Goal: Task Accomplishment & Management: Manage account settings

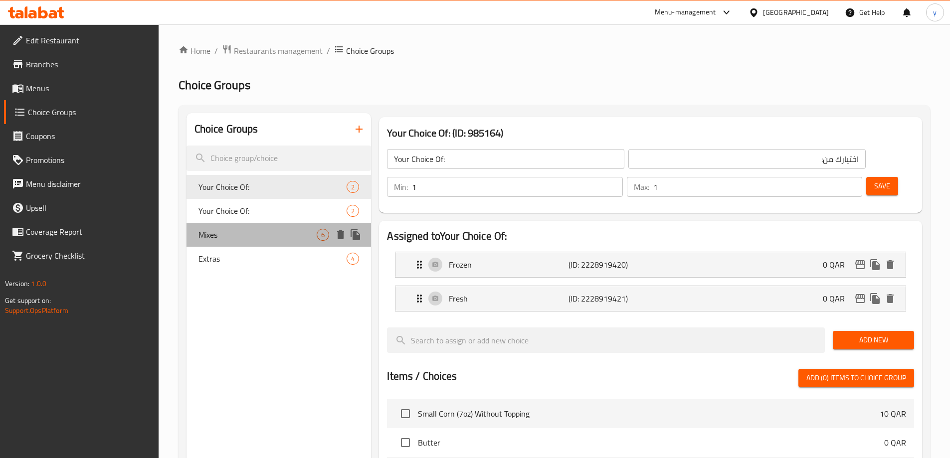
click at [223, 230] on span "Mixes" at bounding box center [258, 235] width 119 height 12
type input "Mixes"
type input "ميكس"
type input "0"
type input "6"
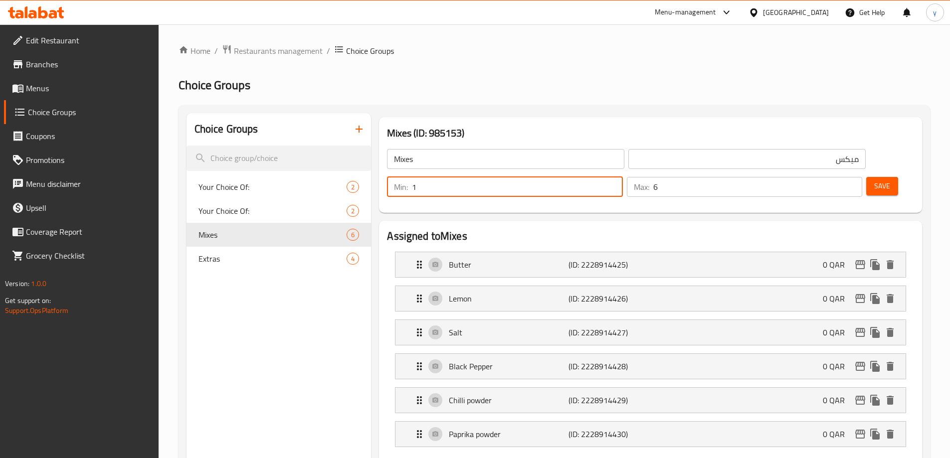
type input "1"
click at [622, 177] on input "1" at bounding box center [517, 187] width 210 height 20
click at [827, 177] on input "6" at bounding box center [757, 187] width 209 height 20
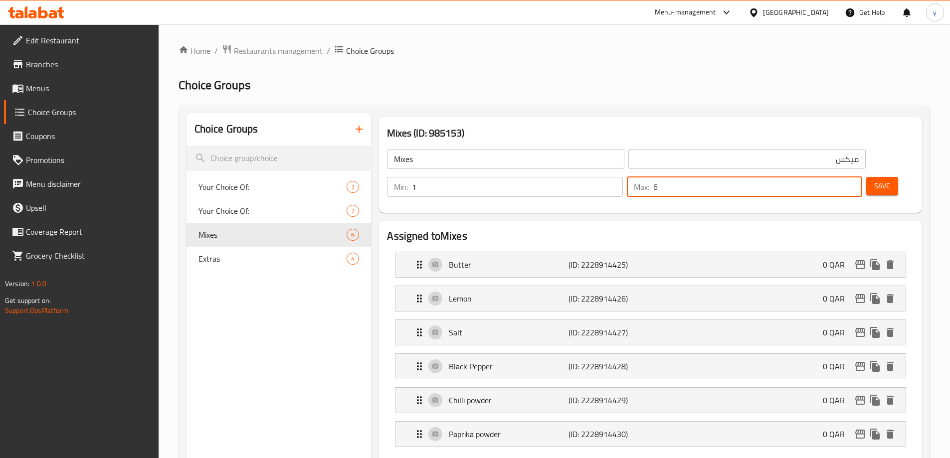
click at [827, 177] on input "6" at bounding box center [757, 187] width 209 height 20
type input "1"
click at [393, 159] on input "Mixes" at bounding box center [505, 159] width 237 height 20
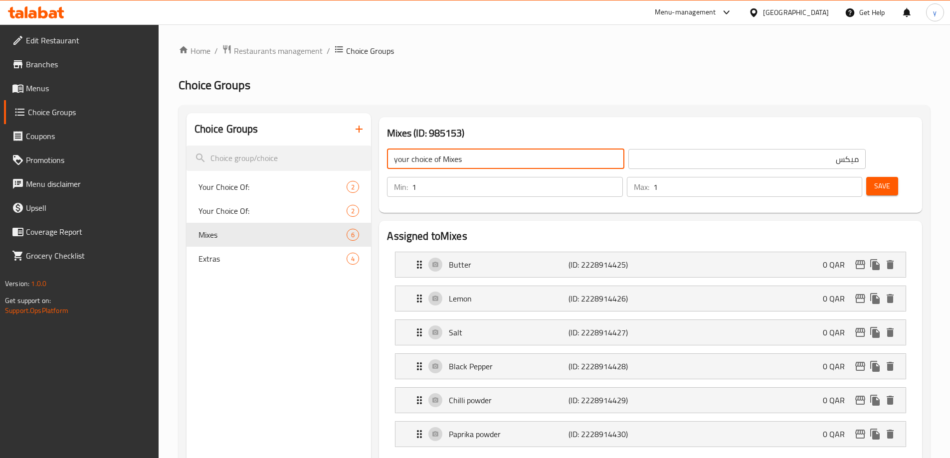
click at [467, 160] on input "your choice of Mixes" at bounding box center [505, 159] width 237 height 20
type input "Your Choice Of Mixes"
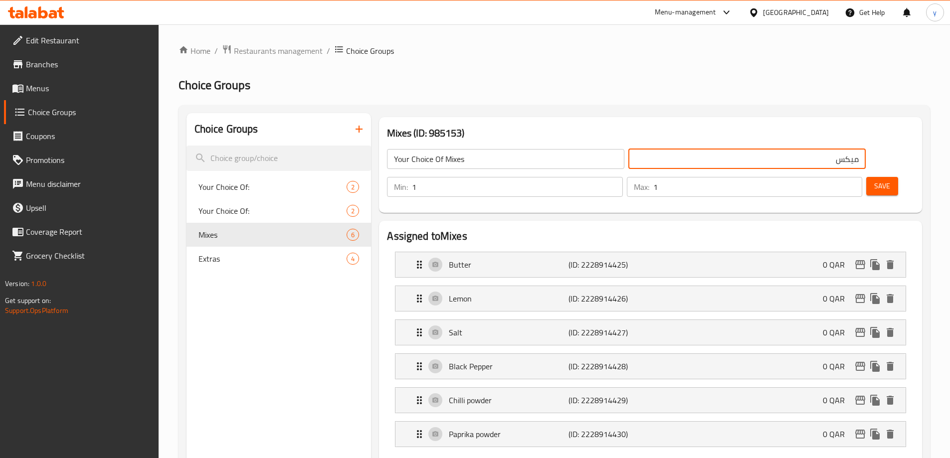
click at [726, 161] on input "ميكس" at bounding box center [746, 159] width 237 height 20
type input "اختيارك من الميكس"
click at [538, 151] on input "Your Choice Of Mixes" at bounding box center [505, 159] width 237 height 20
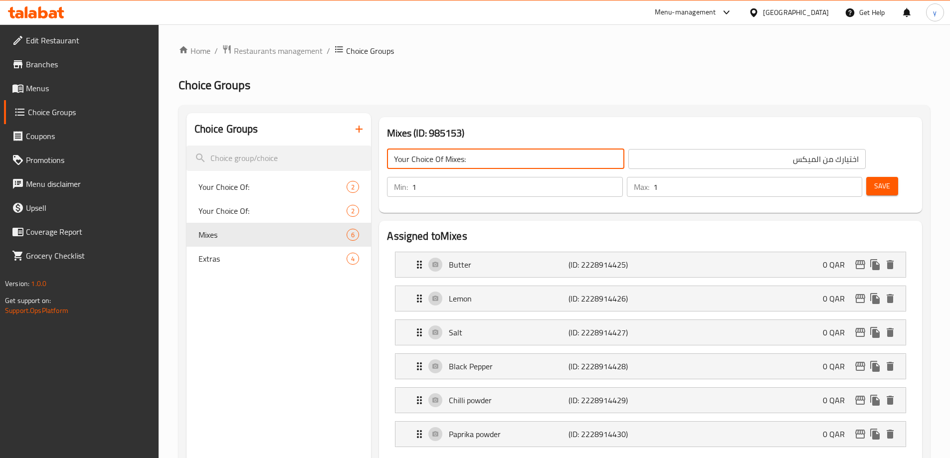
type input "Your Choice Of Mixes:"
click at [629, 163] on input "اختيارك من الميكس" at bounding box center [746, 159] width 237 height 20
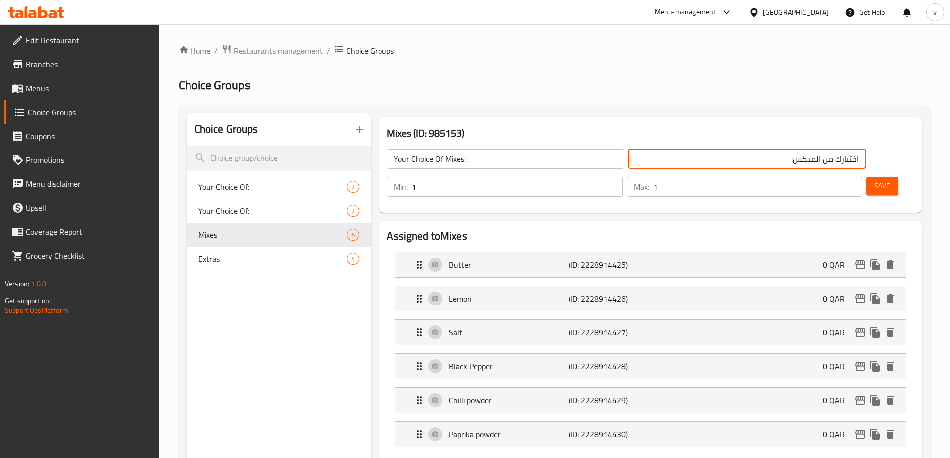
type input "اختيارك من الميكس:"
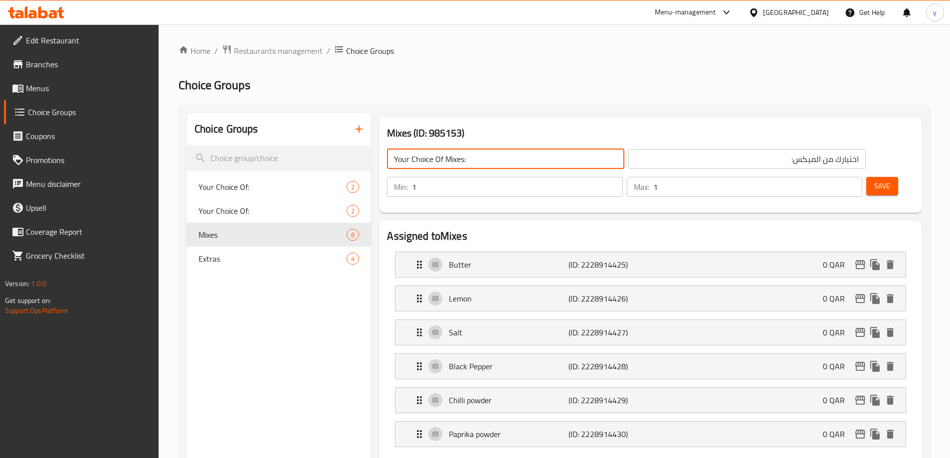
click at [463, 160] on input "Your Choice Of Mixes:" at bounding box center [505, 159] width 237 height 20
type input "Your Choice Of Mix:"
click at [878, 177] on button "Save" at bounding box center [882, 186] width 32 height 18
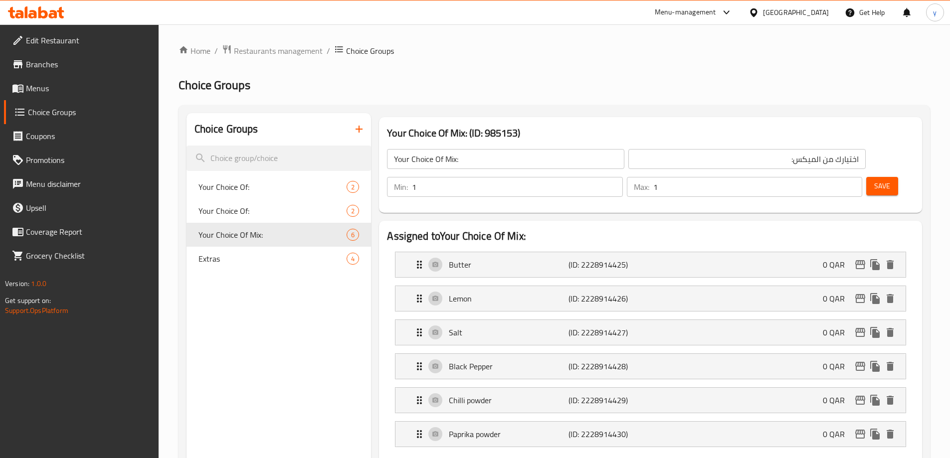
click at [877, 177] on button "Save" at bounding box center [882, 186] width 32 height 18
click at [359, 129] on icon "button" at bounding box center [359, 129] width 7 height 7
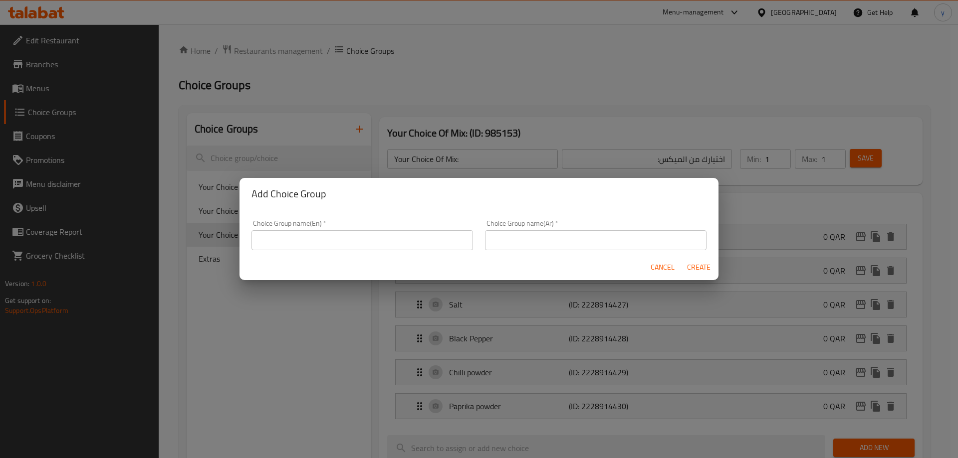
click at [308, 240] on input "text" at bounding box center [361, 240] width 221 height 20
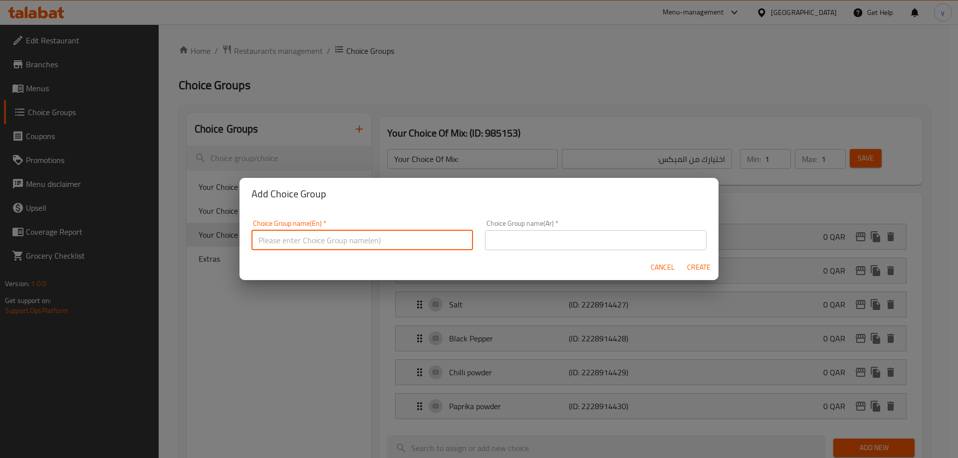
type input "Your Choice Of:"
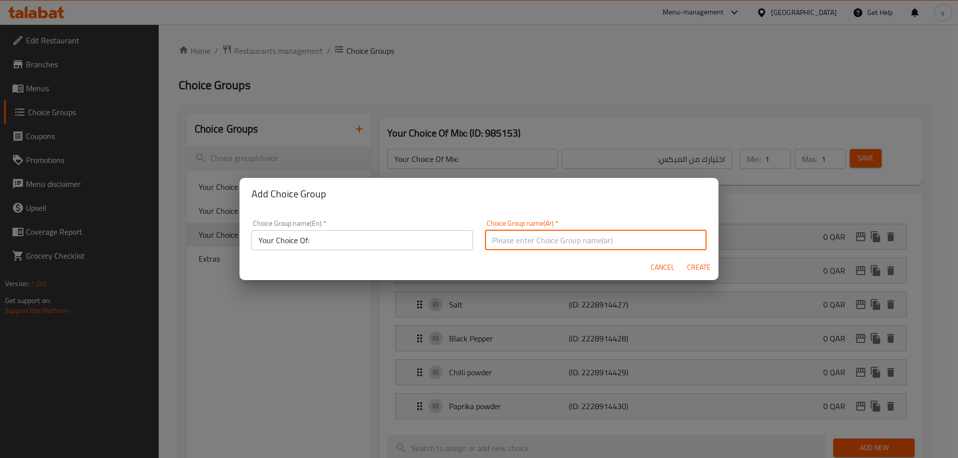
click at [560, 239] on input "text" at bounding box center [595, 240] width 221 height 20
type input "اختيارك من:"
click at [329, 243] on input "Your Choice Of:" at bounding box center [361, 240] width 221 height 20
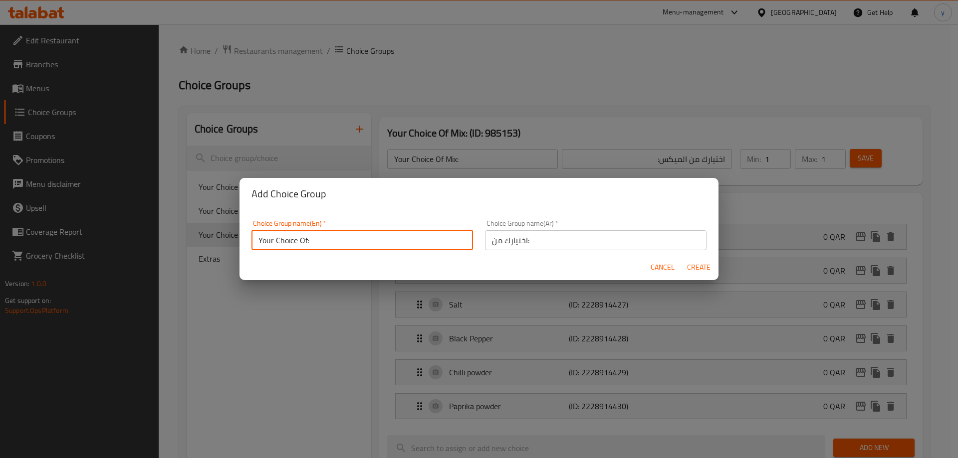
click at [329, 243] on input "Your Choice Of:" at bounding box center [361, 240] width 221 height 20
type input "س"
type input "sauce:"
click at [597, 243] on input "اختيارك من:" at bounding box center [595, 240] width 221 height 20
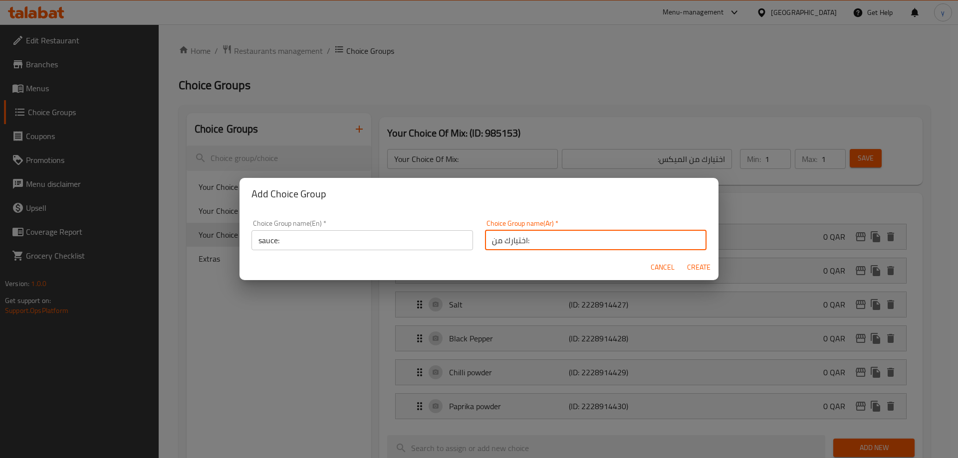
click at [597, 243] on input "اختيارك من:" at bounding box center [595, 240] width 221 height 20
type input "صوص:"
click at [682, 258] on button "Create" at bounding box center [698, 267] width 32 height 18
type input "sauce:"
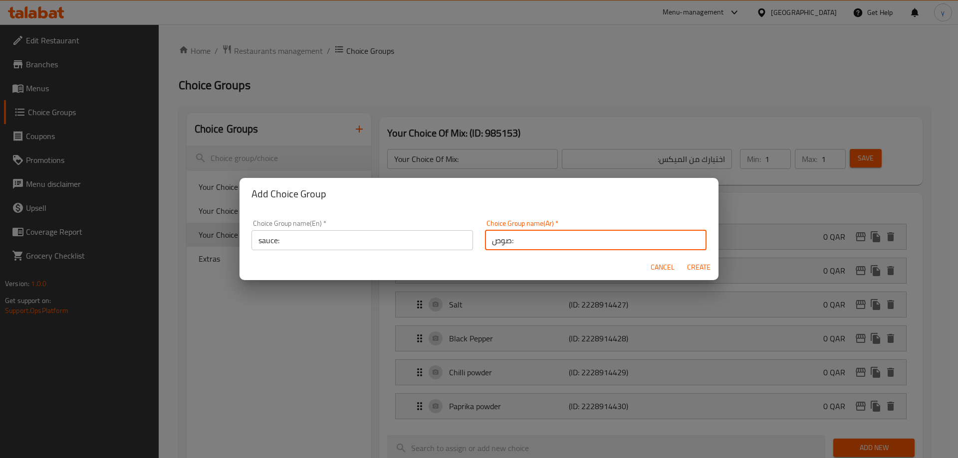
type input "صوص:"
type input "0"
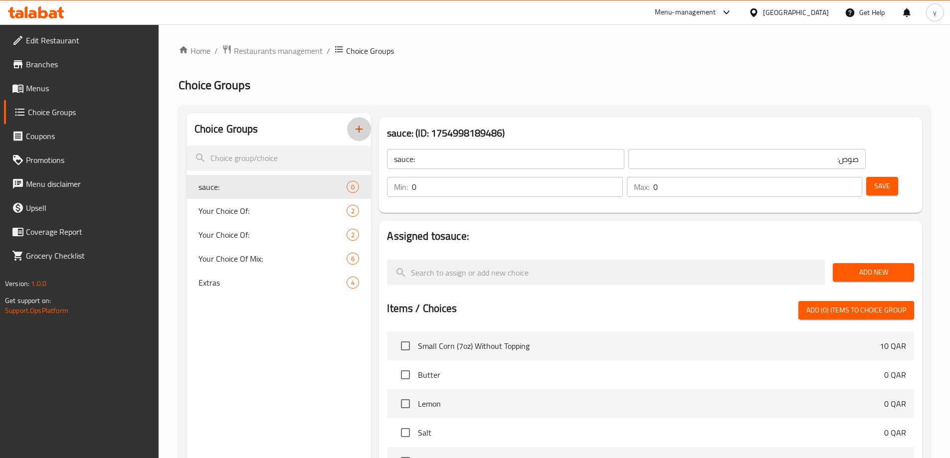
click at [875, 177] on button "Save" at bounding box center [882, 186] width 32 height 18
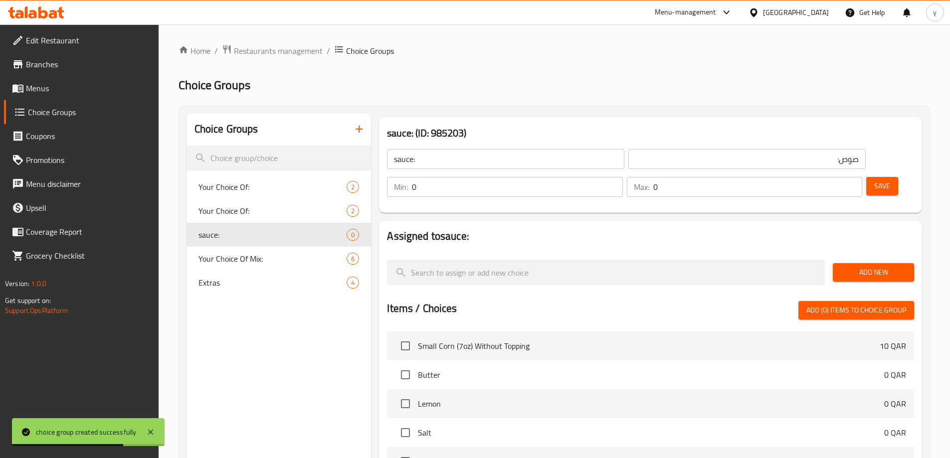
click at [871, 266] on span "Add New" at bounding box center [873, 272] width 65 height 12
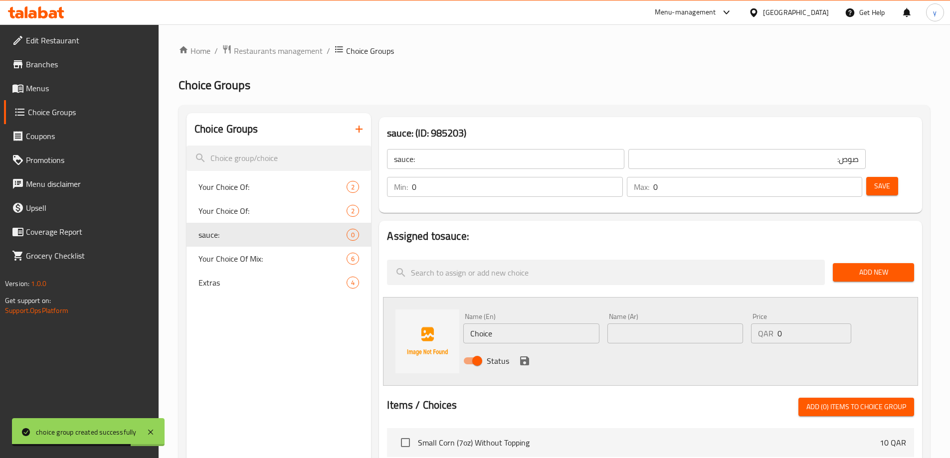
click at [508, 324] on input "Choice" at bounding box center [531, 334] width 136 height 20
paste input "Barbeque Sau"
click at [518, 324] on input "Barbeque Sauce" at bounding box center [531, 334] width 136 height 20
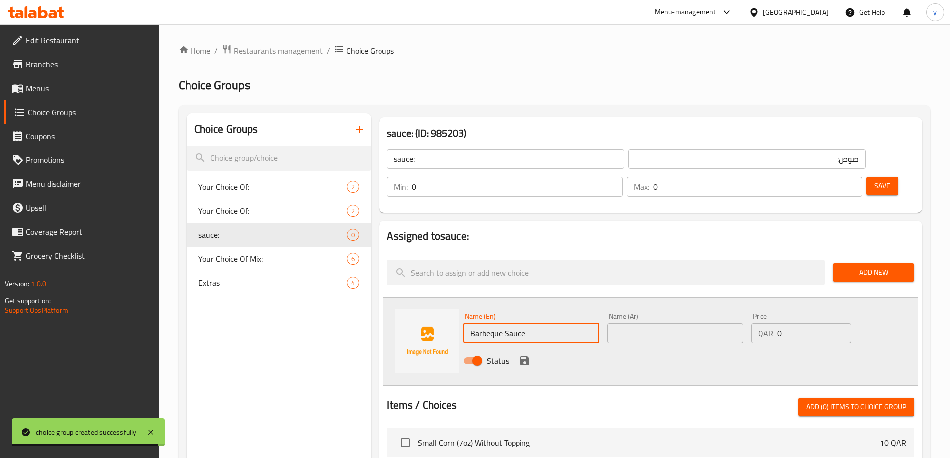
click at [518, 324] on input "Barbeque Sauce" at bounding box center [531, 334] width 136 height 20
click at [480, 324] on input "Barbeque Sauce" at bounding box center [531, 334] width 136 height 20
type input "Barbeque Sauce"
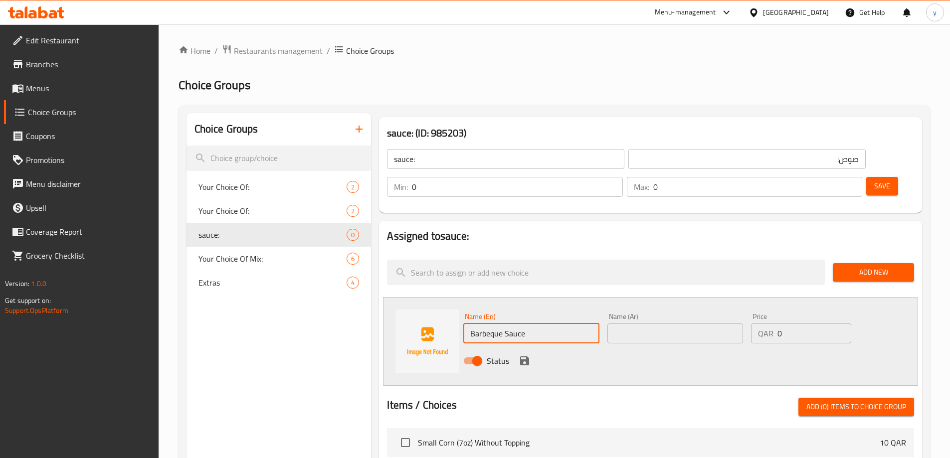
click at [630, 324] on input "text" at bounding box center [676, 334] width 136 height 20
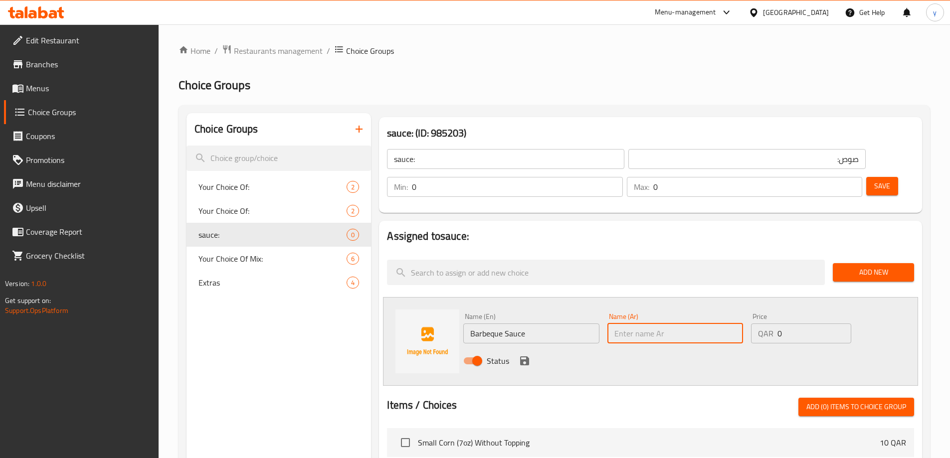
paste input "باربيكيو"
type input "باربيكيو صوص"
click at [781, 324] on input "0" at bounding box center [814, 334] width 73 height 20
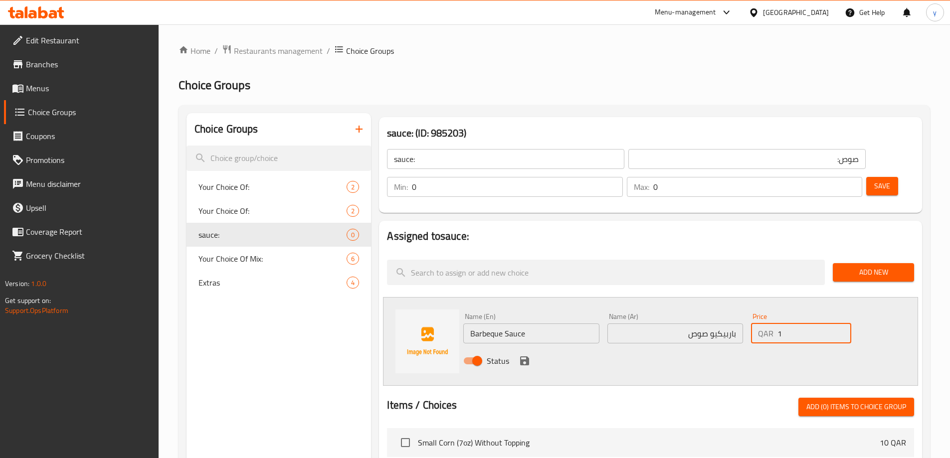
type input "1"
click at [520, 357] on icon "save" at bounding box center [524, 361] width 9 height 9
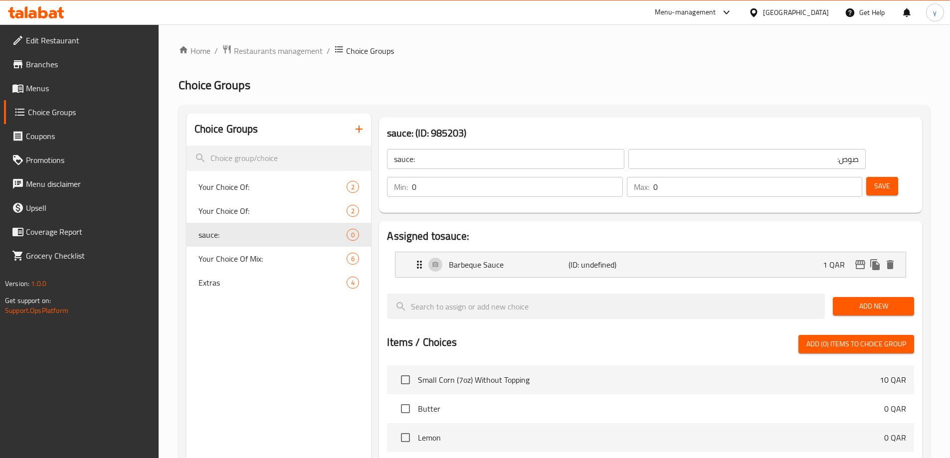
click at [887, 300] on span "Add New" at bounding box center [873, 306] width 65 height 12
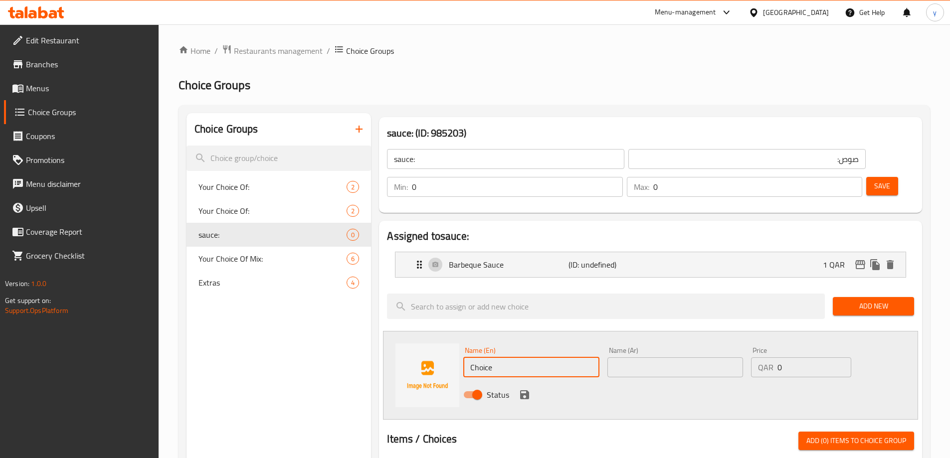
click at [527, 358] on input "Choice" at bounding box center [531, 368] width 136 height 20
paste input "Ranch Sau"
type input "Ranch Sauce"
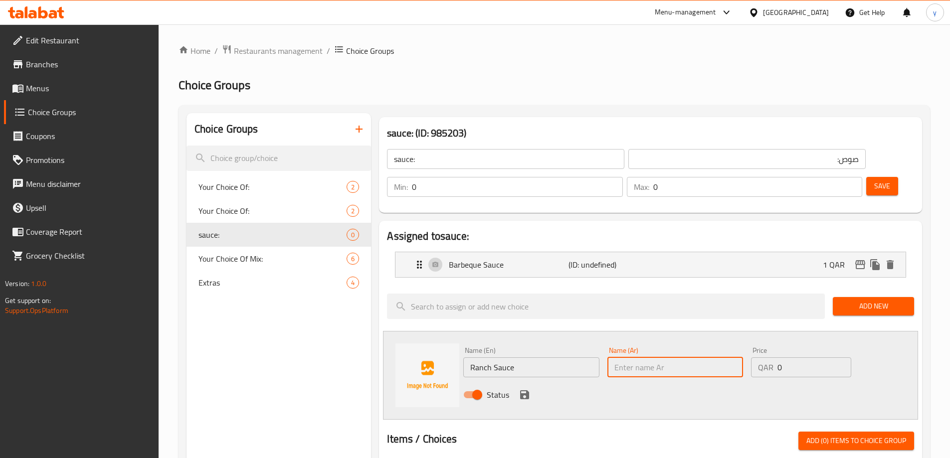
click at [678, 358] on input "text" at bounding box center [676, 368] width 136 height 20
paste input "صوص رانش"
type input "صوص رانش"
click at [799, 358] on input "0" at bounding box center [814, 368] width 73 height 20
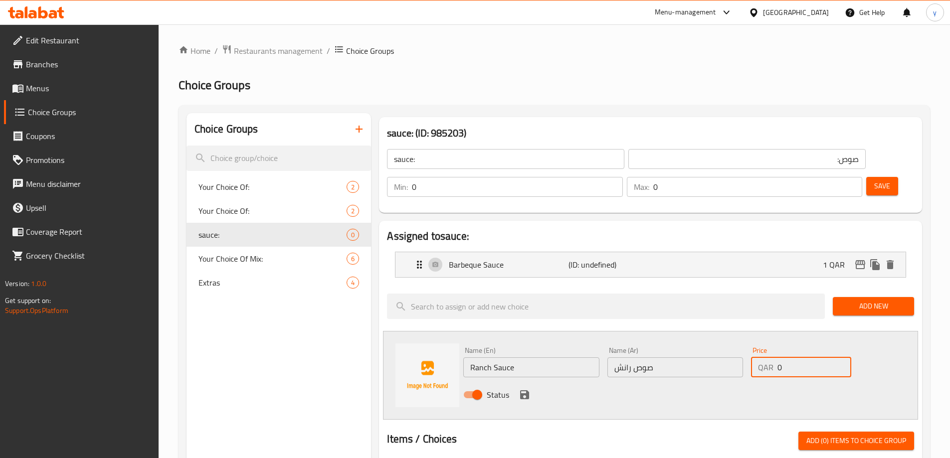
click at [799, 358] on input "0" at bounding box center [814, 368] width 73 height 20
type input "1"
click at [528, 391] on icon "save" at bounding box center [524, 395] width 9 height 9
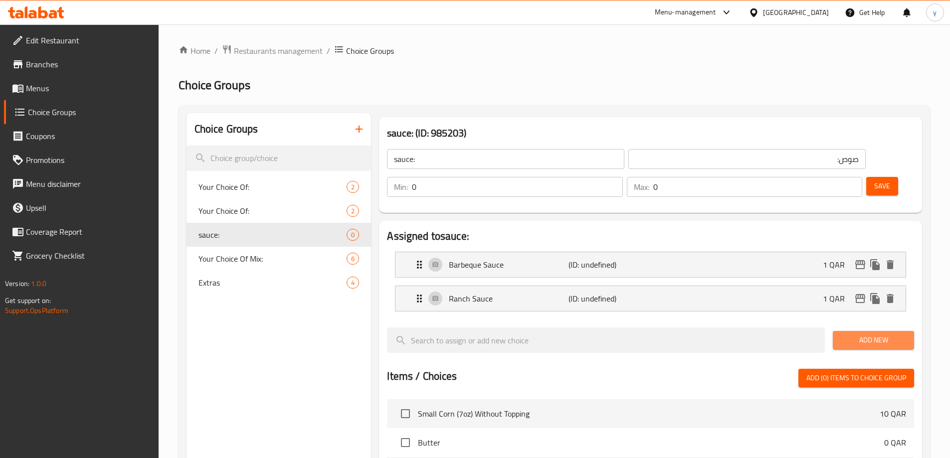
click at [876, 334] on span "Add New" at bounding box center [873, 340] width 65 height 12
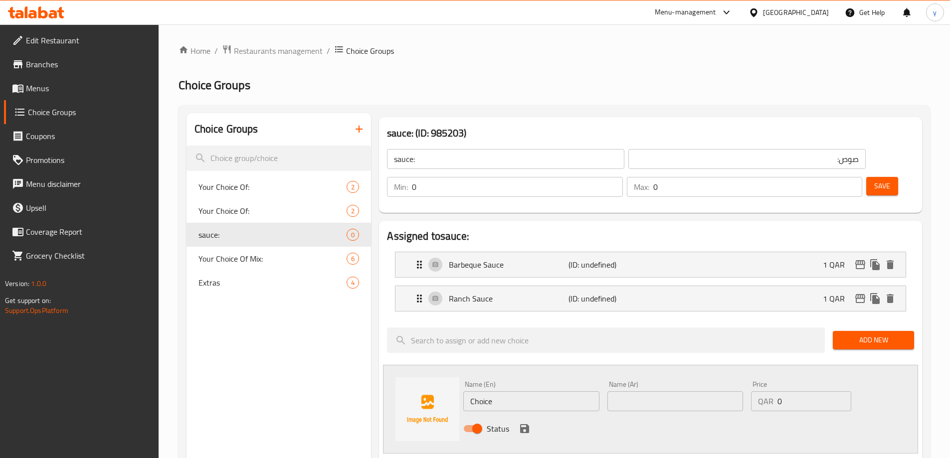
click at [520, 392] on input "Choice" at bounding box center [531, 402] width 136 height 20
paste input "thousand island Sau"
click at [516, 392] on input "thousand island Sauce" at bounding box center [531, 402] width 136 height 20
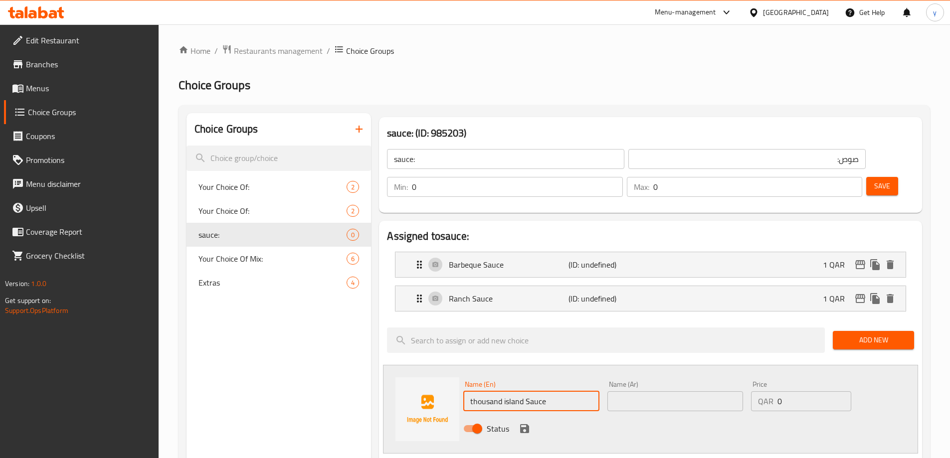
click at [516, 392] on input "thousand island Sauce" at bounding box center [531, 402] width 136 height 20
type input "Thousand Island Sauce"
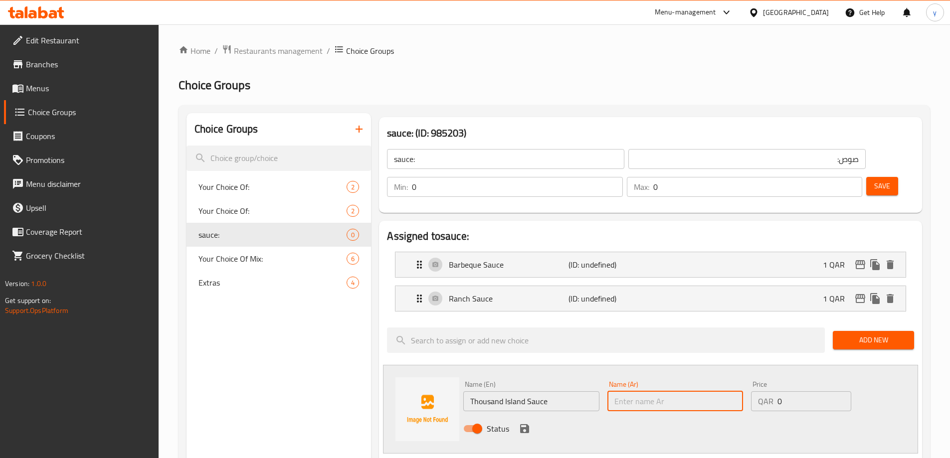
click at [649, 392] on input "text" at bounding box center [676, 402] width 136 height 20
paste input "صوص ثاوزند آيلاند"
type input "صوص ثاوزند آيلاند"
click at [793, 392] on input "0" at bounding box center [814, 402] width 73 height 20
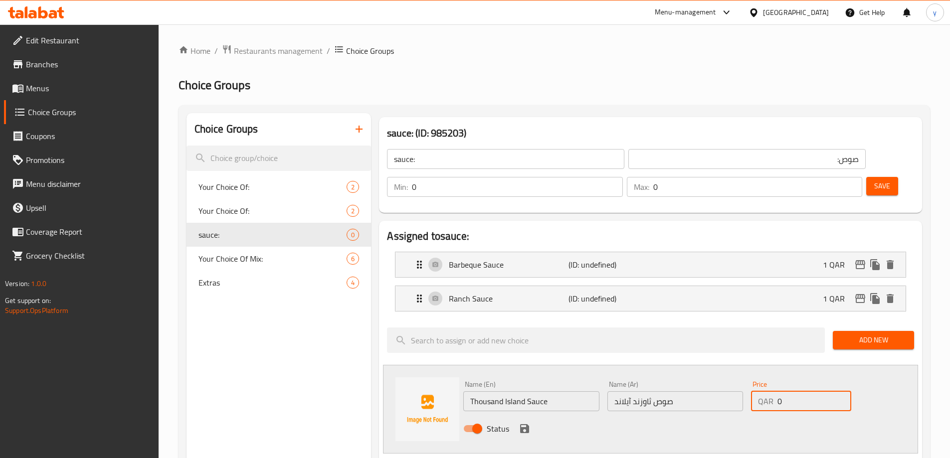
click at [793, 392] on input "0" at bounding box center [814, 402] width 73 height 20
type input "1"
click at [525, 423] on icon "save" at bounding box center [525, 429] width 12 height 12
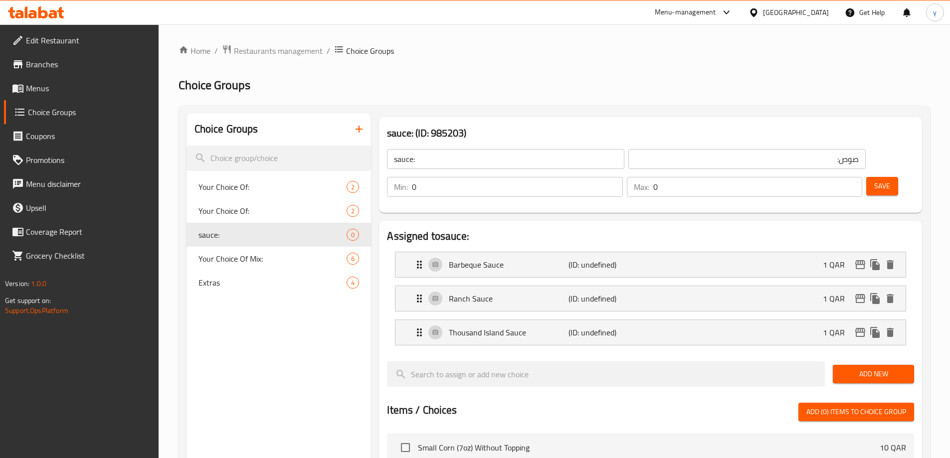
click at [865, 368] on span "Add New" at bounding box center [873, 374] width 65 height 12
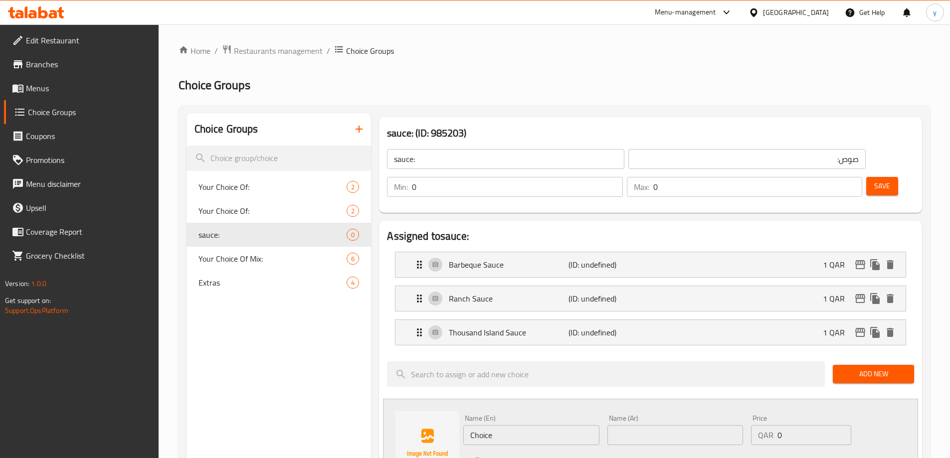
click at [492, 415] on div "Name (En) Choice Name (En)" at bounding box center [531, 430] width 136 height 30
click at [492, 425] on input "Choice" at bounding box center [531, 435] width 136 height 20
paste input "cheddar cheese sau"
click at [514, 425] on input "cheddar cheese sauce" at bounding box center [531, 435] width 136 height 20
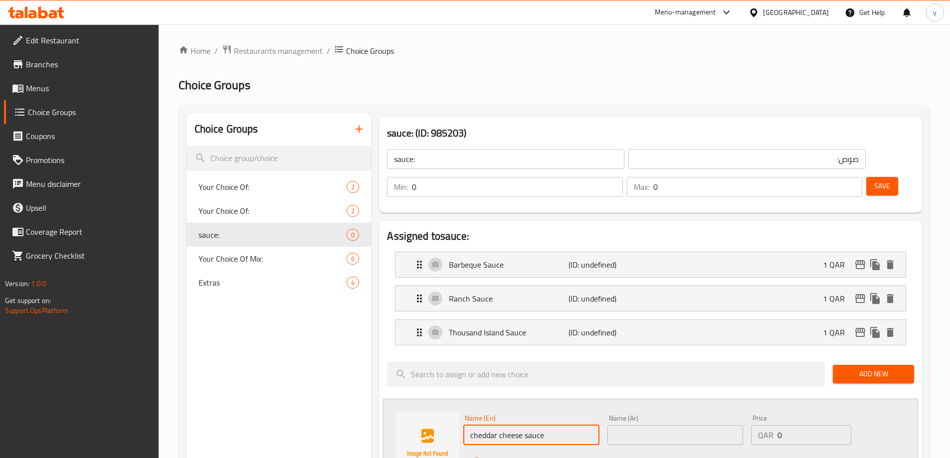
click at [514, 425] on input "cheddar cheese sauce" at bounding box center [531, 435] width 136 height 20
type input "Cheddar Cheese Sauce"
click at [674, 425] on input "text" at bounding box center [676, 435] width 136 height 20
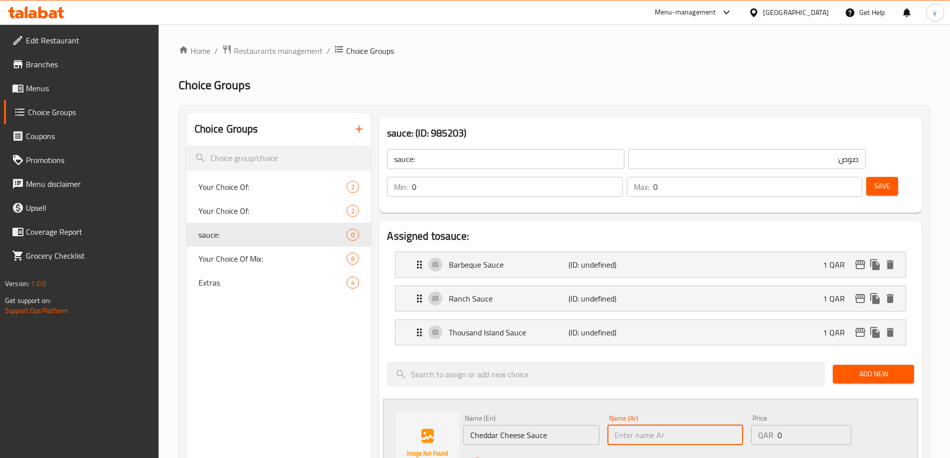
click at [678, 425] on input "text" at bounding box center [676, 435] width 136 height 20
paste input "صوص جبنة شيدر"
type input "صوص جبنة شيدر"
click at [783, 425] on input "0" at bounding box center [814, 435] width 73 height 20
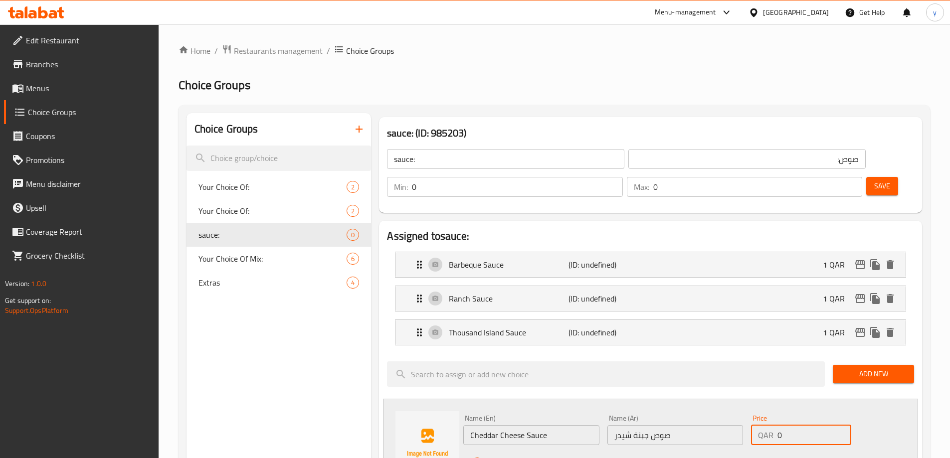
click at [783, 425] on input "0" at bounding box center [814, 435] width 73 height 20
type input "1"
click at [520, 457] on icon "save" at bounding box center [525, 463] width 12 height 12
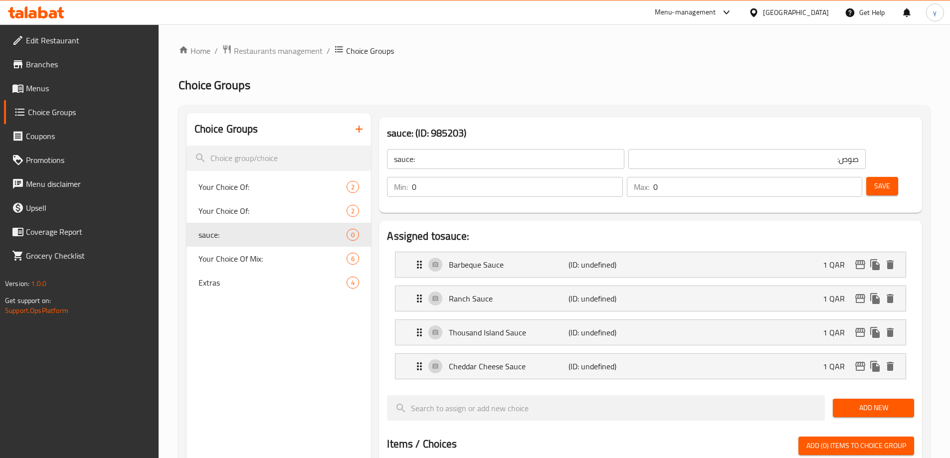
click at [874, 180] on span "Save" at bounding box center [882, 186] width 16 height 12
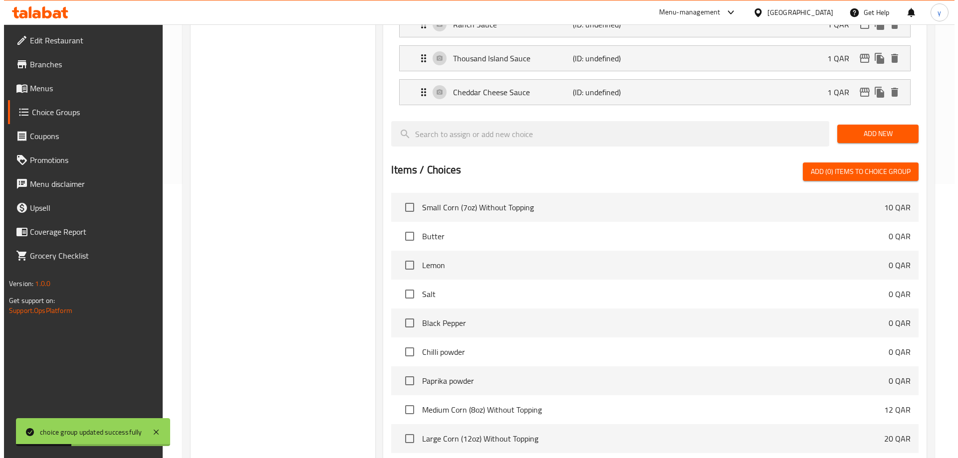
scroll to position [349, 0]
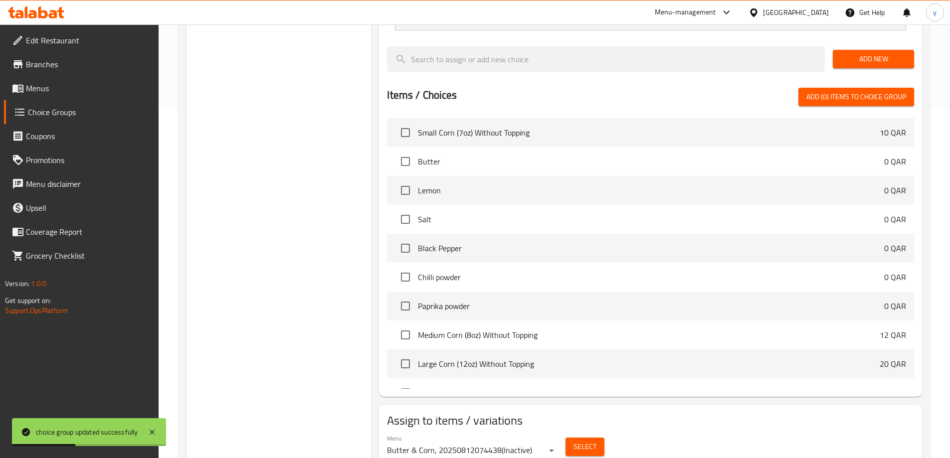
click at [580, 441] on span "Select" at bounding box center [585, 447] width 23 height 12
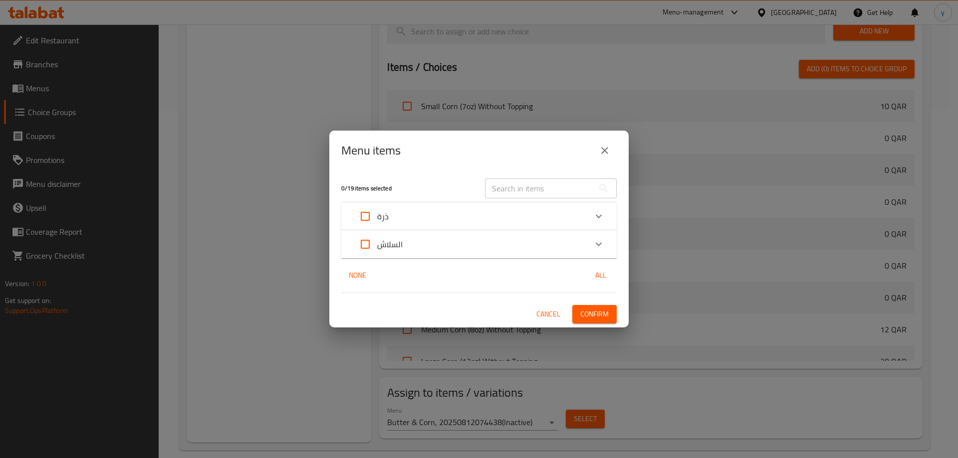
click at [457, 213] on div "ذرة" at bounding box center [469, 217] width 233 height 24
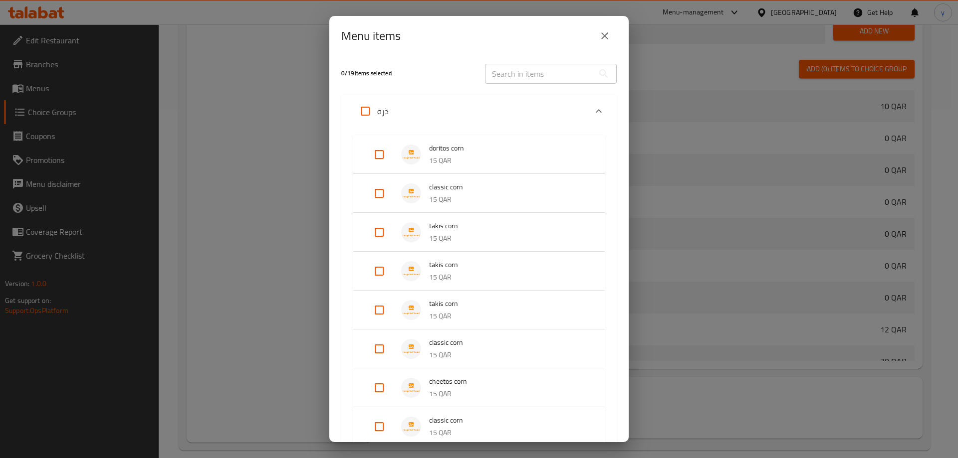
click at [380, 160] on input "Expand" at bounding box center [379, 155] width 24 height 24
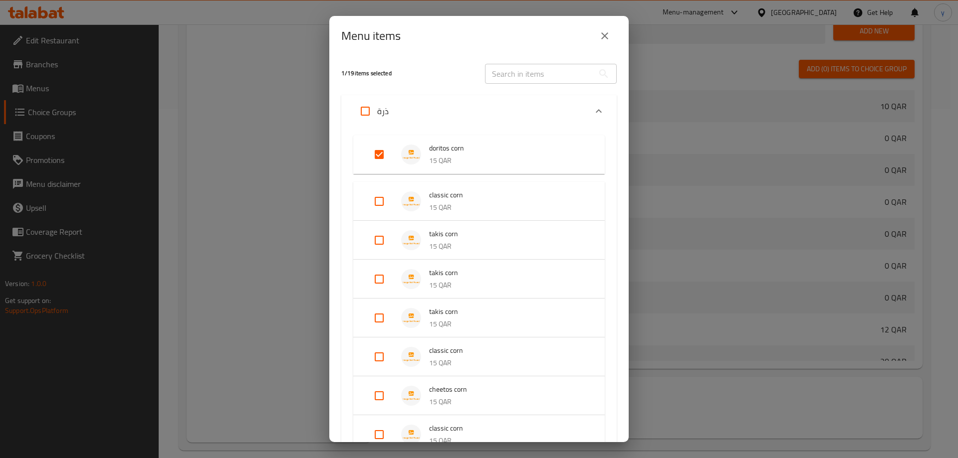
click at [367, 153] on input "Expand" at bounding box center [379, 155] width 24 height 24
checkbox input "false"
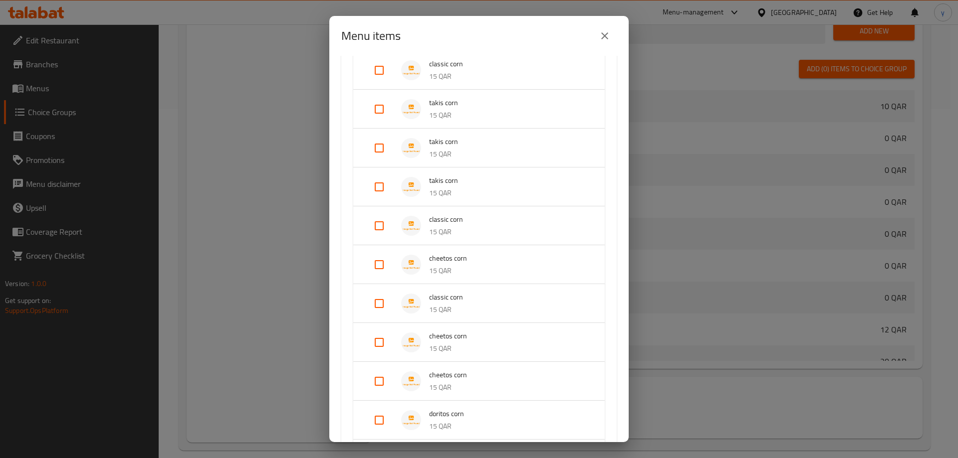
scroll to position [87, 0]
click at [611, 36] on button "close" at bounding box center [605, 36] width 24 height 24
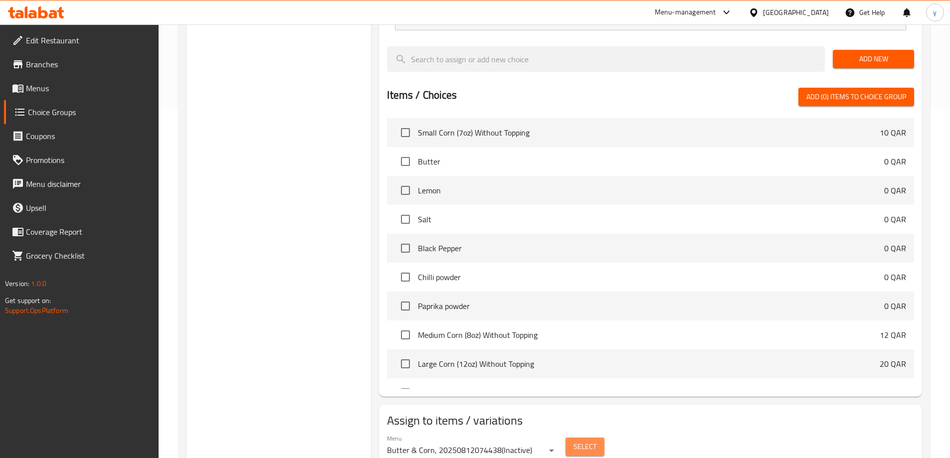
click at [587, 441] on span "Select" at bounding box center [585, 447] width 23 height 12
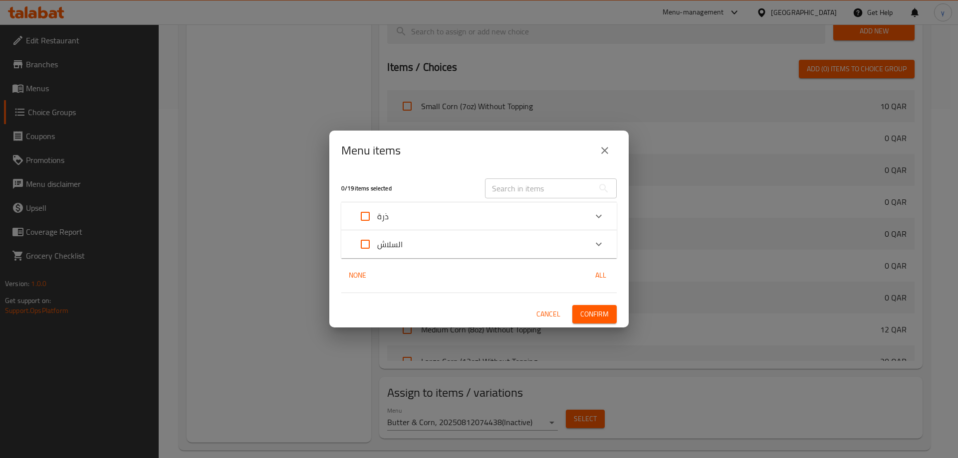
click at [265, 386] on div at bounding box center [479, 229] width 958 height 458
click at [603, 156] on icon "close" at bounding box center [605, 151] width 12 height 12
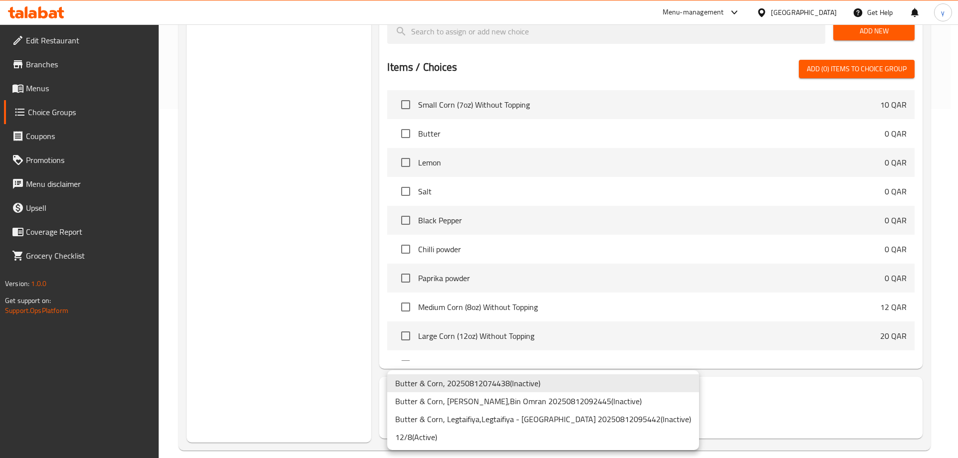
click at [414, 438] on li "12/8 ( Active )" at bounding box center [543, 437] width 312 height 18
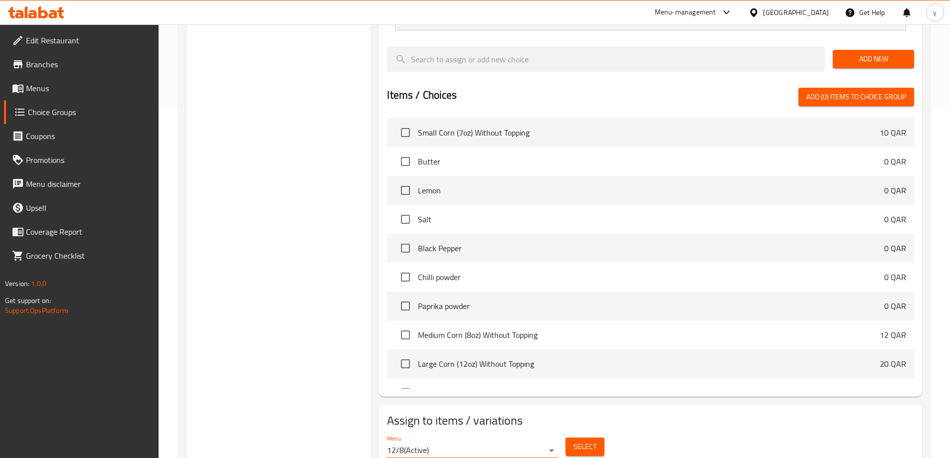
click at [580, 441] on span "Select" at bounding box center [585, 447] width 23 height 12
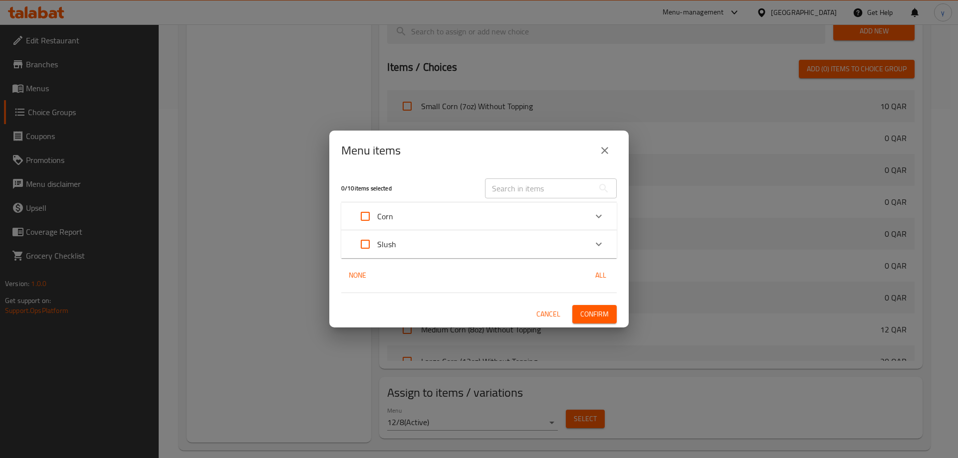
click at [405, 218] on div "Corn" at bounding box center [469, 217] width 233 height 24
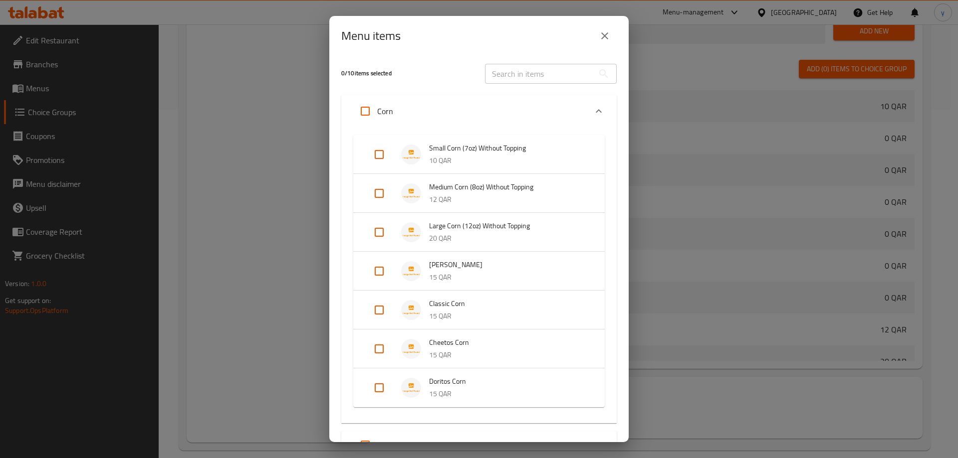
click at [385, 157] on input "Expand" at bounding box center [379, 155] width 24 height 24
checkbox input "true"
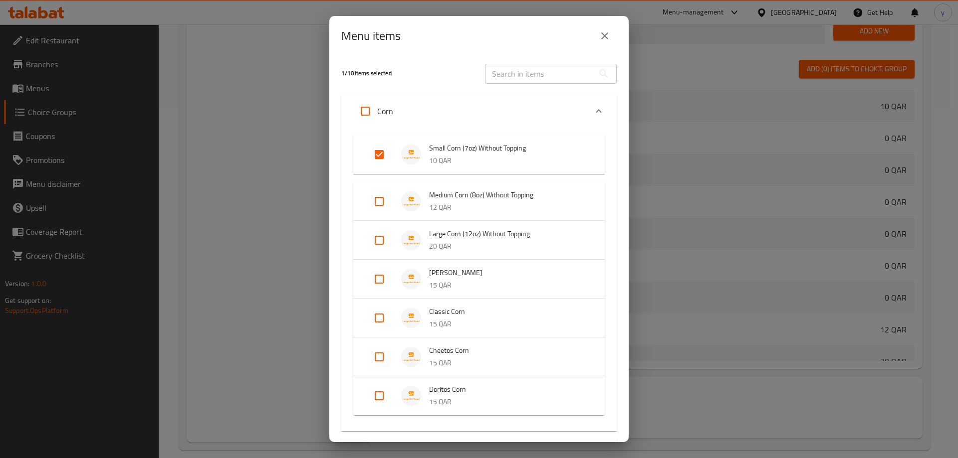
click at [375, 204] on input "Expand" at bounding box center [379, 202] width 24 height 24
checkbox input "true"
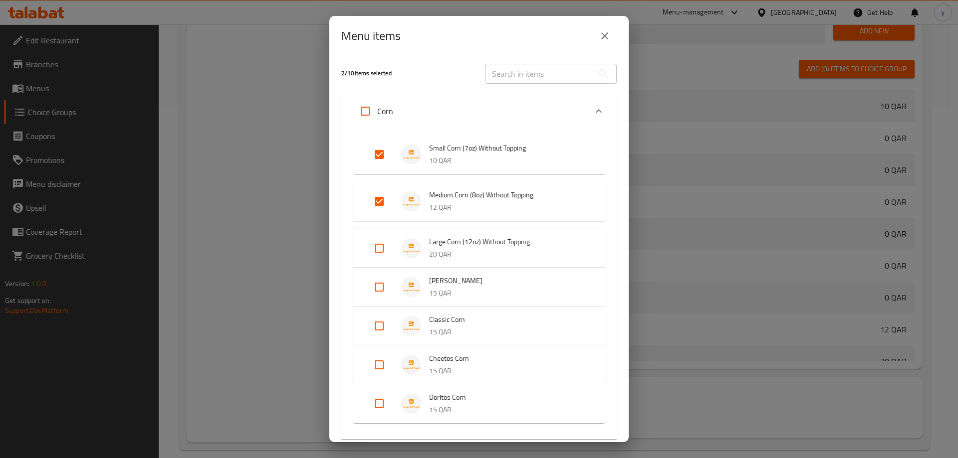
click at [377, 255] on input "Expand" at bounding box center [379, 248] width 24 height 24
checkbox input "true"
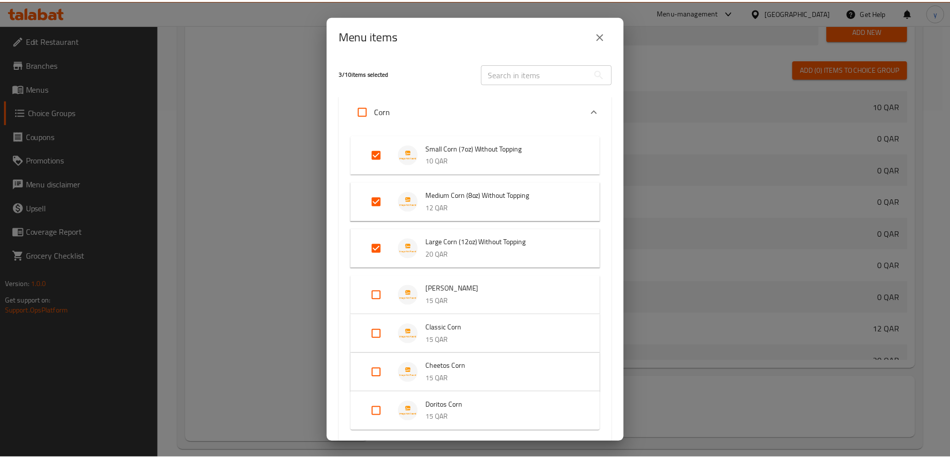
scroll to position [110, 0]
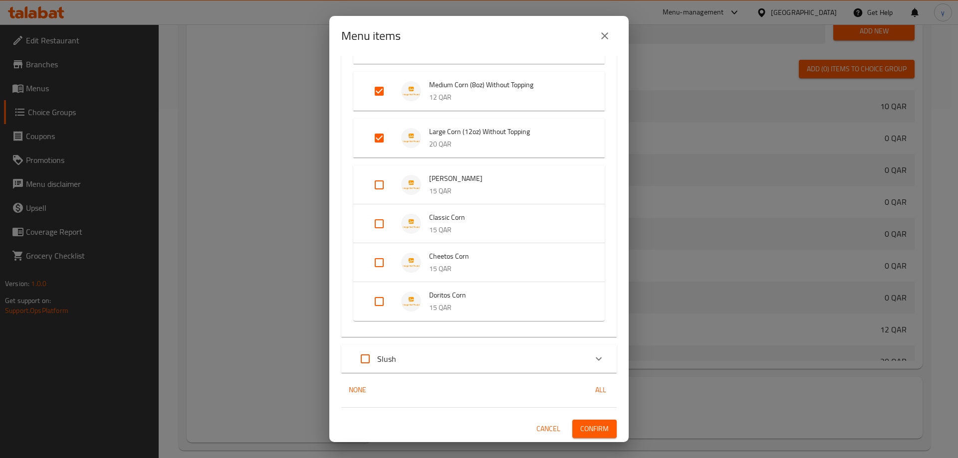
click at [580, 435] on span "Confirm" at bounding box center [594, 429] width 28 height 12
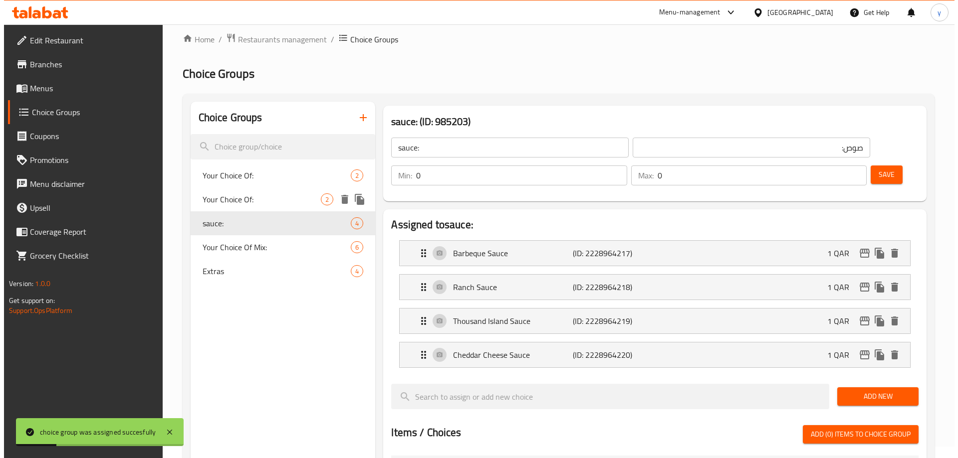
scroll to position [0, 0]
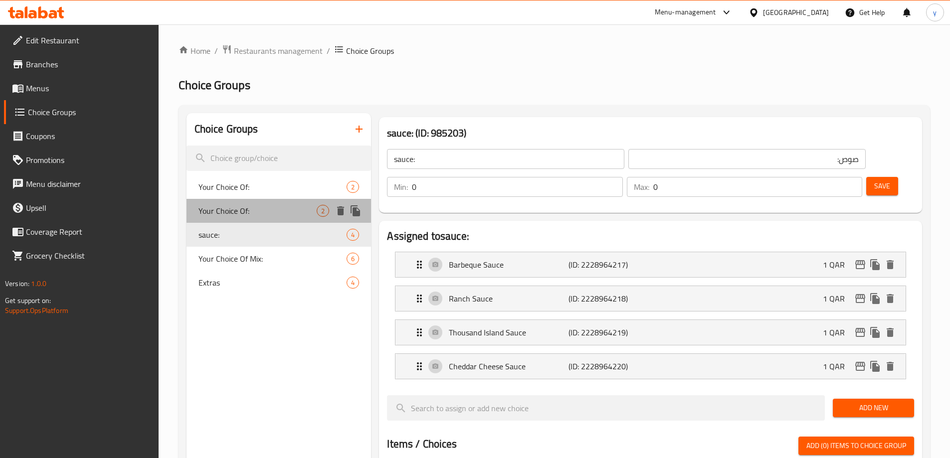
click at [272, 202] on div "Your Choice Of: 2" at bounding box center [279, 211] width 185 height 24
type input "Your Choice Of:"
type input "اختيارك من:"
type input "1"
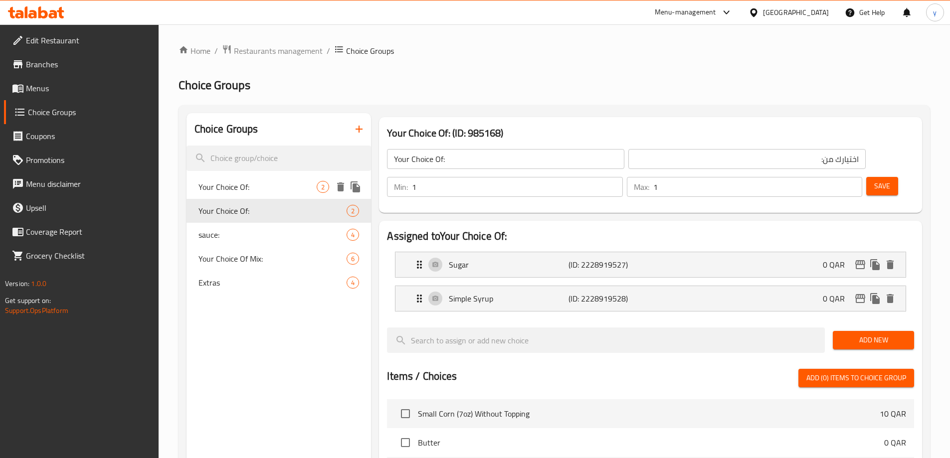
click at [278, 190] on span "Your Choice Of:" at bounding box center [258, 187] width 119 height 12
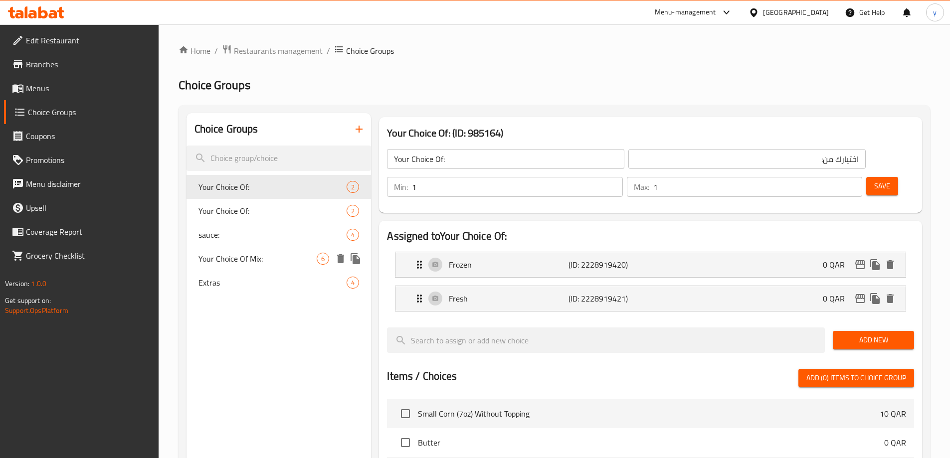
click at [269, 262] on span "Your Choice Of Mix:" at bounding box center [258, 259] width 119 height 12
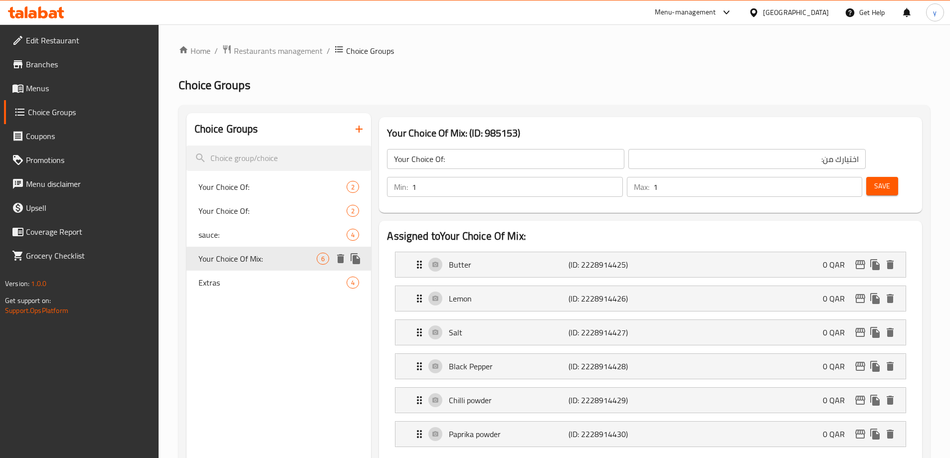
type input "Your Choice Of Mix:"
type input "اختيارك من الميكس:"
click at [359, 258] on icon "duplicate" at bounding box center [355, 258] width 9 height 11
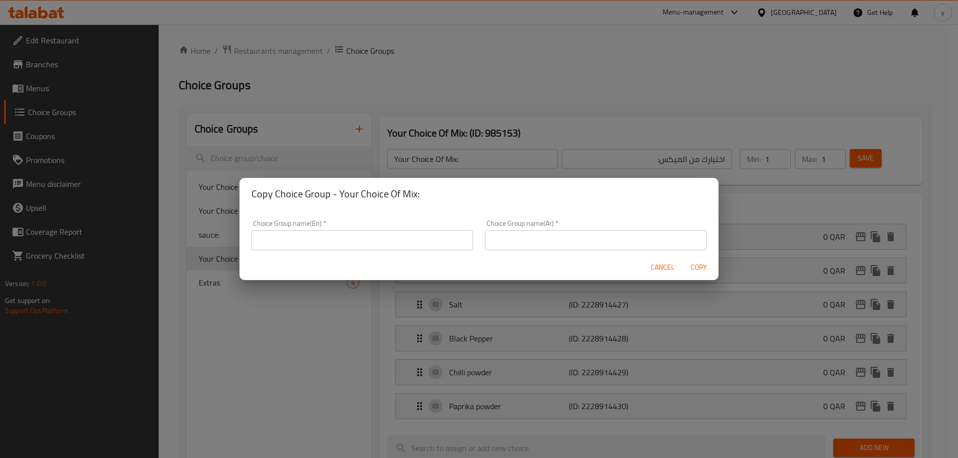
click at [365, 228] on div "Choice Group name(En)   * Choice Group name(En) *" at bounding box center [361, 235] width 221 height 30
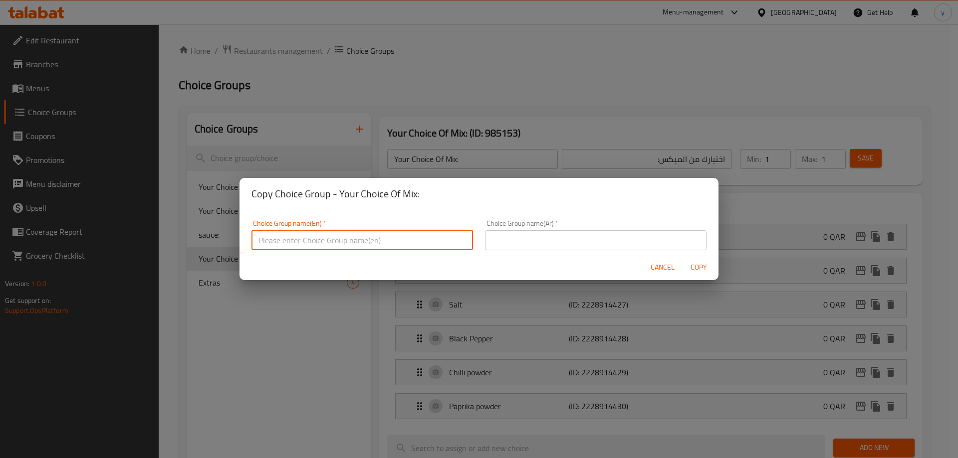
click at [366, 232] on input "text" at bounding box center [361, 240] width 221 height 20
type input "Extra:"
click at [306, 241] on input "Extra:" at bounding box center [361, 240] width 221 height 20
click at [306, 241] on input "text" at bounding box center [361, 240] width 221 height 20
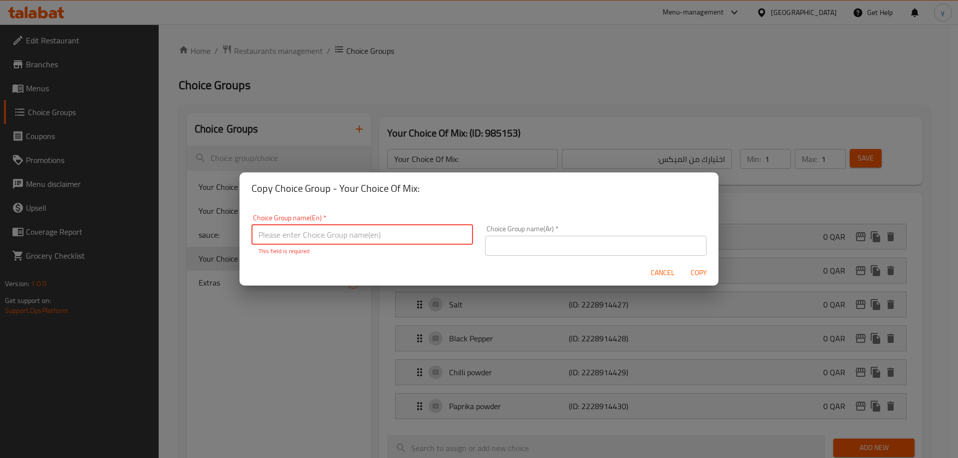
click at [306, 241] on input "text" at bounding box center [361, 235] width 221 height 20
type input "Add Ons:"
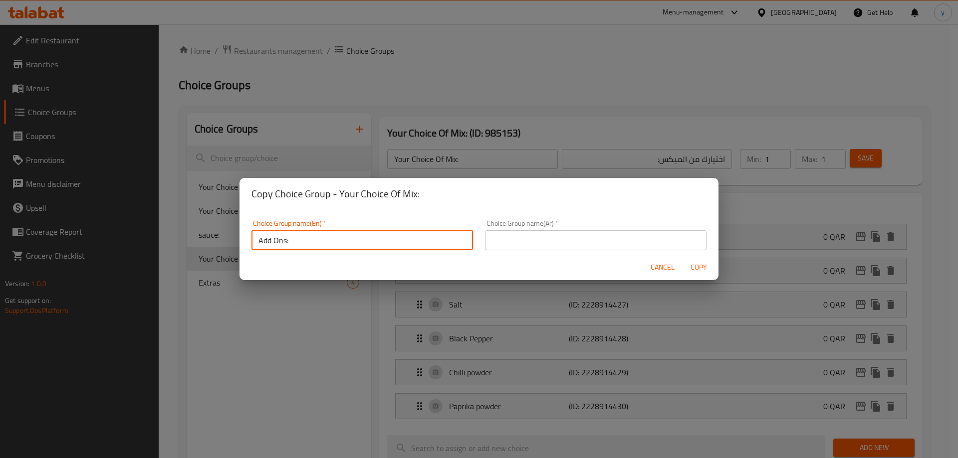
click at [558, 247] on input "text" at bounding box center [595, 240] width 221 height 20
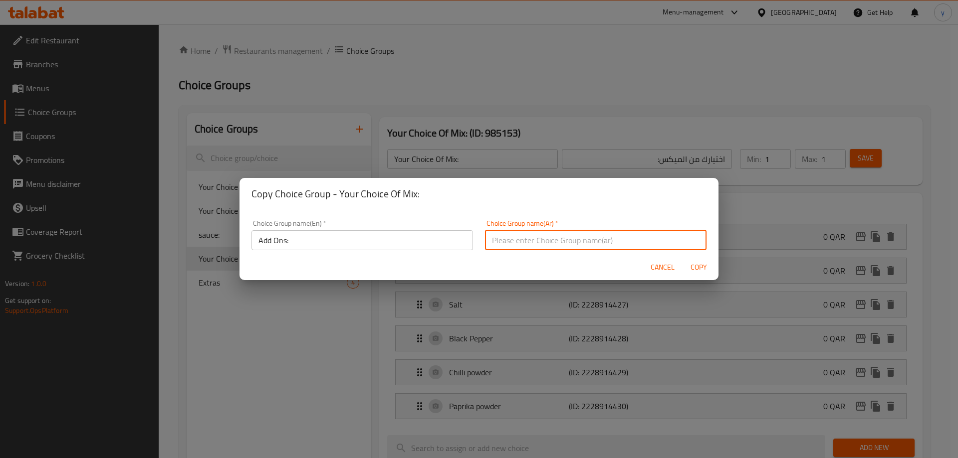
click at [571, 232] on input "text" at bounding box center [595, 240] width 221 height 20
type input "اضافات:"
click at [682, 258] on button "Copy" at bounding box center [698, 267] width 32 height 18
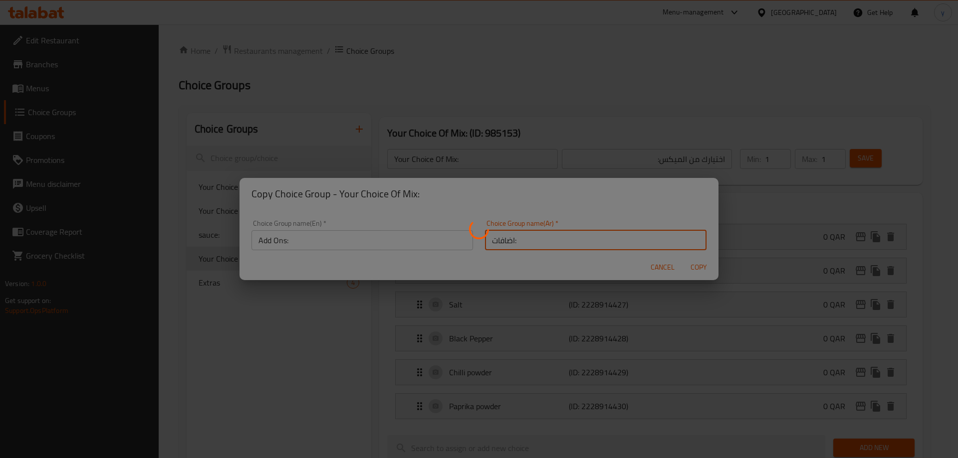
type input "Add Ons:"
type input "اضافات:"
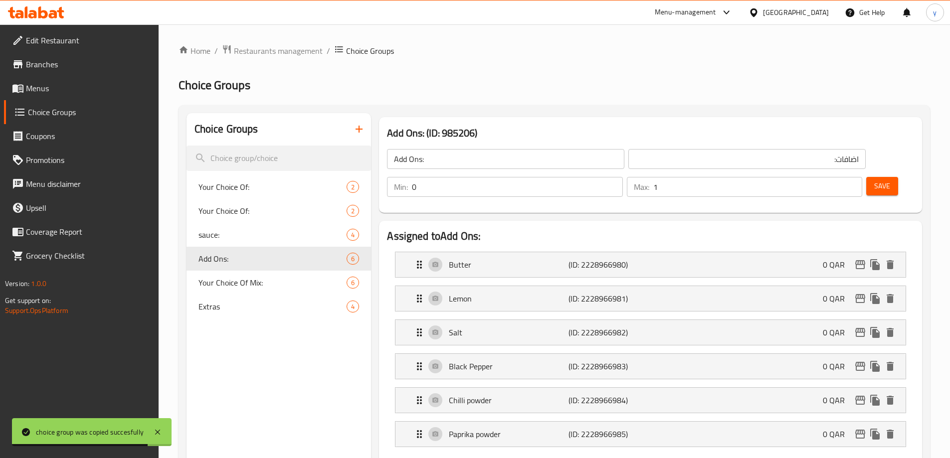
type input "0"
click at [622, 177] on input "0" at bounding box center [517, 187] width 210 height 20
type input "0"
click at [834, 177] on input "0" at bounding box center [757, 187] width 209 height 20
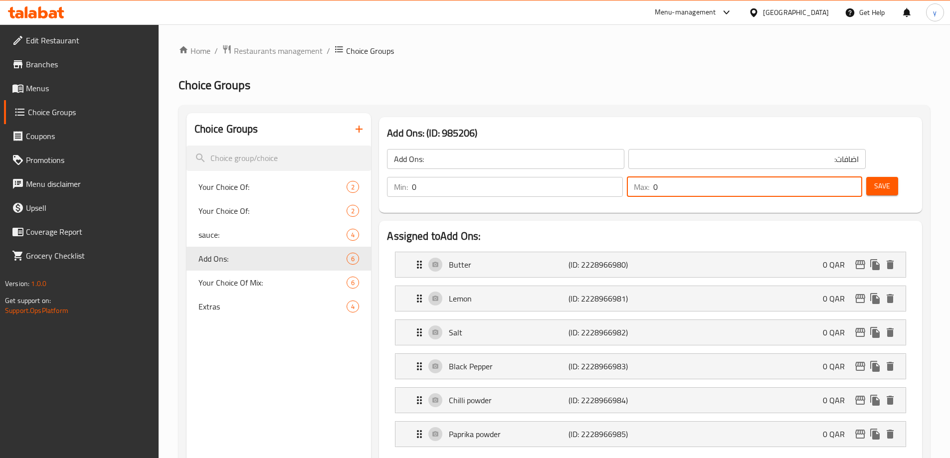
click at [874, 180] on span "Save" at bounding box center [882, 186] width 16 height 12
click at [259, 284] on span "Your Choice Of Mix:" at bounding box center [258, 283] width 119 height 12
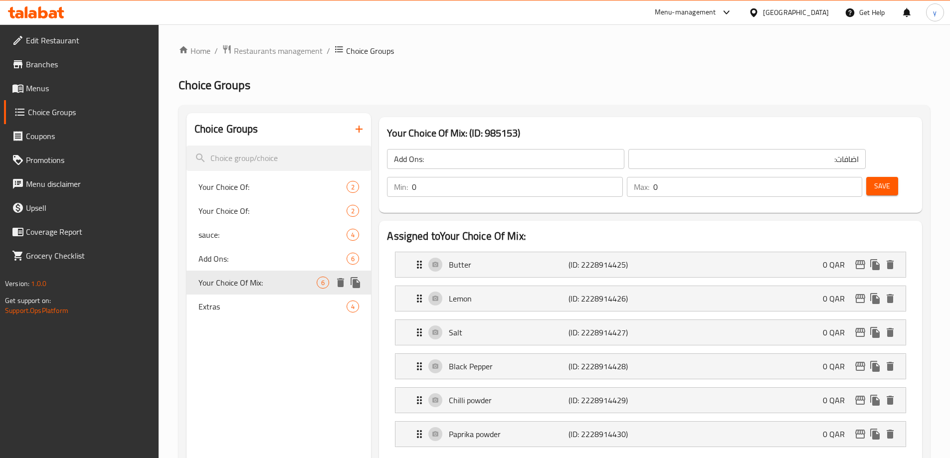
type input "Your Choice Of Mix:"
type input "اختيارك من الميكس:"
type input "1"
click at [200, 253] on span "Add Ons:" at bounding box center [258, 259] width 119 height 12
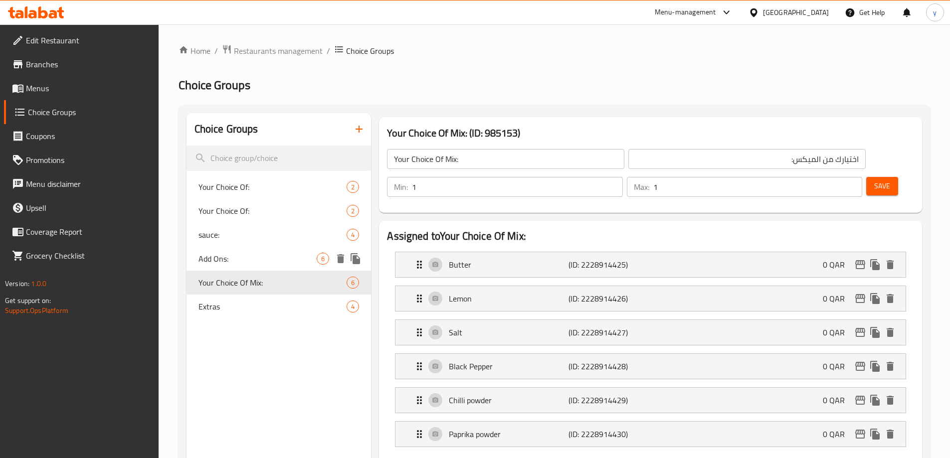
type input "Add Ons:"
type input "اضافات:"
type input "0"
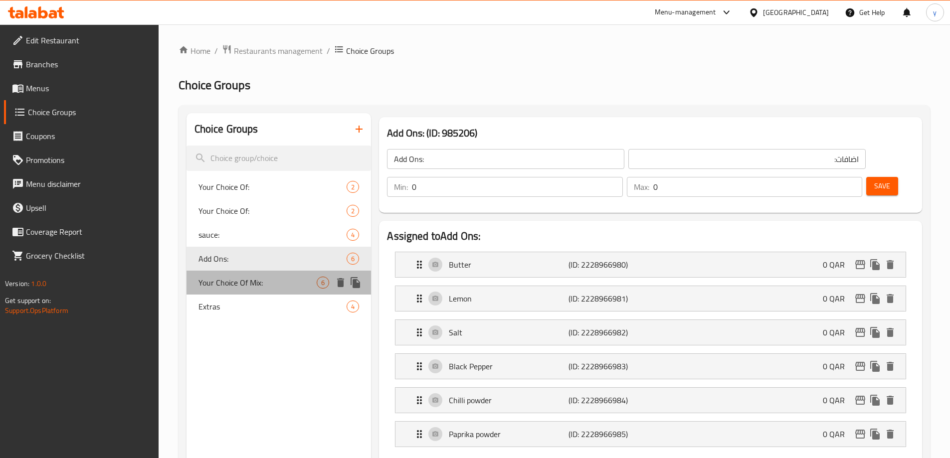
click at [223, 285] on span "Your Choice Of Mix:" at bounding box center [258, 283] width 119 height 12
type input "Your Choice Of Mix:"
type input "اختيارك من الميكس:"
type input "1"
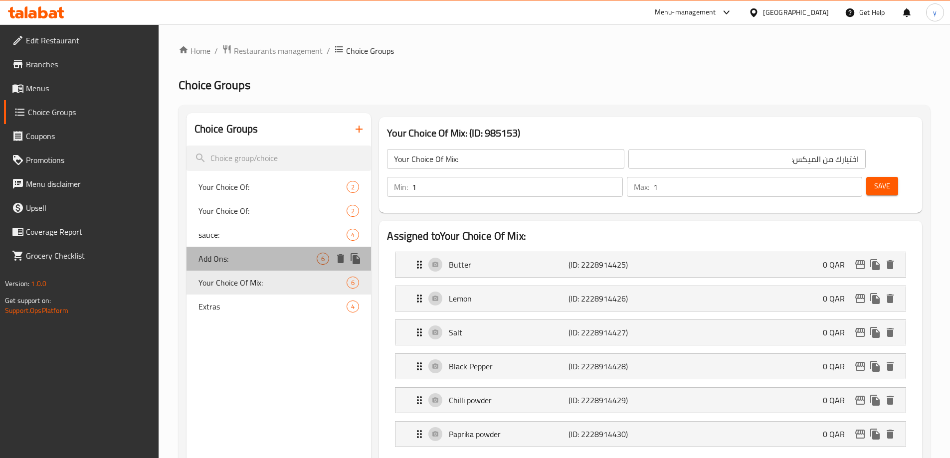
click at [238, 254] on span "Add Ons:" at bounding box center [258, 259] width 119 height 12
type input "Add Ons:"
type input "اضافات:"
type input "0"
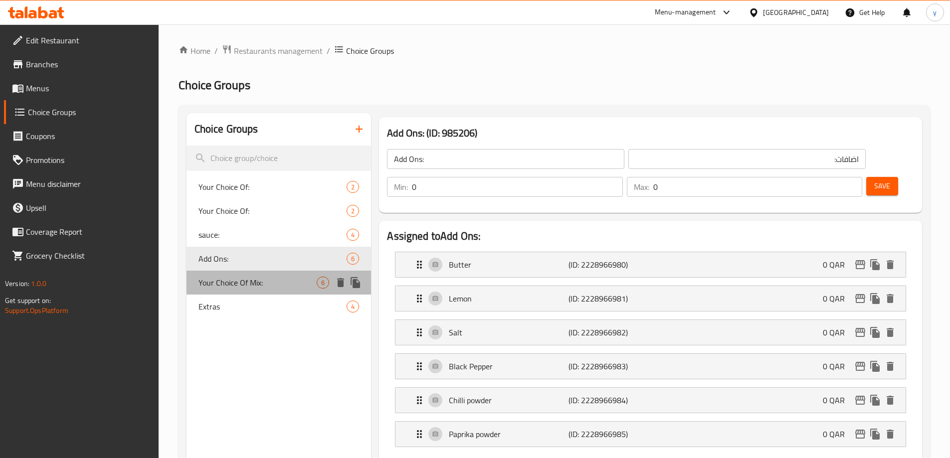
click at [228, 289] on span "Your Choice Of Mix:" at bounding box center [258, 283] width 119 height 12
type input "Your Choice Of Mix:"
type input "اختيارك من الميكس:"
type input "1"
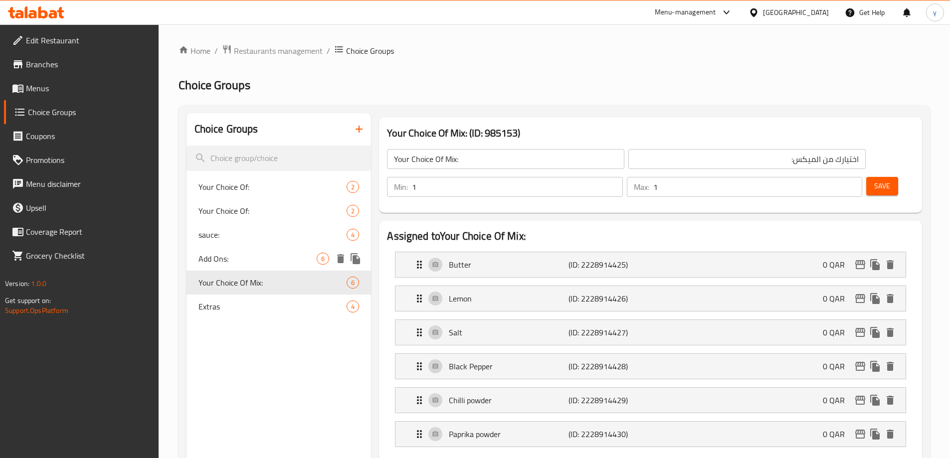
click at [257, 257] on span "Add Ons:" at bounding box center [258, 259] width 119 height 12
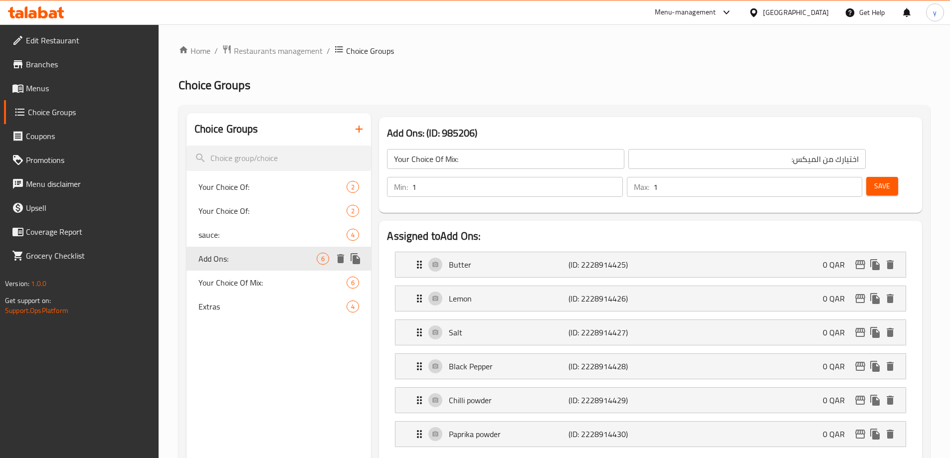
type input "Add Ons:"
type input "اضافات:"
type input "0"
click at [337, 260] on icon "delete" at bounding box center [341, 259] width 12 height 12
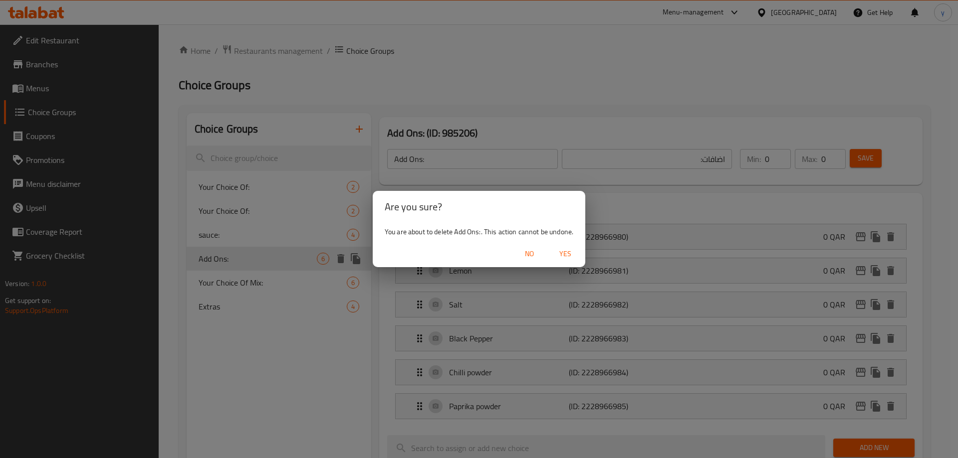
click at [566, 255] on span "Yes" at bounding box center [565, 254] width 24 height 12
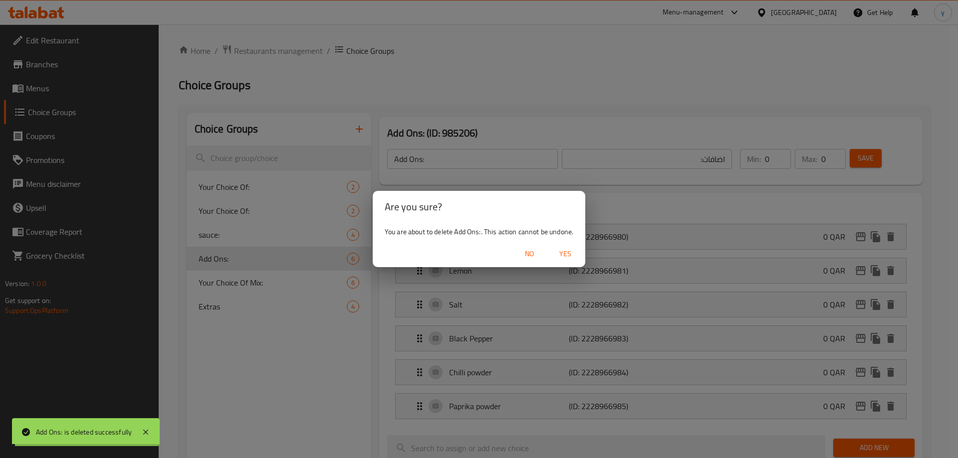
type input "Your Choice Of:"
type input "اختيارك من:"
type input "1"
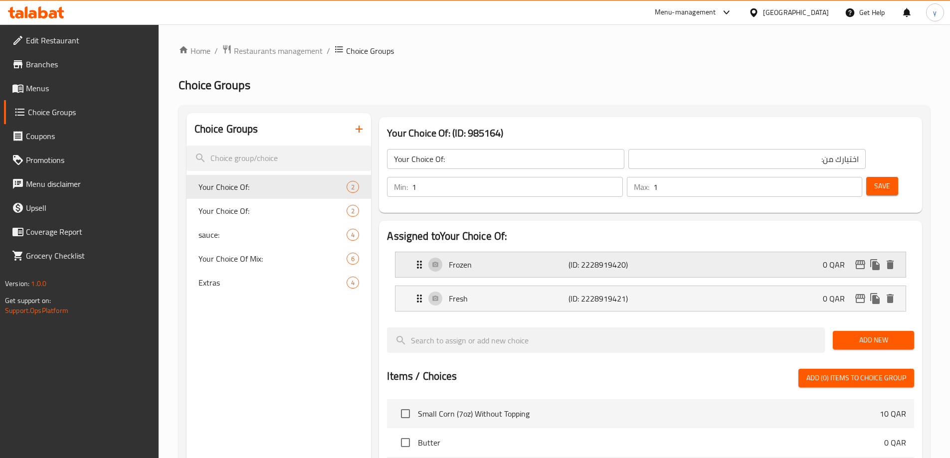
click at [586, 259] on p "(ID: 2228919420)" at bounding box center [609, 265] width 80 height 12
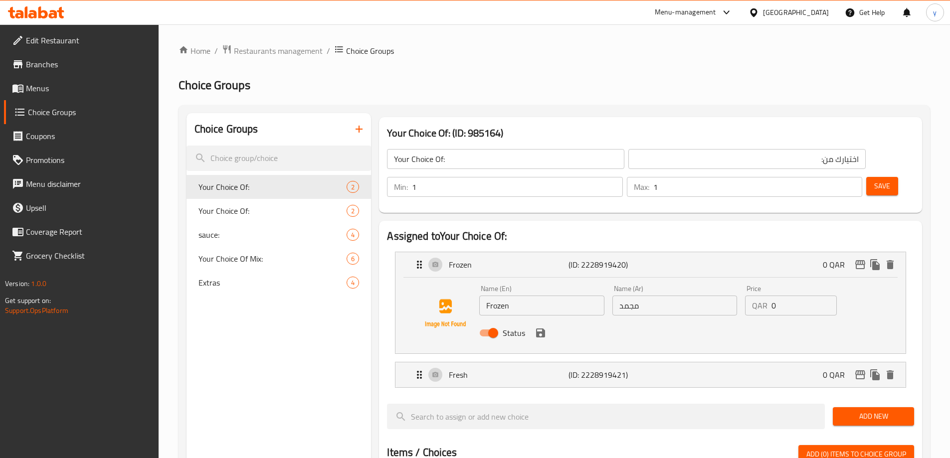
click at [596, 102] on div "Home / Restaurants management / Choice Groups Choice Groups Choice Groups Your …" at bounding box center [555, 440] width 752 height 792
click at [299, 207] on span "Your Choice Of:" at bounding box center [258, 211] width 119 height 12
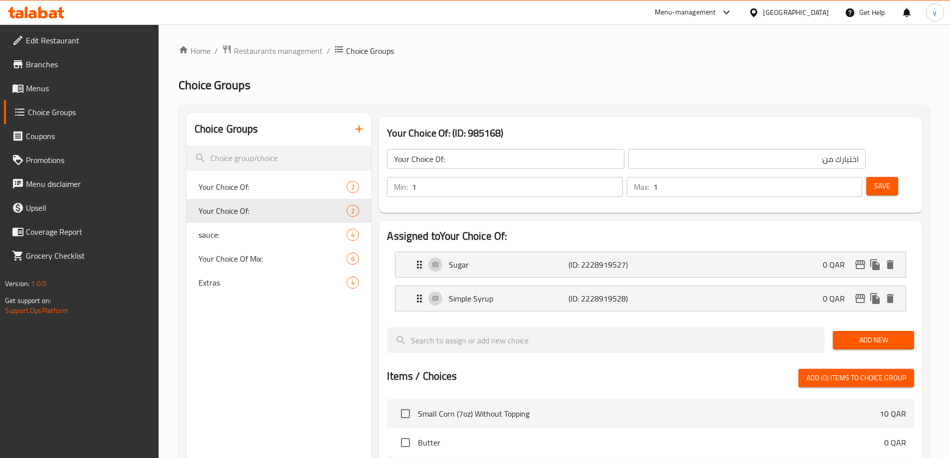
click at [502, 284] on li "Simple Syrup (ID: 2228919528) 0 QAR Name (En) Simple Syrup Name (En) Name (Ar) …" at bounding box center [650, 299] width 527 height 34
click at [497, 293] on p "Simple Syrup" at bounding box center [508, 299] width 119 height 12
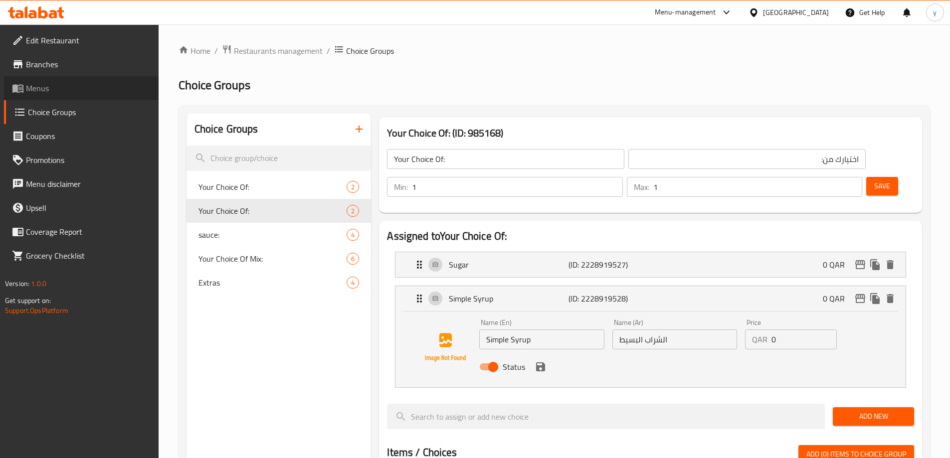
click at [77, 85] on span "Menus" at bounding box center [88, 88] width 125 height 12
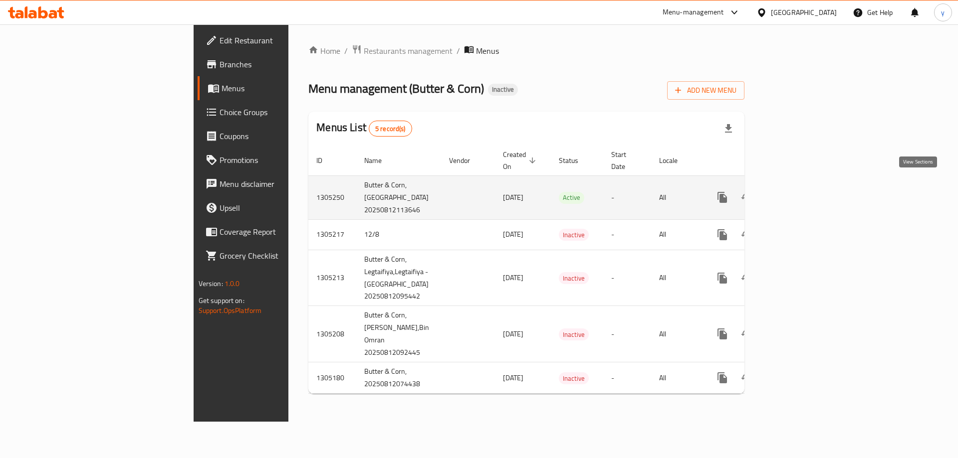
click at [806, 186] on link "enhanced table" at bounding box center [794, 198] width 24 height 24
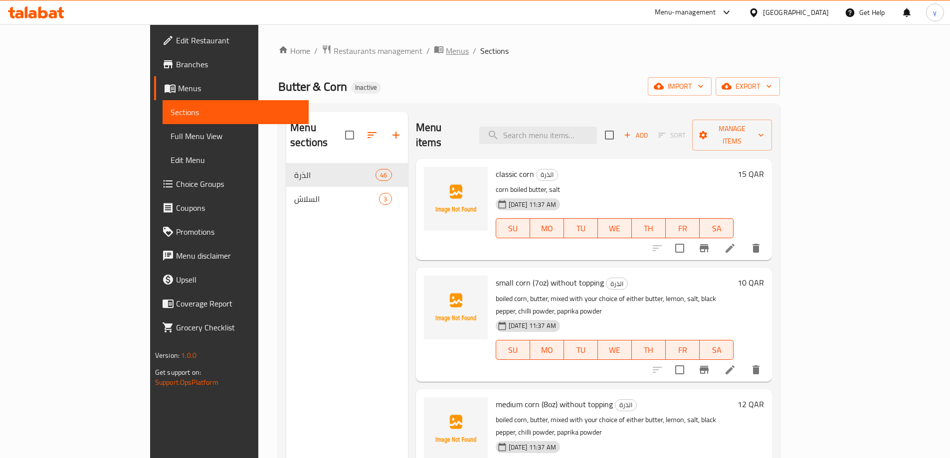
click at [446, 50] on span "Menus" at bounding box center [457, 51] width 23 height 12
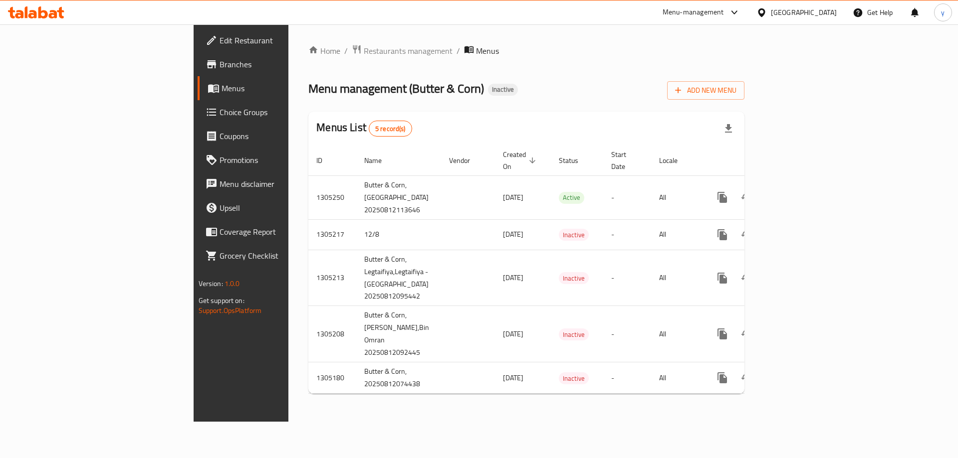
click at [219, 70] on span "Branches" at bounding box center [282, 64] width 126 height 12
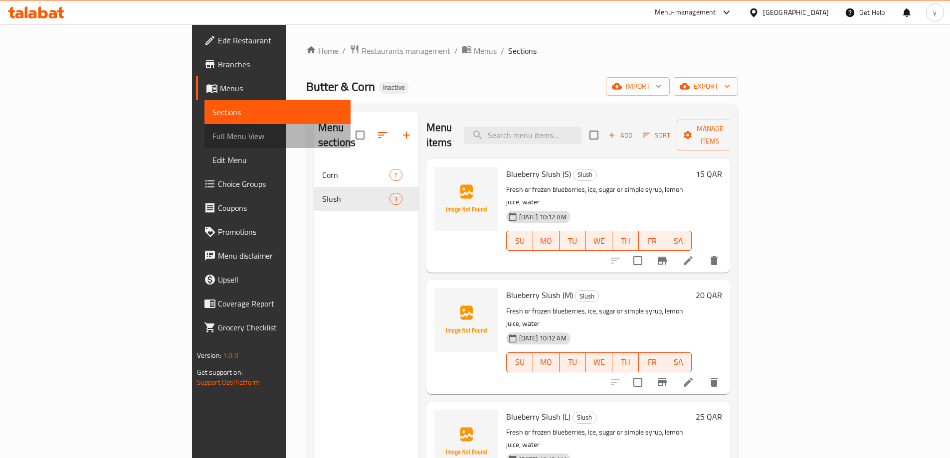
click at [212, 137] on span "Full Menu View" at bounding box center [277, 136] width 130 height 12
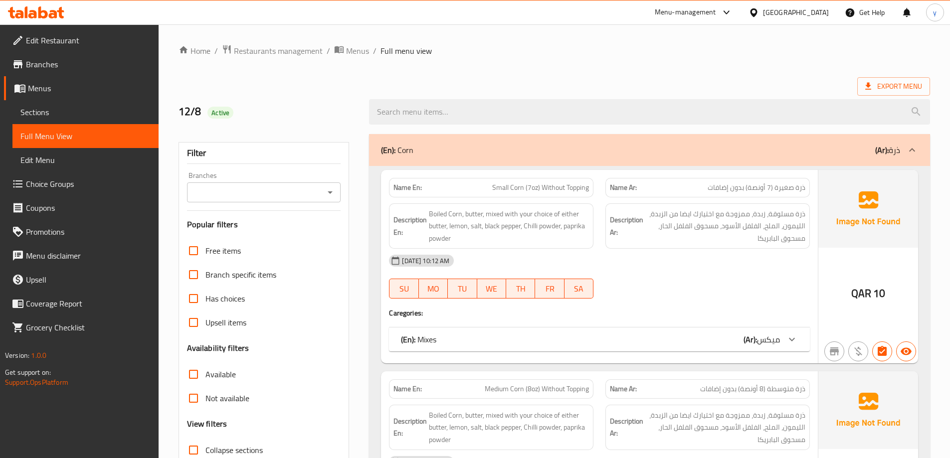
click at [670, 338] on div "(En): Mixes (Ar): ميكس" at bounding box center [590, 340] width 379 height 12
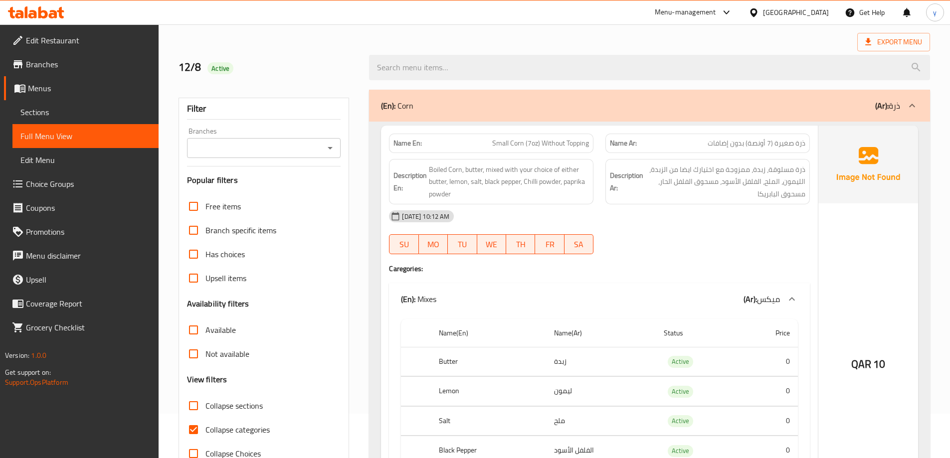
scroll to position [150, 0]
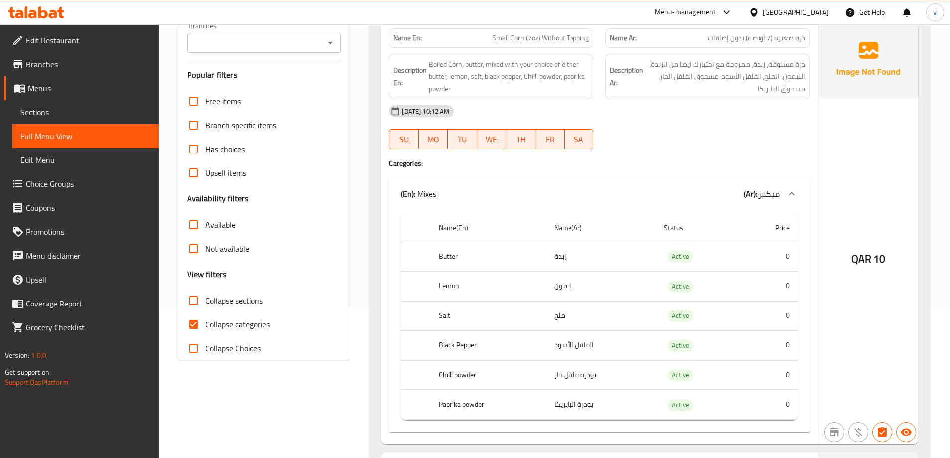
click at [207, 319] on span "Collapse categories" at bounding box center [237, 325] width 64 height 12
click at [205, 317] on input "Collapse categories" at bounding box center [194, 325] width 24 height 24
checkbox input "false"
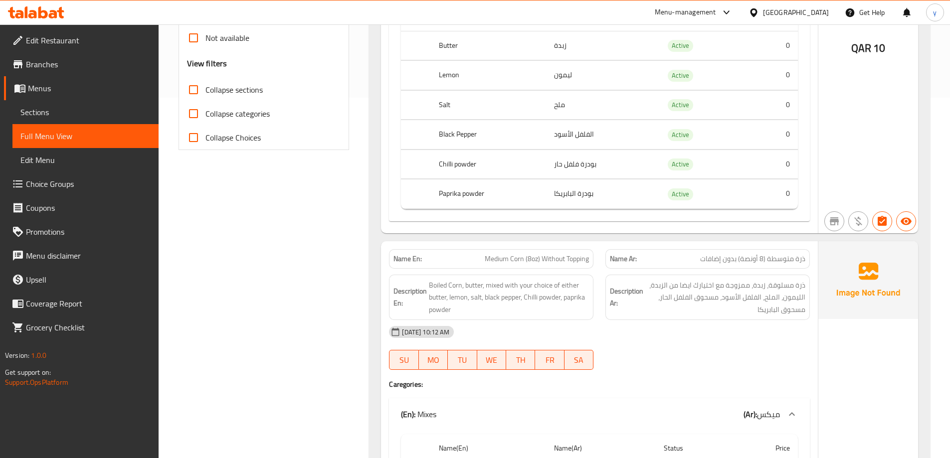
scroll to position [449, 0]
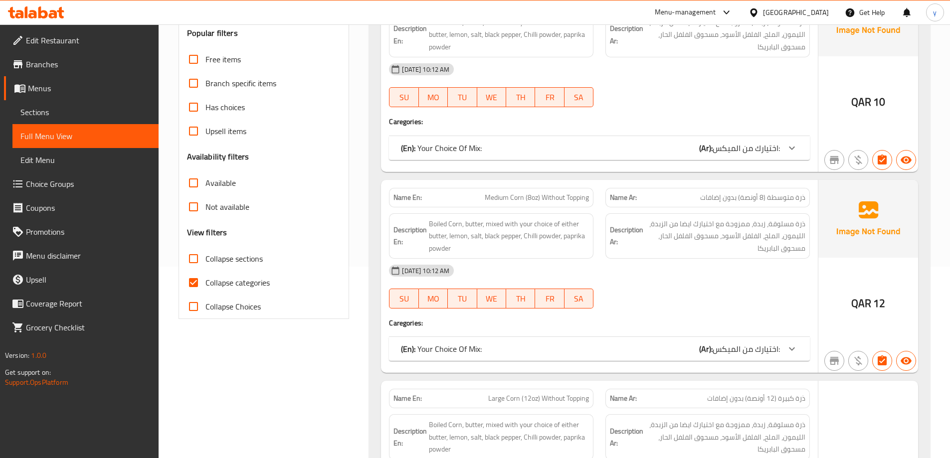
scroll to position [200, 0]
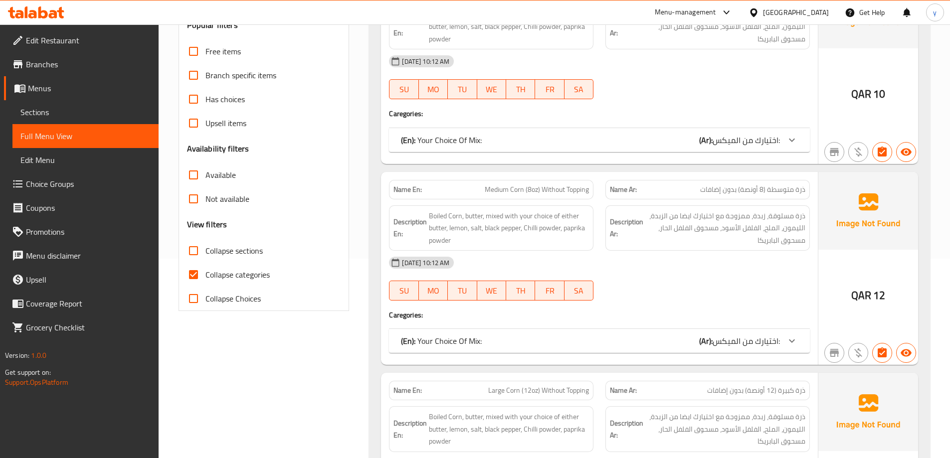
click at [238, 281] on span "Collapse categories" at bounding box center [237, 275] width 64 height 12
click at [205, 281] on input "Collapse categories" at bounding box center [194, 275] width 24 height 24
checkbox input "false"
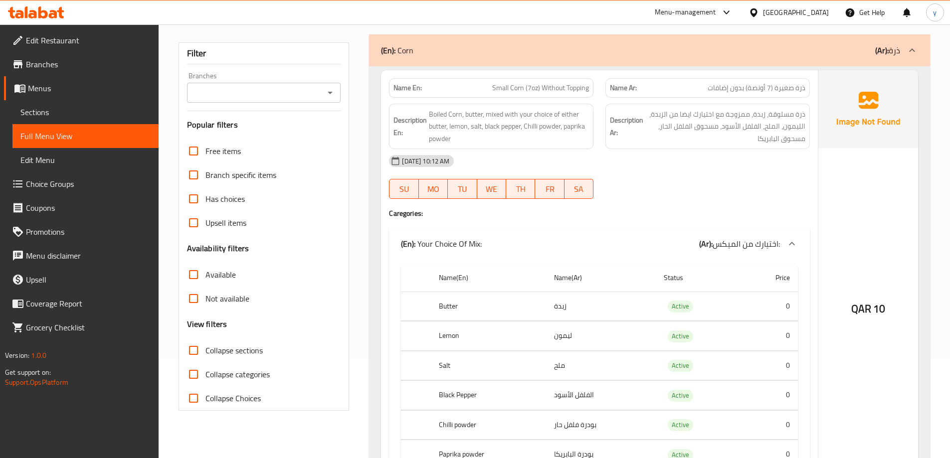
scroll to position [0, 0]
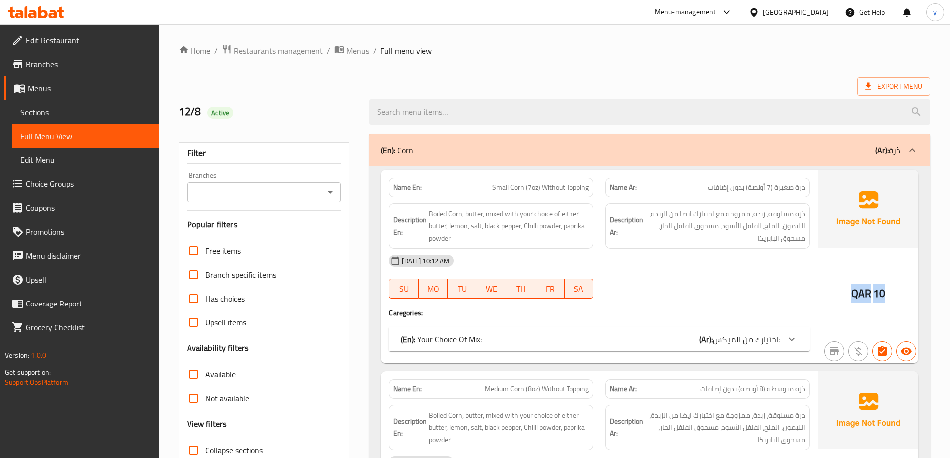
drag, startPoint x: 890, startPoint y: 293, endPoint x: 838, endPoint y: 303, distance: 52.3
click at [838, 303] on div "QAR 10" at bounding box center [869, 267] width 100 height 194
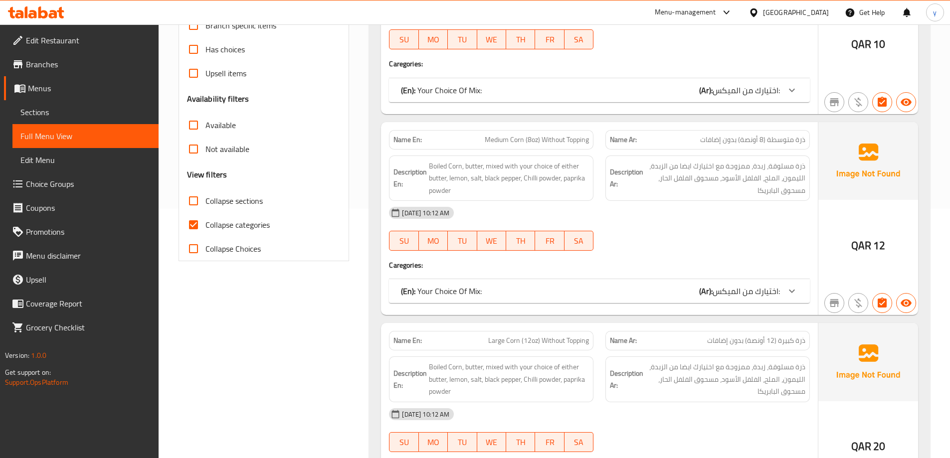
click at [221, 224] on span "Collapse categories" at bounding box center [237, 225] width 64 height 12
click at [205, 224] on input "Collapse categories" at bounding box center [194, 225] width 24 height 24
checkbox input "false"
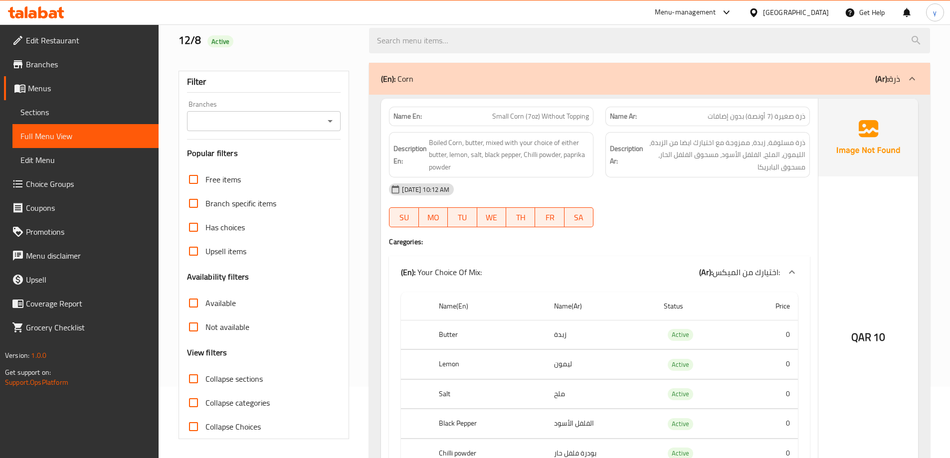
scroll to position [0, 0]
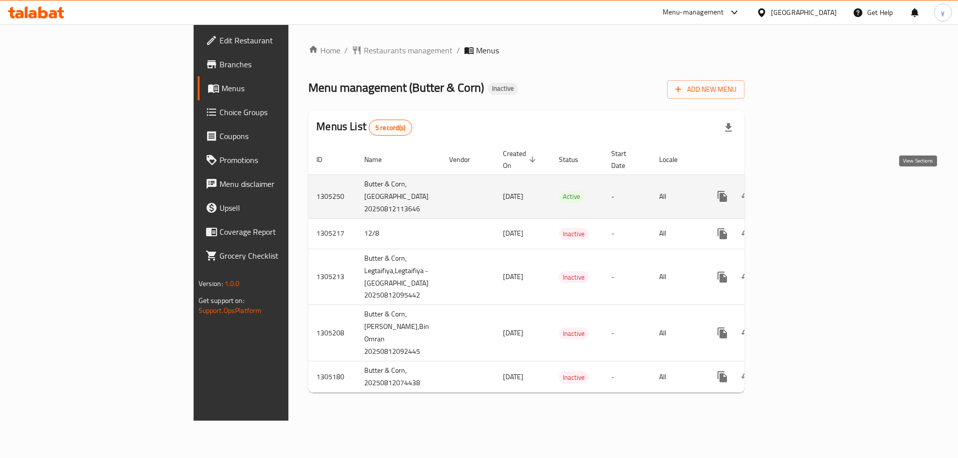
click at [799, 192] on icon "enhanced table" at bounding box center [794, 196] width 9 height 9
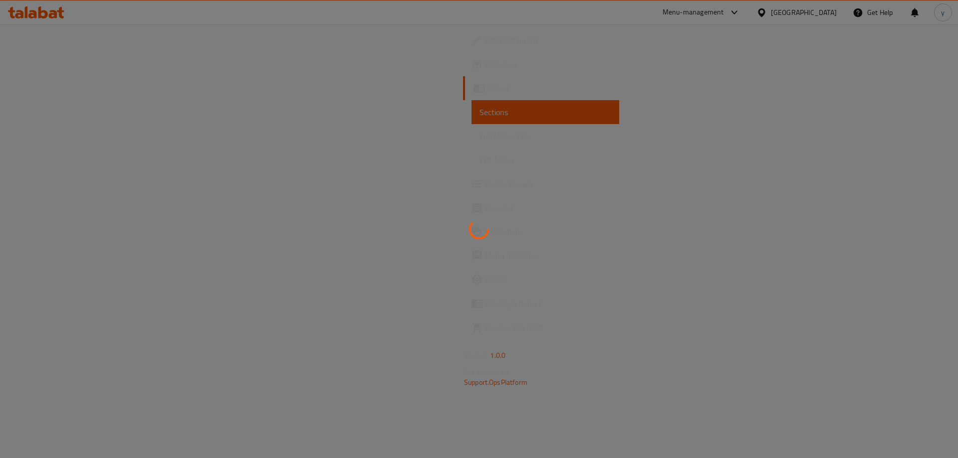
click at [302, 148] on div at bounding box center [479, 229] width 958 height 458
click at [299, 141] on div at bounding box center [479, 229] width 958 height 458
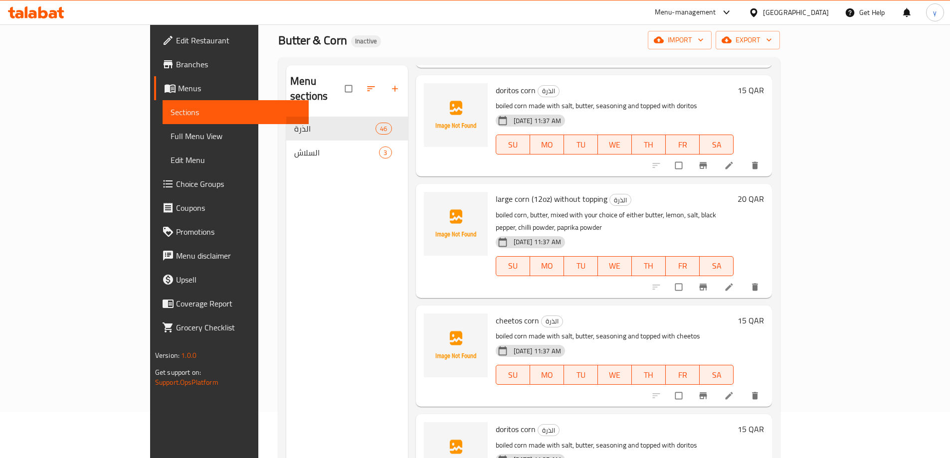
scroll to position [40, 0]
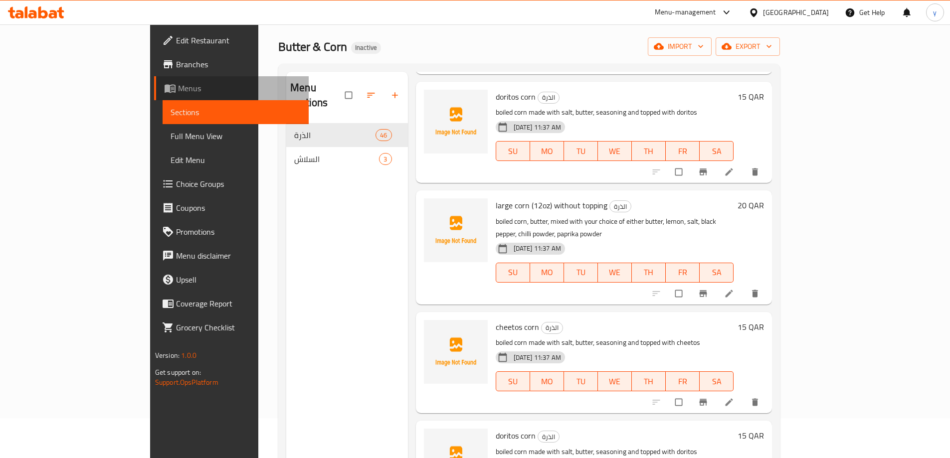
click at [178, 91] on span "Menus" at bounding box center [239, 88] width 123 height 12
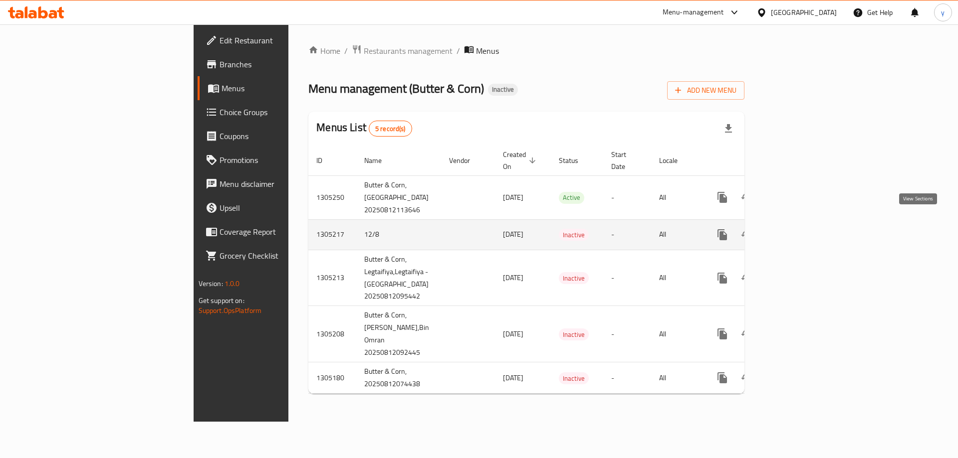
click at [800, 229] on icon "enhanced table" at bounding box center [794, 235] width 12 height 12
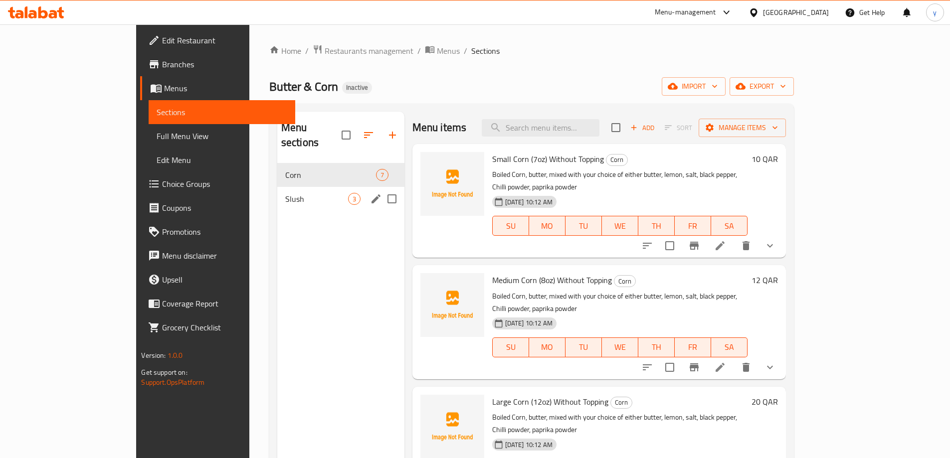
click at [285, 193] on span "Slush" at bounding box center [316, 199] width 63 height 12
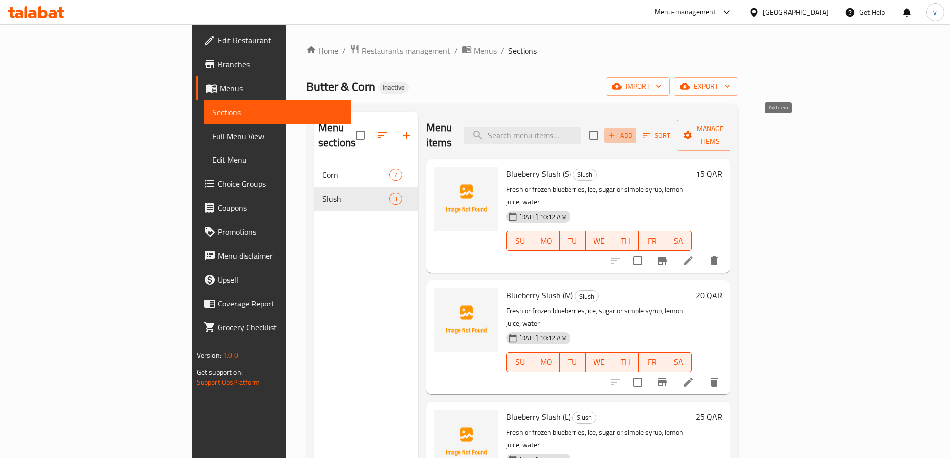
click at [634, 133] on span "Add" at bounding box center [620, 135] width 27 height 11
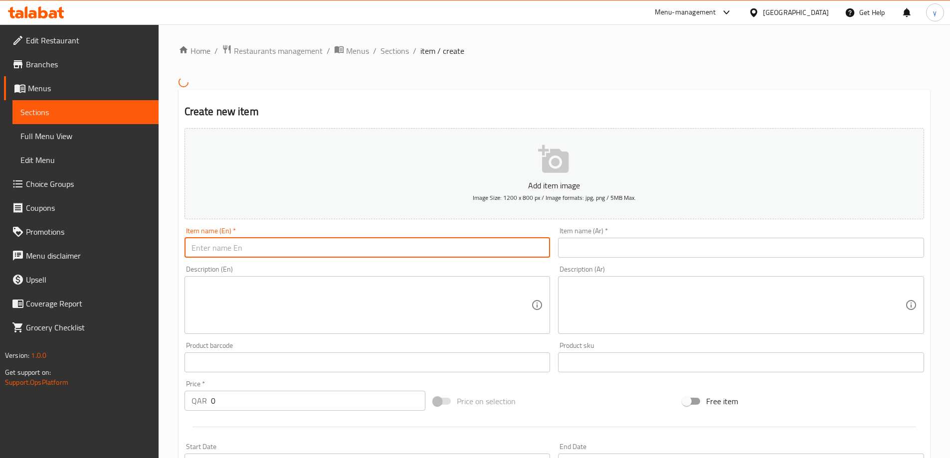
click at [436, 254] on input "text" at bounding box center [368, 248] width 366 height 20
paste input "Strawberry Slush"
type input "Strawberry Slush"
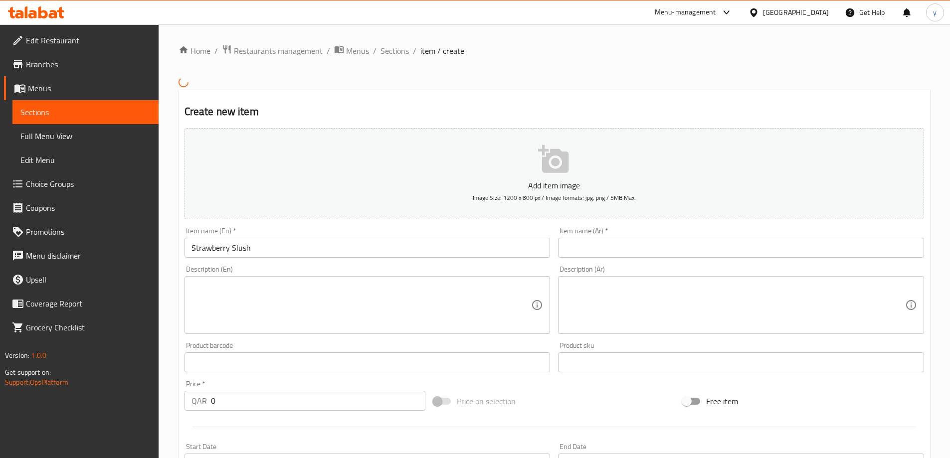
click at [609, 239] on input "text" at bounding box center [741, 248] width 366 height 20
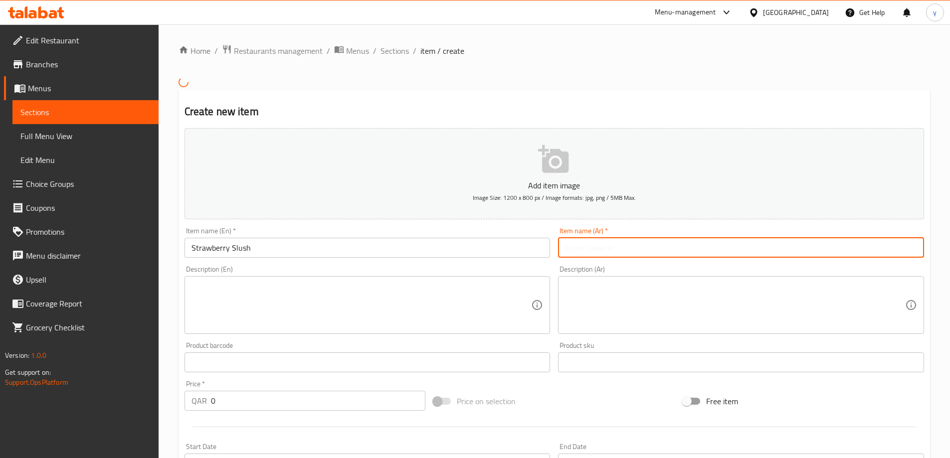
paste input "سلاش الفراولة"
type input "سلاش الفراولة"
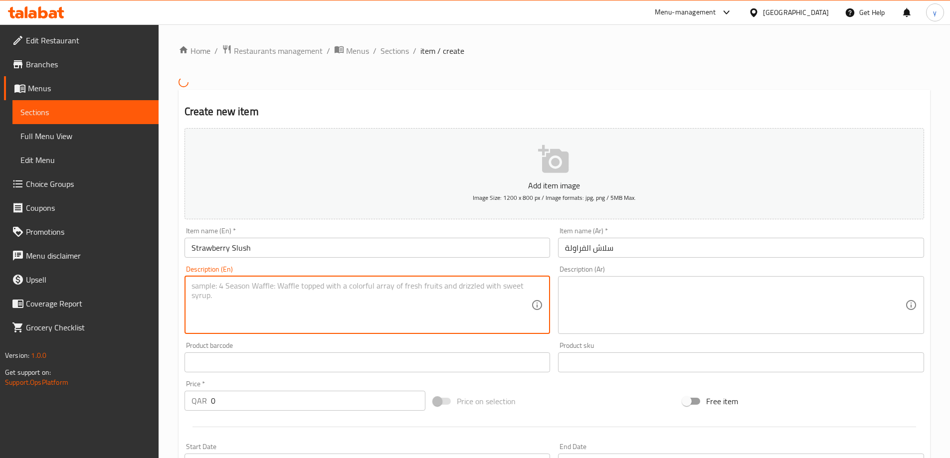
click at [346, 301] on textarea at bounding box center [362, 304] width 340 height 47
paste textarea "Fresh or frozen strawberries, ice, sugar or simple syrup, lemon juice, water"
type textarea "Fresh or frozen strawberries, ice, sugar or simple syrup, lemon juice, water"
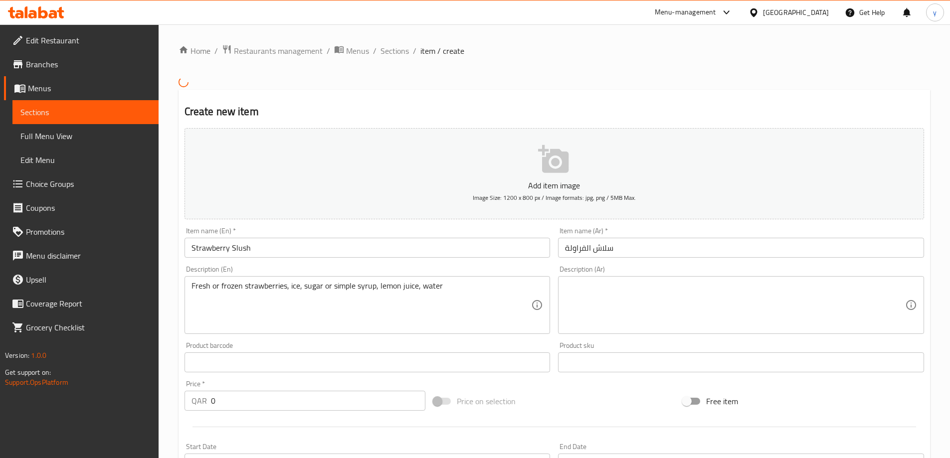
click at [643, 302] on textarea at bounding box center [735, 304] width 340 height 47
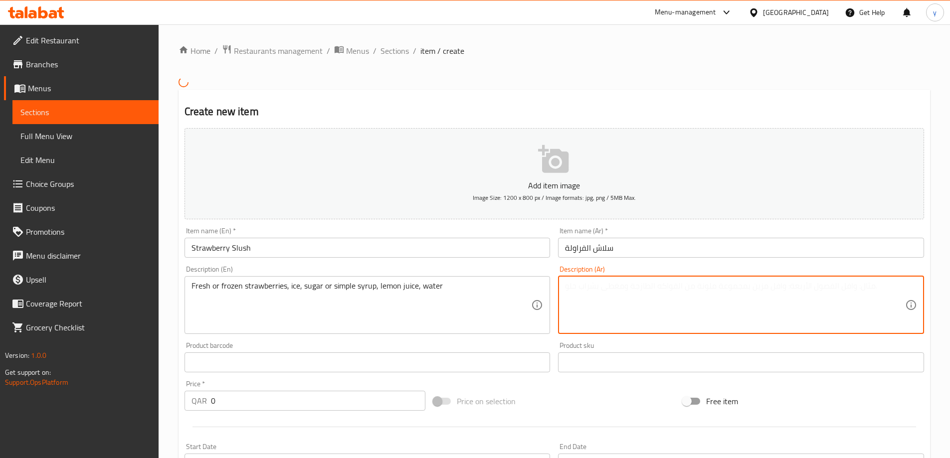
paste textarea "فراولة طازجة أو مجمدة، ثلج، سكر أو شراب بسيط، عصير ليمون، ماء"
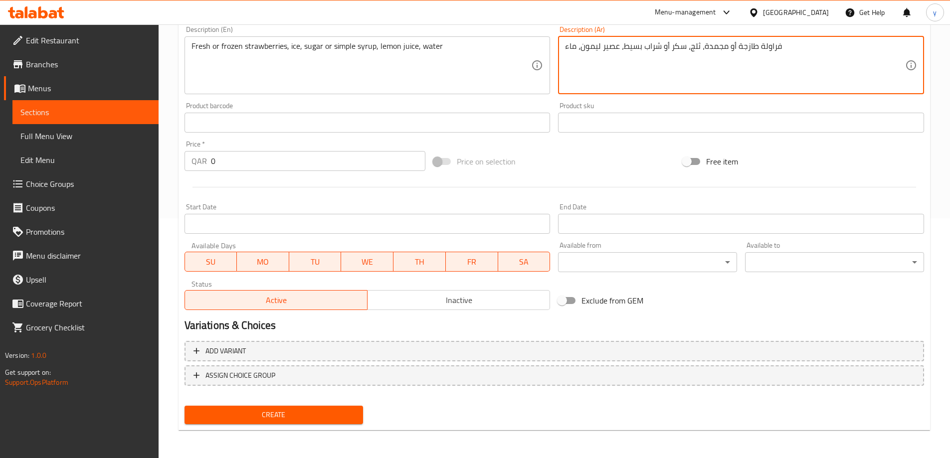
type textarea "فراولة طازجة أو مجمدة، ثلج، سكر أو شراب بسيط، عصير ليمون، ماء"
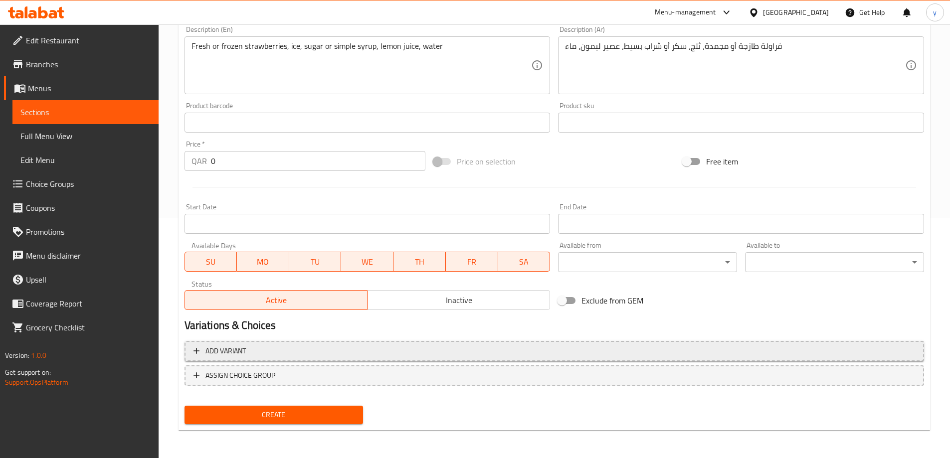
click at [292, 350] on span "Add variant" at bounding box center [555, 351] width 722 height 12
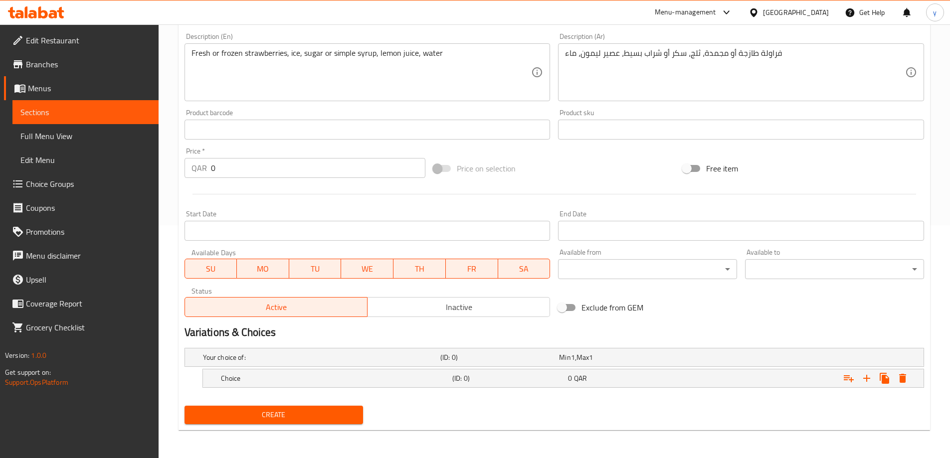
scroll to position [233, 0]
click at [316, 358] on h5 "Your choice of:" at bounding box center [319, 358] width 233 height 10
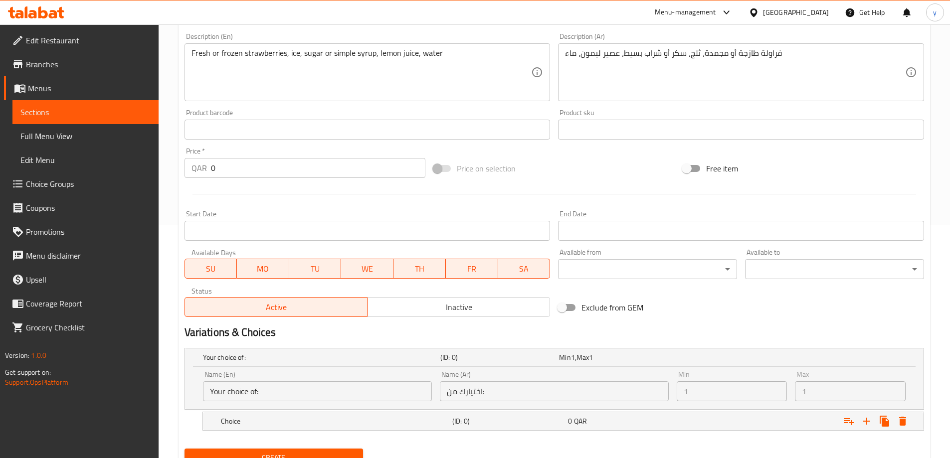
click at [281, 392] on input "Your choice of:" at bounding box center [317, 392] width 229 height 20
click at [252, 363] on h5 "Choice" at bounding box center [319, 358] width 233 height 10
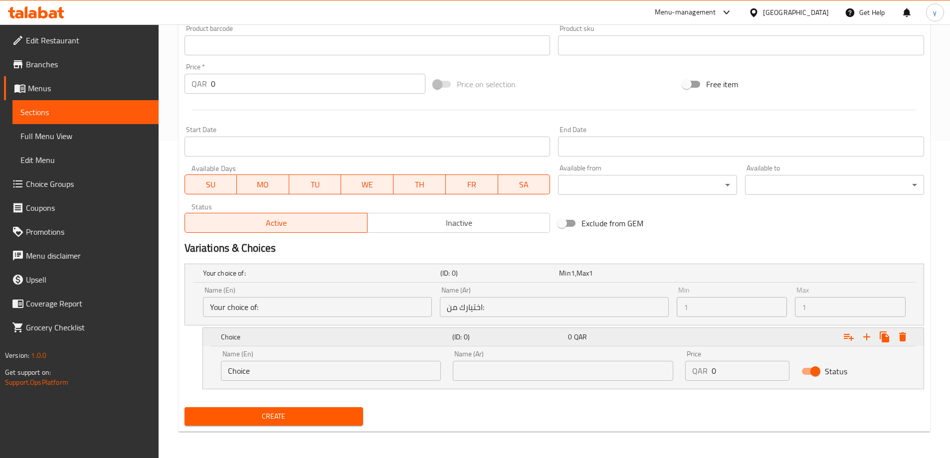
scroll to position [319, 0]
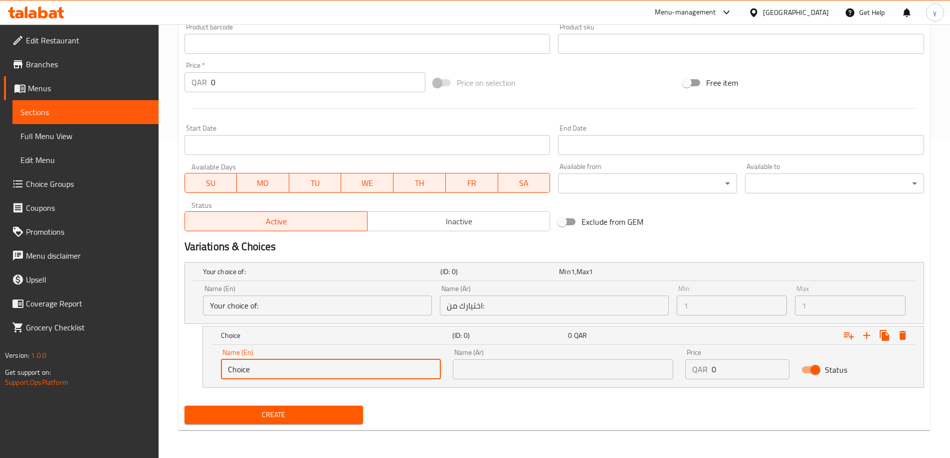
click at [264, 378] on input "Choice" at bounding box center [331, 370] width 220 height 20
type input "S"
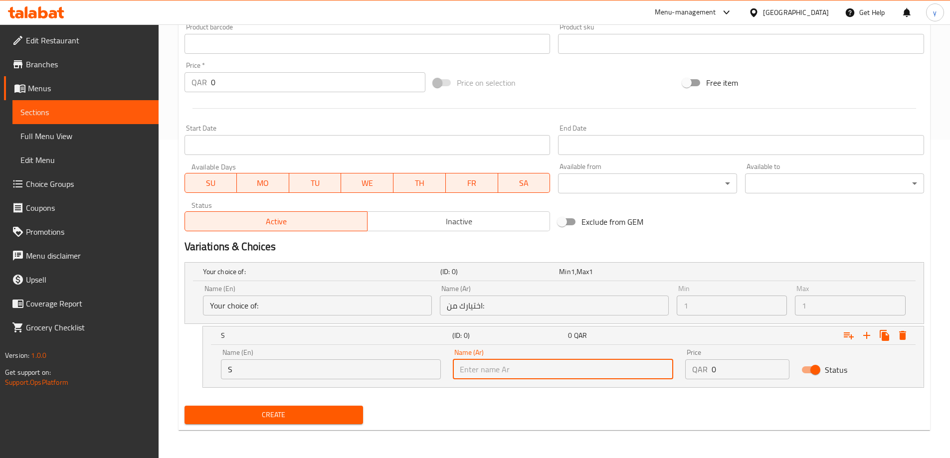
click at [544, 371] on input "text" at bounding box center [563, 370] width 220 height 20
type input "w"
type input "صغير"
click at [282, 366] on input "S" at bounding box center [331, 370] width 220 height 20
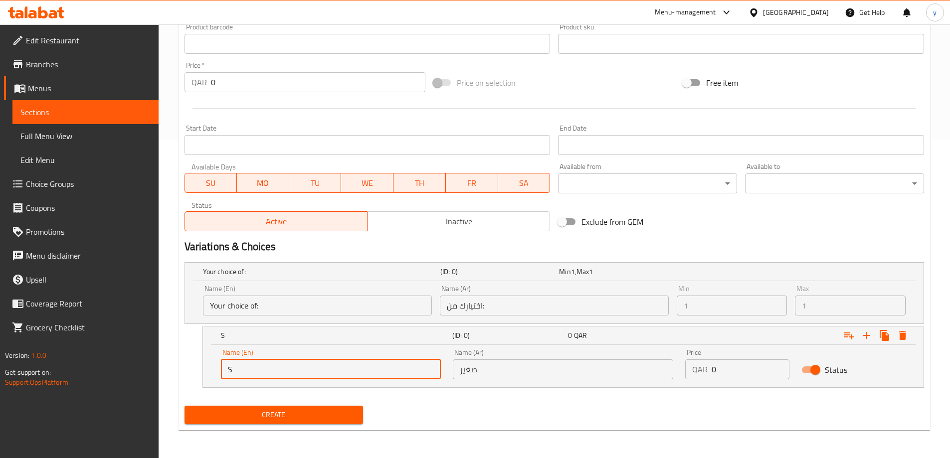
type input "Small"
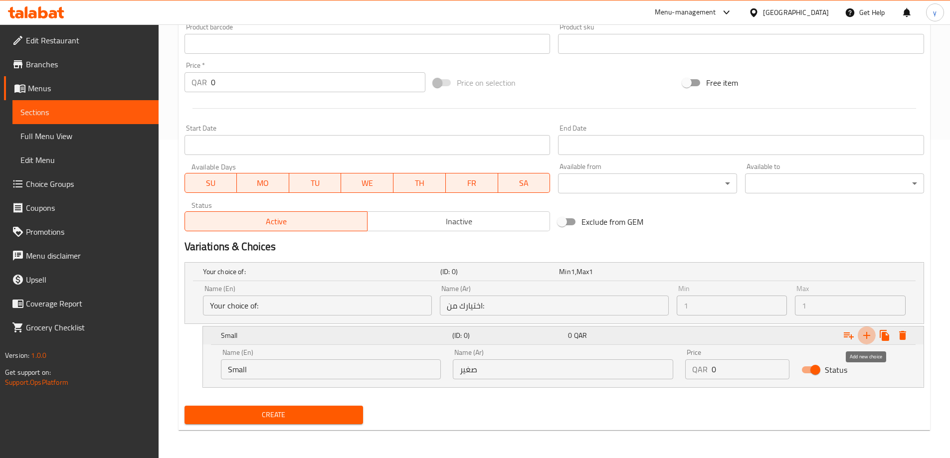
click at [864, 339] on icon "Expand" at bounding box center [867, 336] width 12 height 12
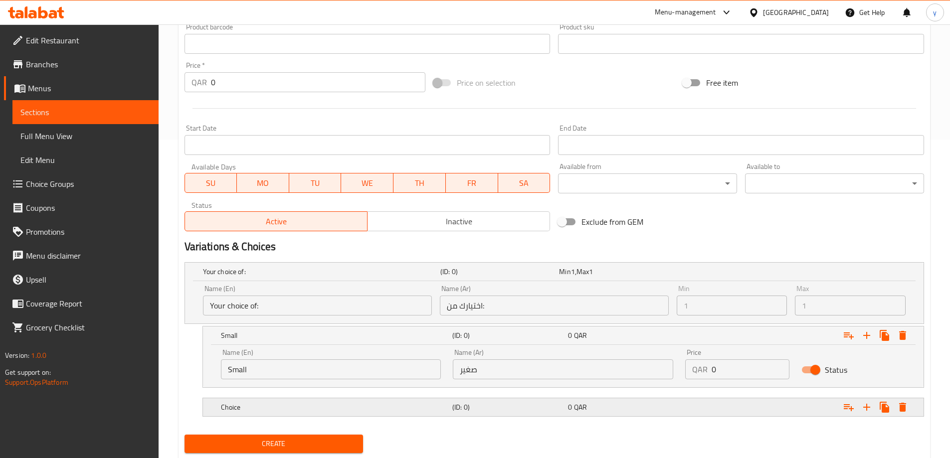
click at [522, 283] on div "Choice (ID: 0) 0 QAR" at bounding box center [557, 272] width 713 height 22
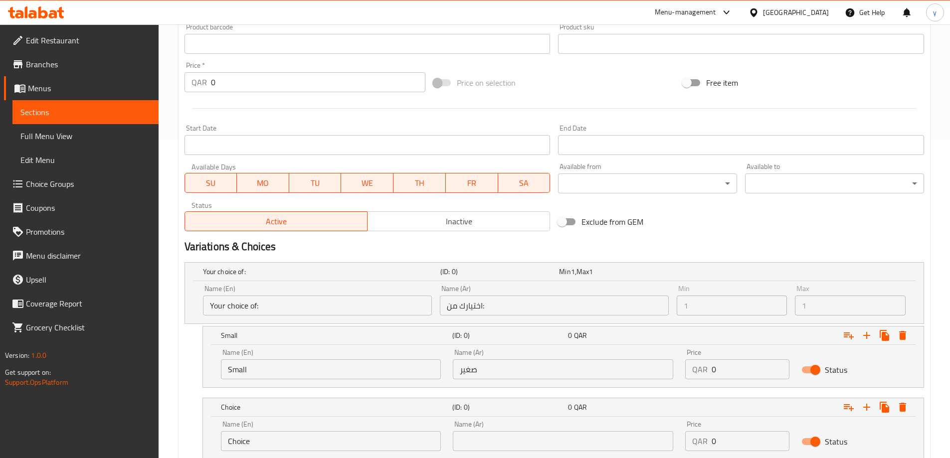
scroll to position [391, 0]
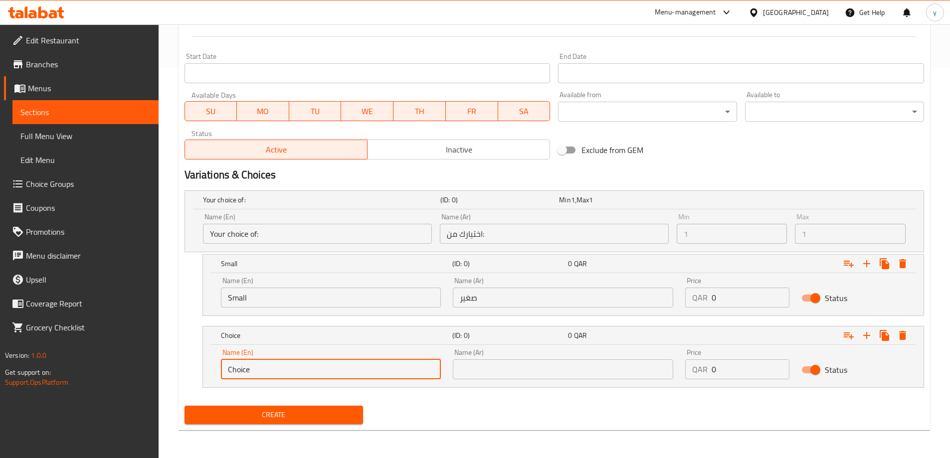
click at [305, 374] on input "Choice" at bounding box center [331, 370] width 220 height 20
click at [305, 374] on input "text" at bounding box center [331, 370] width 220 height 20
click at [303, 367] on input "text" at bounding box center [331, 370] width 220 height 20
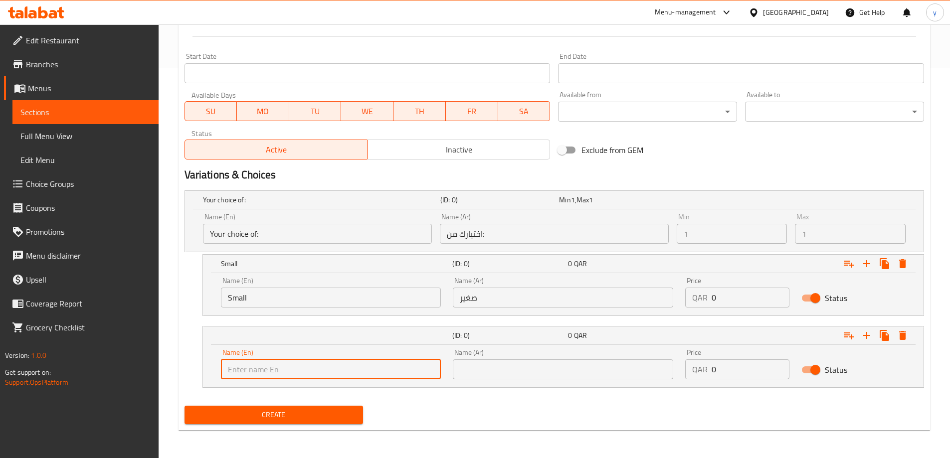
click at [303, 367] on input "text" at bounding box center [331, 370] width 220 height 20
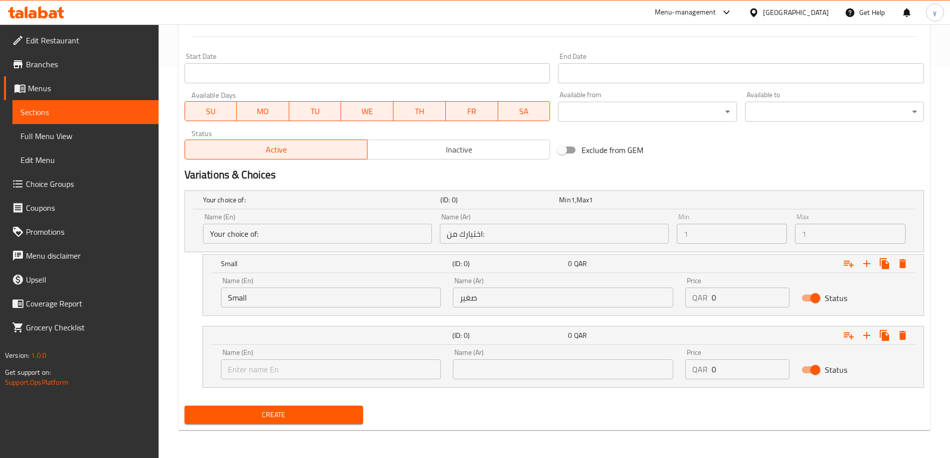
click at [410, 412] on div "Create" at bounding box center [555, 415] width 748 height 26
click at [342, 368] on input "text" at bounding box center [331, 370] width 220 height 20
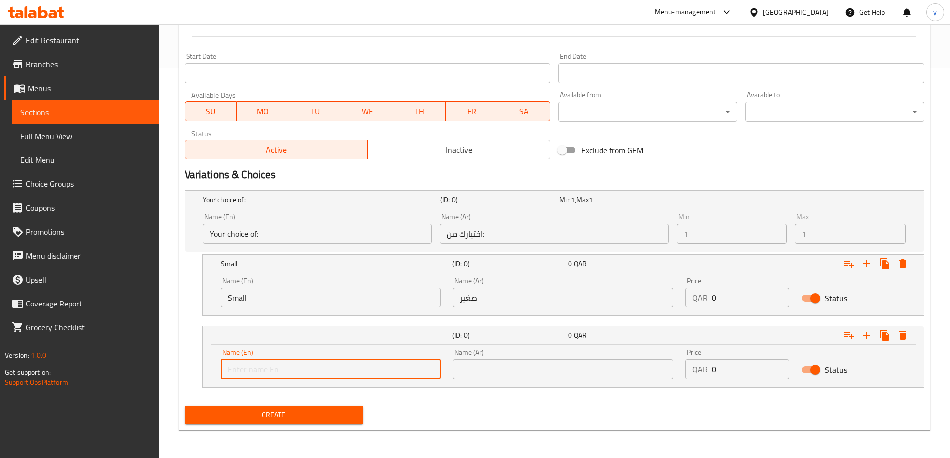
click at [342, 368] on input "text" at bounding box center [331, 370] width 220 height 20
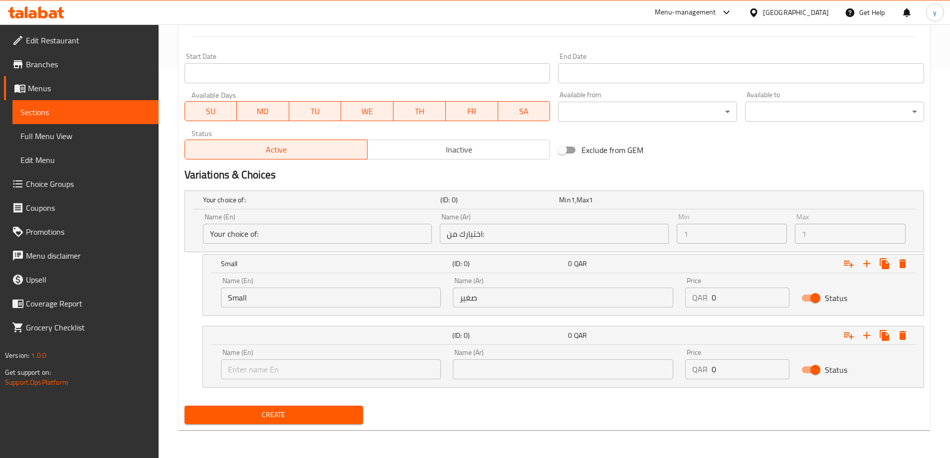
click at [390, 420] on div "Create" at bounding box center [555, 415] width 748 height 26
click at [345, 364] on input "text" at bounding box center [331, 370] width 220 height 20
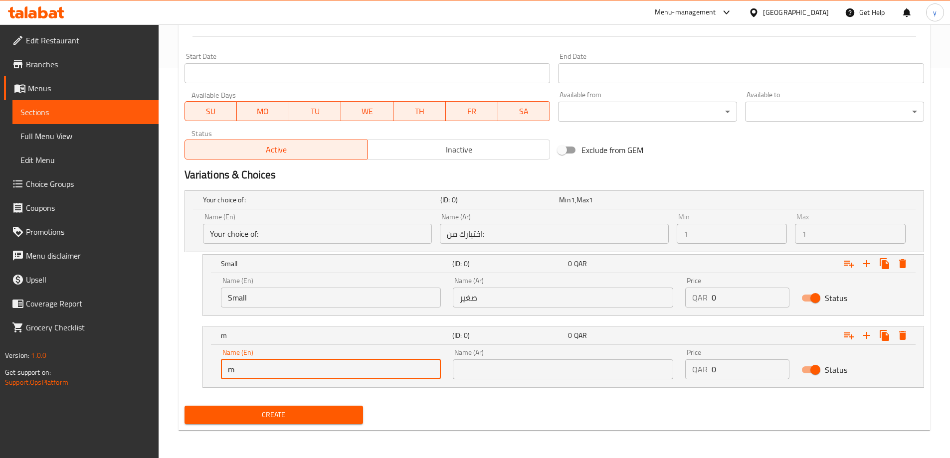
type input "Medium"
click at [508, 370] on input "text" at bounding box center [563, 370] width 220 height 20
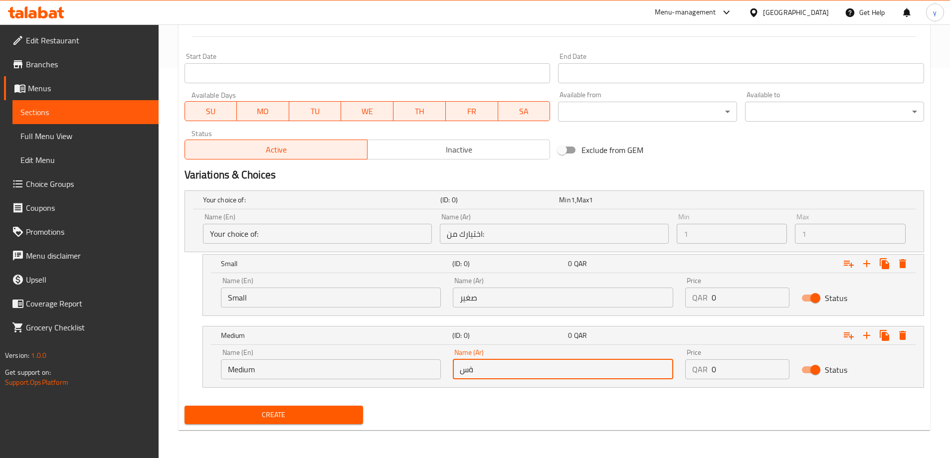
type input "ة"
type input "وسط"
click at [863, 331] on icon "Expand" at bounding box center [867, 336] width 12 height 12
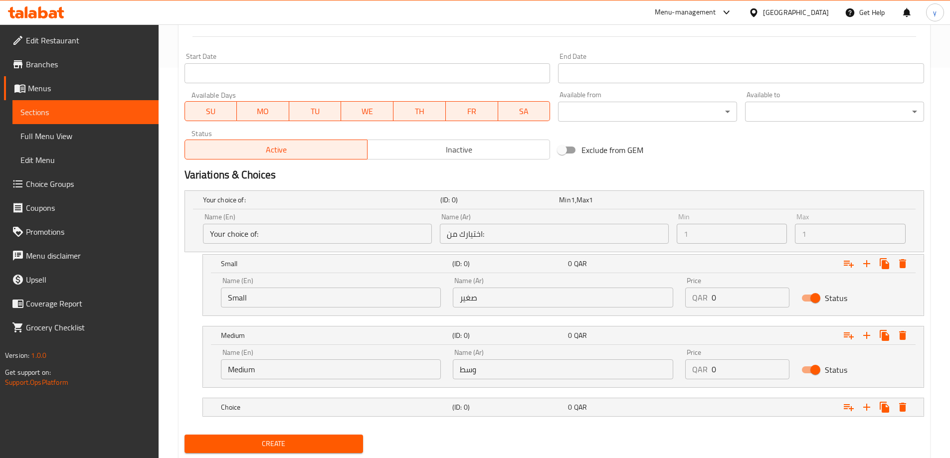
click at [345, 395] on nav at bounding box center [555, 394] width 740 height 8
click at [346, 211] on div "Choice (ID: 0) 0 QAR" at bounding box center [557, 200] width 713 height 22
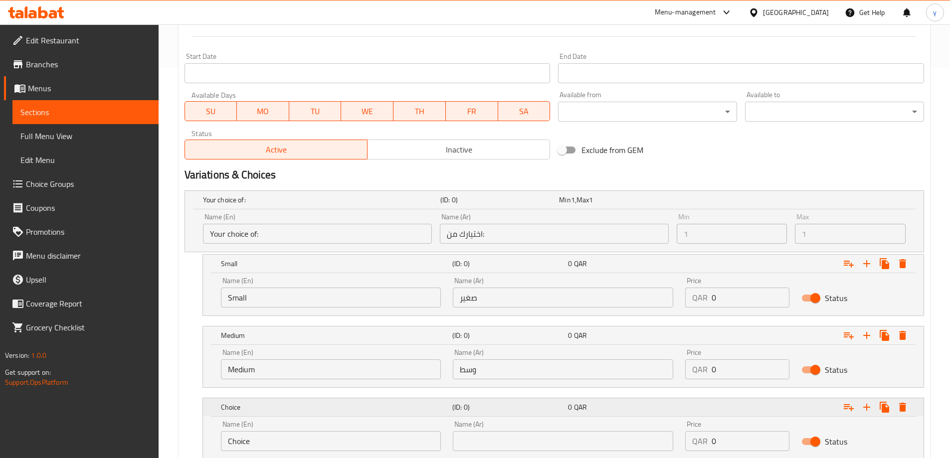
click at [344, 207] on div "Choice" at bounding box center [319, 200] width 237 height 14
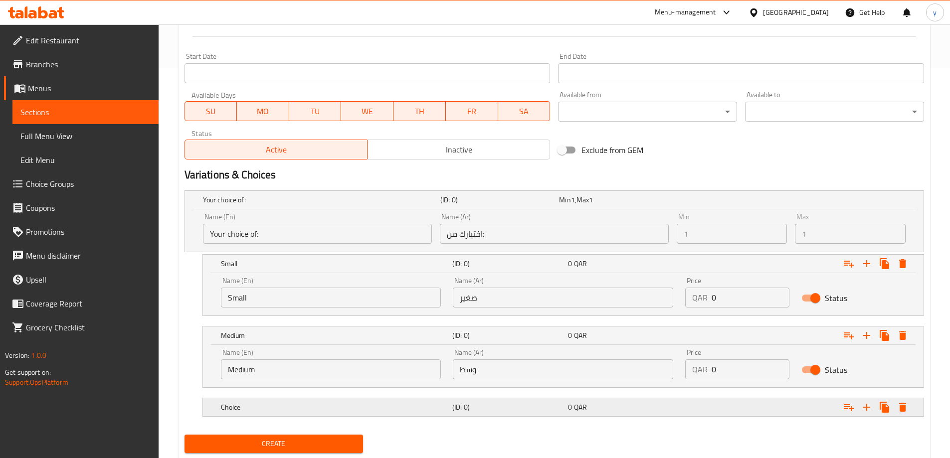
click at [334, 205] on h5 "Choice" at bounding box center [319, 200] width 233 height 10
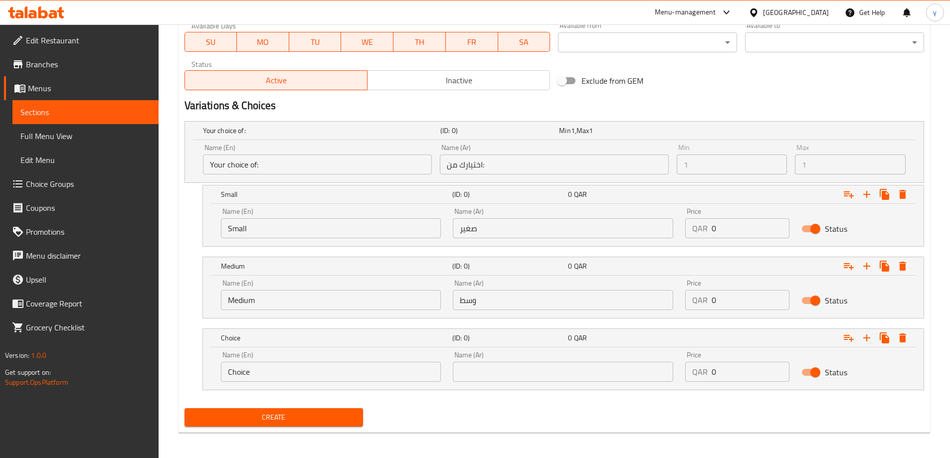
scroll to position [462, 0]
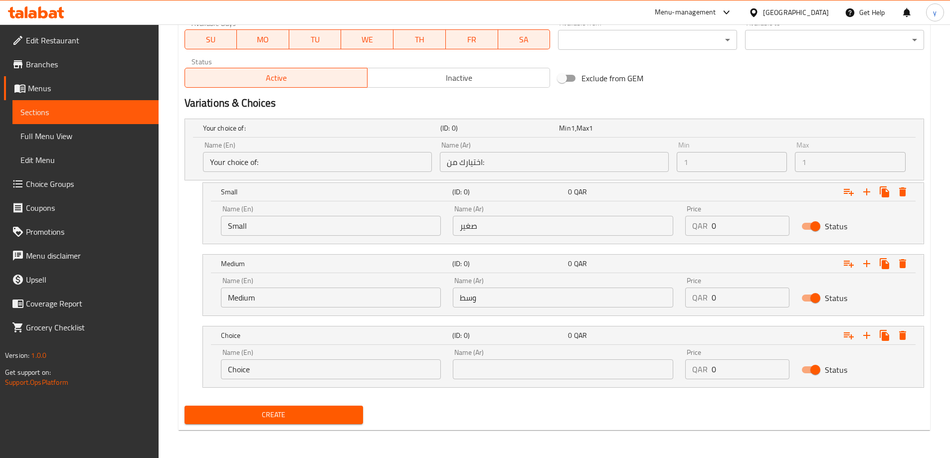
click at [303, 368] on input "Choice" at bounding box center [331, 370] width 220 height 20
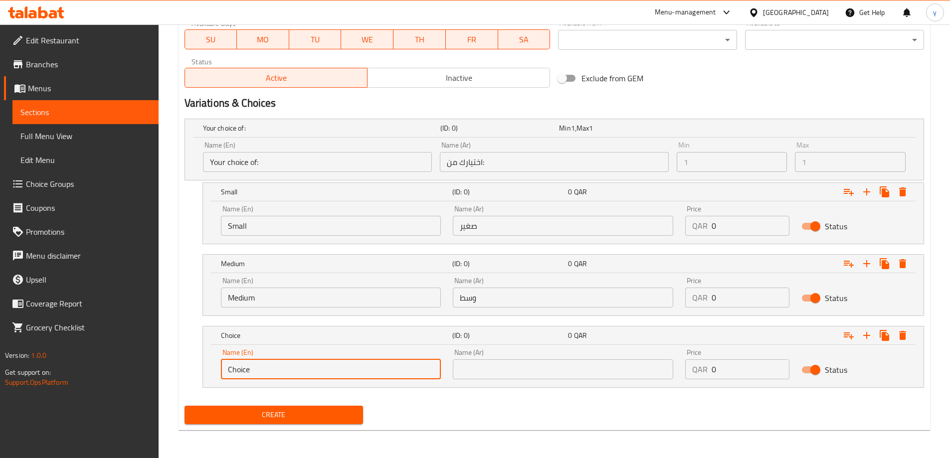
click at [303, 368] on input "Choice" at bounding box center [331, 370] width 220 height 20
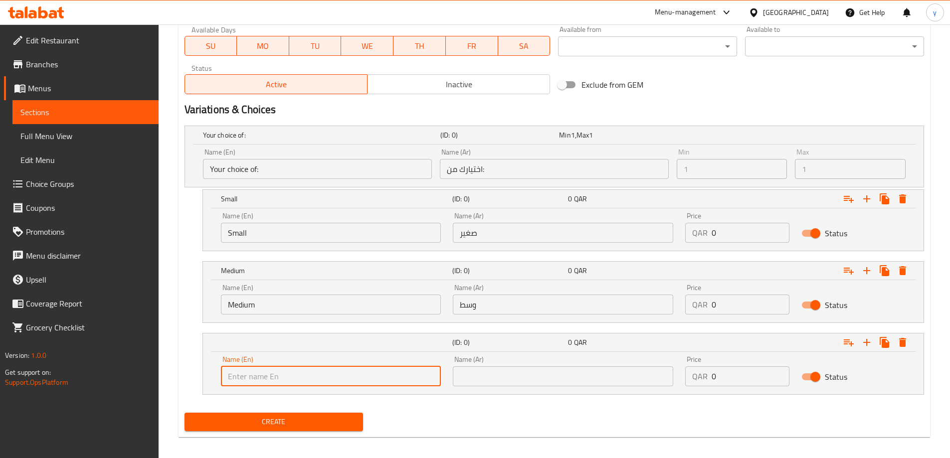
click at [583, 372] on input "text" at bounding box center [563, 377] width 220 height 20
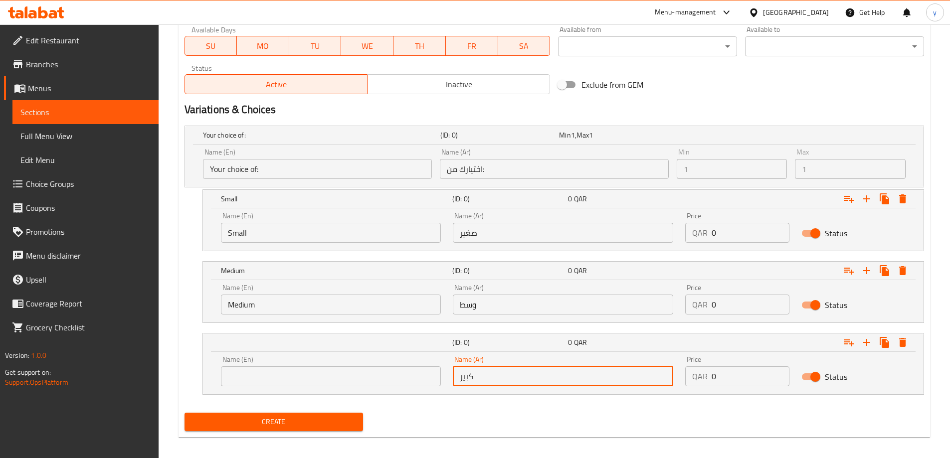
type input "كبير"
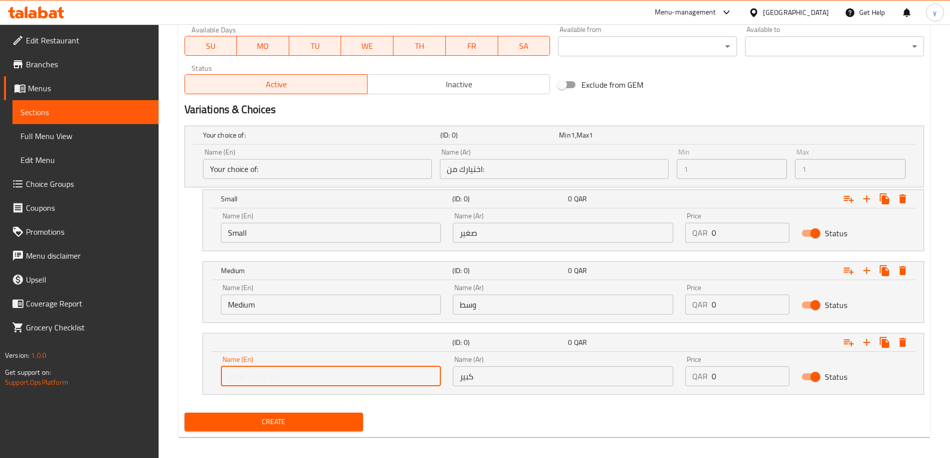
click at [307, 380] on input "text" at bounding box center [331, 377] width 220 height 20
type input "Large"
click at [741, 229] on input "0" at bounding box center [751, 233] width 78 height 20
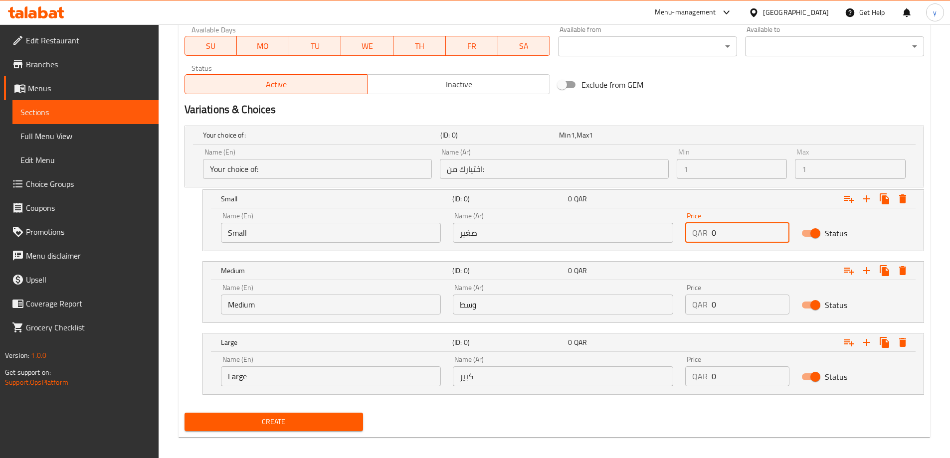
click at [741, 229] on input "0" at bounding box center [751, 233] width 78 height 20
type input "15"
click at [712, 308] on input "0" at bounding box center [751, 305] width 78 height 20
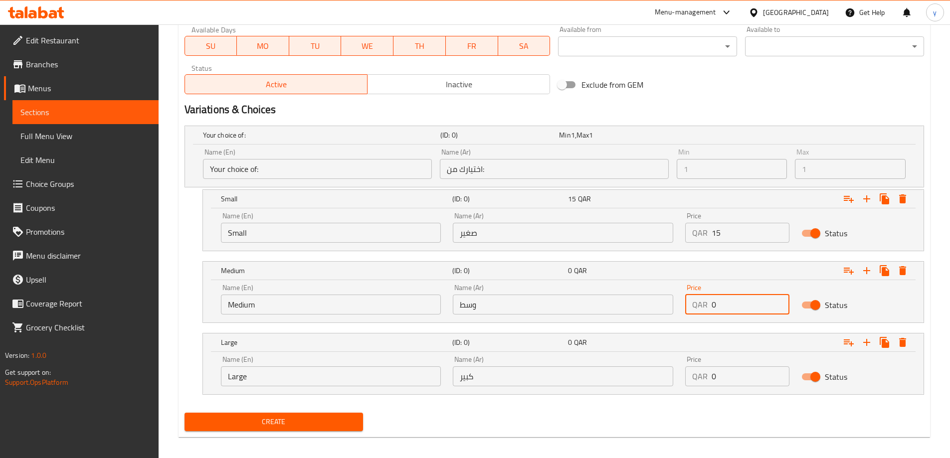
click at [712, 308] on input "0" at bounding box center [751, 305] width 78 height 20
type input "20"
click at [723, 383] on input "0" at bounding box center [751, 377] width 78 height 20
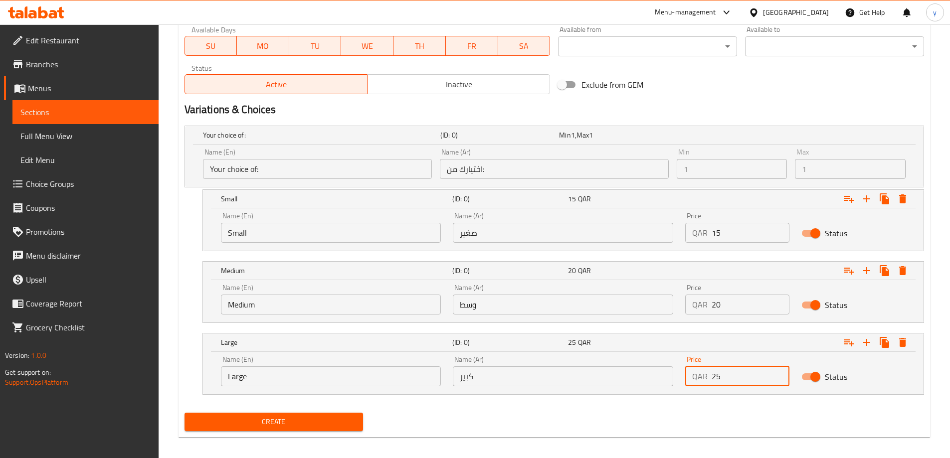
type input "25"
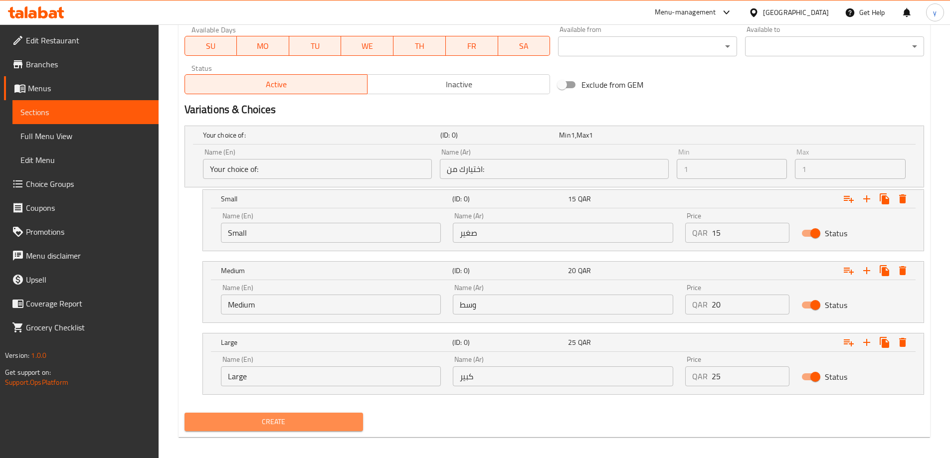
click at [247, 421] on span "Create" at bounding box center [274, 422] width 163 height 12
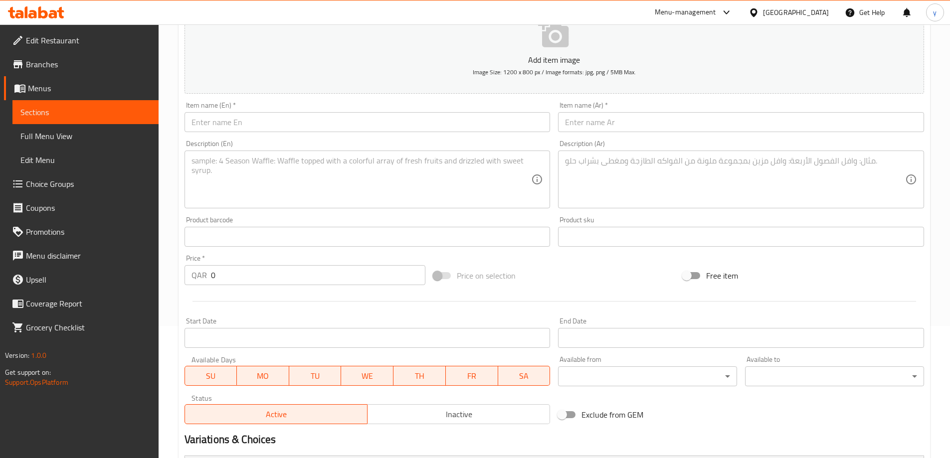
scroll to position [0, 0]
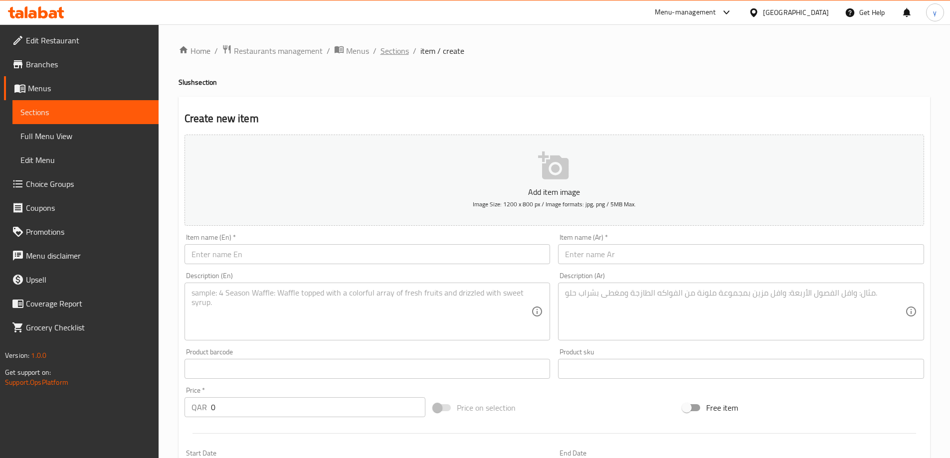
click at [386, 51] on span "Sections" at bounding box center [395, 51] width 28 height 12
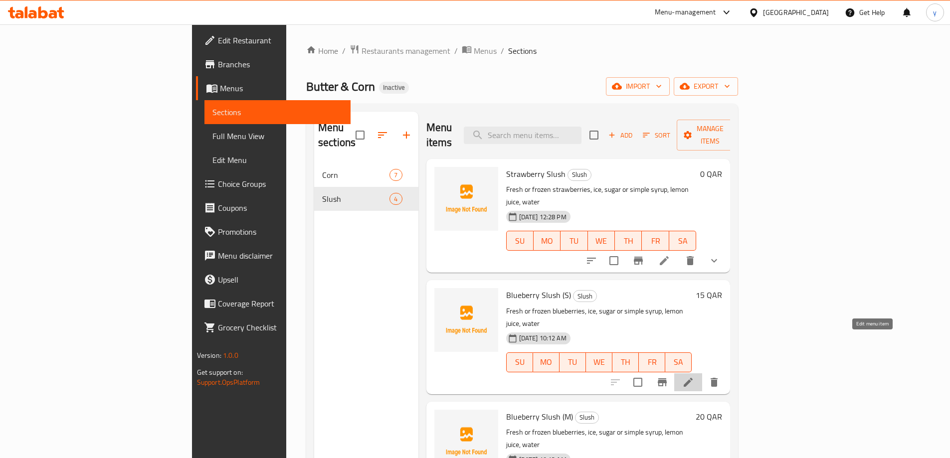
click at [694, 377] on icon at bounding box center [688, 383] width 12 height 12
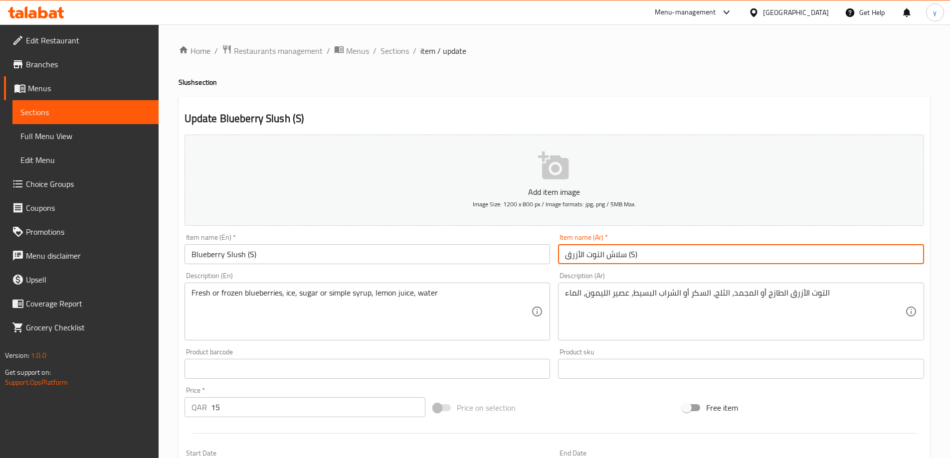
click at [688, 252] on input "سلاش التوت الأزرق (S)" at bounding box center [741, 254] width 366 height 20
click at [845, 256] on input "سلاش التوت الأزرق (S)" at bounding box center [741, 254] width 366 height 20
click at [850, 256] on input "سلاش التوت الأزرق (S)" at bounding box center [741, 254] width 366 height 20
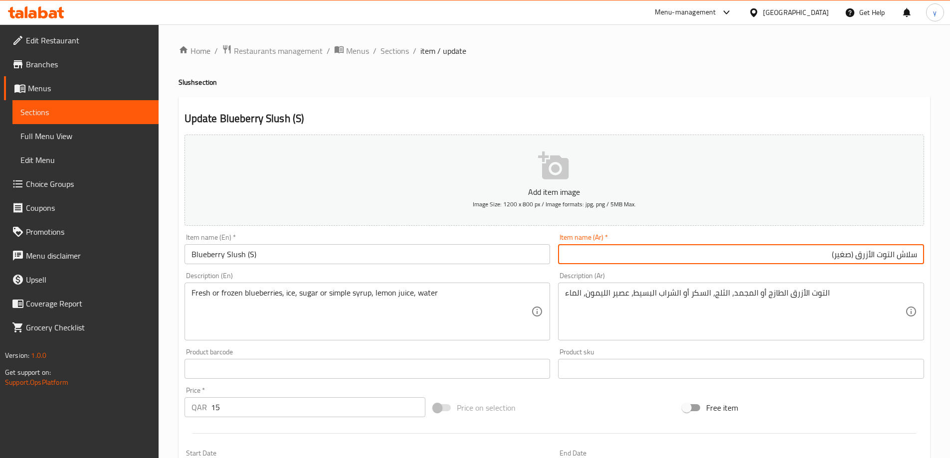
type input "سلاش التوت الأزرق (صغير)"
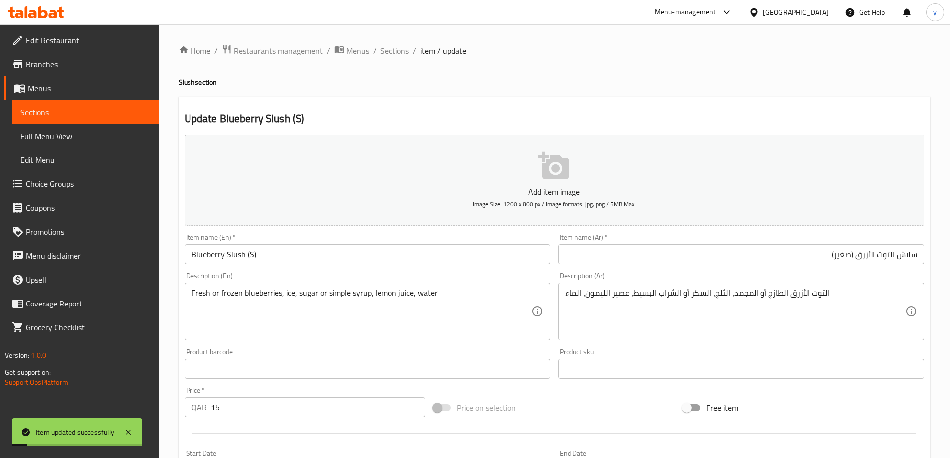
click at [398, 62] on div "Home / Restaurants management / Menus / Sections / item / update Slush section …" at bounding box center [555, 364] width 752 height 640
click at [397, 54] on span "Sections" at bounding box center [395, 51] width 28 height 12
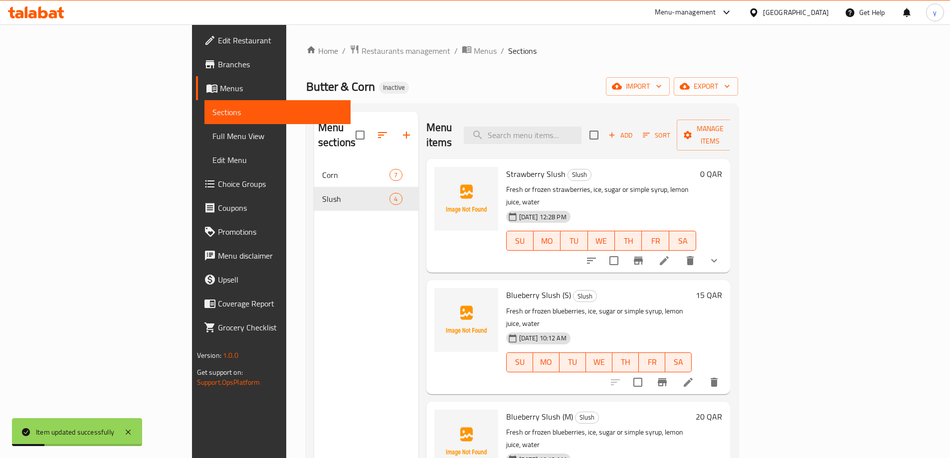
click at [702, 374] on li at bounding box center [688, 383] width 28 height 18
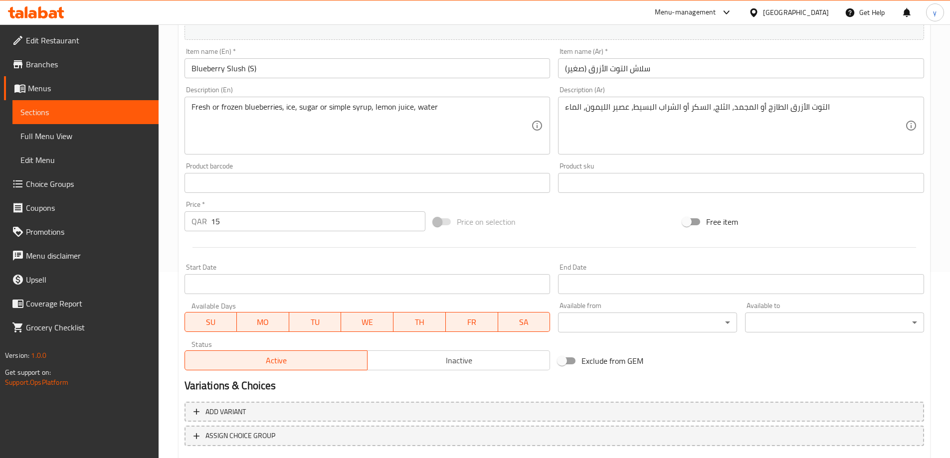
scroll to position [246, 0]
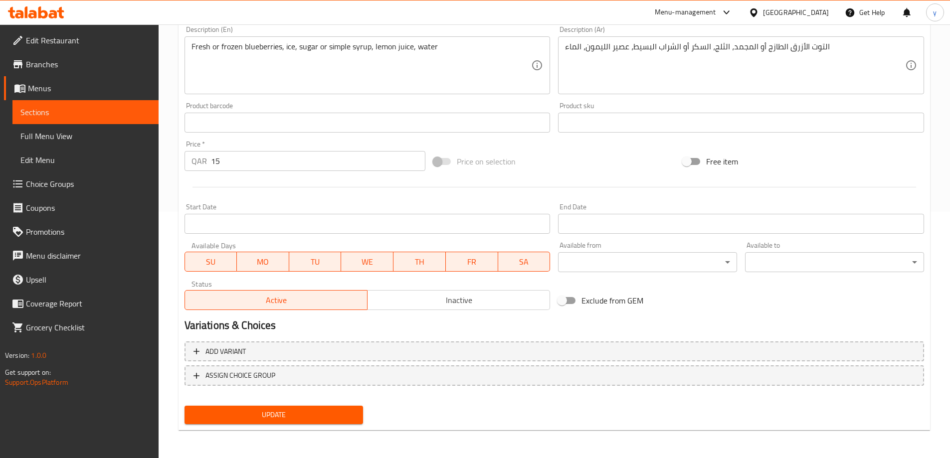
click at [298, 415] on span "Update" at bounding box center [274, 415] width 163 height 12
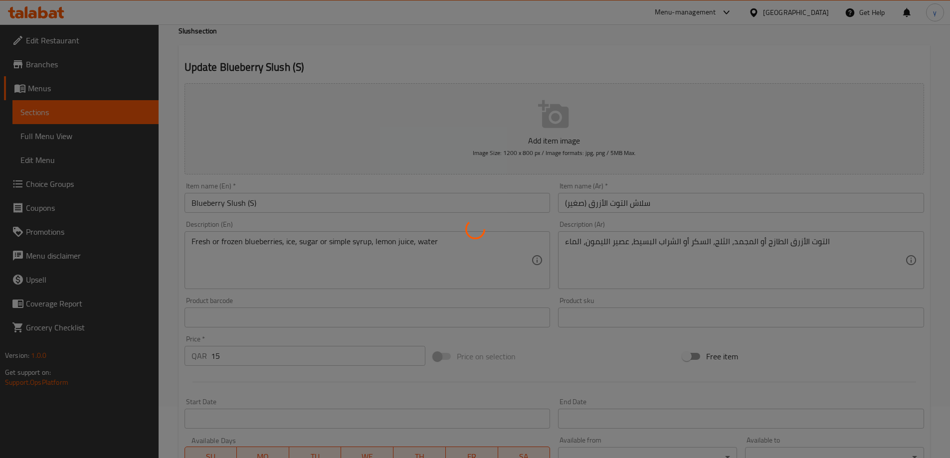
scroll to position [0, 0]
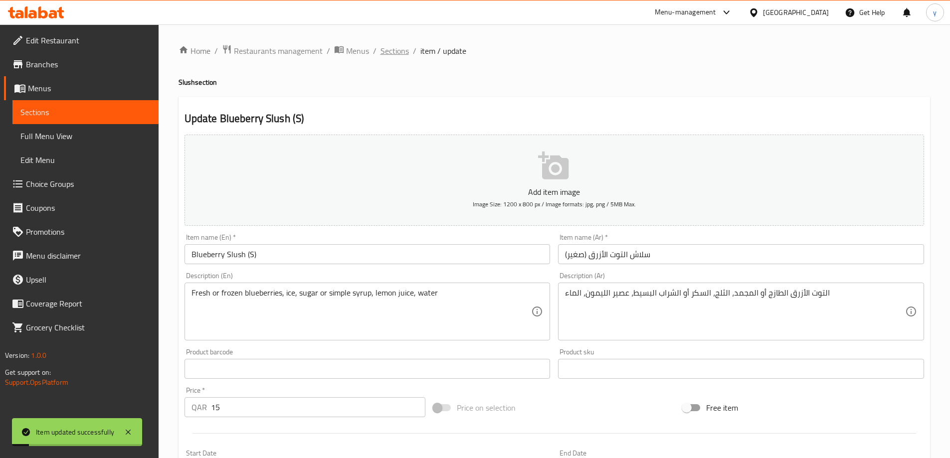
click at [401, 51] on span "Sections" at bounding box center [395, 51] width 28 height 12
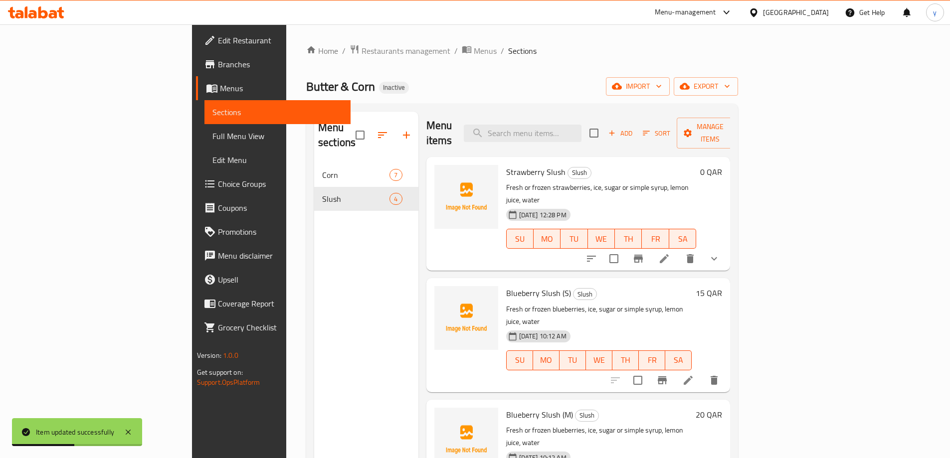
scroll to position [2, 0]
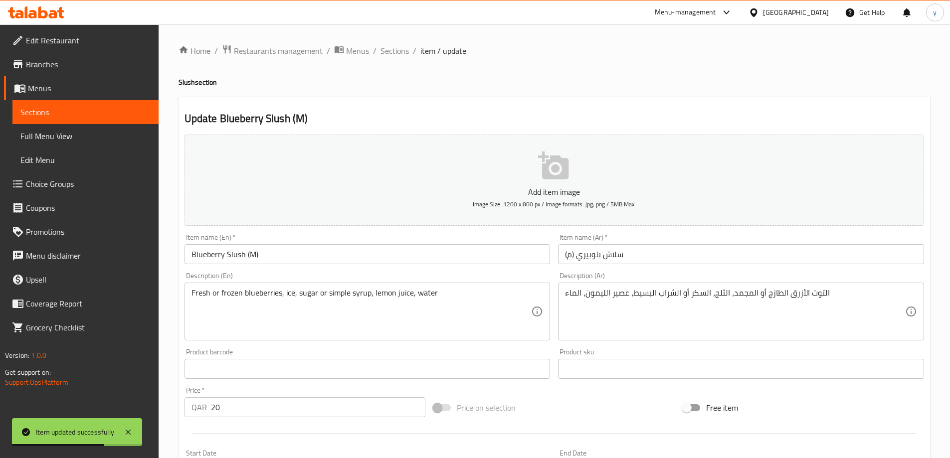
click at [671, 254] on input "سلاش بلوبيري (م)" at bounding box center [741, 254] width 366 height 20
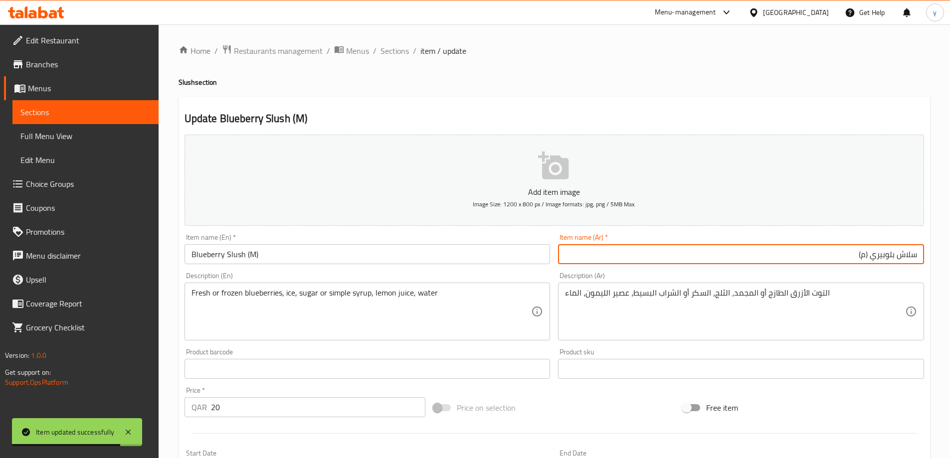
click at [864, 256] on input "سلاش بلوبيري (م)" at bounding box center [741, 254] width 366 height 20
type input "سلاش بلوبيري (وسط)"
click at [397, 54] on span "Sections" at bounding box center [395, 51] width 28 height 12
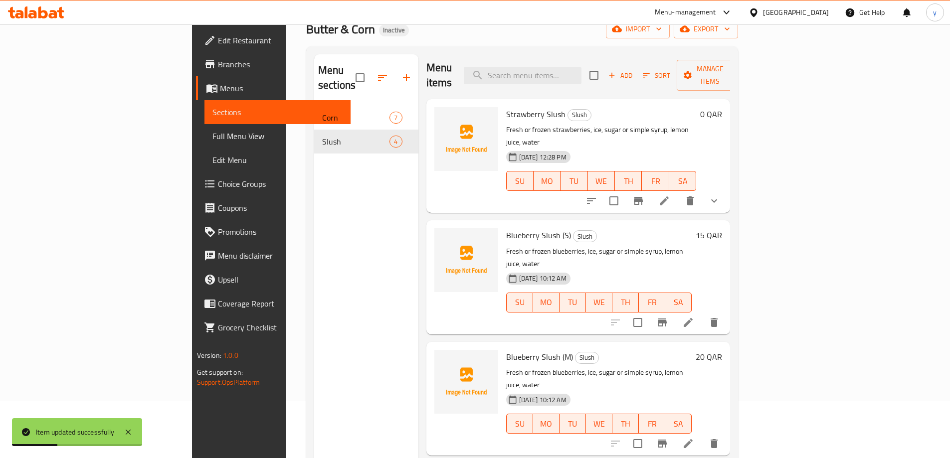
scroll to position [140, 0]
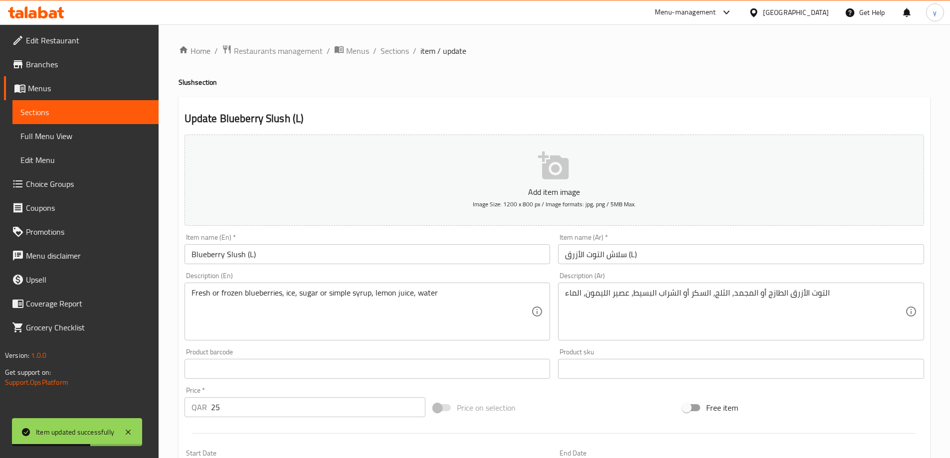
click at [661, 258] on input "سلاش التوت الأزرق (L)" at bounding box center [741, 254] width 366 height 20
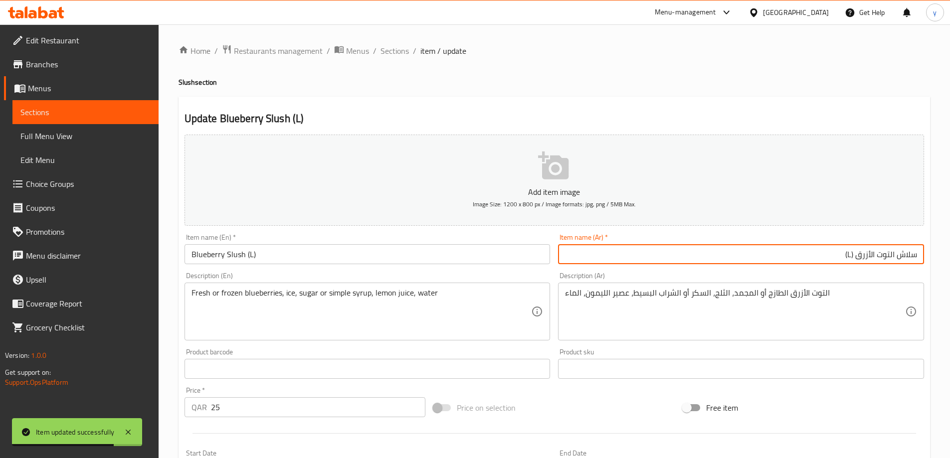
click at [850, 257] on input "سلاش التوت الأزرق (L)" at bounding box center [741, 254] width 366 height 20
type input "سلاش التوت الأزرق (كبير)"
drag, startPoint x: 894, startPoint y: 258, endPoint x: 873, endPoint y: 258, distance: 20.9
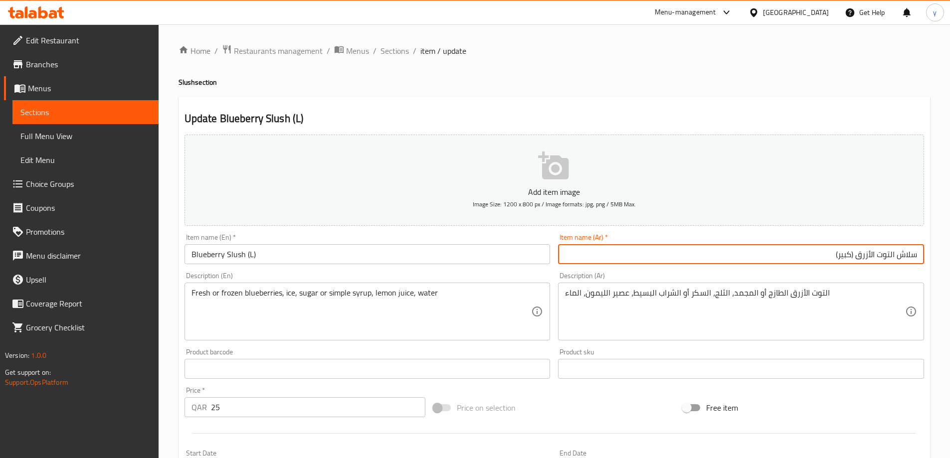
click at [873, 258] on input "سلاش التوت الأزرق (كبير)" at bounding box center [741, 254] width 366 height 20
click at [897, 257] on input "سلاش التوت الأزرق (كبير)" at bounding box center [741, 254] width 366 height 20
drag, startPoint x: 895, startPoint y: 259, endPoint x: 859, endPoint y: 260, distance: 35.9
click at [859, 260] on input "سلاش التوت الأزرق (كبير)" at bounding box center [741, 254] width 366 height 20
click at [405, 50] on span "Sections" at bounding box center [395, 51] width 28 height 12
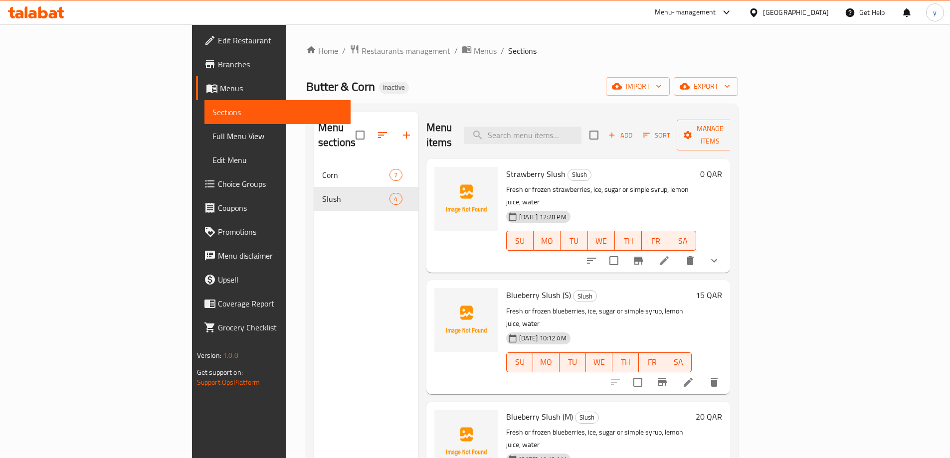
click at [694, 377] on icon at bounding box center [688, 383] width 12 height 12
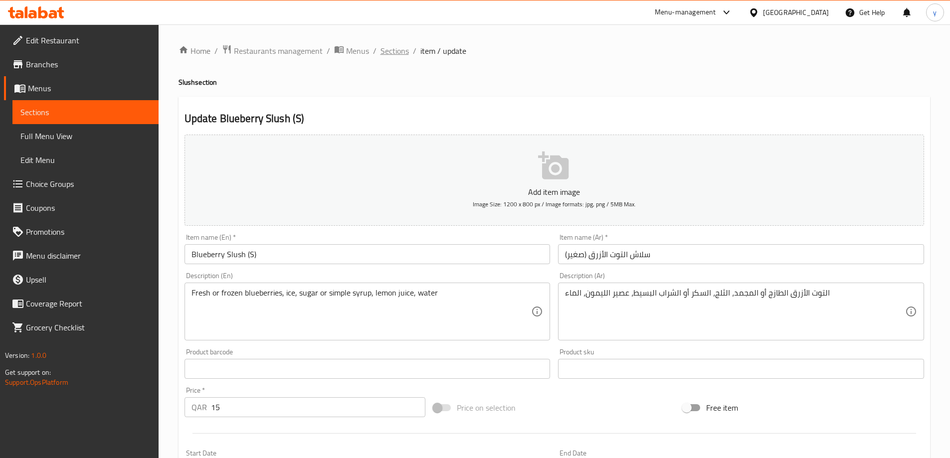
click at [398, 54] on span "Sections" at bounding box center [395, 51] width 28 height 12
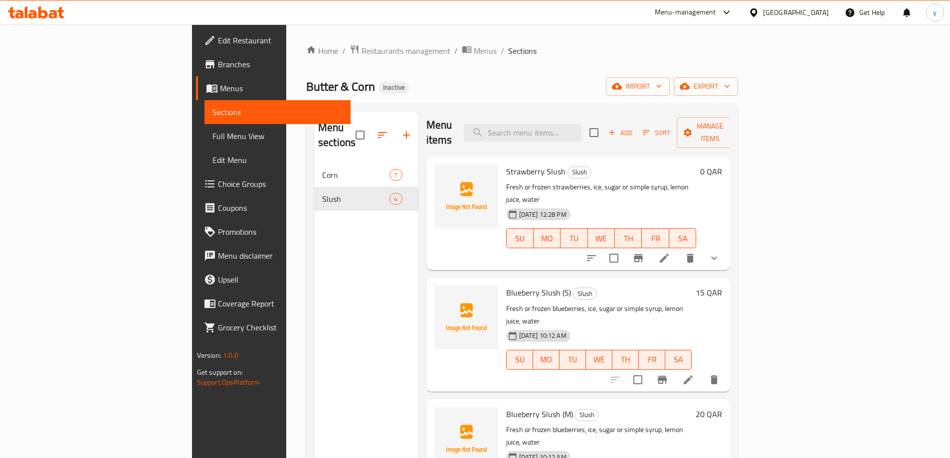
scroll to position [140, 0]
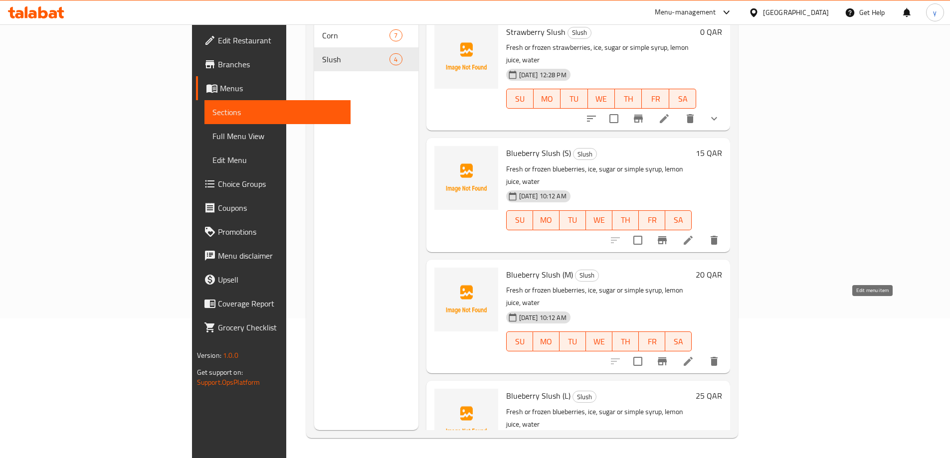
click at [694, 356] on icon at bounding box center [688, 362] width 12 height 12
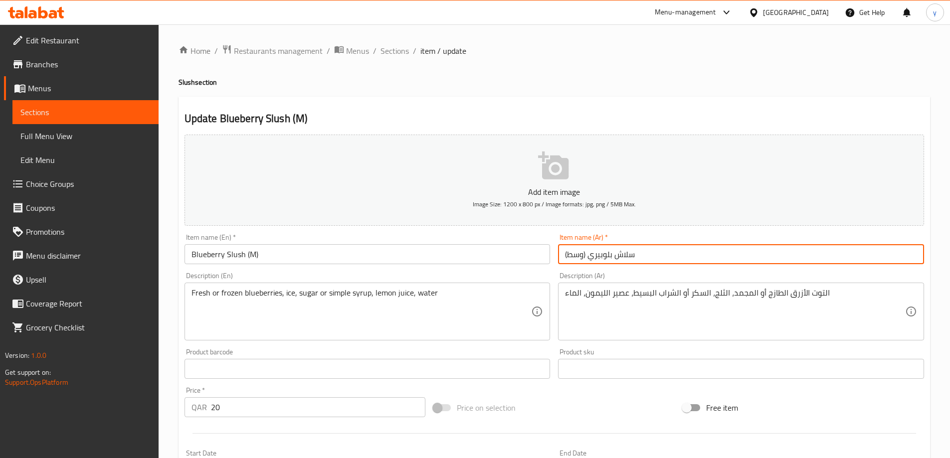
click at [746, 252] on input "سلاش بلوبيري (وسط)" at bounding box center [741, 254] width 366 height 20
drag, startPoint x: 897, startPoint y: 258, endPoint x: 886, endPoint y: 260, distance: 10.7
click at [883, 262] on input "سلاش بلوبيري (وسط)" at bounding box center [741, 254] width 366 height 20
click at [899, 255] on input "سلاش بلوبيري (وسط)" at bounding box center [741, 254] width 366 height 20
drag, startPoint x: 893, startPoint y: 255, endPoint x: 886, endPoint y: 257, distance: 7.3
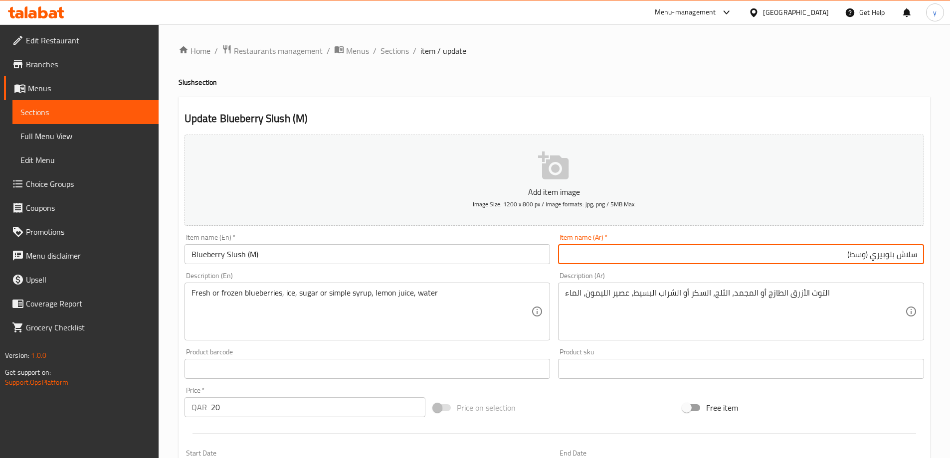
click at [872, 259] on input "سلاش بلوبيري (وسط)" at bounding box center [741, 254] width 366 height 20
drag, startPoint x: 895, startPoint y: 257, endPoint x: 871, endPoint y: 263, distance: 24.6
click at [871, 263] on input "سلاش بلوبيري (وسط)" at bounding box center [741, 254] width 366 height 20
paste input "لتوت الأزرق"
type input "سلاش التوت الأزرق (وسط)"
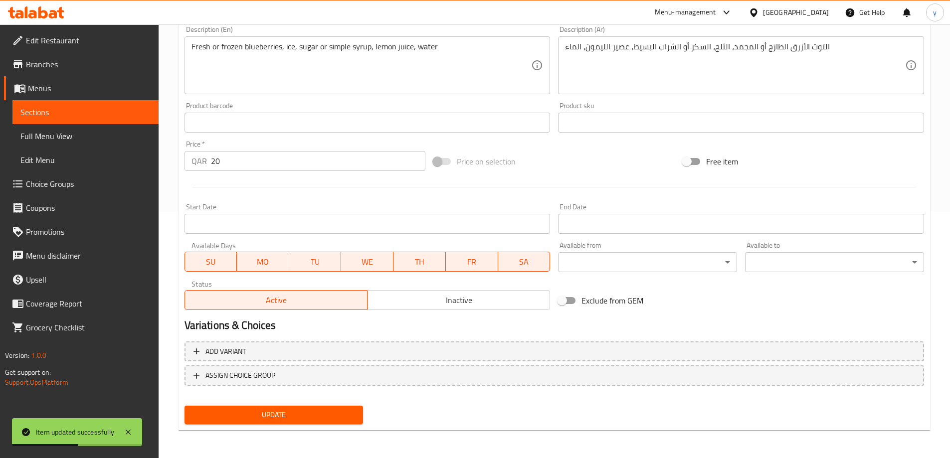
click at [348, 409] on span "Update" at bounding box center [274, 415] width 163 height 12
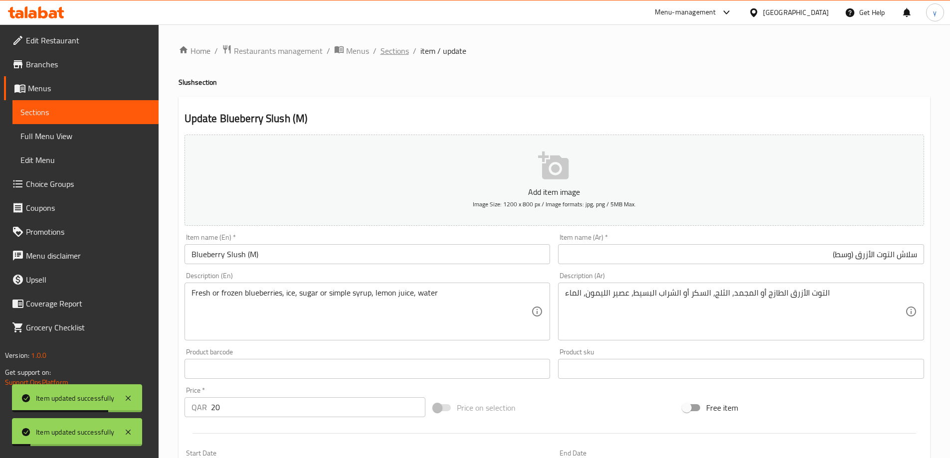
click at [394, 57] on span "Sections" at bounding box center [395, 51] width 28 height 12
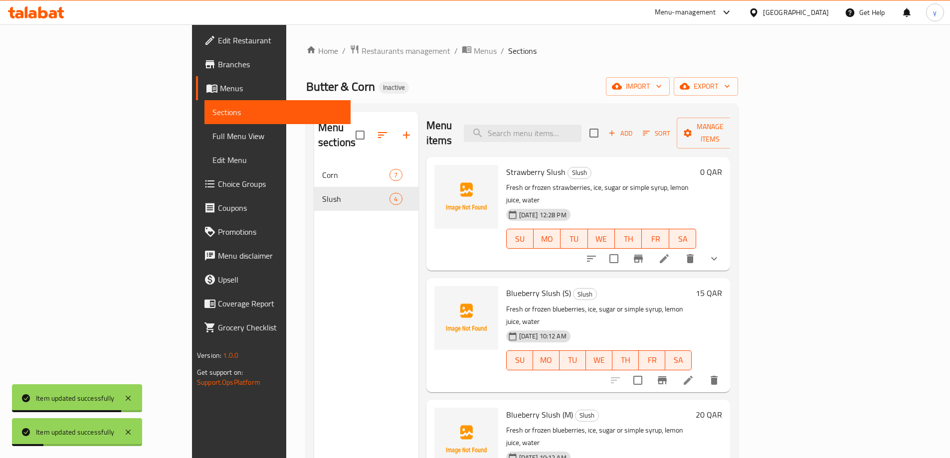
scroll to position [2, 0]
click at [720, 252] on icon "show more" at bounding box center [714, 258] width 12 height 12
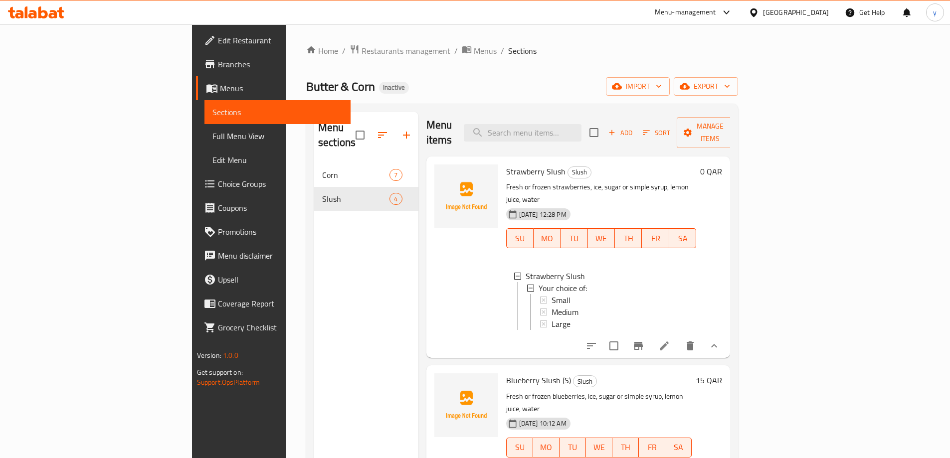
click at [218, 60] on span "Branches" at bounding box center [280, 64] width 125 height 12
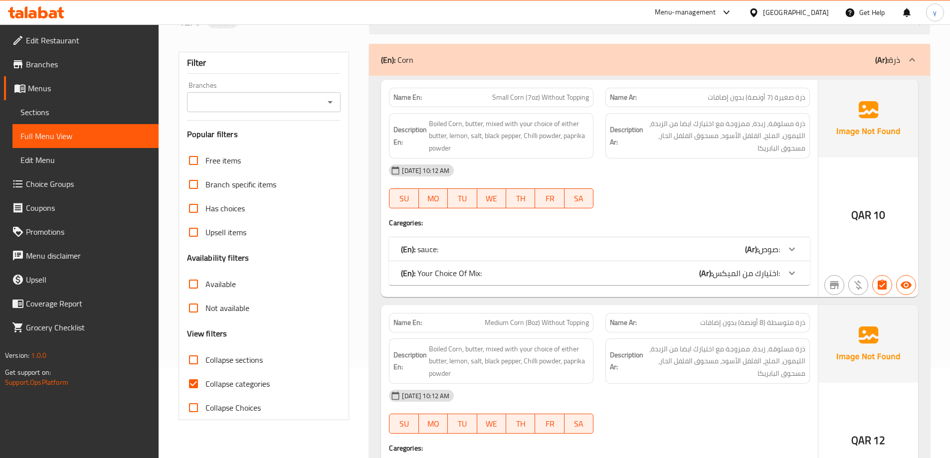
scroll to position [100, 0]
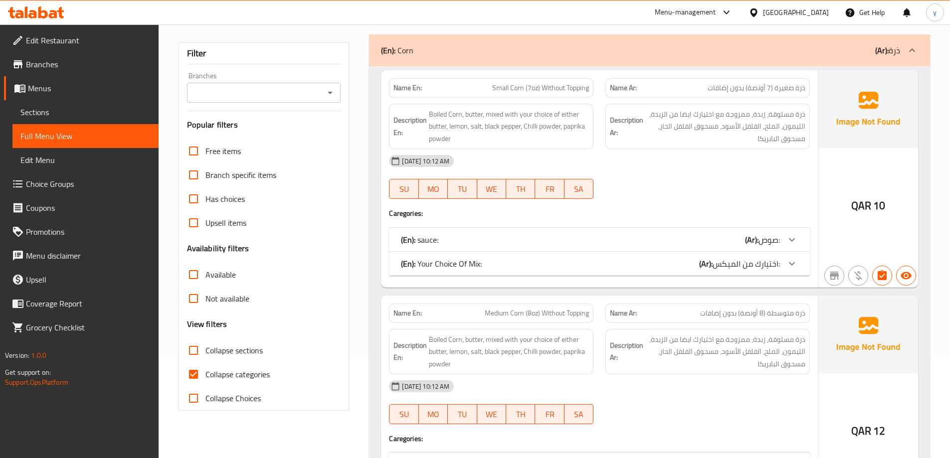
click at [217, 379] on span "Collapse categories" at bounding box center [237, 375] width 64 height 12
click at [205, 379] on input "Collapse categories" at bounding box center [194, 375] width 24 height 24
checkbox input "false"
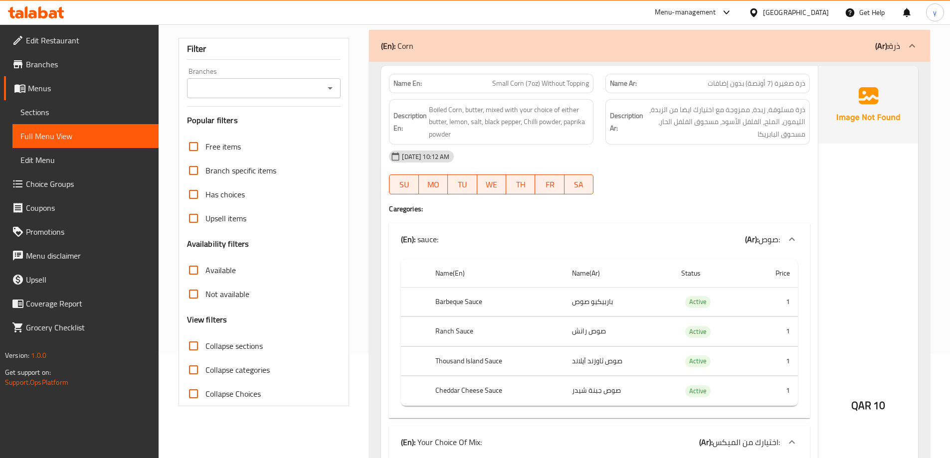
scroll to position [0, 0]
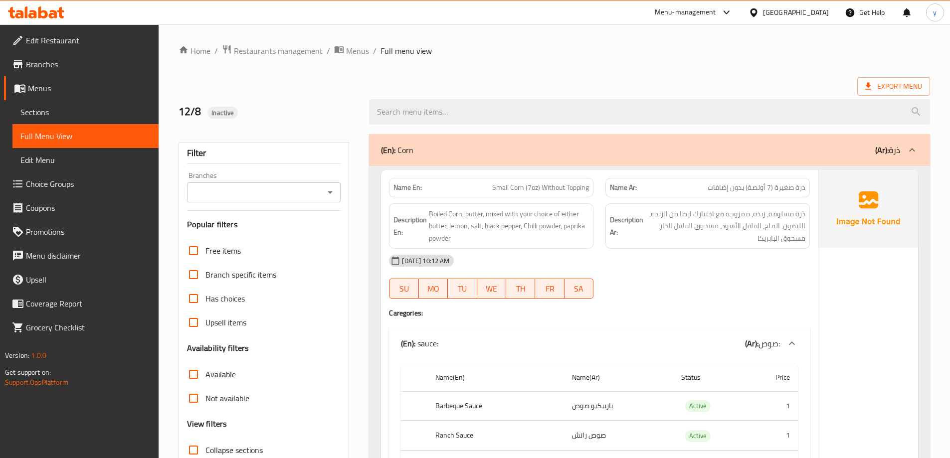
click at [92, 191] on link "Choice Groups" at bounding box center [81, 184] width 155 height 24
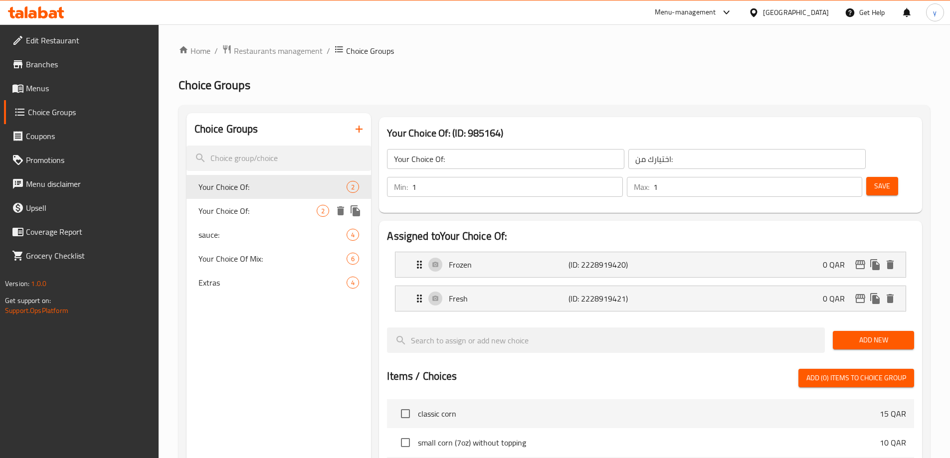
click at [256, 211] on span "Your Choice Of:" at bounding box center [258, 211] width 119 height 12
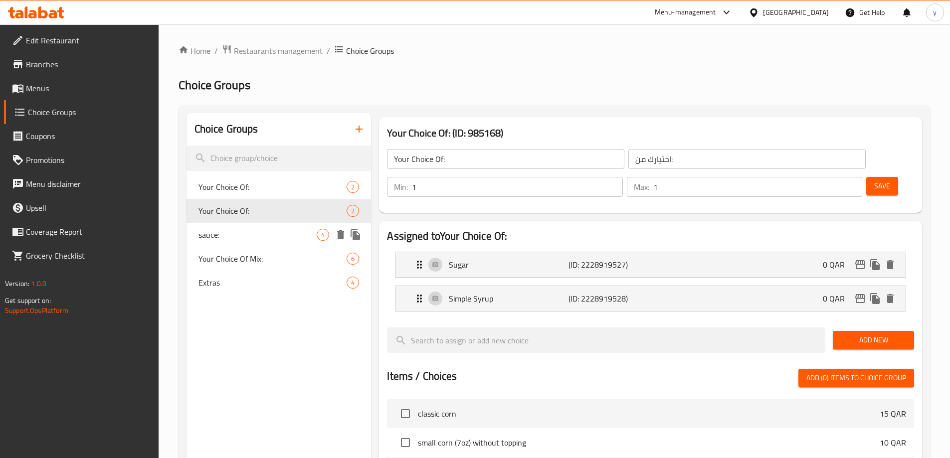
click at [254, 236] on span "sauce:" at bounding box center [258, 235] width 119 height 12
type input "sauce:"
type input "صوص:"
type input "0"
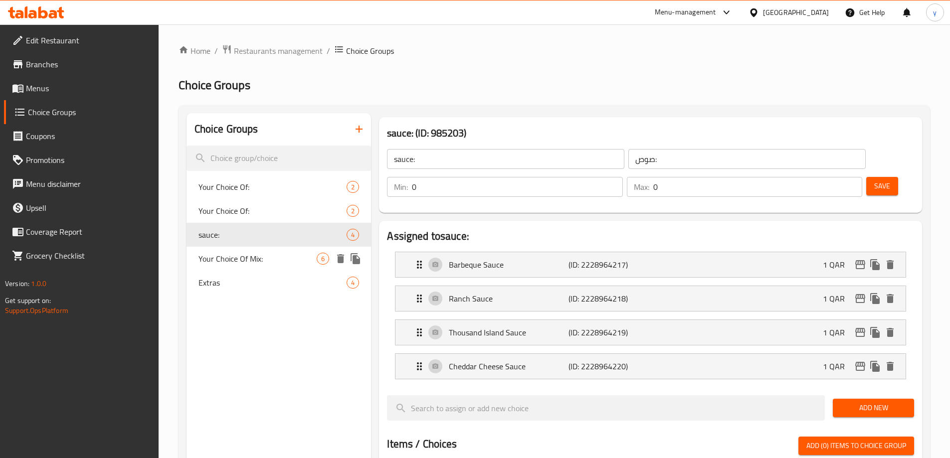
click at [246, 262] on span "Your Choice Of Mix:" at bounding box center [258, 259] width 119 height 12
type input "Your Choice Of Mix:"
type input "اختيارك من الميكس:"
type input "1"
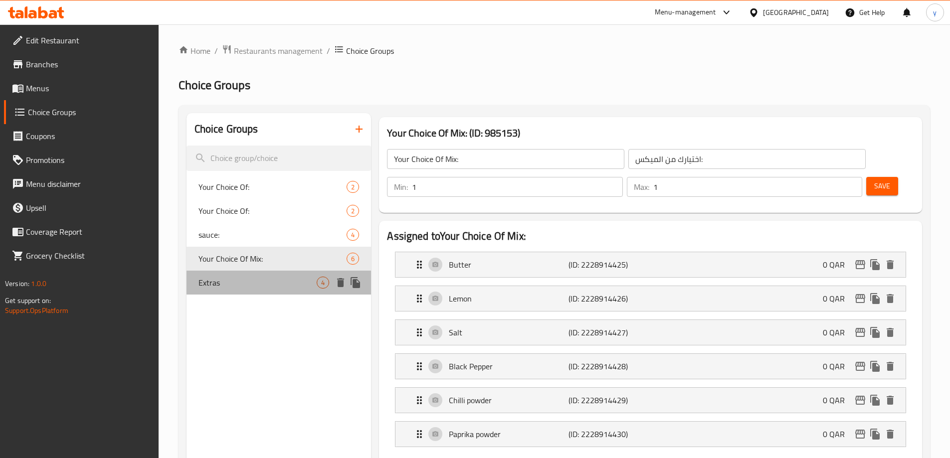
click at [245, 273] on div "Extras 4" at bounding box center [279, 283] width 185 height 24
type input "Extras"
type input "إضافات"
type input "0"
type input "4"
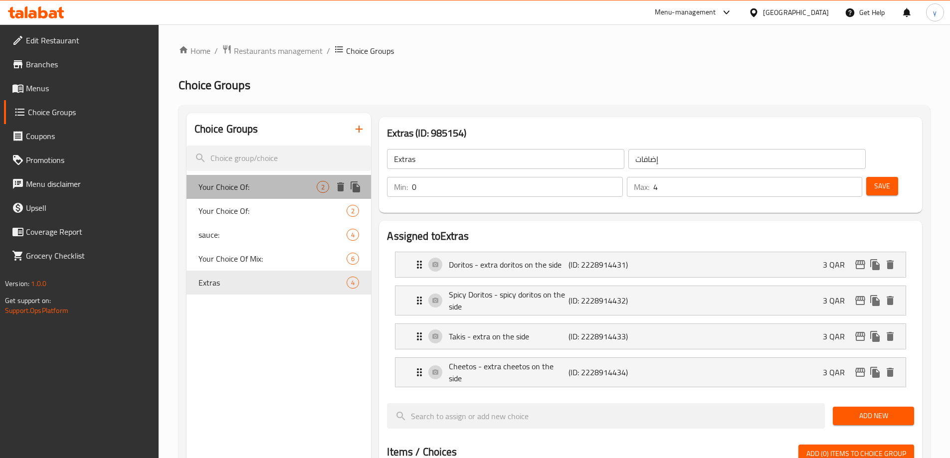
click at [254, 179] on div "Your Choice Of: 2" at bounding box center [279, 187] width 185 height 24
type input "Your Choice Of:"
type input "اختيارك من:"
type input "1"
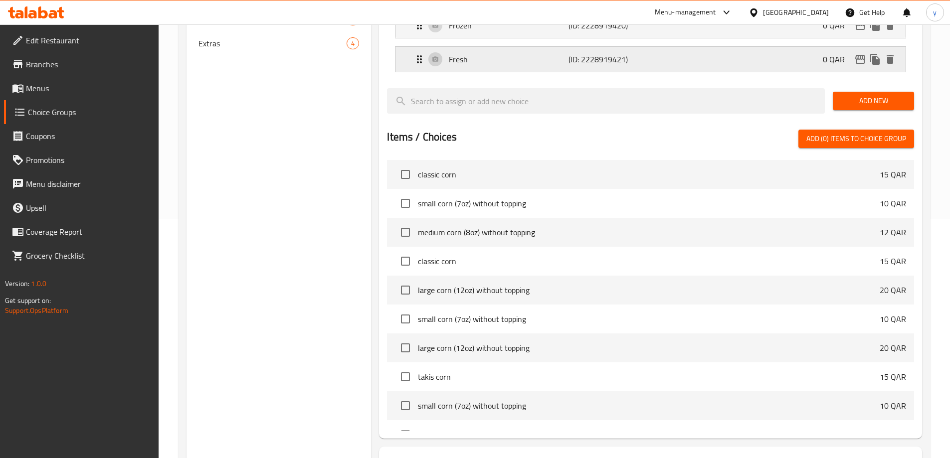
scroll to position [294, 0]
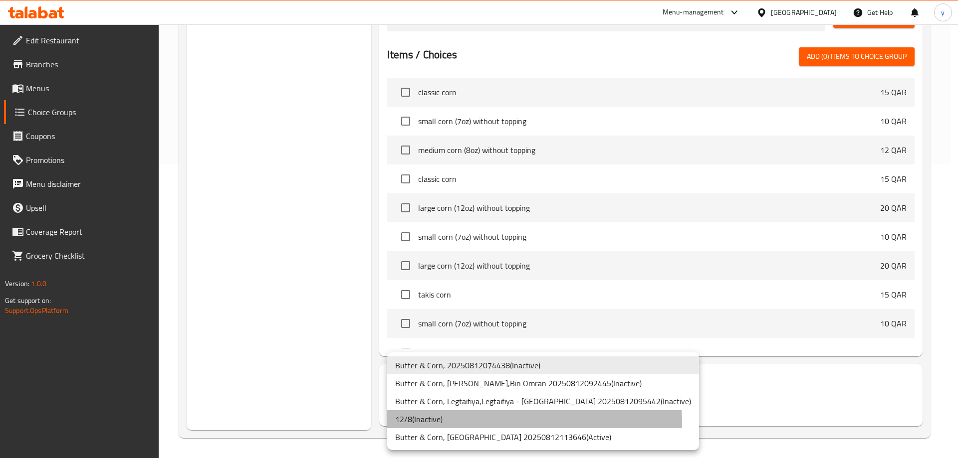
click at [445, 424] on li "12/8 ( Inactive )" at bounding box center [543, 419] width 312 height 18
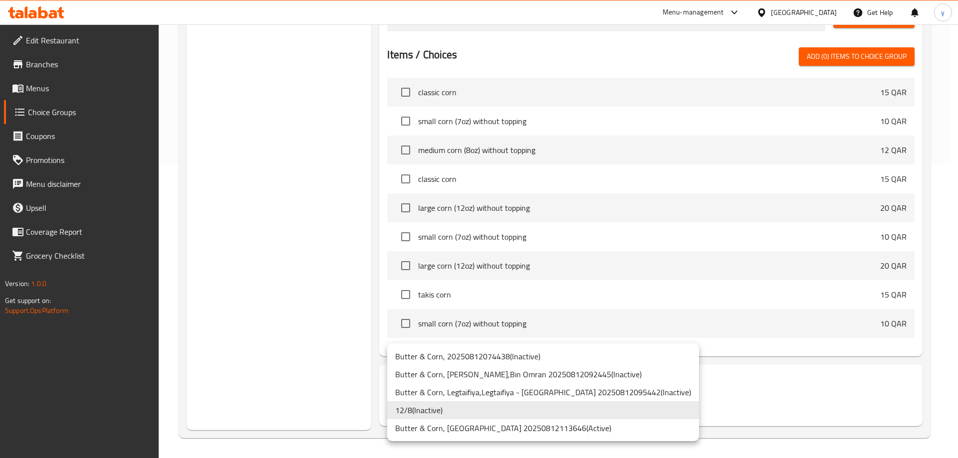
click at [767, 407] on div at bounding box center [479, 229] width 958 height 458
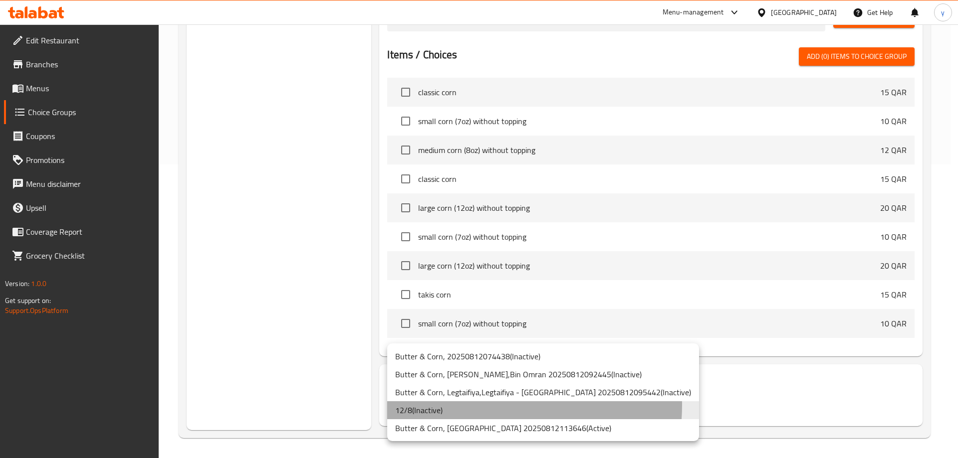
click at [482, 406] on li "12/8 ( Inactive )" at bounding box center [543, 411] width 312 height 18
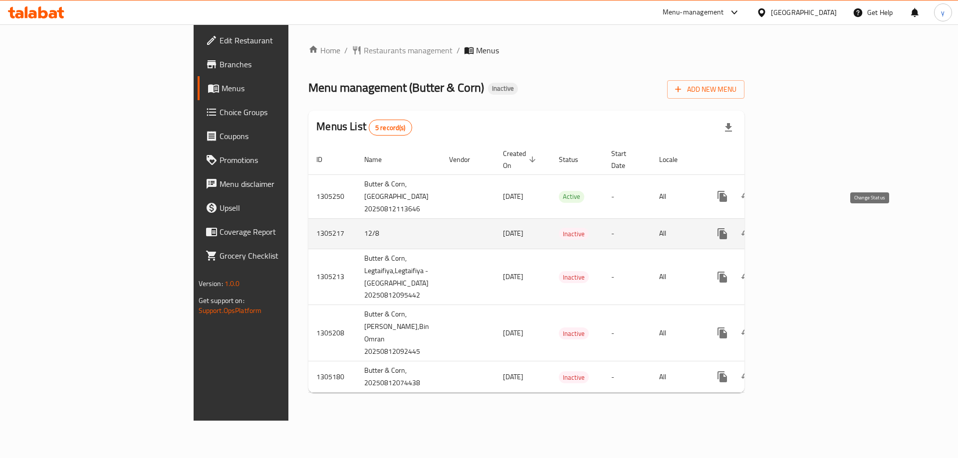
click at [752, 230] on icon "enhanced table" at bounding box center [746, 234] width 11 height 8
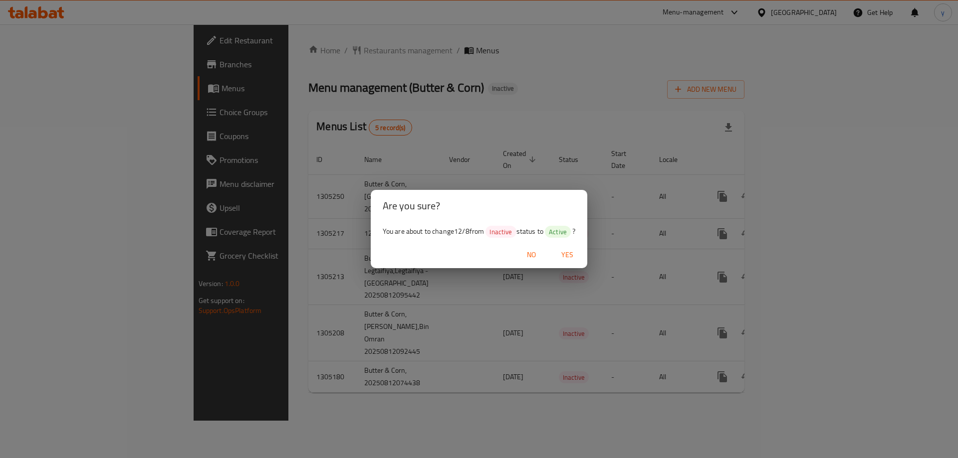
click at [564, 254] on span "Yes" at bounding box center [567, 255] width 24 height 12
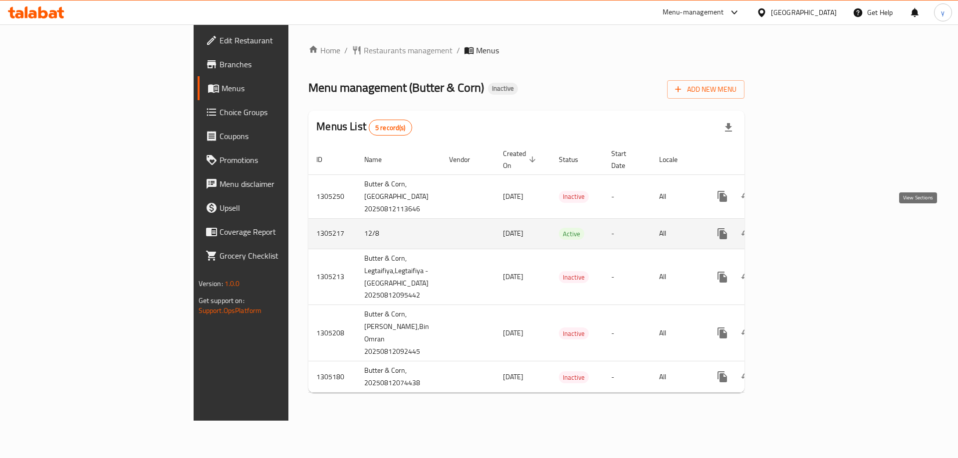
click at [806, 222] on link "enhanced table" at bounding box center [794, 234] width 24 height 24
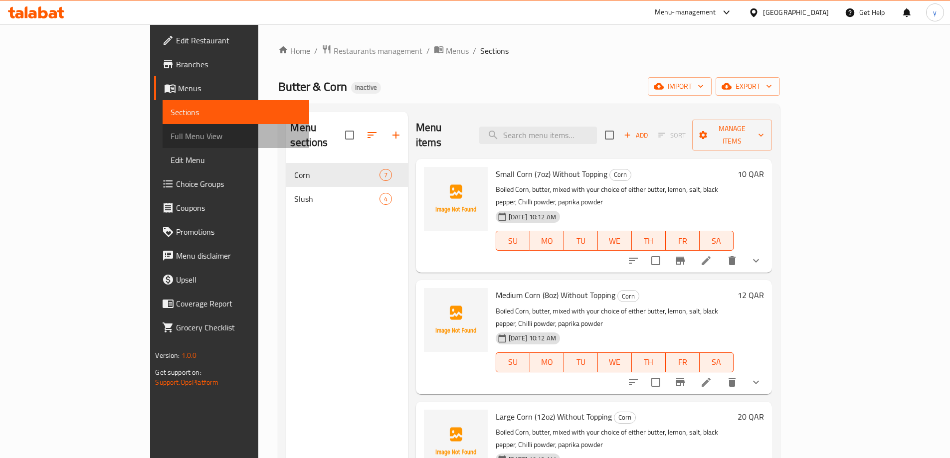
click at [171, 133] on span "Full Menu View" at bounding box center [236, 136] width 130 height 12
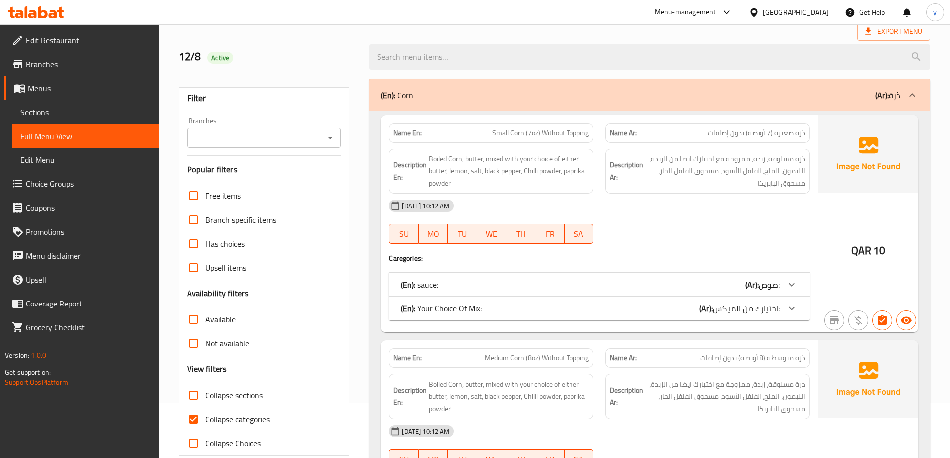
scroll to position [150, 0]
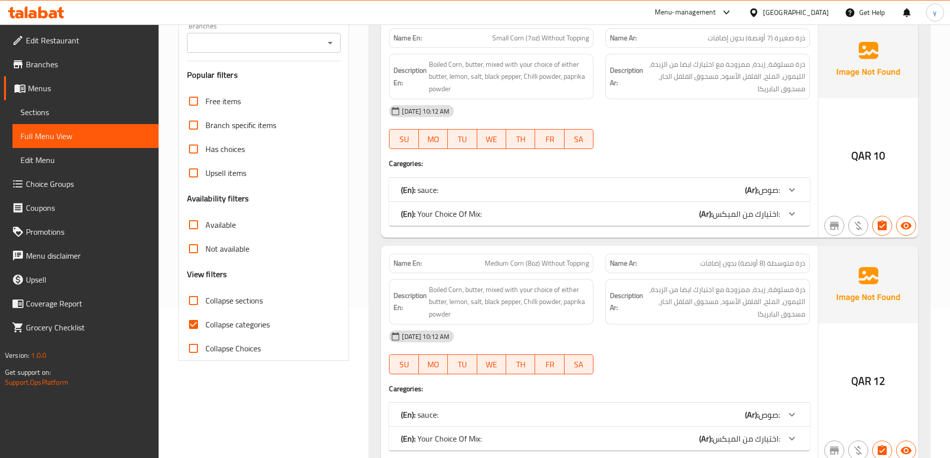
click at [241, 330] on span "Collapse categories" at bounding box center [237, 325] width 64 height 12
click at [205, 330] on input "Collapse categories" at bounding box center [194, 325] width 24 height 24
checkbox input "false"
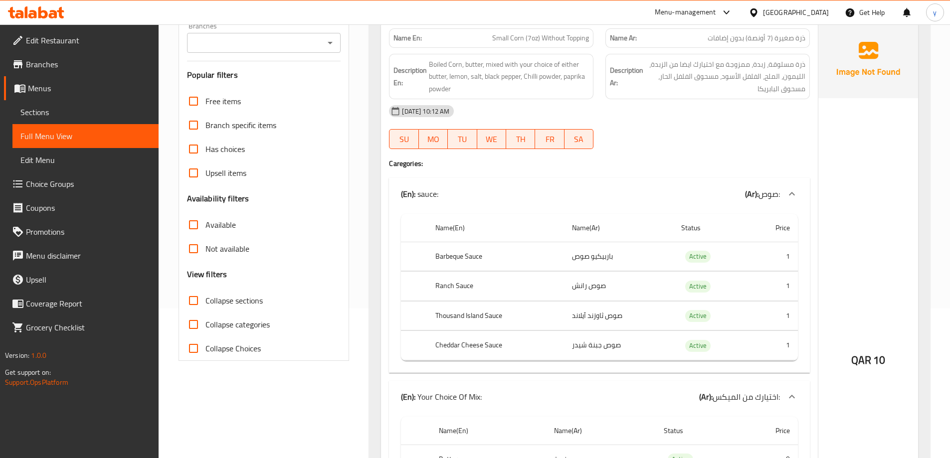
scroll to position [0, 0]
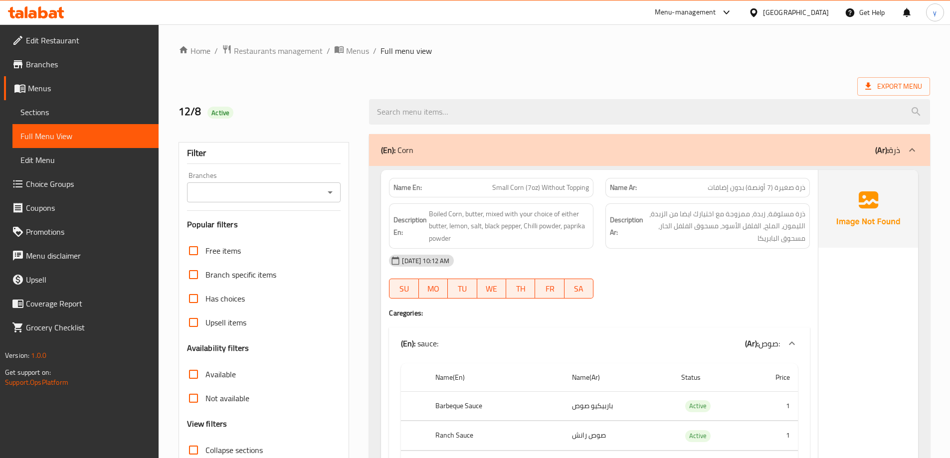
click at [338, 90] on div "12/8 Active" at bounding box center [268, 112] width 191 height 44
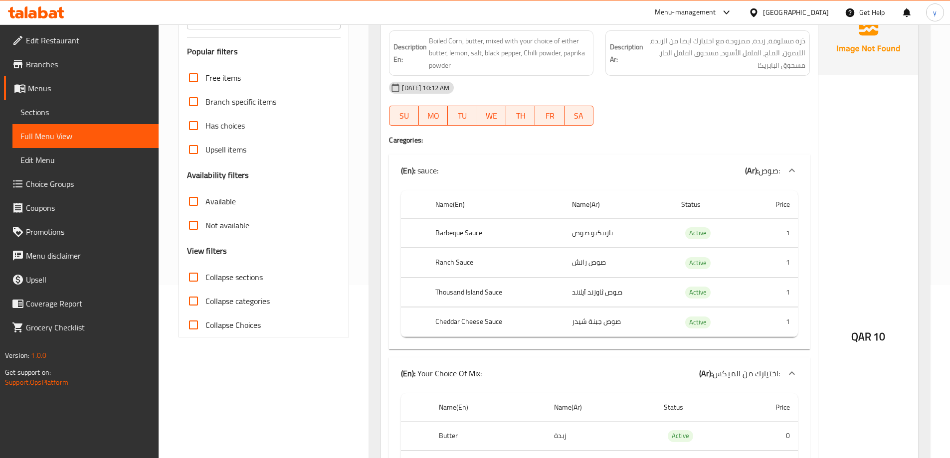
scroll to position [150, 0]
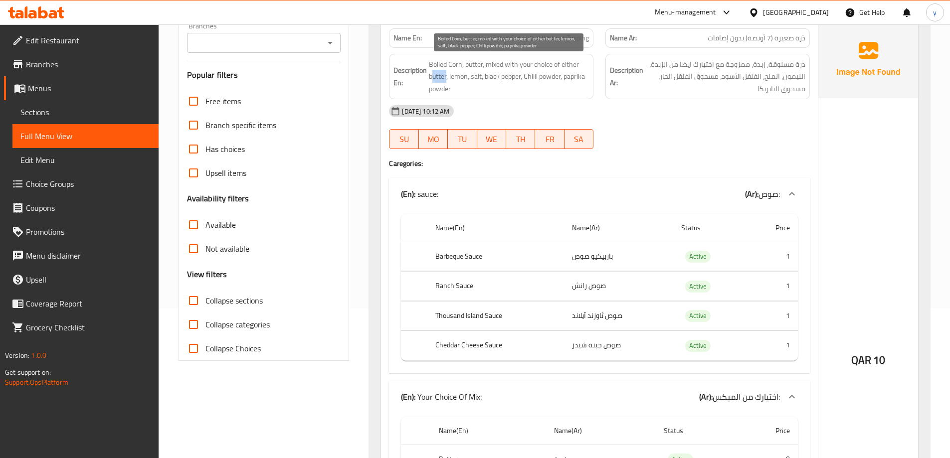
drag, startPoint x: 432, startPoint y: 74, endPoint x: 443, endPoint y: 81, distance: 12.7
click at [446, 80] on span "Boiled Corn, butter, mixed with your choice of either butter, lemon, salt, blac…" at bounding box center [509, 76] width 160 height 37
drag, startPoint x: 433, startPoint y: 76, endPoint x: 490, endPoint y: 101, distance: 62.5
click at [490, 101] on div "Name En: Small Corn (7oz) Without Topping Name Ar: ذرة صغيرة (7 أونصة) بدون إضا…" at bounding box center [599, 333] width 437 height 627
click at [491, 85] on span "Boiled Corn, butter, mixed with your choice of either butter, lemon, salt, blac…" at bounding box center [509, 76] width 160 height 37
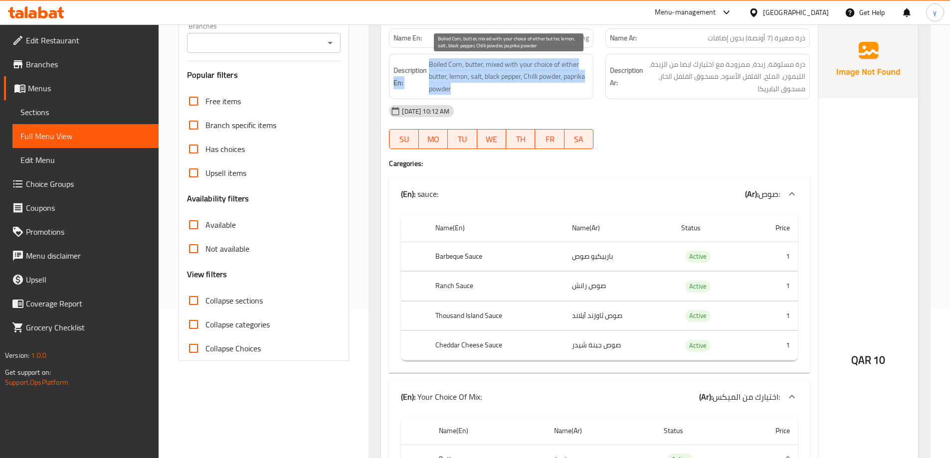
drag, startPoint x: 427, startPoint y: 75, endPoint x: 466, endPoint y: 95, distance: 43.7
click at [466, 95] on div "Description En: Boiled Corn, butter, mixed with your choice of either butter, l…" at bounding box center [491, 77] width 205 height 46
click at [491, 86] on span "Boiled Corn, butter, mixed with your choice of either butter, lemon, salt, blac…" at bounding box center [509, 76] width 160 height 37
drag, startPoint x: 432, startPoint y: 76, endPoint x: 464, endPoint y: 89, distance: 34.6
click at [464, 89] on span "Boiled Corn, butter, mixed with your choice of either butter, lemon, salt, blac…" at bounding box center [509, 76] width 160 height 37
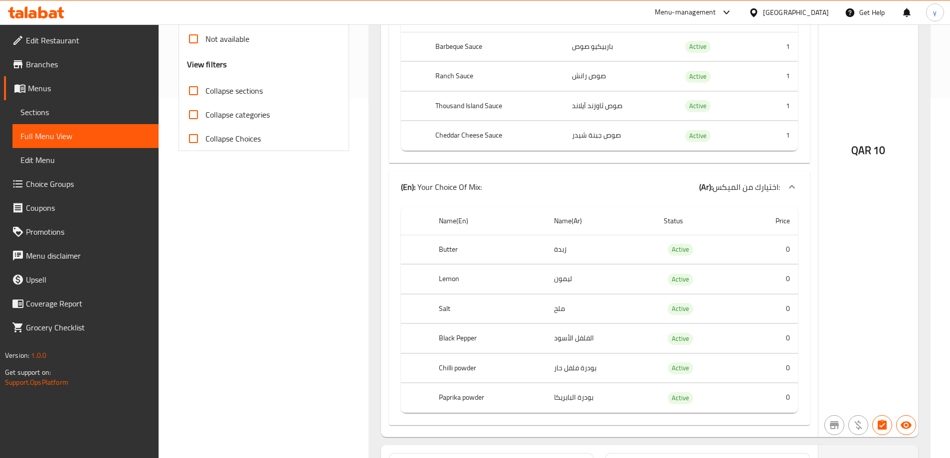
scroll to position [452, 0]
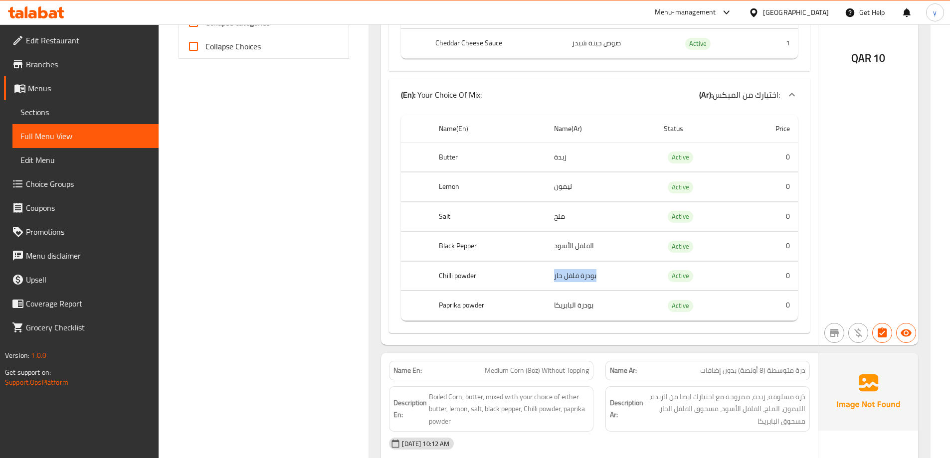
drag, startPoint x: 603, startPoint y: 277, endPoint x: 547, endPoint y: 278, distance: 55.4
click at [547, 278] on td "بودرة فلفل حار" at bounding box center [601, 275] width 110 height 29
copy td "بودرة فلفل حار"
drag, startPoint x: 585, startPoint y: 306, endPoint x: 549, endPoint y: 306, distance: 35.9
click at [549, 306] on td "بودرة البابريكا" at bounding box center [601, 305] width 110 height 29
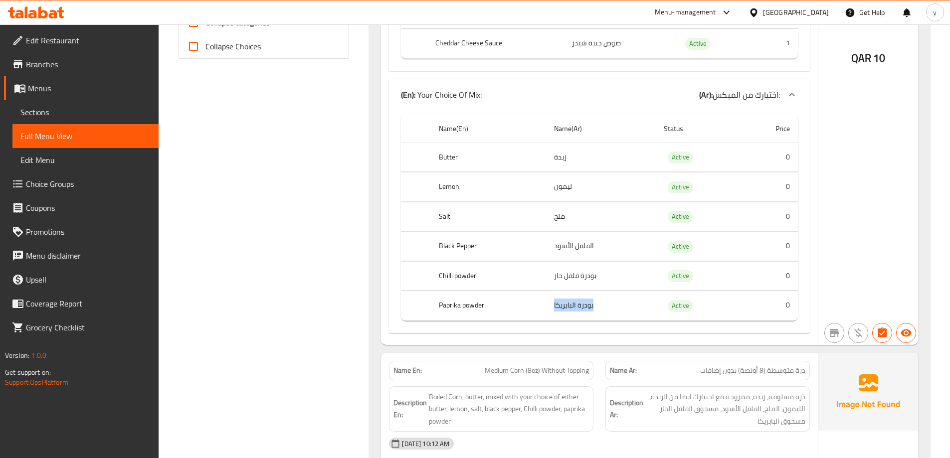
copy td "بودرة البابريكا"
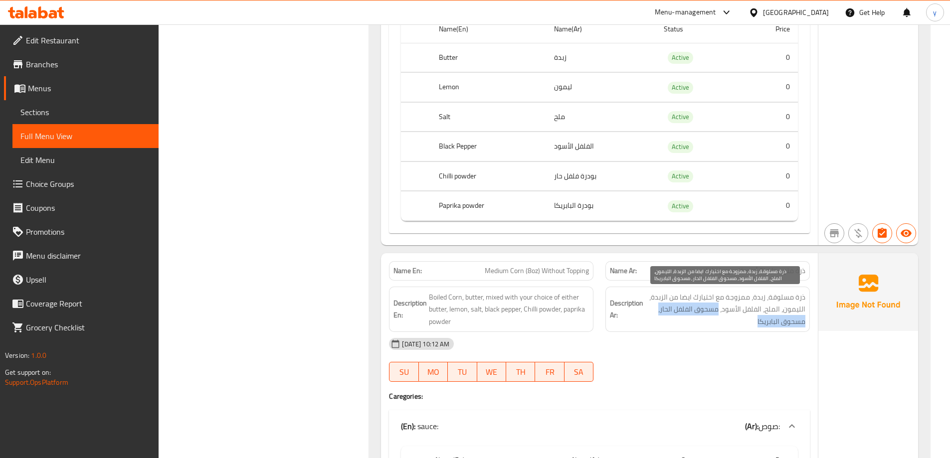
drag, startPoint x: 720, startPoint y: 314, endPoint x: 679, endPoint y: 321, distance: 41.1
click at [679, 321] on span "ذرة مسلوقة، زبدة، ممزوجة مع اختيارك ايضا من الزبدة، الليمون، الملح، الفلفل الأس…" at bounding box center [725, 309] width 160 height 37
copy span "مسحوق الفلفل الحار، مسحوق البابريكا"
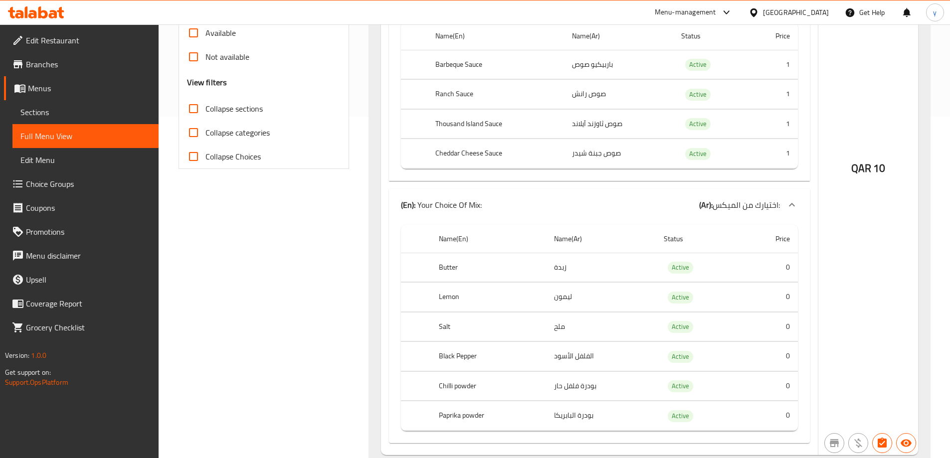
scroll to position [302, 0]
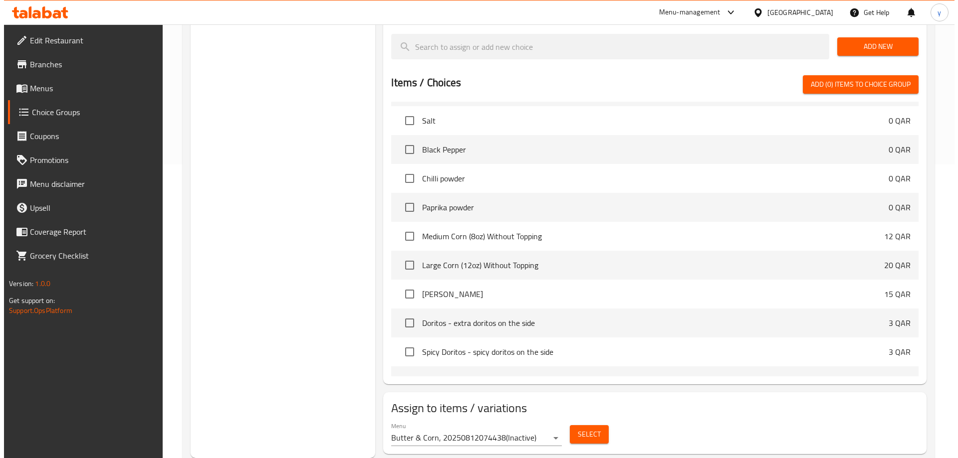
scroll to position [249, 0]
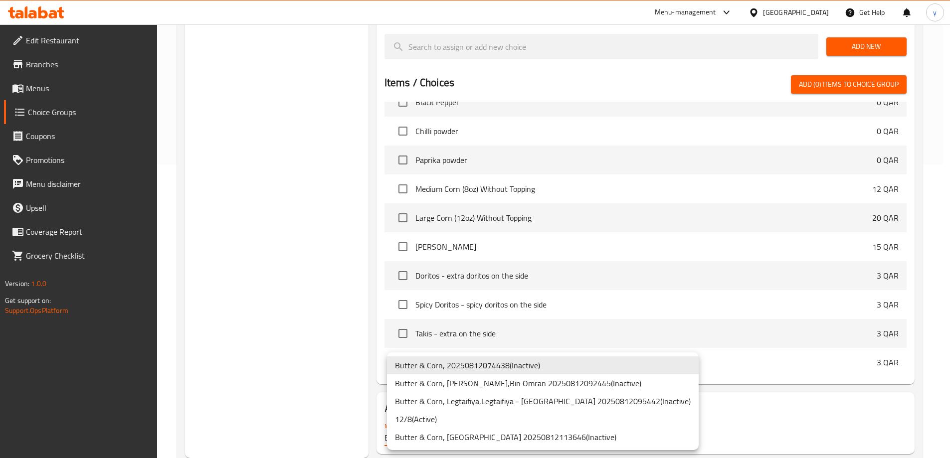
click at [442, 417] on li "12/8 ( Active )" at bounding box center [543, 419] width 312 height 18
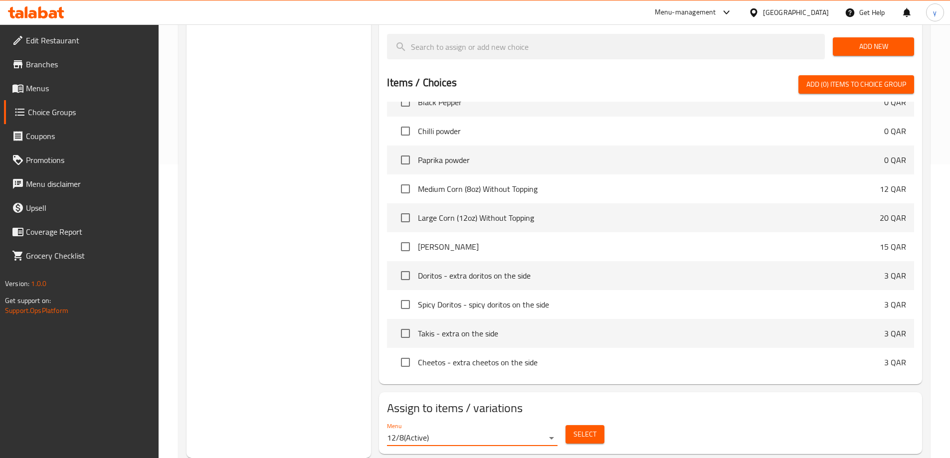
click at [595, 428] on span "Select" at bounding box center [585, 434] width 23 height 12
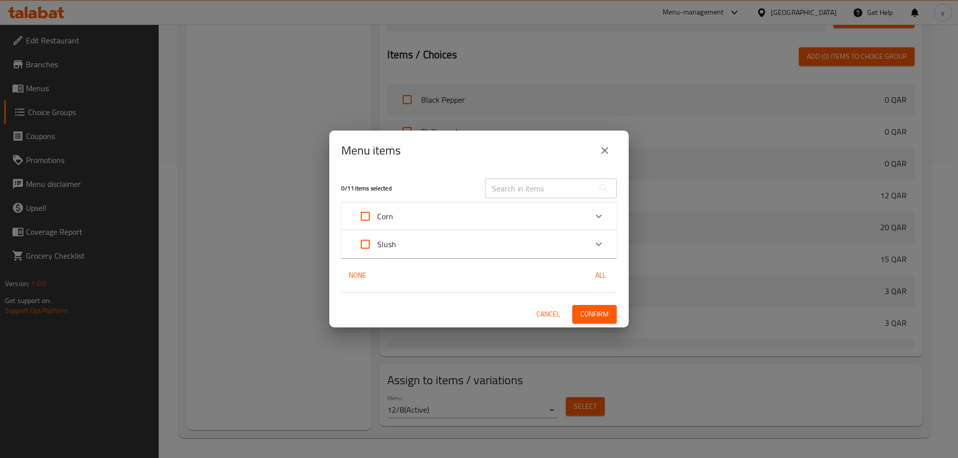
click at [446, 209] on div "Corn" at bounding box center [469, 217] width 233 height 24
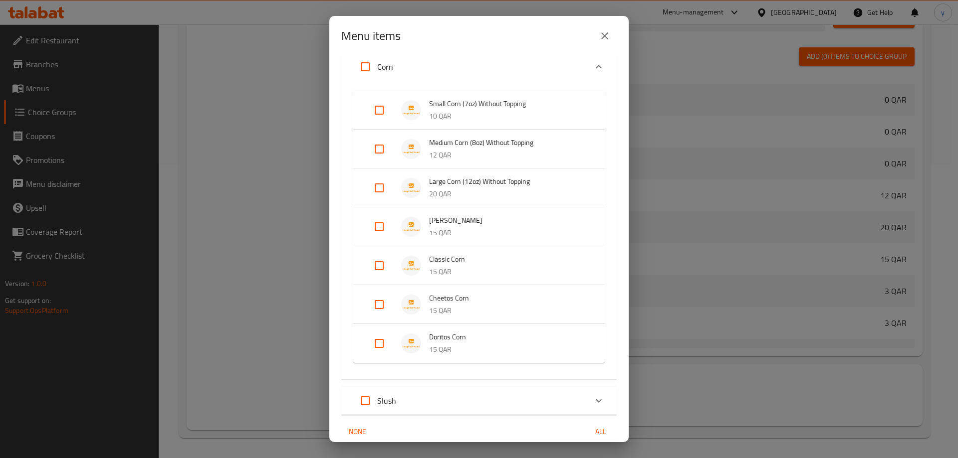
scroll to position [86, 0]
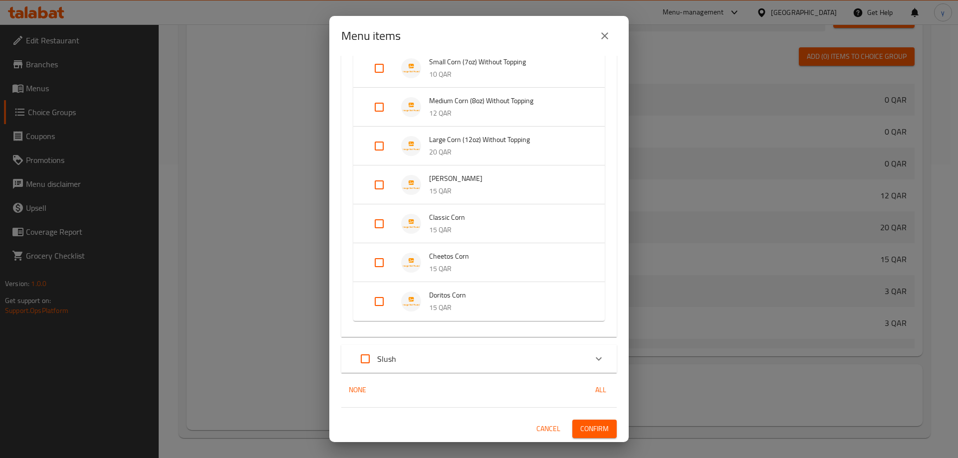
click at [379, 370] on div "Slush" at bounding box center [374, 359] width 43 height 24
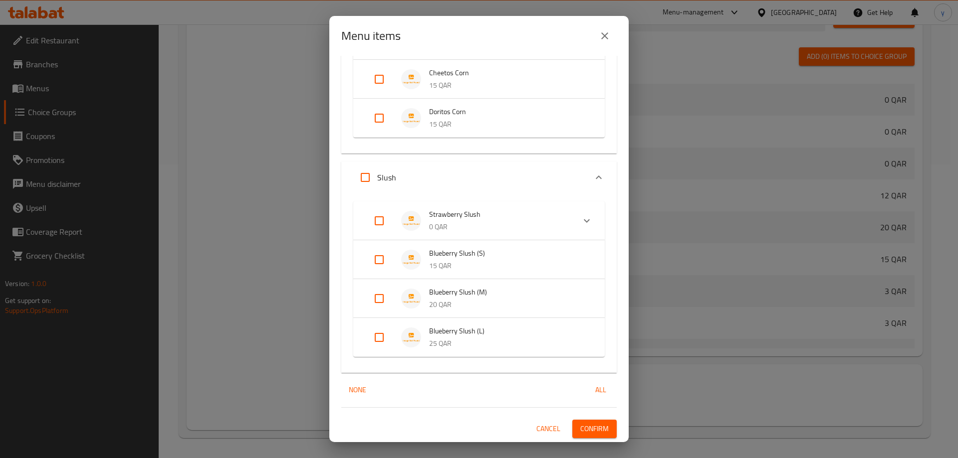
click at [380, 225] on input "Expand" at bounding box center [379, 221] width 24 height 24
checkbox input "true"
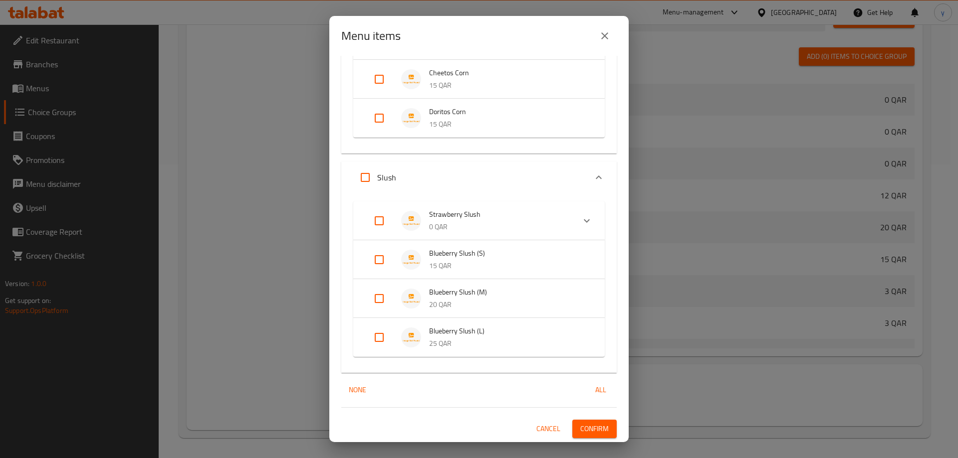
checkbox input "true"
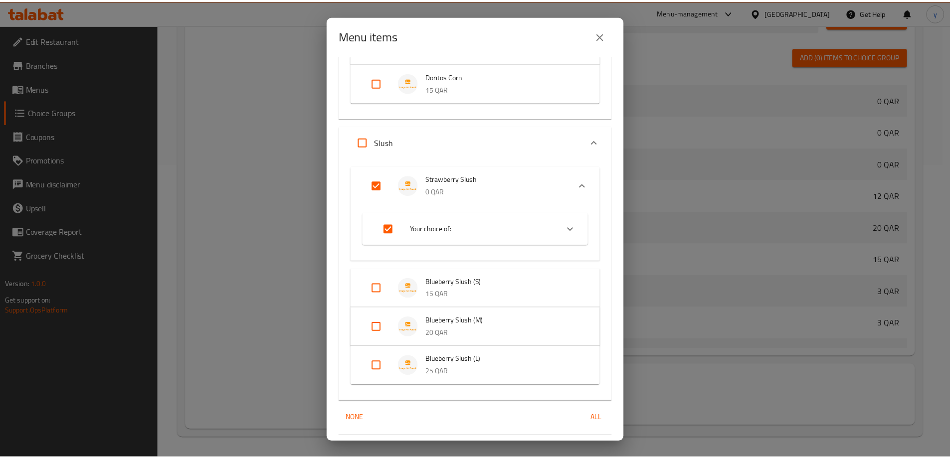
scroll to position [334, 0]
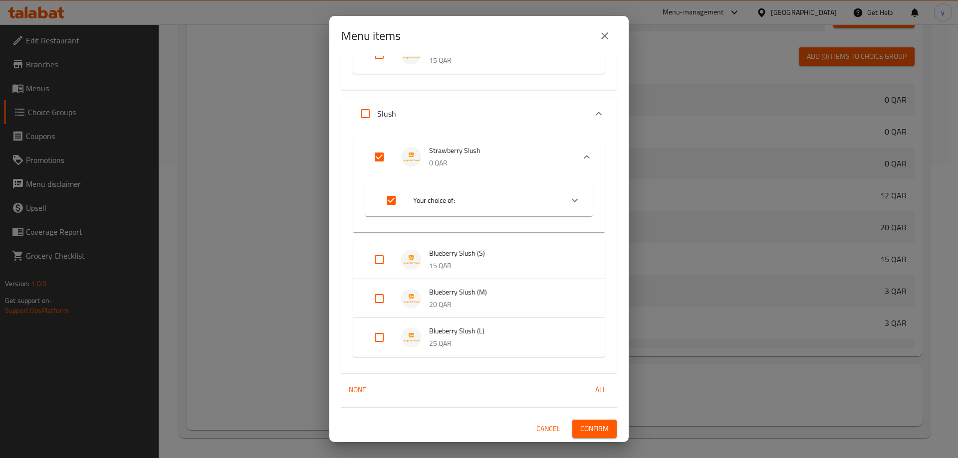
click at [587, 427] on span "Confirm" at bounding box center [594, 429] width 28 height 12
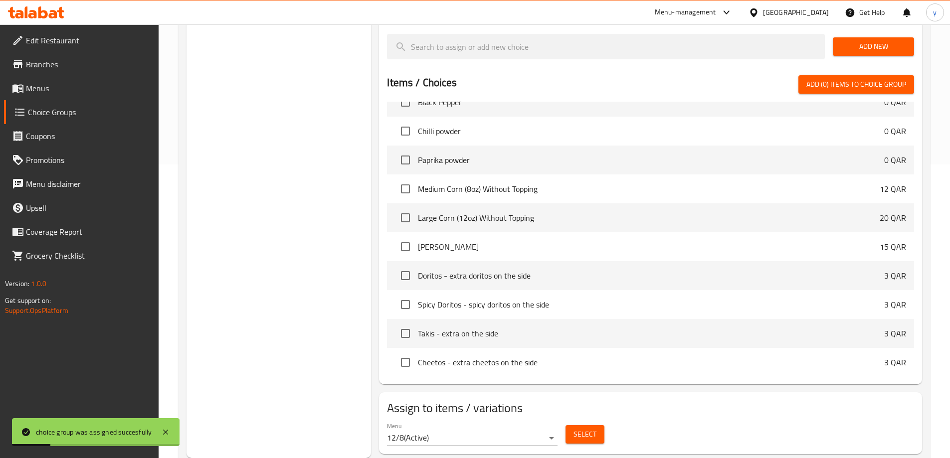
scroll to position [0, 0]
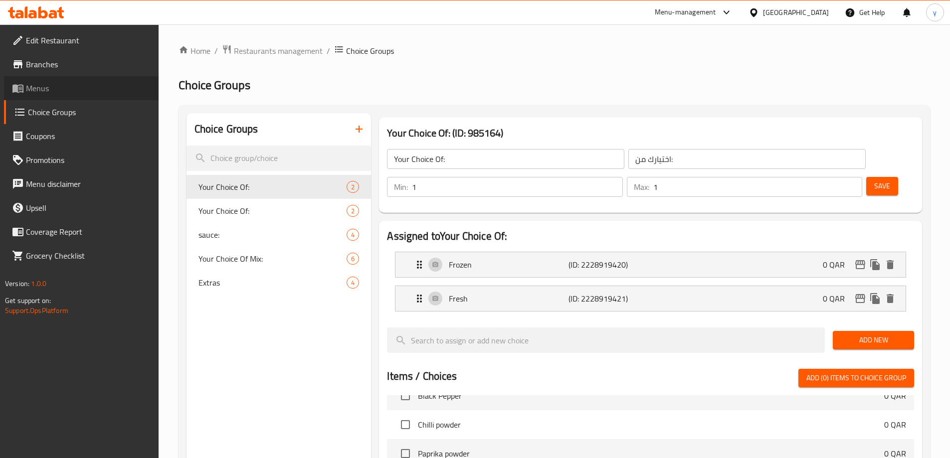
click at [72, 89] on span "Menus" at bounding box center [88, 88] width 125 height 12
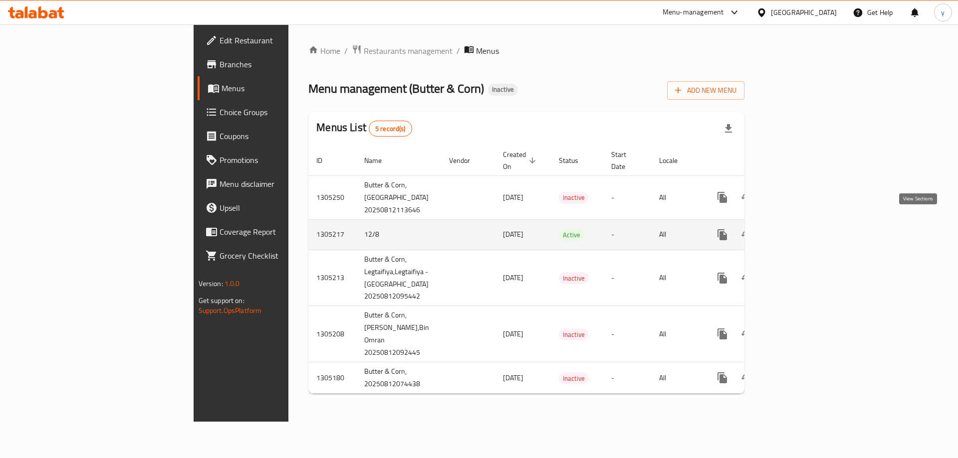
click at [799, 230] on icon "enhanced table" at bounding box center [794, 234] width 9 height 9
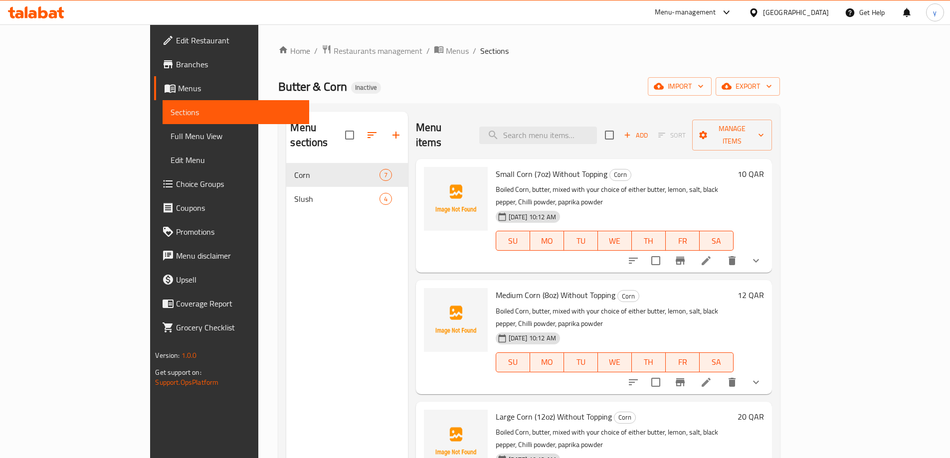
click at [712, 255] on icon at bounding box center [706, 261] width 12 height 12
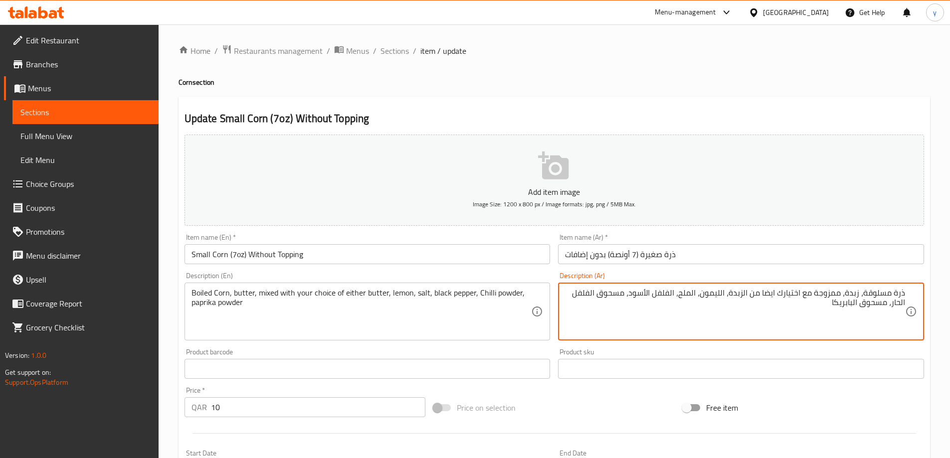
drag, startPoint x: 629, startPoint y: 294, endPoint x: 891, endPoint y: 312, distance: 262.4
click at [891, 312] on textarea "ذرة مسلوقة، زبدة، ممزوجة مع اختيارك ايضا من الزبدة، الليمون، الملح، الفلفل الأس…" at bounding box center [735, 311] width 340 height 47
paste textarea "بودرة فلفل"
drag, startPoint x: 904, startPoint y: 301, endPoint x: 842, endPoint y: 303, distance: 61.9
click at [842, 303] on textarea "ذرة مسلوقة، زبدة، ممزوجة مع اختيارك ايضا من الزبدة، الليمون، الملح، الفلفل الأس…" at bounding box center [735, 311] width 340 height 47
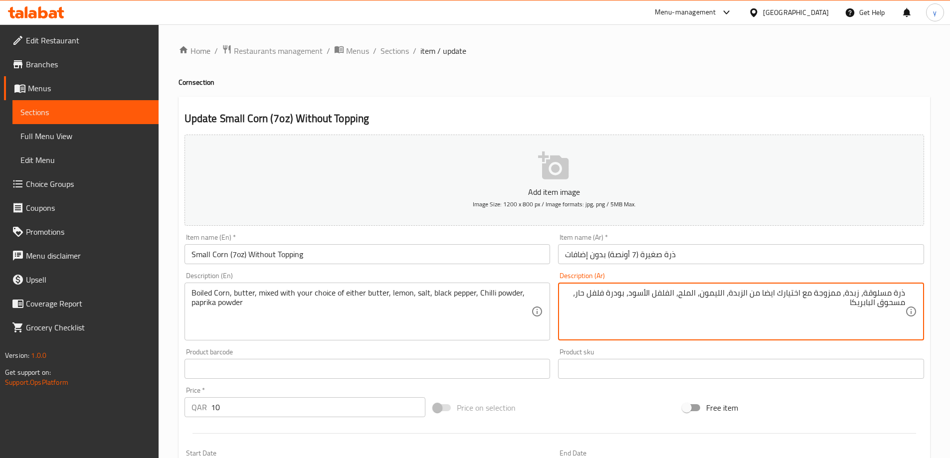
paste textarea "بودرة"
type textarea "ذرة مسلوقة، زبدة، ممزوجة مع اختيارك ايضا من الزبدة، الليمون، الملح، الفلفل الأس…"
click at [835, 256] on input "ذرة صغيرة (7 أونصة) بدون إضافات" at bounding box center [741, 254] width 366 height 20
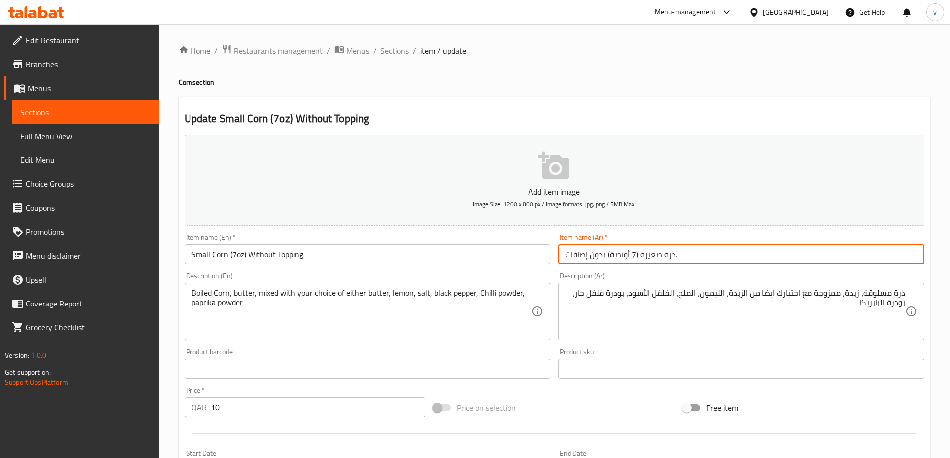
type input "ذرة صغيرة (7 أونصة) بدون إضافات"
click at [397, 54] on span "Sections" at bounding box center [395, 51] width 28 height 12
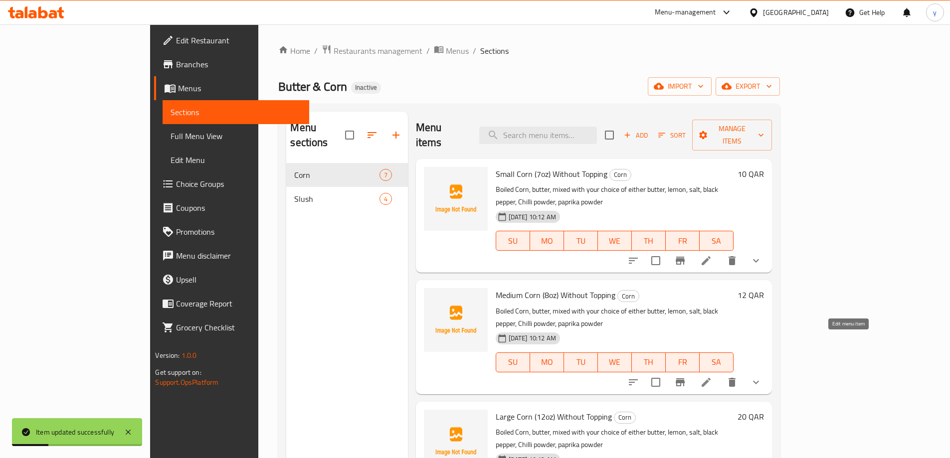
click at [711, 378] on icon at bounding box center [706, 382] width 9 height 9
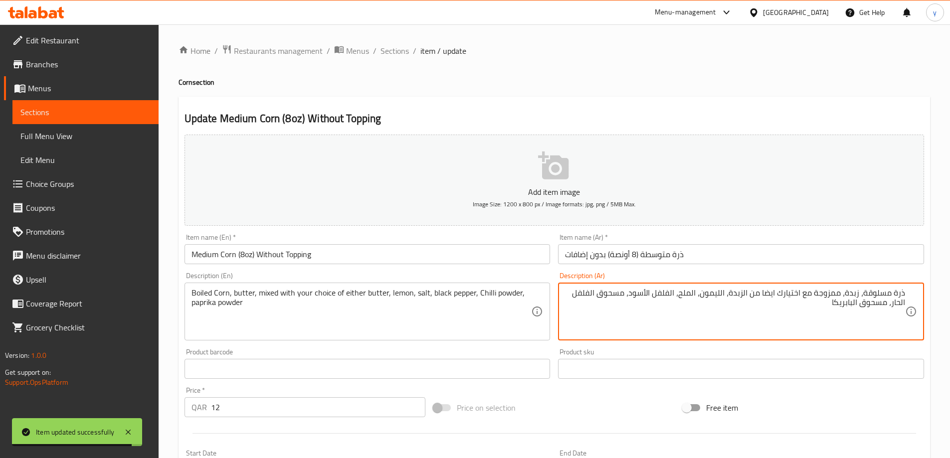
drag, startPoint x: 629, startPoint y: 292, endPoint x: 560, endPoint y: 299, distance: 69.2
click at [560, 299] on div "ذرة مسلوقة، زبدة، ممزوجة مع اختيارك ايضا من الزبدة، الليمون، الملح، الفلفل الأس…" at bounding box center [741, 312] width 366 height 58
drag, startPoint x: 629, startPoint y: 293, endPoint x: 573, endPoint y: 321, distance: 62.7
click at [573, 321] on textarea "ذرة مسلوقة، زبدة، ممزوجة مع اختيارك ايضا من الزبدة، الليمون، الملح، الفلفل الأس…" at bounding box center [735, 311] width 340 height 47
paste textarea "بودرة فلفل حار، بودرة"
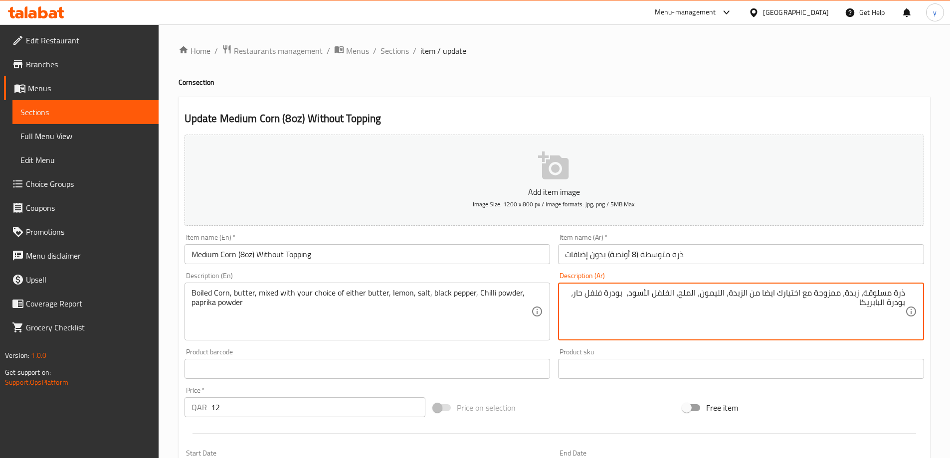
click at [628, 296] on textarea "ذرة مسلوقة، زبدة، ممزوجة مع اختيارك ايضا من الزبدة، الليمون، الملح، الفلفل الأس…" at bounding box center [735, 311] width 340 height 47
type textarea "ذرة مسلوقة، زبدة، ممزوجة مع اختيارك ايضا من الزبدة، الليمون، الملح، الفلفل الأس…"
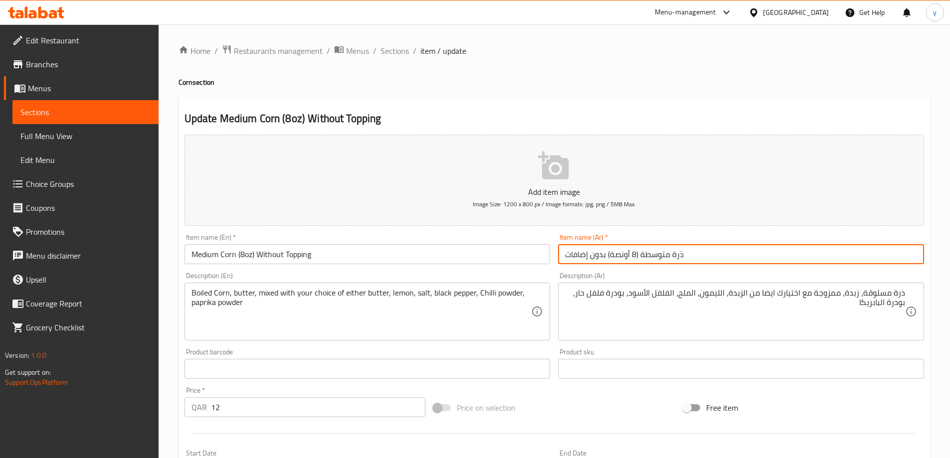
click at [702, 258] on input "ذرة متوسطة (8 أونصة) بدون إضافات" at bounding box center [741, 254] width 366 height 20
click at [398, 47] on span "Sections" at bounding box center [395, 51] width 28 height 12
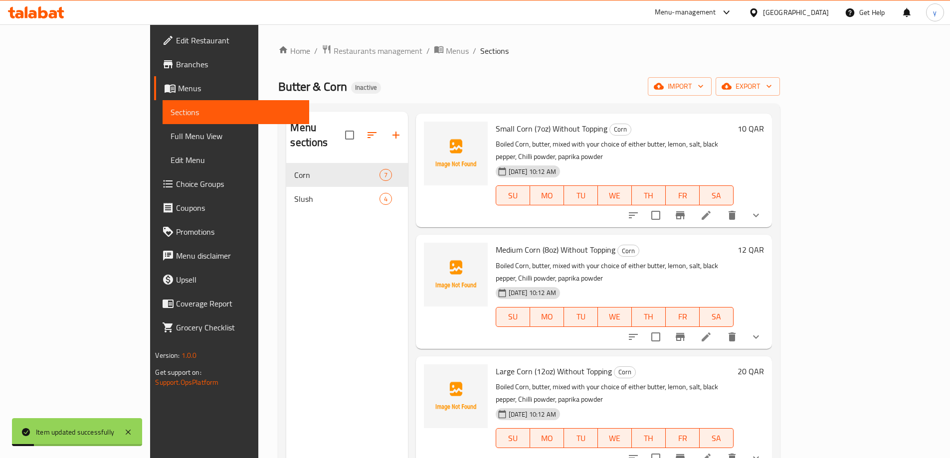
scroll to position [100, 0]
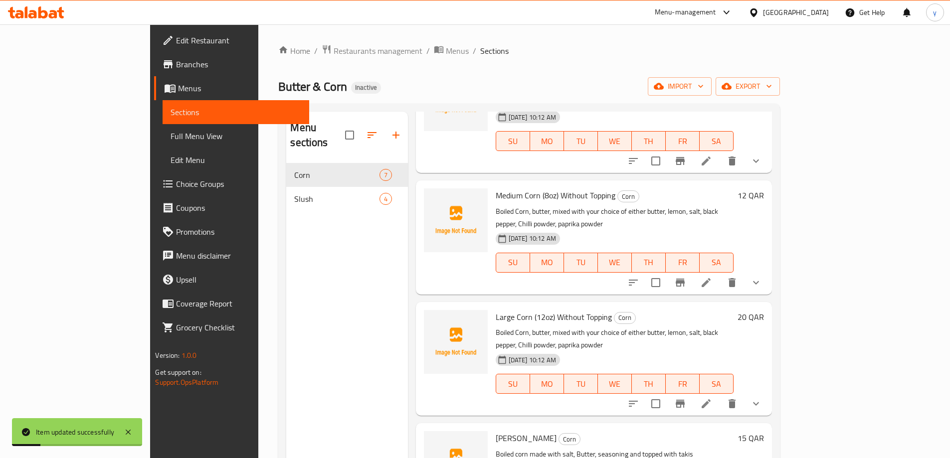
click at [711, 400] on icon at bounding box center [706, 404] width 9 height 9
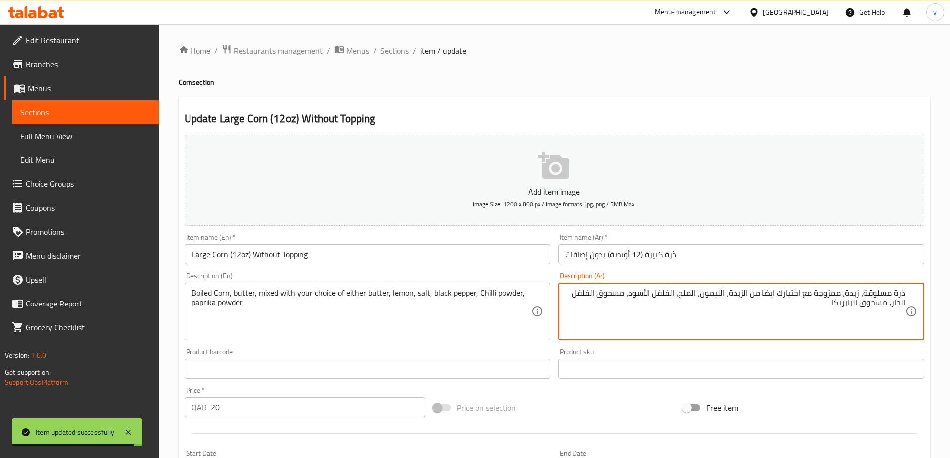
drag, startPoint x: 630, startPoint y: 294, endPoint x: 562, endPoint y: 307, distance: 69.6
click at [562, 307] on div "ذرة مسلوقة، زبدة، ممزوجة مع اختيارك ايضا من الزبدة، الليمون، الملح، الفلفل الأس…" at bounding box center [741, 312] width 366 height 58
paste textarea "بودرة فلفل حار، بودرة"
type textarea "ذرة مسلوقة، زبدة، ممزوجة مع اختيارك ايضا من الزبدة، الليمون، الملح، الفلفل الأس…"
click at [734, 258] on input "ذرة كبيرة (12 أونصة) بدون إضافات" at bounding box center [741, 254] width 366 height 20
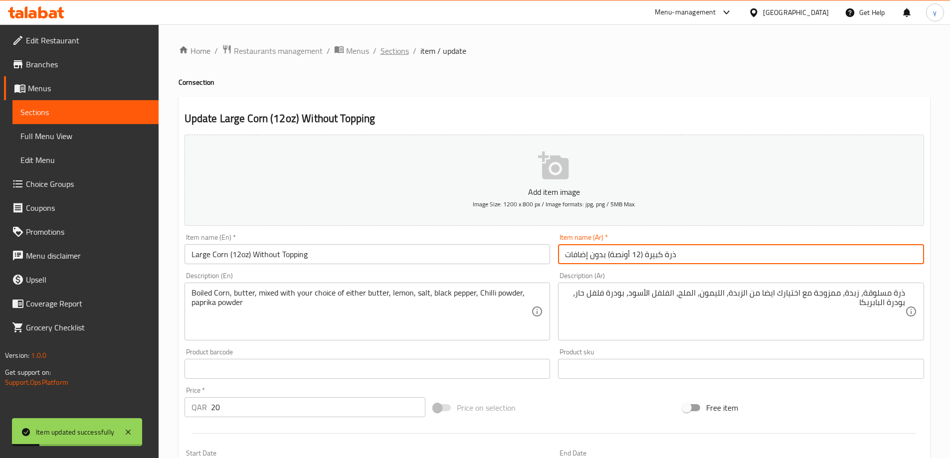
click at [392, 51] on span "Sections" at bounding box center [395, 51] width 28 height 12
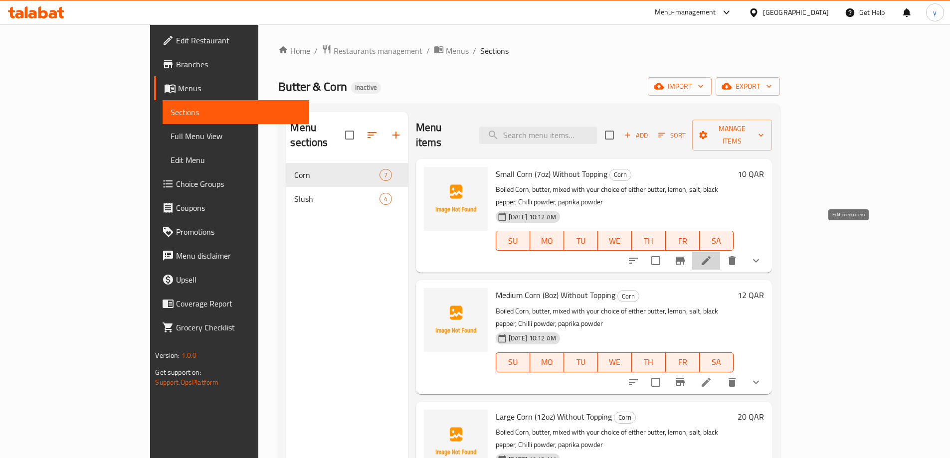
click at [711, 256] on icon at bounding box center [706, 260] width 9 height 9
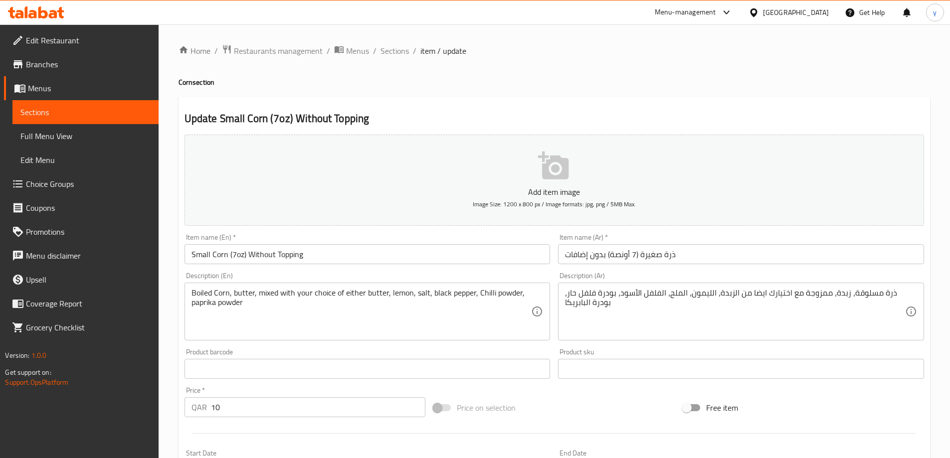
click at [822, 265] on div "Item name (Ar)   * ذرة صغيرة (7 أونصة) بدون إضافات Item name (Ar) *" at bounding box center [741, 249] width 374 height 38
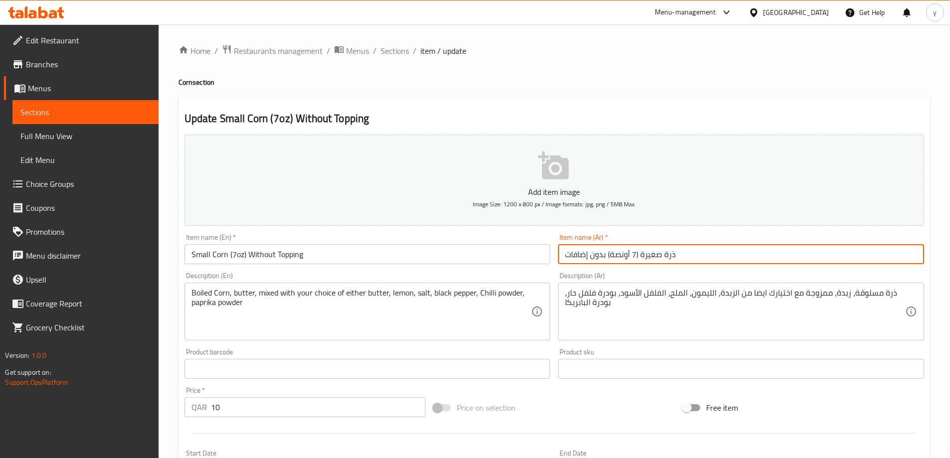
click at [820, 261] on input "ذرة صغيرة (7 أونصة) بدون إضافات" at bounding box center [741, 254] width 366 height 20
click at [825, 254] on input "ذرة صغيرة (7 أونصة) بدون إضافات" at bounding box center [741, 254] width 366 height 20
click at [818, 257] on input "ذرة صغيرة (7 أونصة) بدون توبينج" at bounding box center [741, 254] width 366 height 20
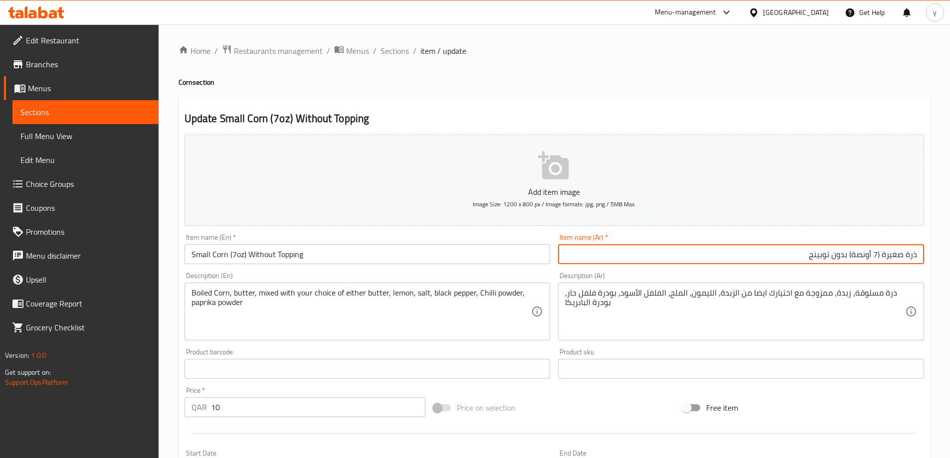
type input "ذرة صغيرة (7 أونصة) بدون توبينج"
click at [389, 54] on span "Sections" at bounding box center [395, 51] width 28 height 12
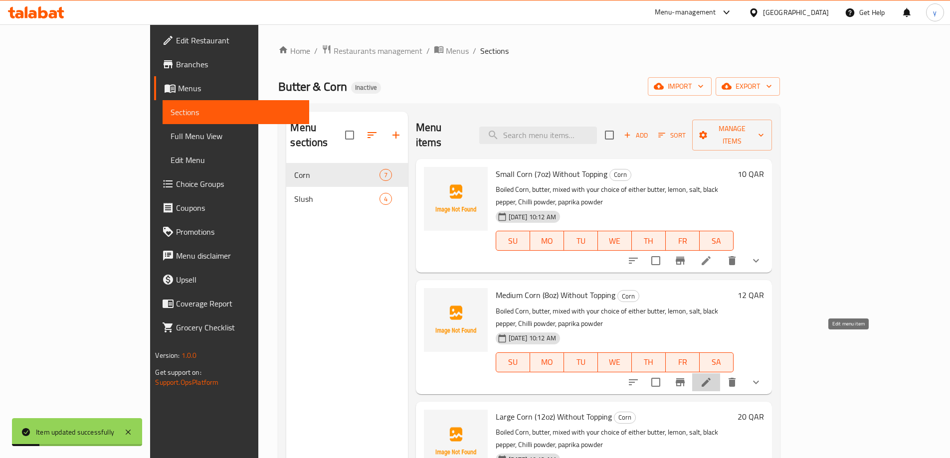
click at [712, 377] on icon at bounding box center [706, 383] width 12 height 12
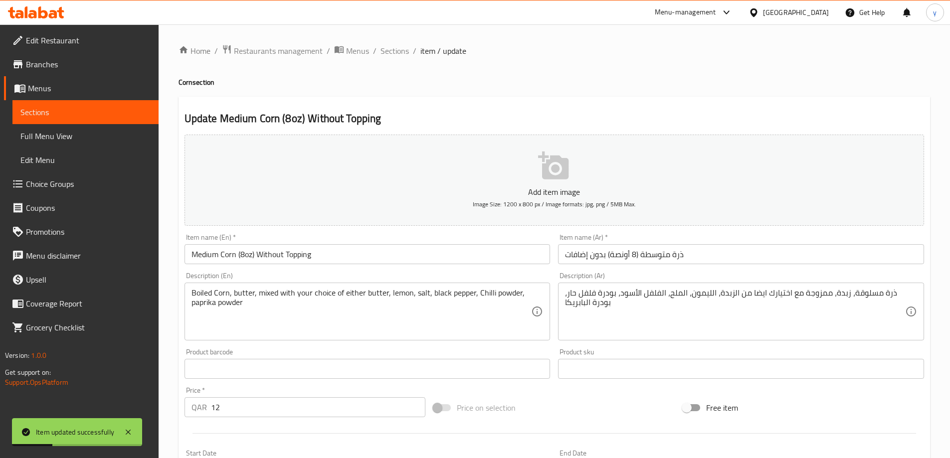
click at [577, 253] on input "ذرة متوسطة (8 أونصة) بدون إضافات" at bounding box center [741, 254] width 366 height 20
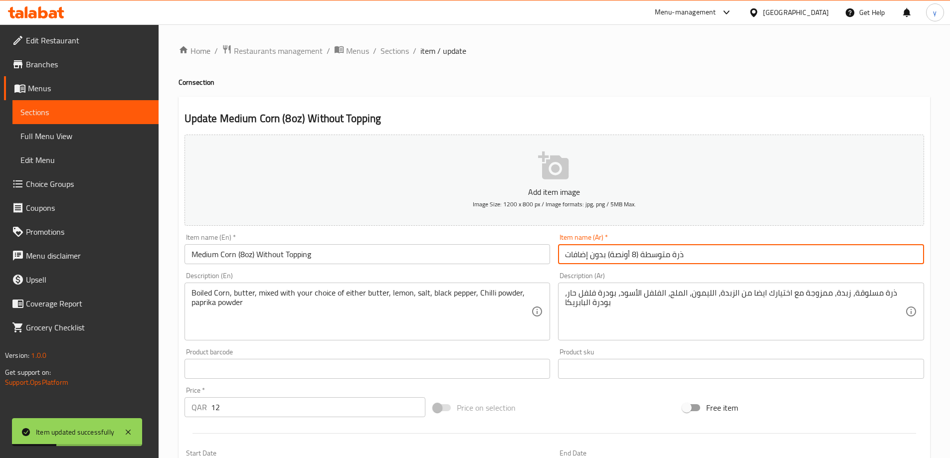
click at [577, 253] on input "ذرة متوسطة (8 أونصة) بدون إضافات" at bounding box center [741, 254] width 366 height 20
paste input "وبينج"
type input "ذرة متوسطة (8 أونصة) بدون توبينج"
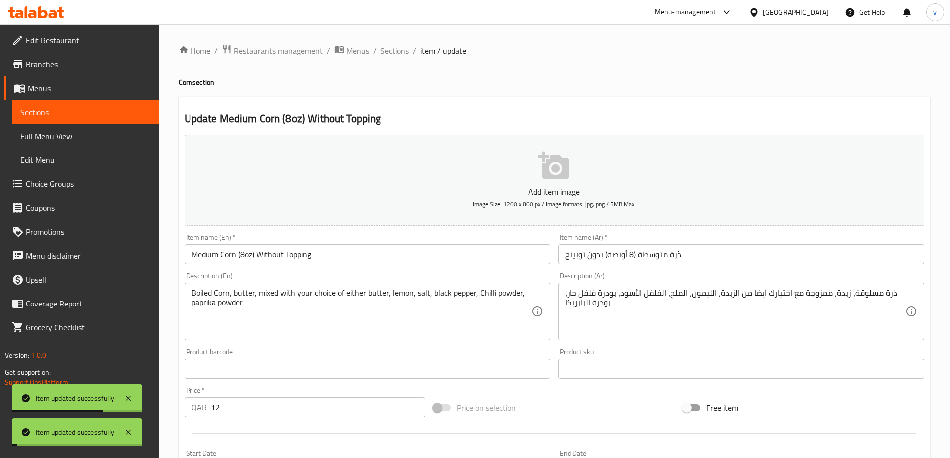
click at [395, 51] on span "Sections" at bounding box center [395, 51] width 28 height 12
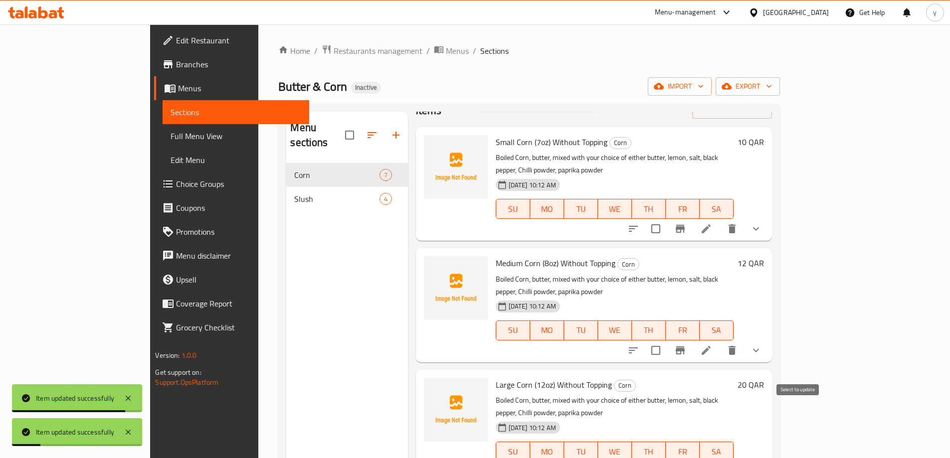
scroll to position [50, 0]
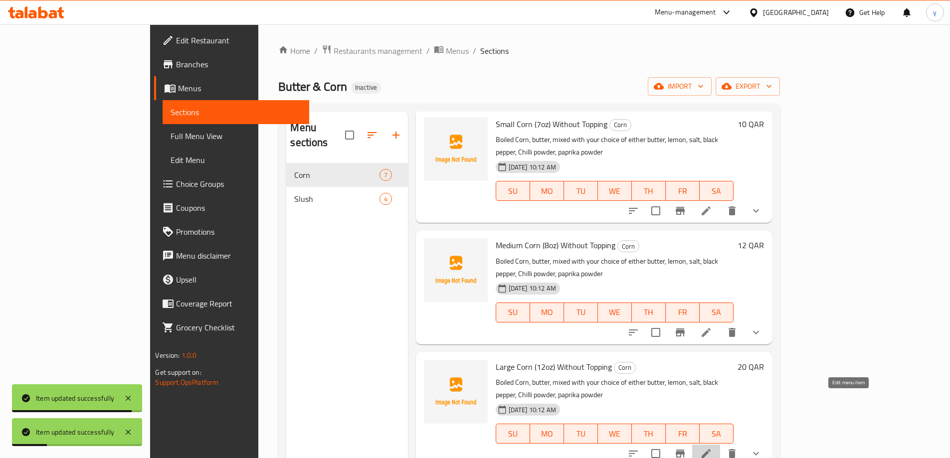
click at [712, 448] on icon at bounding box center [706, 454] width 12 height 12
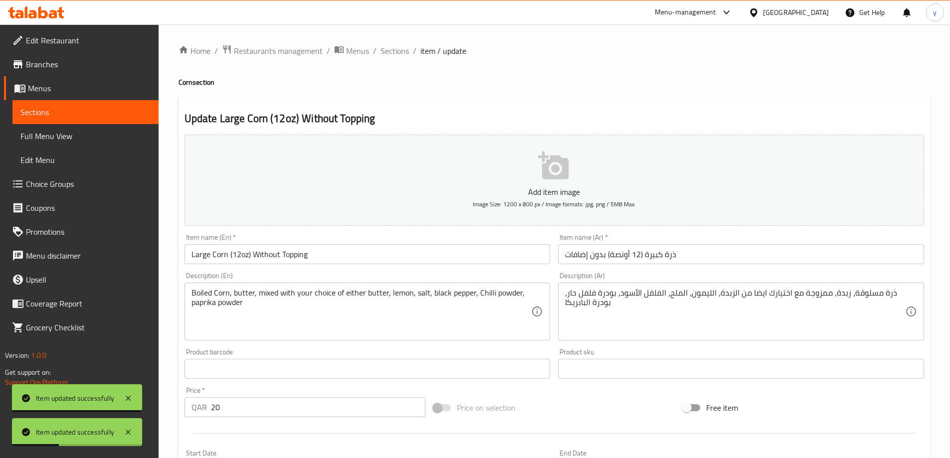
click at [568, 254] on input "ذرة كبيرة (12 أونصة) بدون إضافات" at bounding box center [741, 254] width 366 height 20
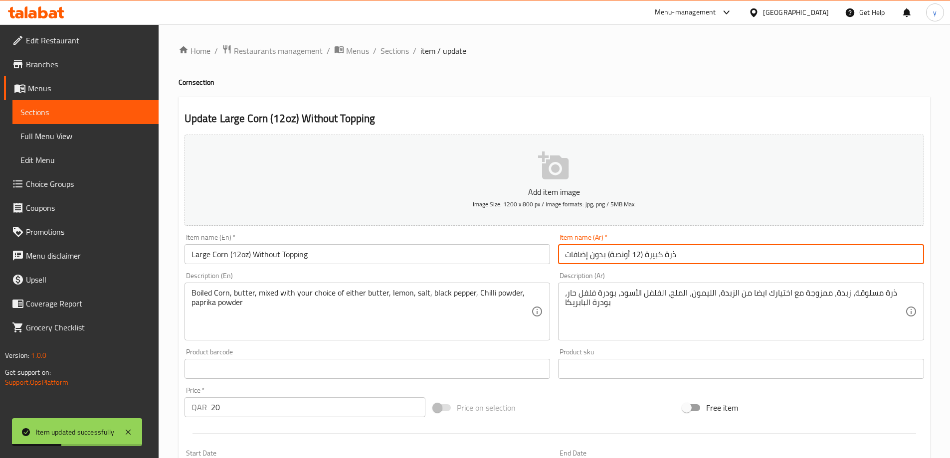
click at [568, 254] on input "ذرة كبيرة (12 أونصة) بدون إضافات" at bounding box center [741, 254] width 366 height 20
click at [572, 254] on input "ذرة كبيرة (12 أونصة) بدون إضافات" at bounding box center [741, 254] width 366 height 20
paste input "وبينج"
type input "ذرة كبيرة (12 أونصة) بدون توبينج"
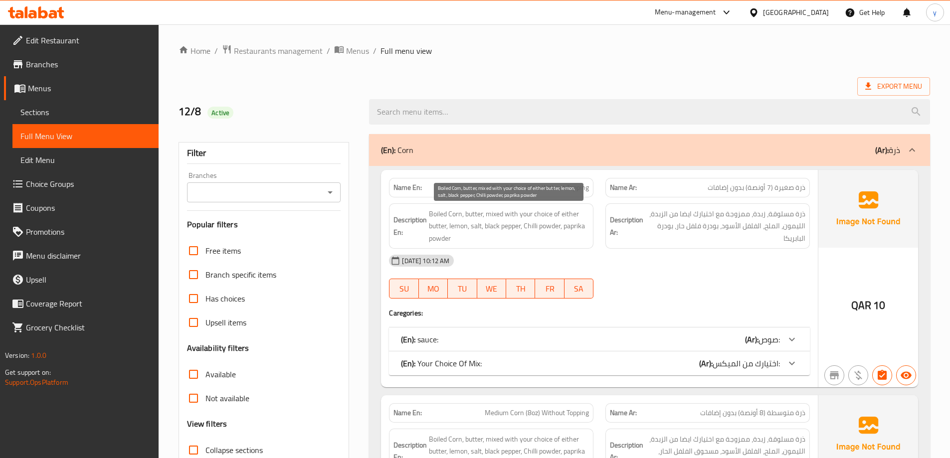
scroll to position [50, 0]
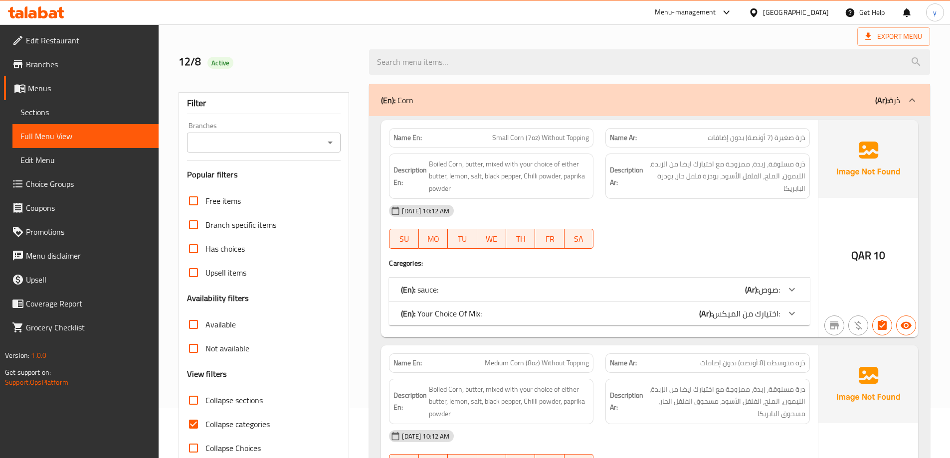
click at [253, 428] on span "Collapse categories" at bounding box center [237, 424] width 64 height 12
click at [205, 428] on input "Collapse categories" at bounding box center [194, 424] width 24 height 24
checkbox input "false"
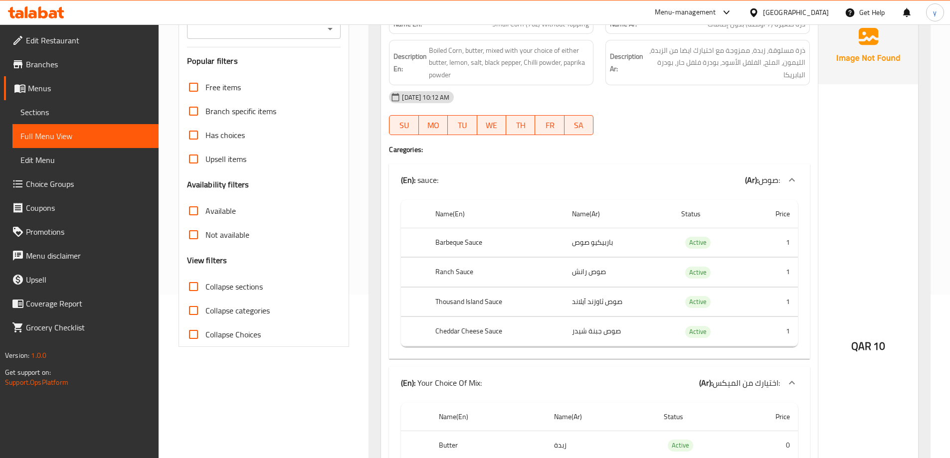
scroll to position [100, 0]
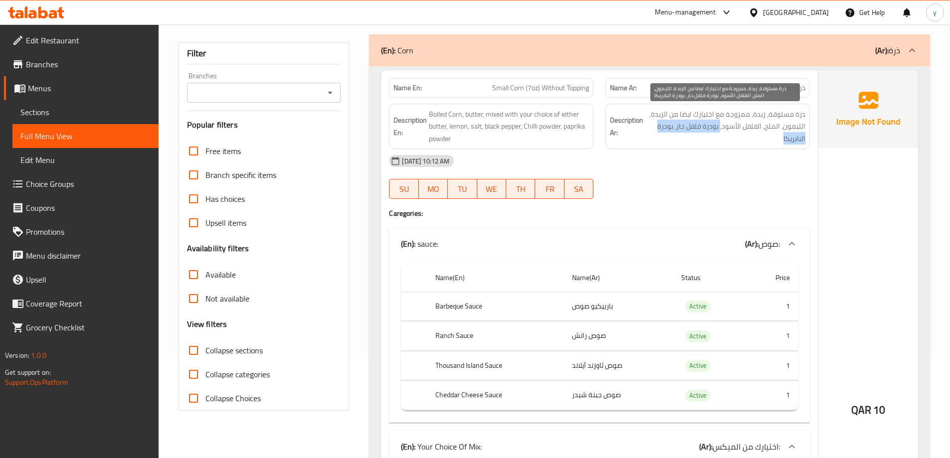
drag, startPoint x: 720, startPoint y: 129, endPoint x: 663, endPoint y: 141, distance: 58.5
click at [663, 141] on span "ذرة مسلوقة، زبدة، ممزوجة مع اختيارك ايضا من الزبدة، الليمون، الملح، الفلفل الأس…" at bounding box center [725, 126] width 160 height 37
copy span "بودرة فلفل حار، بودرة البابريكا"
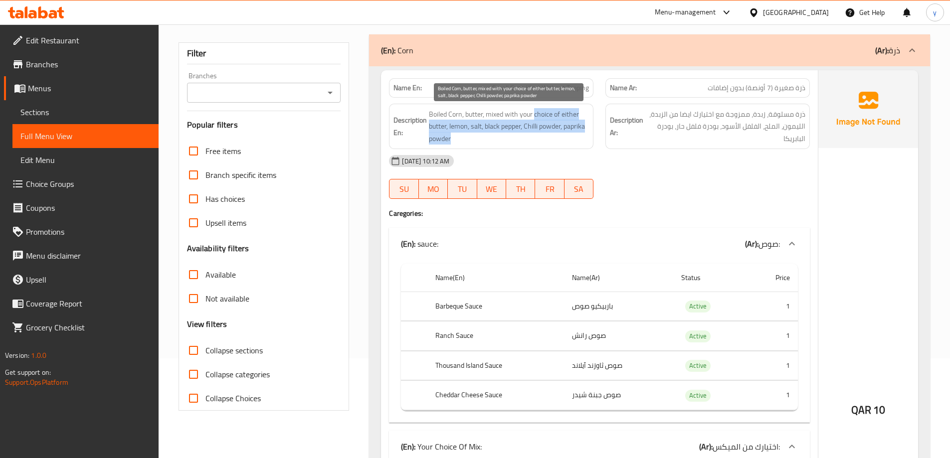
drag, startPoint x: 534, startPoint y: 114, endPoint x: 565, endPoint y: 135, distance: 37.6
click at [565, 135] on span "Boiled Corn, butter, mixed with your choice of either butter, lemon, salt, blac…" at bounding box center [509, 126] width 160 height 37
click at [554, 124] on span "Boiled Corn, butter, mixed with your choice of either butter, lemon, salt, blac…" at bounding box center [509, 126] width 160 height 37
drag, startPoint x: 430, startPoint y: 129, endPoint x: 481, endPoint y: 142, distance: 52.6
click at [481, 142] on span "Boiled Corn, butter, mixed with your choice of either butter, lemon, salt, blac…" at bounding box center [509, 126] width 160 height 37
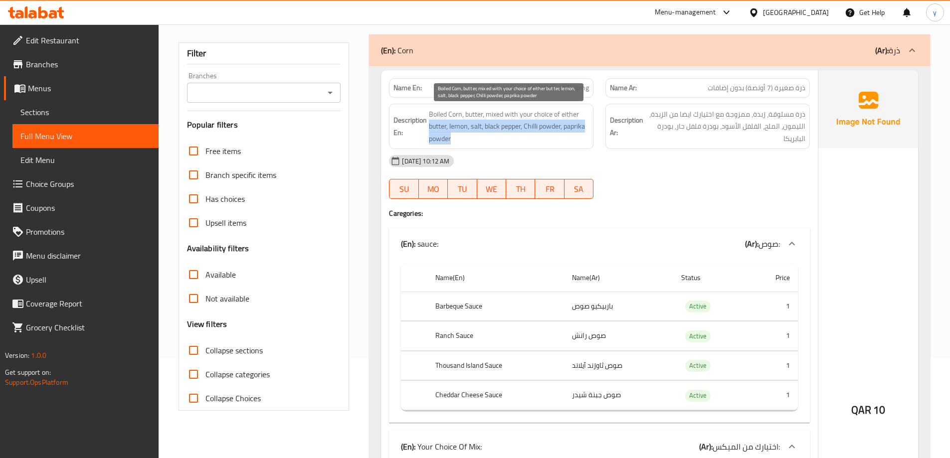
copy span "butter, lemon, salt, black pepper, Chilli powder, paprika powder"
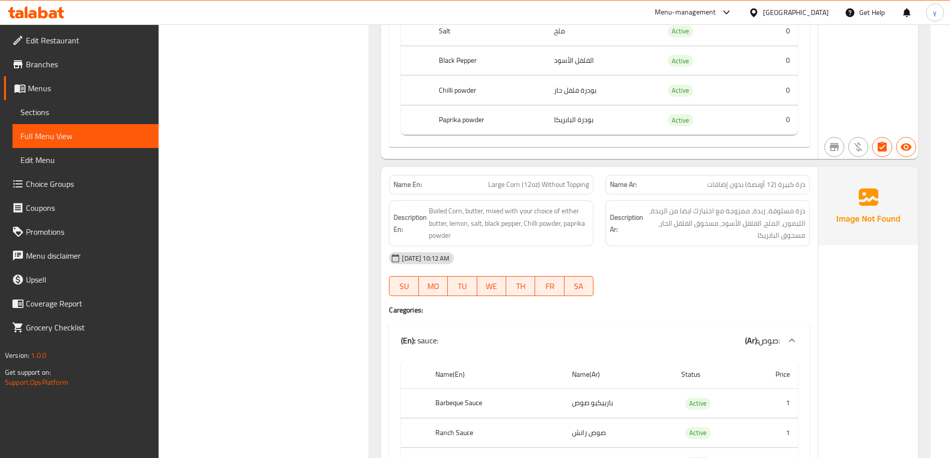
scroll to position [3, 0]
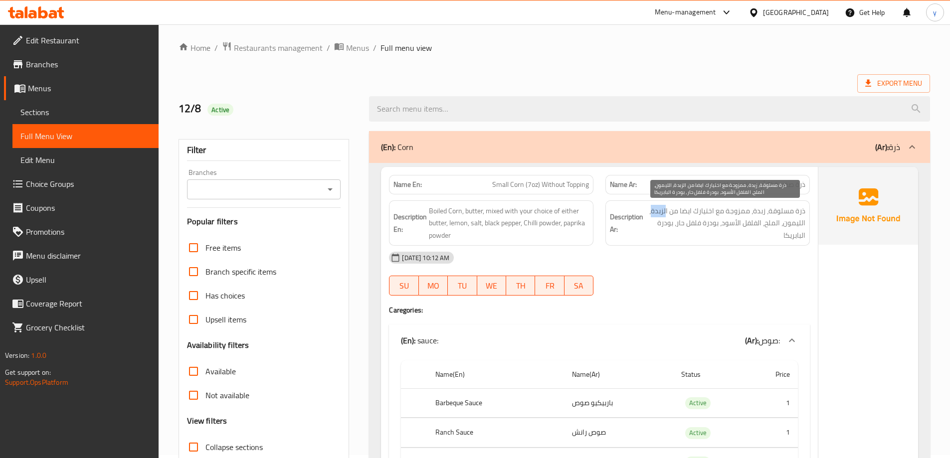
drag, startPoint x: 664, startPoint y: 212, endPoint x: 654, endPoint y: 215, distance: 10.4
click at [654, 215] on span "ذرة مسلوقة، زبدة، ممزوجة مع اختيارك ايضا من الزبدة، الليمون، الملح، الفلفل الأس…" at bounding box center [725, 223] width 160 height 37
drag, startPoint x: 670, startPoint y: 211, endPoint x: 650, endPoint y: 236, distance: 31.5
click at [650, 236] on span "ذرة مسلوقة، زبدة، ممزوجة مع اختيارك ايضا من الزبدة، الليمون، الملح، الفلفل الأس…" at bounding box center [725, 223] width 160 height 37
copy span "الزبدة، الليمون، الملح، الفلفل الأسود، بودرة فلفل حار، بودرة البابريكا"
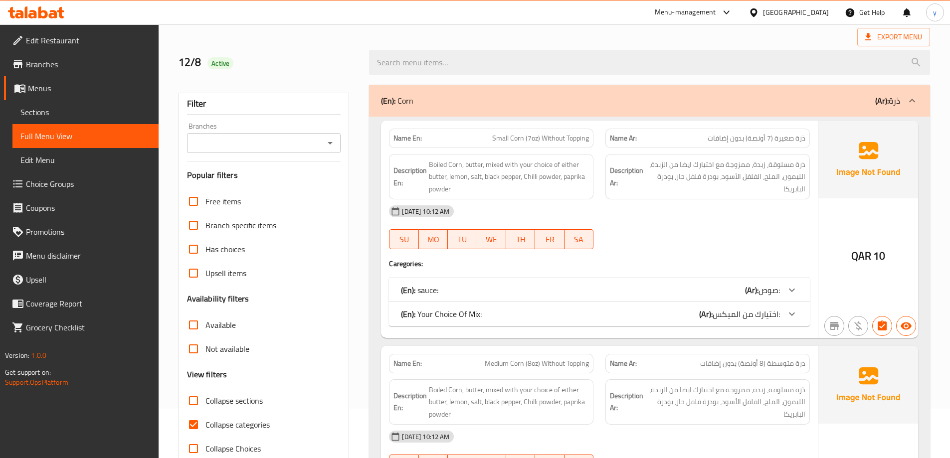
scroll to position [150, 0]
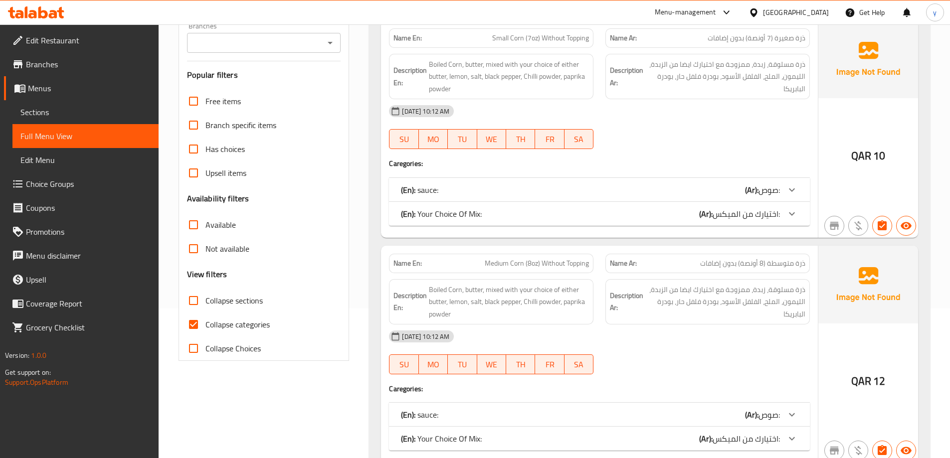
click at [253, 322] on span "Collapse categories" at bounding box center [237, 325] width 64 height 12
click at [205, 322] on input "Collapse categories" at bounding box center [194, 325] width 24 height 24
checkbox input "false"
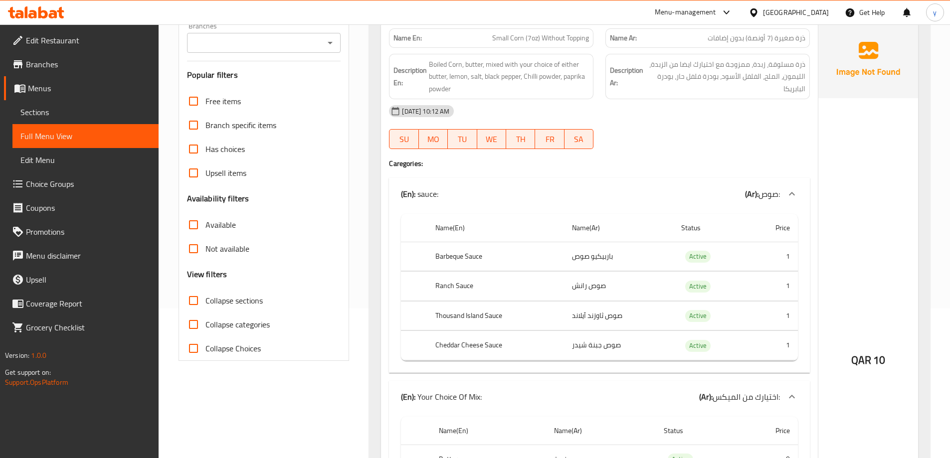
scroll to position [0, 0]
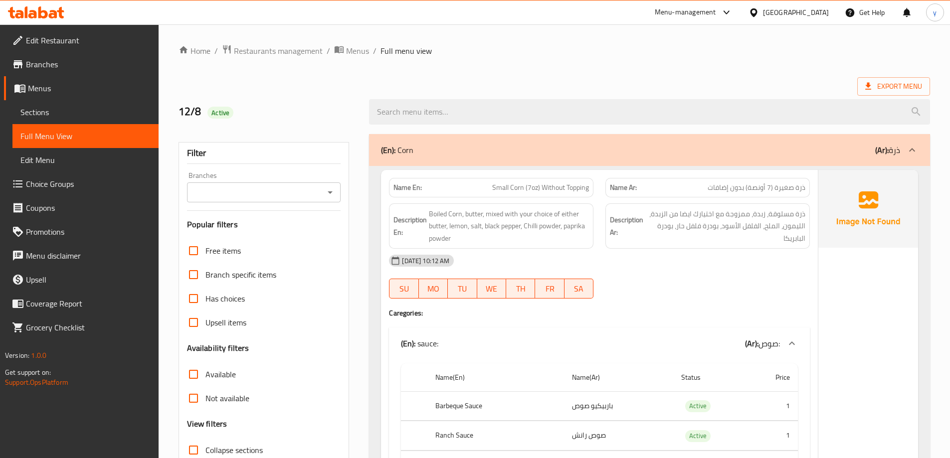
drag, startPoint x: 532, startPoint y: 184, endPoint x: 537, endPoint y: 185, distance: 5.6
click at [537, 185] on span "Small Corn (7oz) Without Topping" at bounding box center [540, 188] width 97 height 10
copy span "oz"
click at [587, 187] on span "Small Corn (7oz) Without Topping" at bounding box center [540, 188] width 97 height 10
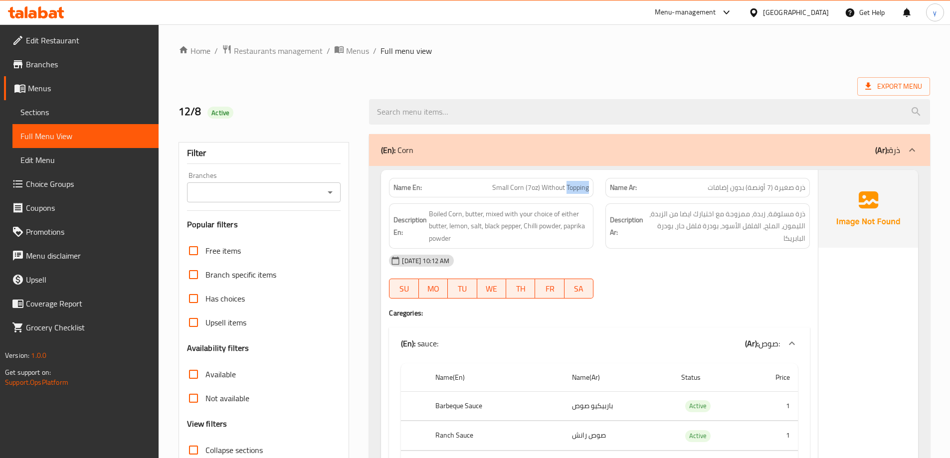
click at [587, 187] on span "Small Corn (7oz) Without Topping" at bounding box center [540, 188] width 97 height 10
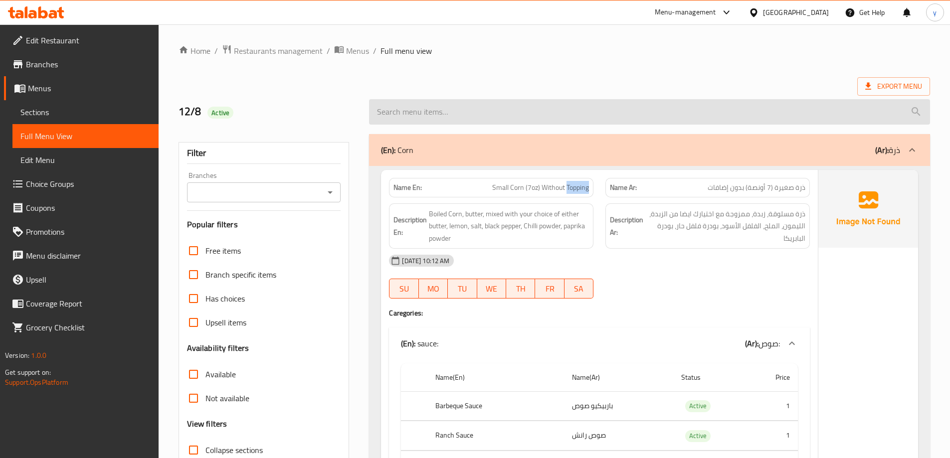
copy span "Topping"
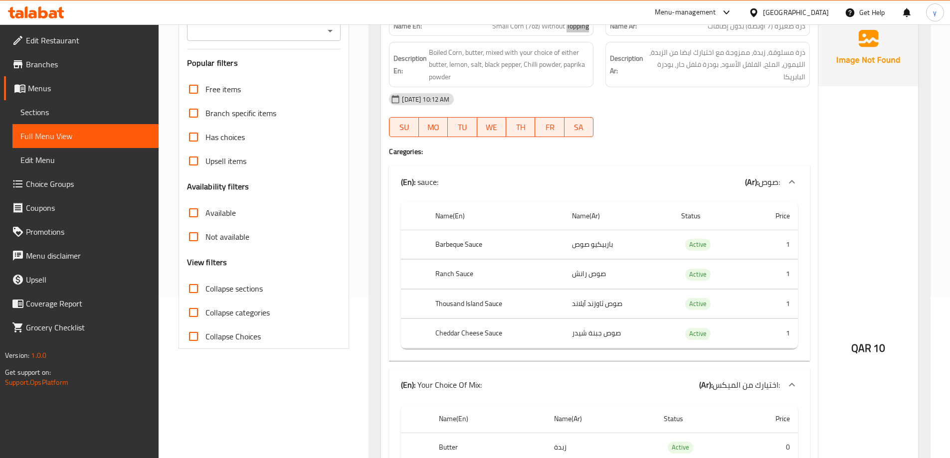
scroll to position [50, 0]
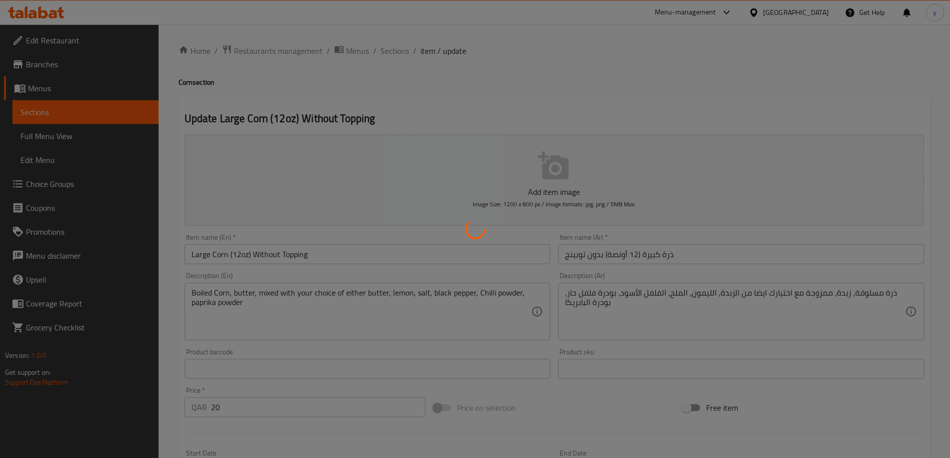
type input "صوص:"
type input "0"
type input "اختيارك من الميكس:"
type input "1"
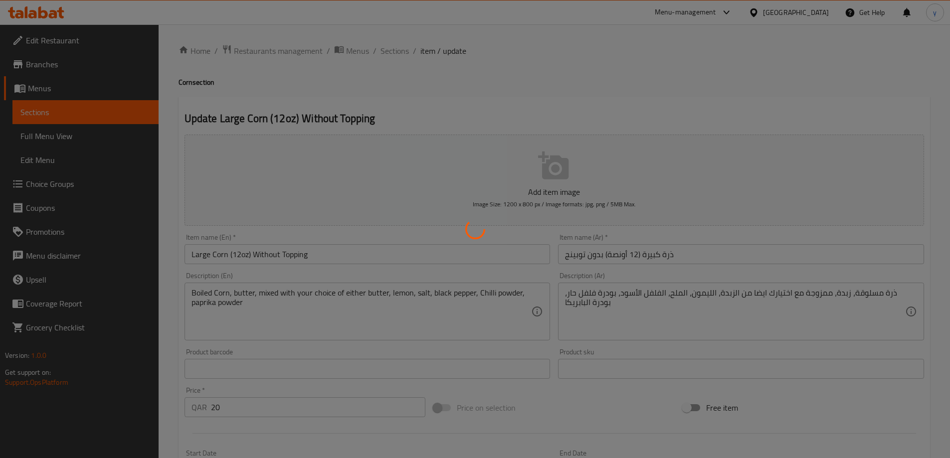
type input "1"
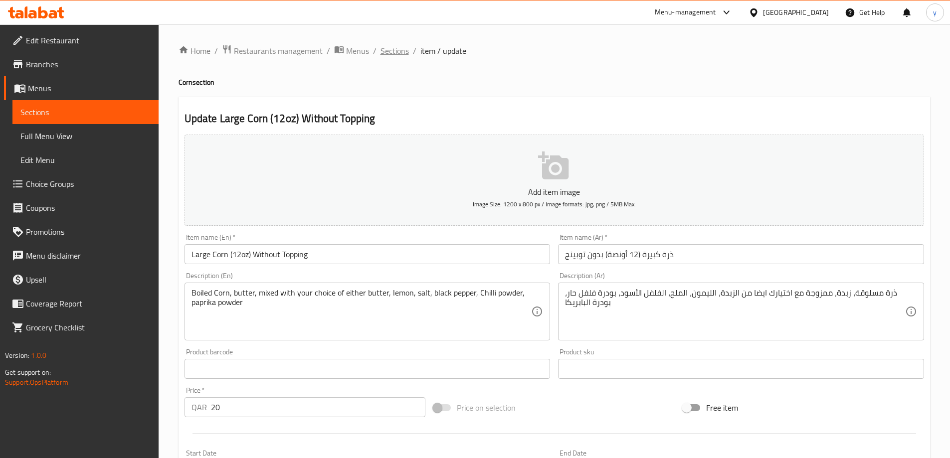
click at [390, 51] on span "Sections" at bounding box center [395, 51] width 28 height 12
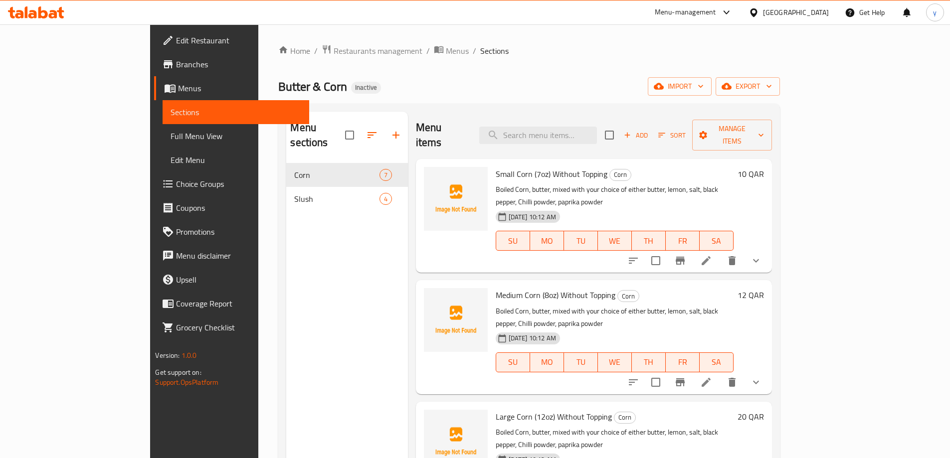
click at [176, 181] on span "Choice Groups" at bounding box center [238, 184] width 125 height 12
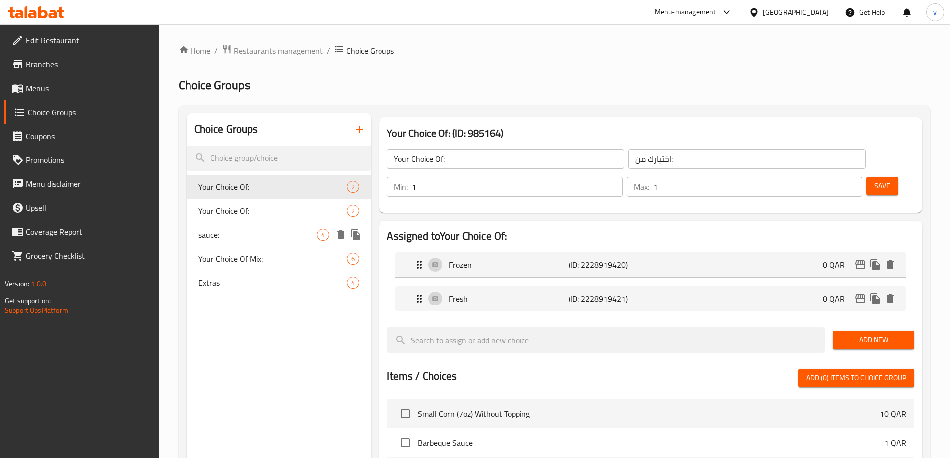
click at [268, 239] on span "sauce:" at bounding box center [258, 235] width 119 height 12
type input "sauce:"
type input "صوص:"
type input "0"
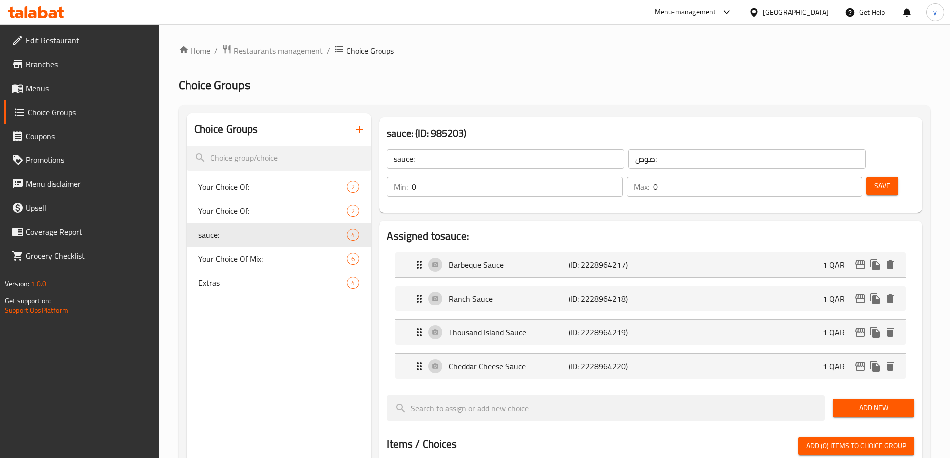
click at [485, 148] on div "sauce: ​" at bounding box center [505, 159] width 241 height 24
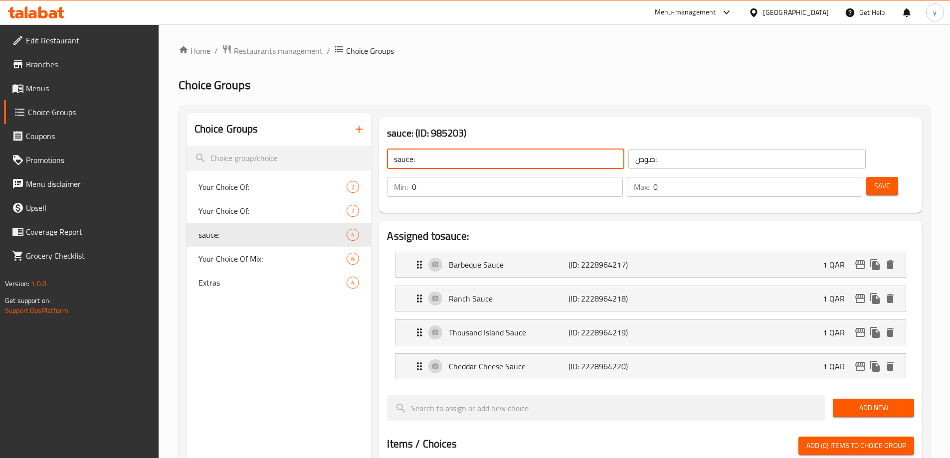
click at [477, 160] on input "sauce:" at bounding box center [505, 159] width 237 height 20
type input "sauce"
click at [477, 160] on input "sauce" at bounding box center [505, 159] width 237 height 20
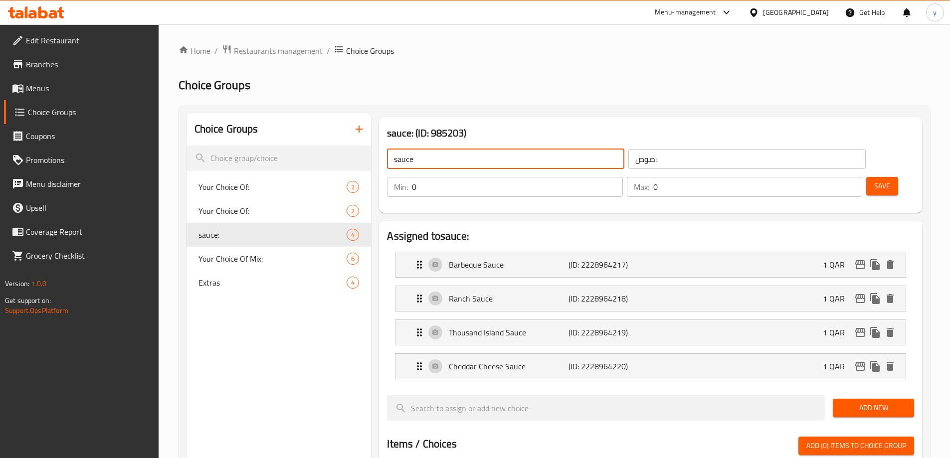
click at [477, 160] on input "sauce" at bounding box center [505, 159] width 237 height 20
click at [477, 160] on input "text" at bounding box center [505, 159] width 237 height 20
type input "Add Ons:"
click at [628, 159] on input "صوص:" at bounding box center [746, 159] width 237 height 20
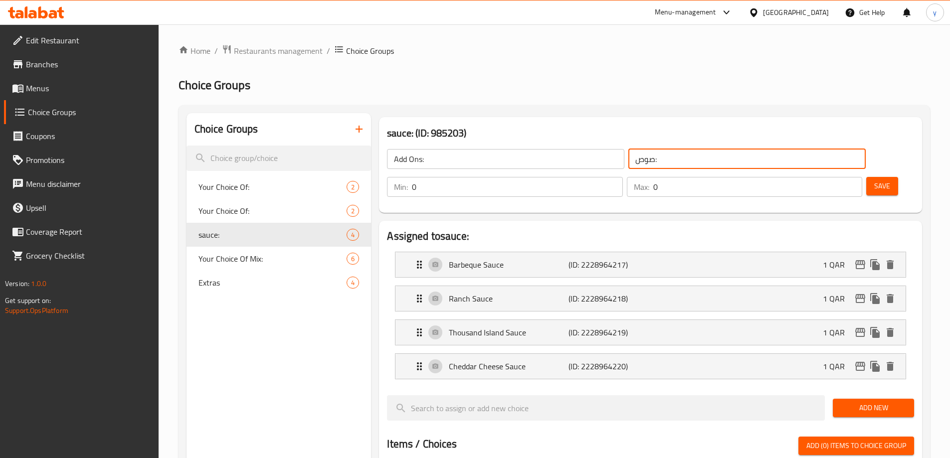
click at [628, 159] on input "صوص:" at bounding box center [746, 159] width 237 height 20
click at [628, 159] on input "text" at bounding box center [746, 159] width 237 height 20
type input "اضافات:"
click at [874, 180] on span "Save" at bounding box center [882, 186] width 16 height 12
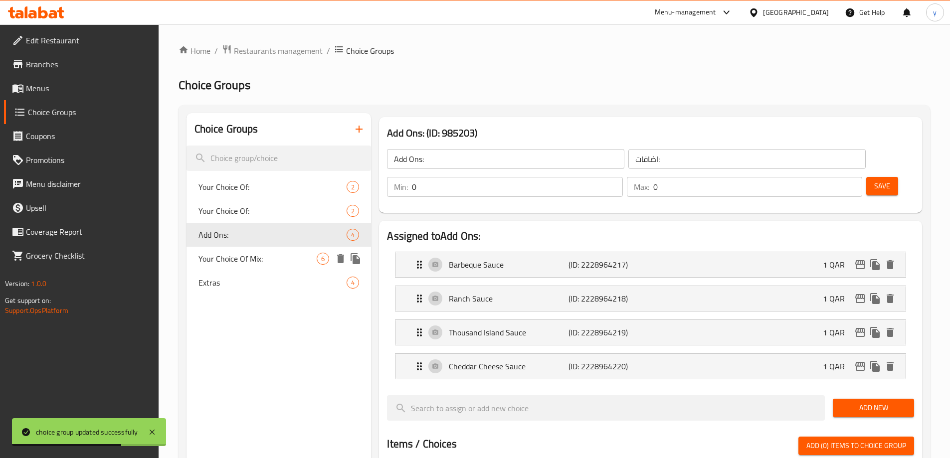
click at [239, 269] on div "Your Choice Of Mix: 6" at bounding box center [279, 259] width 185 height 24
type input "Your Choice Of Mix:"
type input "اختيارك من الميكس:"
type input "1"
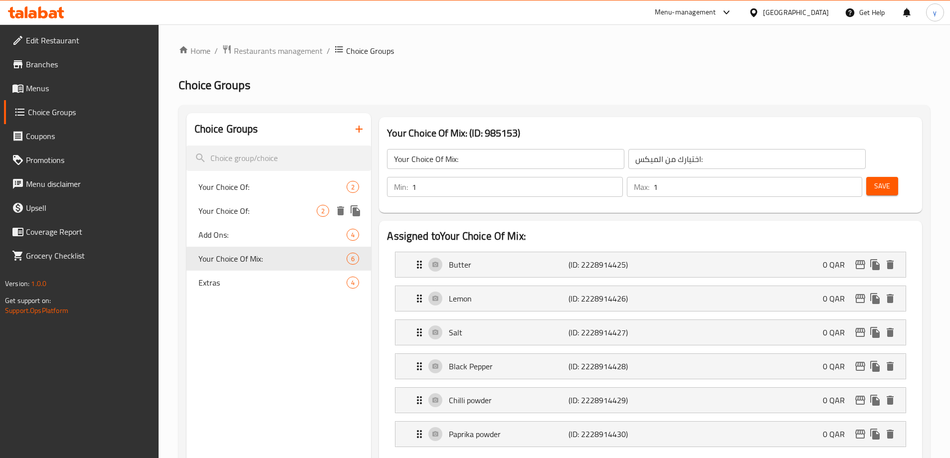
click at [263, 206] on span "Your Choice Of:" at bounding box center [258, 211] width 119 height 12
type input "Your Choice Of:"
type input "اختيارك من:"
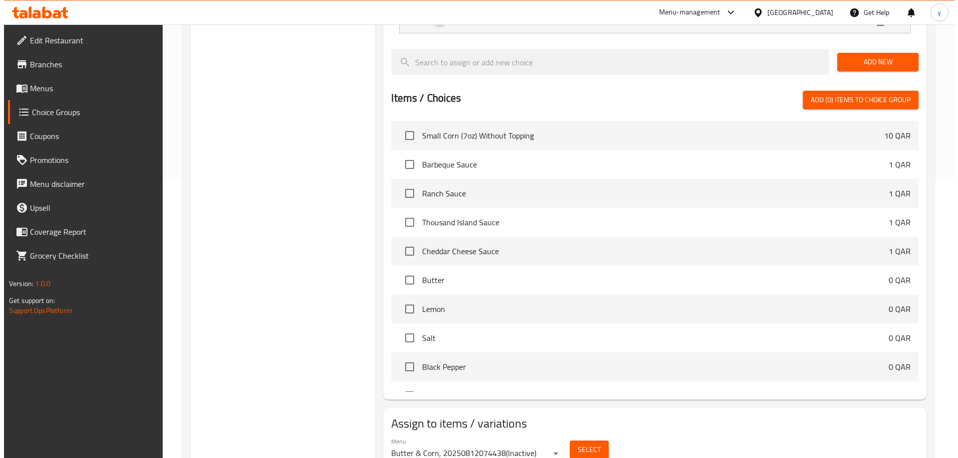
scroll to position [294, 0]
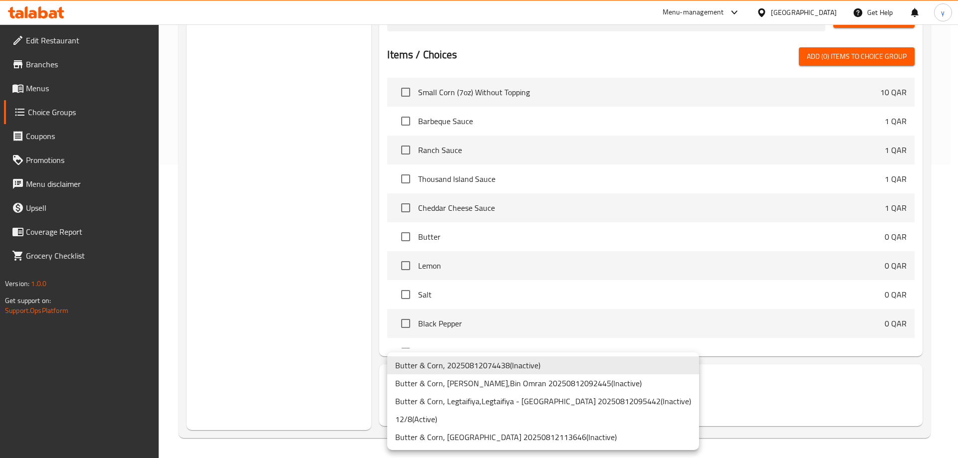
click at [442, 417] on li "12/8 ( Active )" at bounding box center [543, 419] width 312 height 18
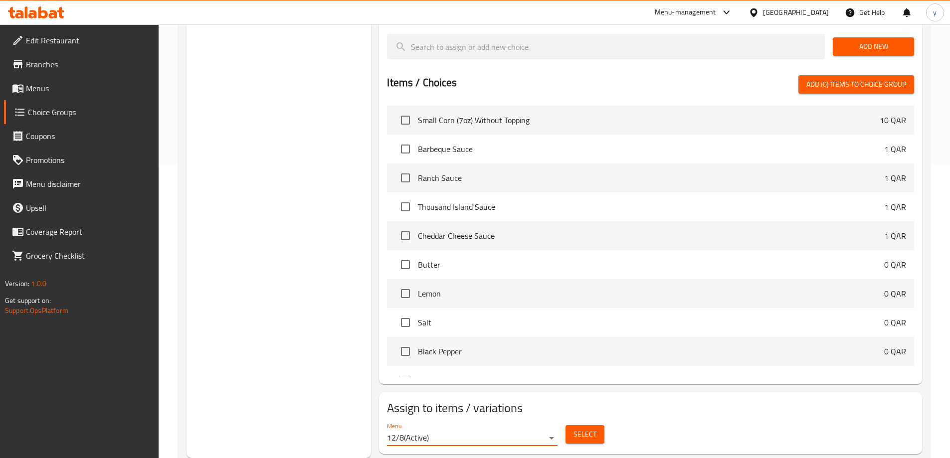
click at [575, 428] on span "Select" at bounding box center [585, 434] width 23 height 12
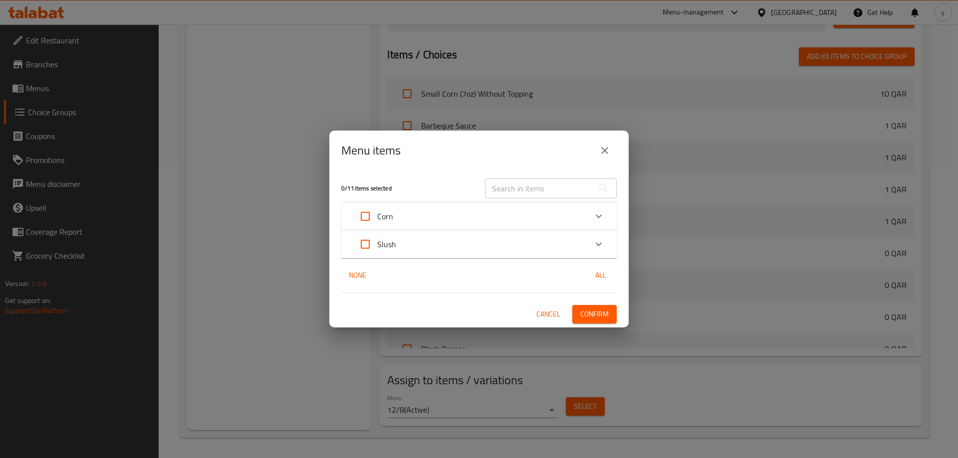
click at [390, 211] on p "Corn" at bounding box center [385, 216] width 16 height 12
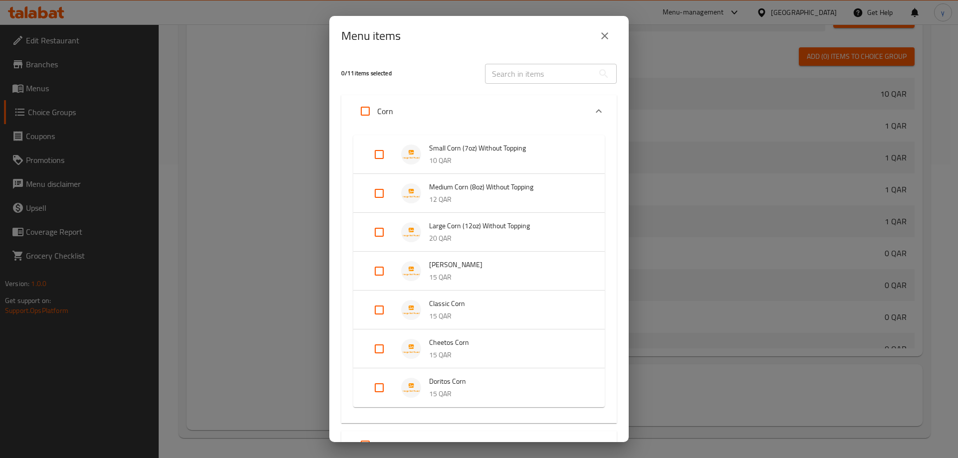
scroll to position [86, 0]
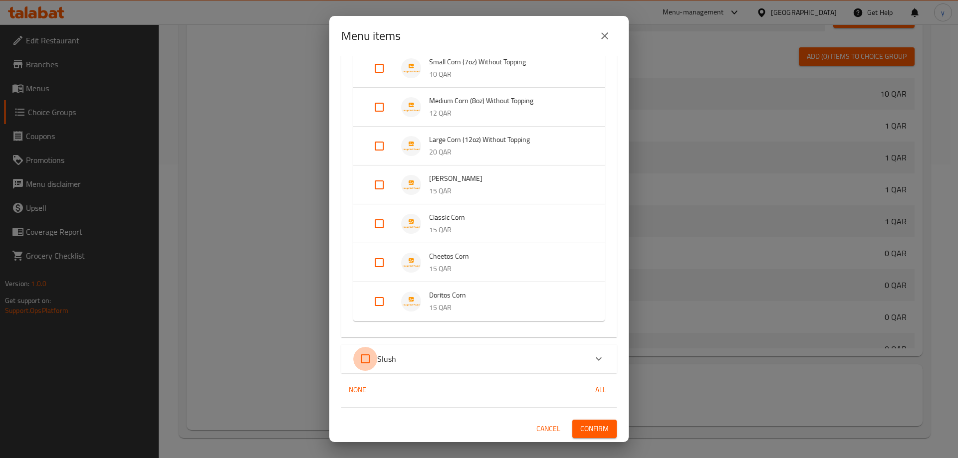
click at [370, 355] on input "Expand" at bounding box center [365, 359] width 24 height 24
checkbox input "true"
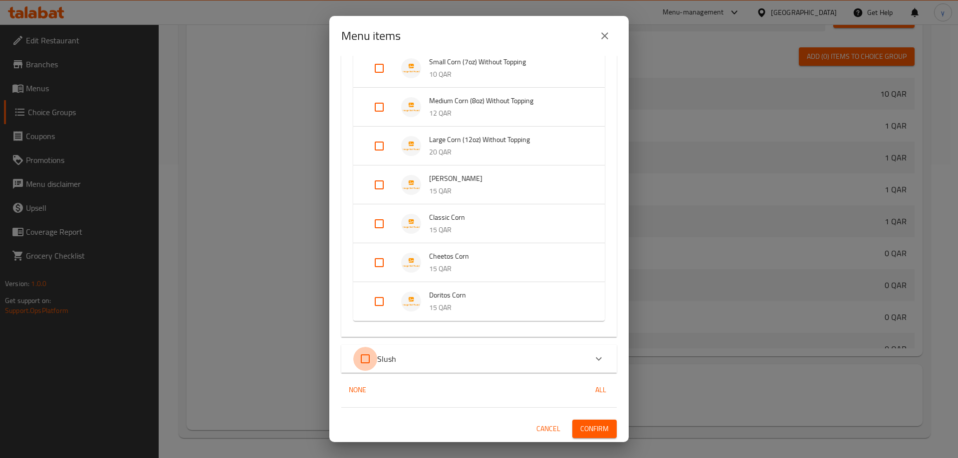
checkbox input "true"
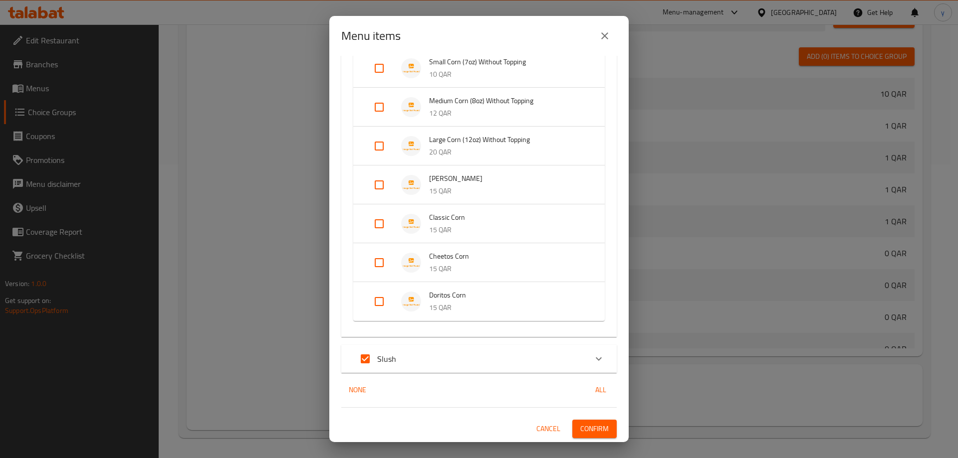
click at [372, 353] on input "Expand" at bounding box center [365, 359] width 24 height 24
checkbox input "false"
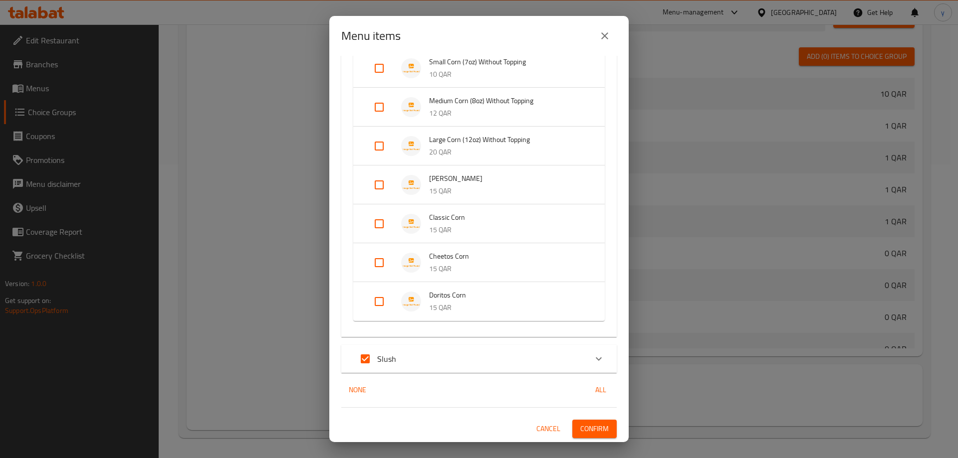
checkbox input "false"
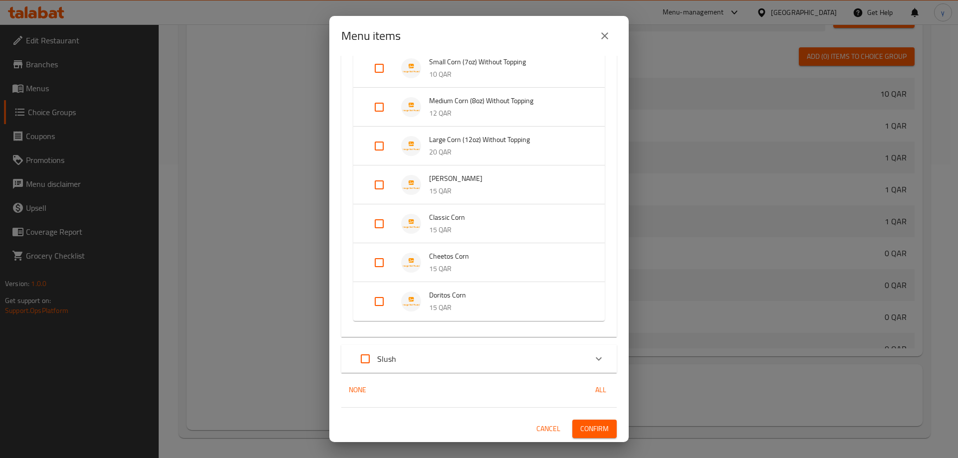
click at [418, 361] on div "Slush" at bounding box center [469, 359] width 233 height 24
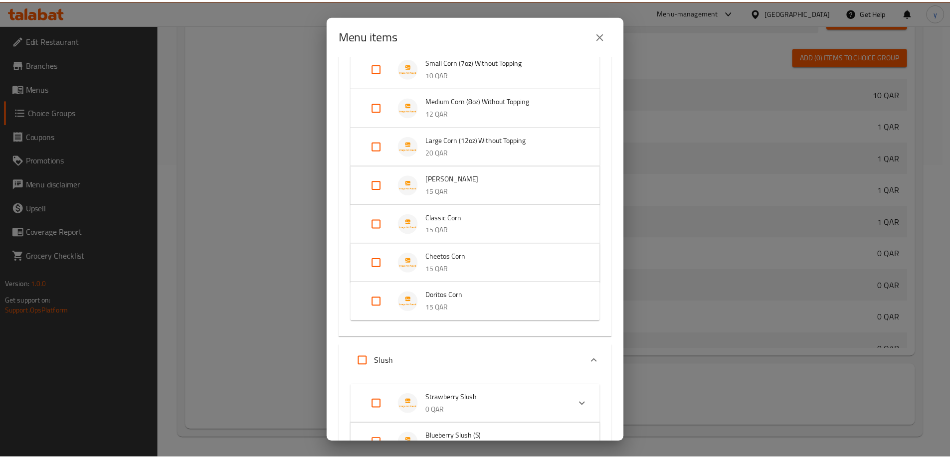
scroll to position [270, 0]
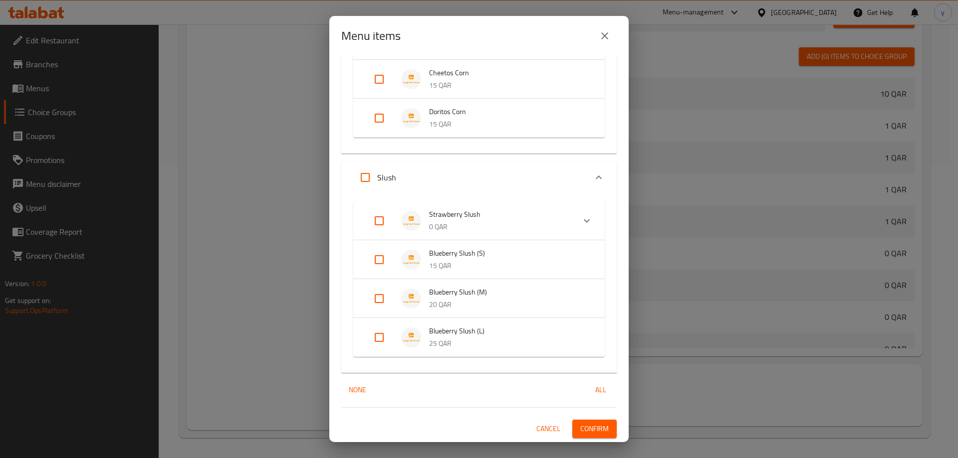
click at [362, 175] on input "Expand" at bounding box center [365, 178] width 24 height 24
checkbox input "true"
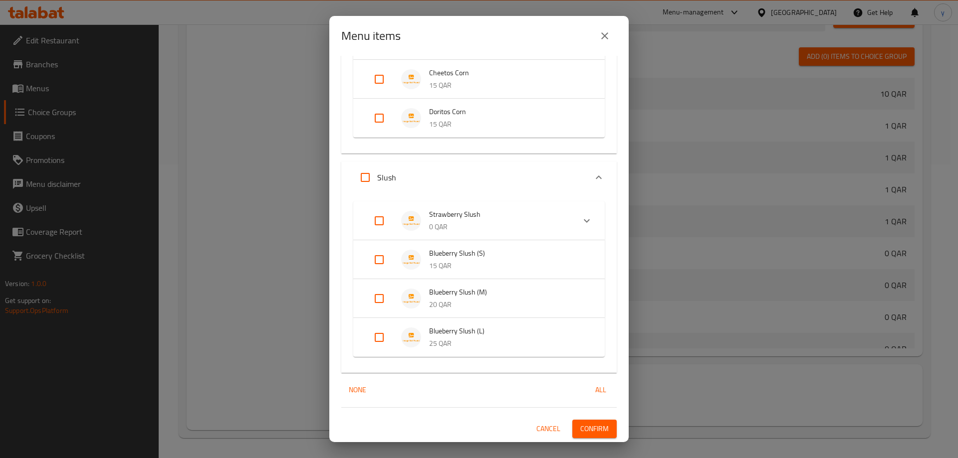
checkbox input "true"
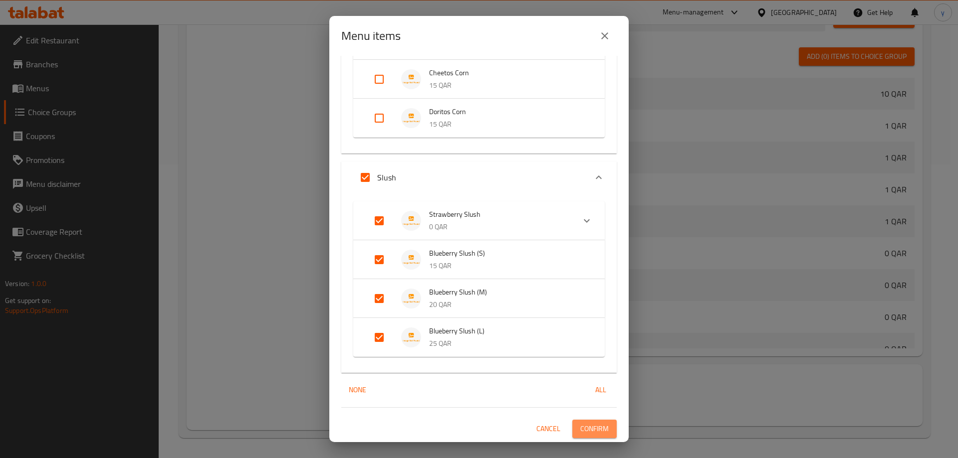
click at [590, 429] on span "Confirm" at bounding box center [594, 429] width 28 height 12
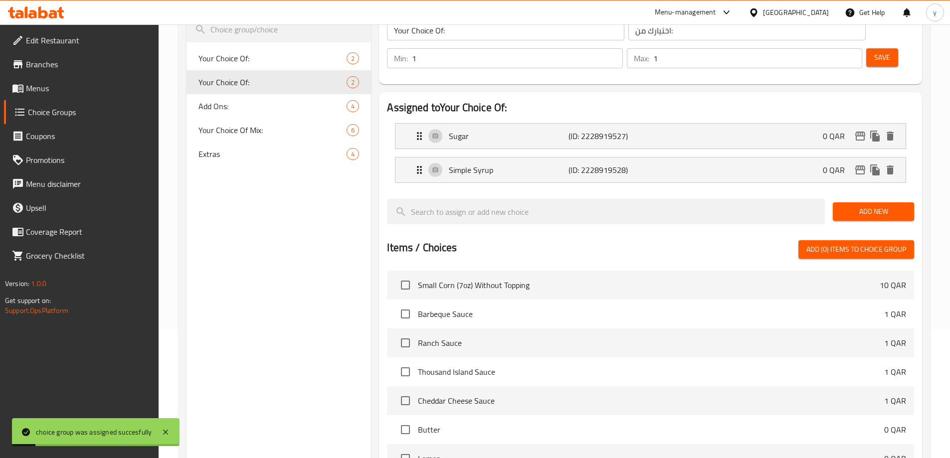
scroll to position [44, 0]
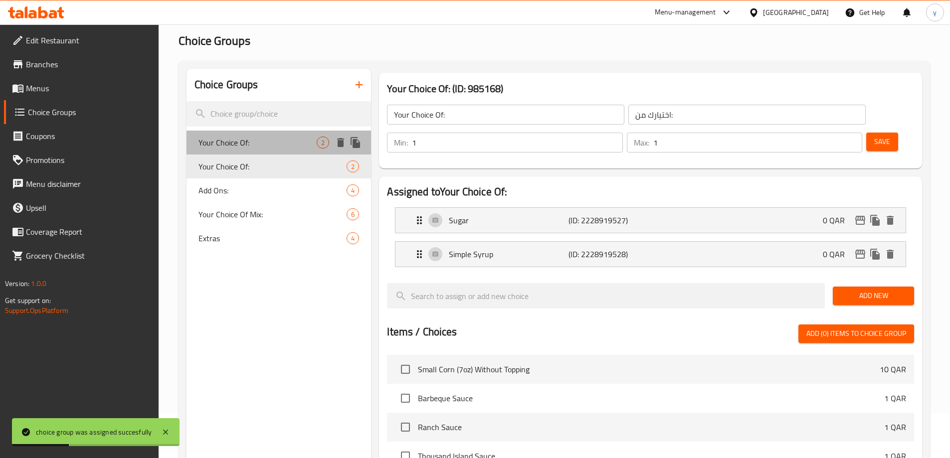
click at [275, 145] on span "Your Choice Of:" at bounding box center [258, 143] width 119 height 12
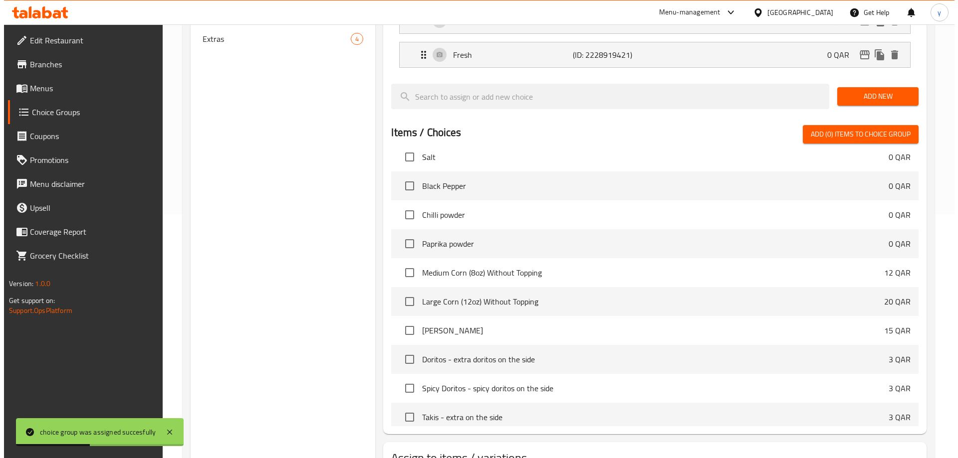
scroll to position [349, 0]
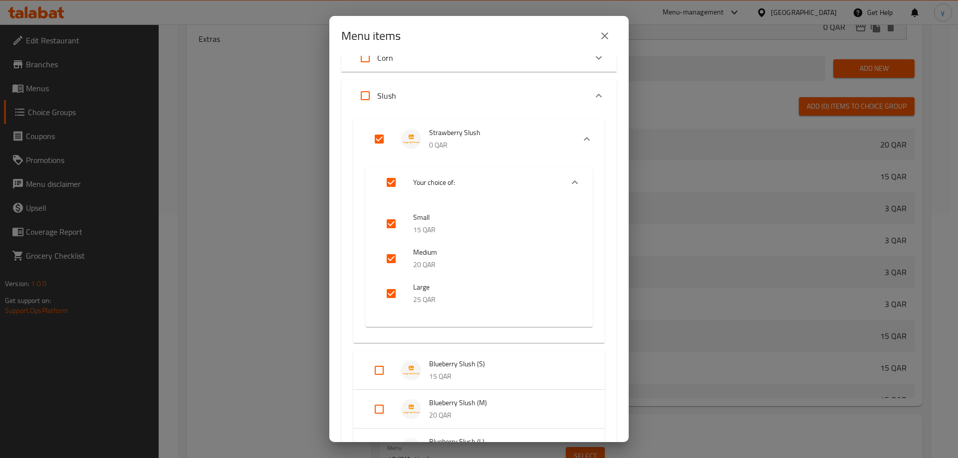
scroll to position [0, 0]
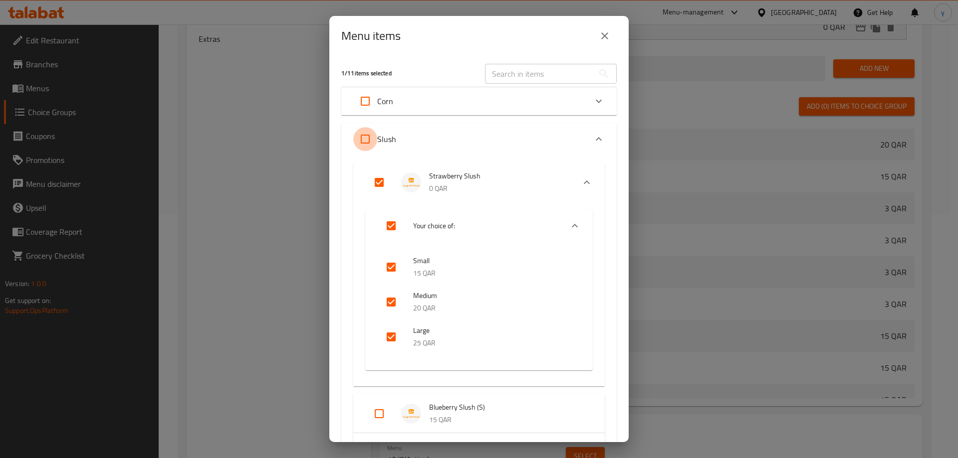
click at [365, 134] on input "Expand" at bounding box center [365, 139] width 24 height 24
checkbox input "true"
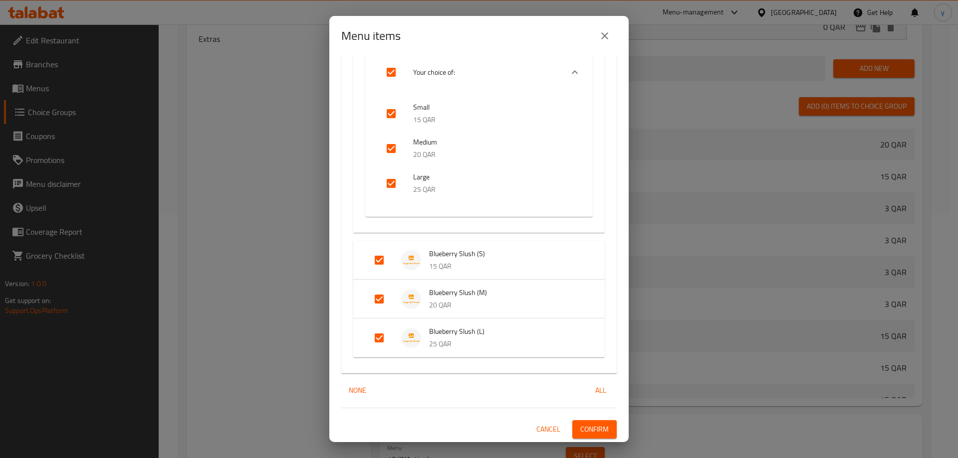
scroll to position [154, 0]
click at [596, 427] on span "Confirm" at bounding box center [594, 429] width 28 height 12
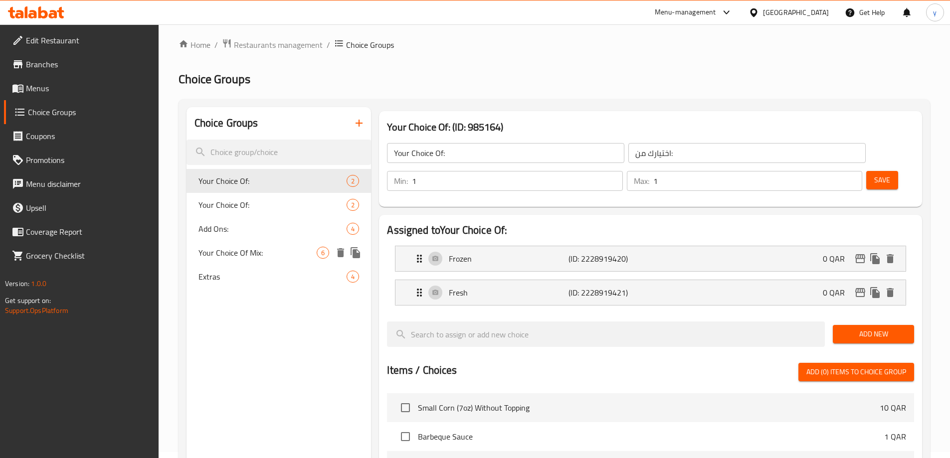
scroll to position [0, 0]
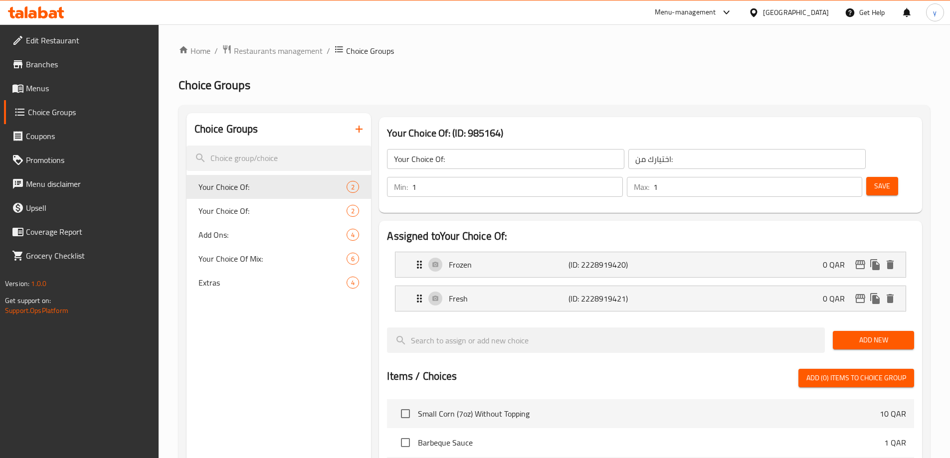
click at [104, 83] on span "Menus" at bounding box center [88, 88] width 125 height 12
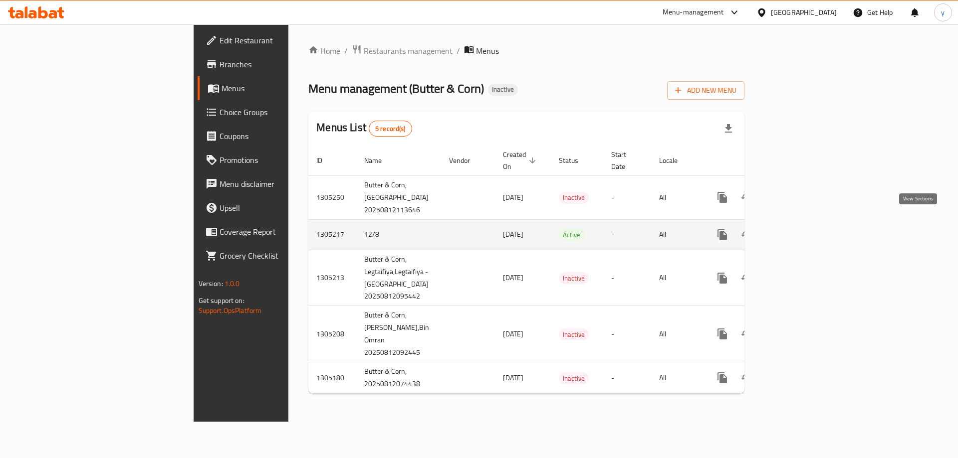
click at [800, 229] on icon "enhanced table" at bounding box center [794, 235] width 12 height 12
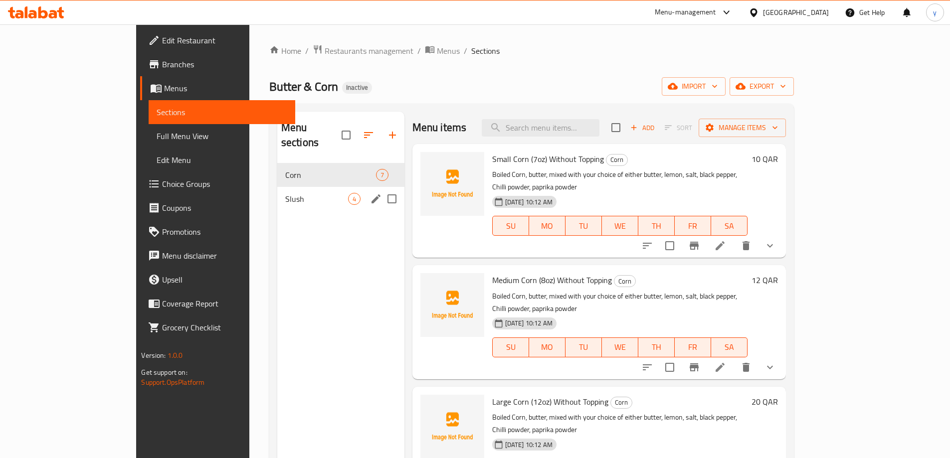
click at [285, 193] on span "Slush" at bounding box center [316, 199] width 63 height 12
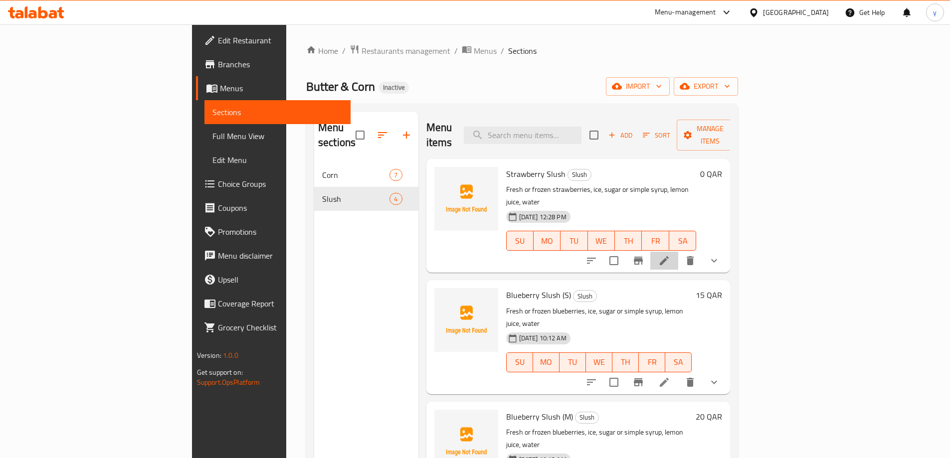
click at [670, 255] on icon at bounding box center [664, 261] width 12 height 12
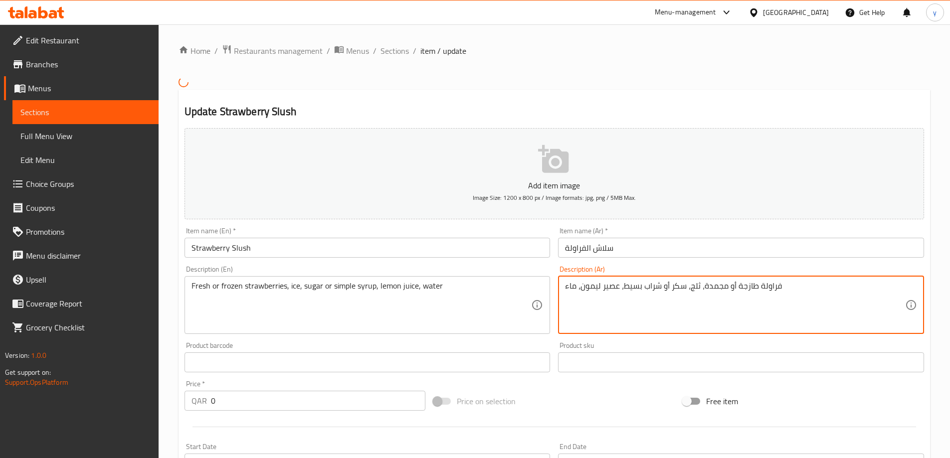
click at [692, 286] on textarea "فراولة طازجة أو مجمدة، ثلج، سكر أو شراب بسيط، عصير ليمون، ماء" at bounding box center [735, 304] width 340 height 47
click at [694, 286] on textarea "فراولة طازجة أو مجمدة، ثلج، سكر أو شراب بسيط، عصير ليمون، ماء" at bounding box center [735, 304] width 340 height 47
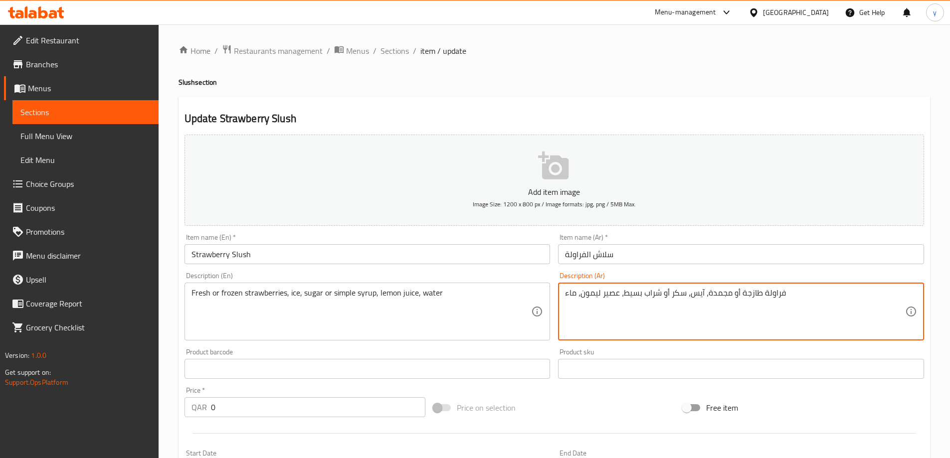
click at [697, 294] on textarea "فراولة طازجة أو مجمدة، آيس، سكر أو شراب بسيط، عصير ليمون، ماء" at bounding box center [735, 311] width 340 height 47
type textarea "فراولة طازجة أو مجمدة، آيس، سكر أو شراب بسيط، عصير ليمون، ماء"
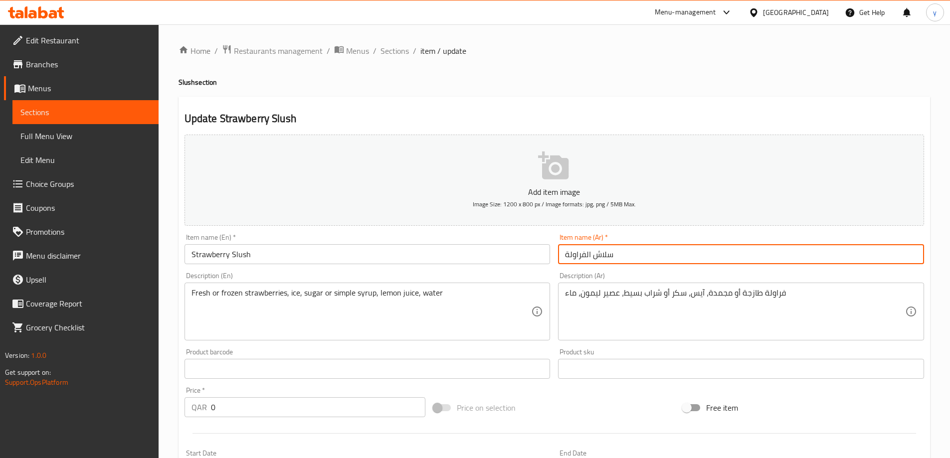
click at [661, 261] on input "سلاش الفراولة" at bounding box center [741, 254] width 366 height 20
click at [398, 52] on span "Sections" at bounding box center [395, 51] width 28 height 12
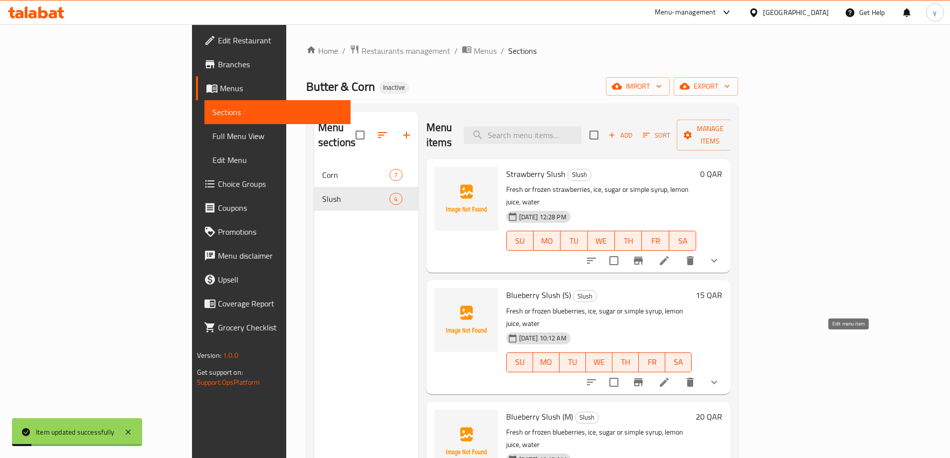
click at [670, 377] on icon at bounding box center [664, 383] width 12 height 12
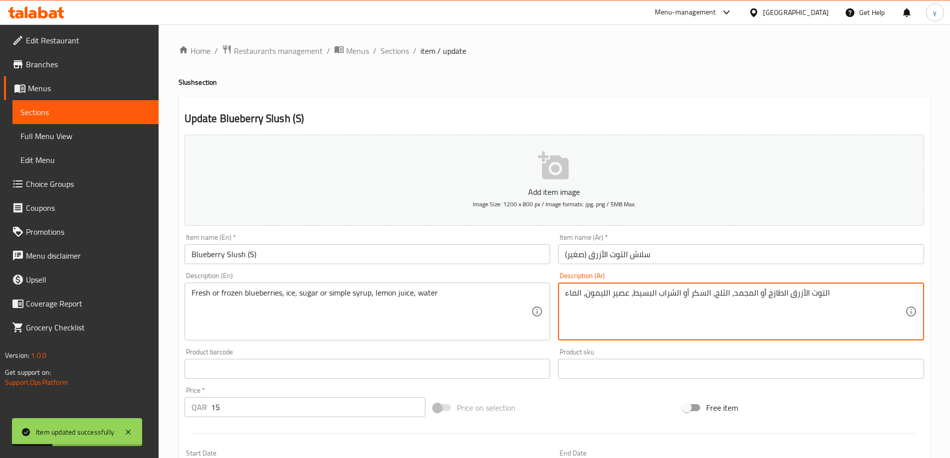
click at [720, 293] on textarea "التوت الأزرق الطازج أو المجمد، الثلج، السكر أو الشراب البسيط، عصير الليمون، الم…" at bounding box center [735, 311] width 340 height 47
paste textarea "يس"
type textarea "التوت الأزرق الطازج أو المجمد، آيس، السكر أو الشراب البسيط، عصير الليمون، الماء"
click at [755, 253] on input "سلاش التوت الأزرق (صغير)" at bounding box center [741, 254] width 366 height 20
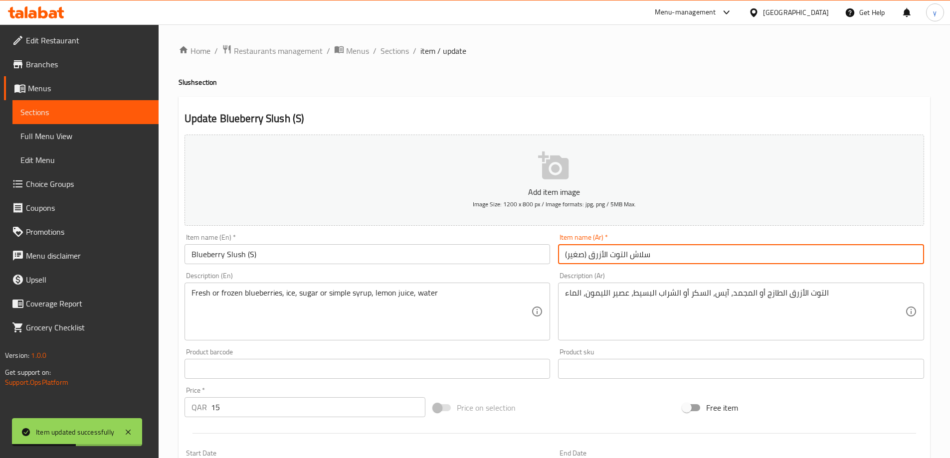
type input "سلاش التوت الأزرق (صغير)."
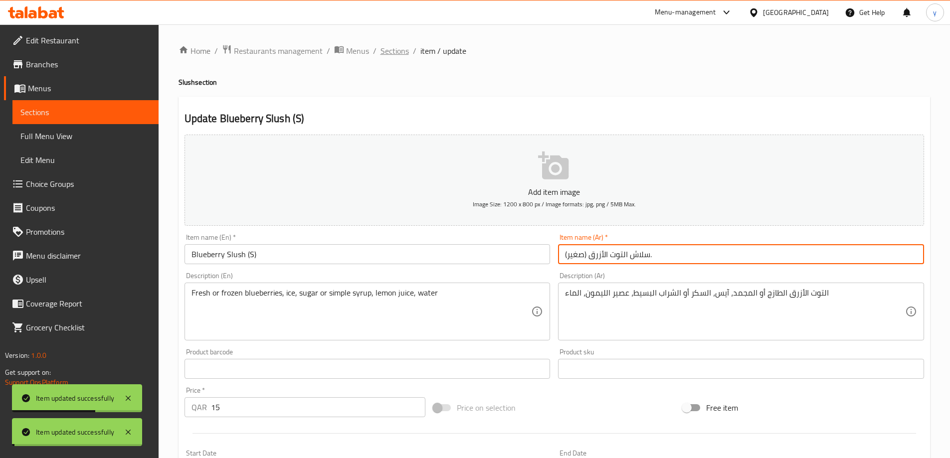
click at [389, 47] on span "Sections" at bounding box center [395, 51] width 28 height 12
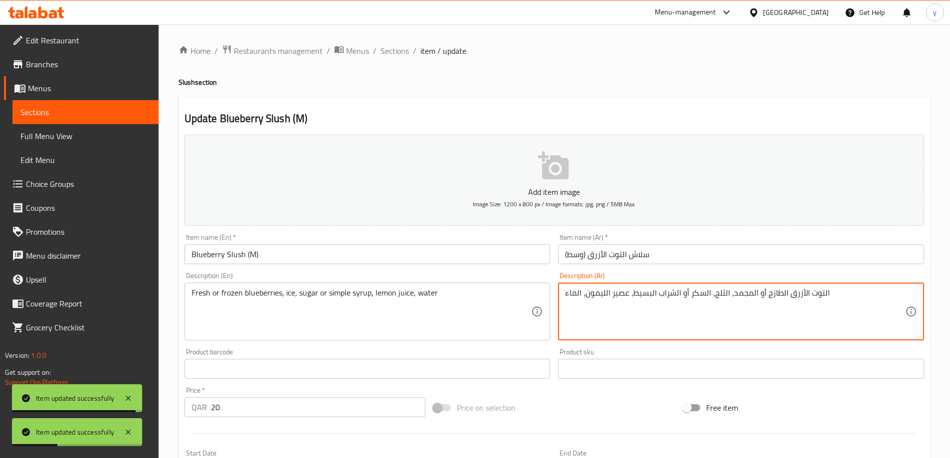
click at [717, 292] on textarea "التوت الأزرق الطازج أو المجمد، الثلج، السكر أو الشراب البسيط، عصير الليمون، الم…" at bounding box center [735, 311] width 340 height 47
paste textarea "يس"
type textarea "التوت الأزرق الطازج أو المجمد، آيس، السكر أو الشراب البسيط، عصير الليمون، الماء"
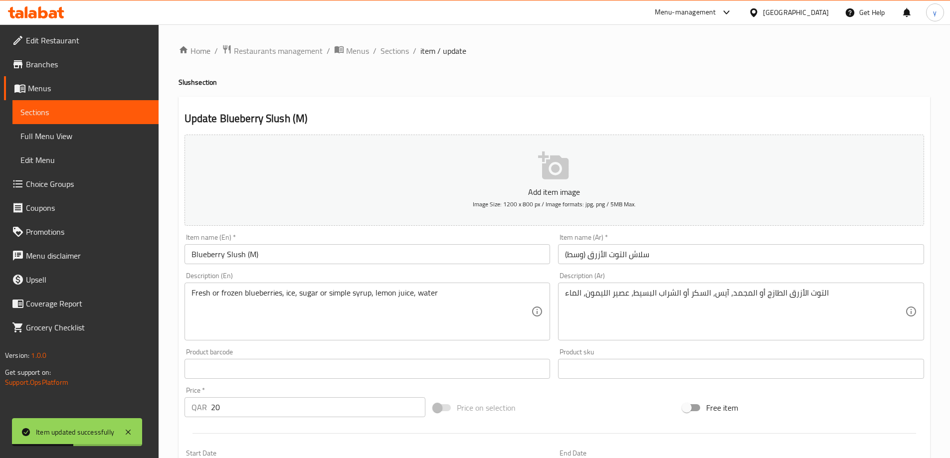
click at [732, 241] on div "Item name (Ar)   * سلاش التوت الأزرق (وسط) Item name (Ar) *" at bounding box center [741, 249] width 366 height 30
click at [732, 248] on input "سلاش التوت الأزرق (وسط)" at bounding box center [741, 254] width 366 height 20
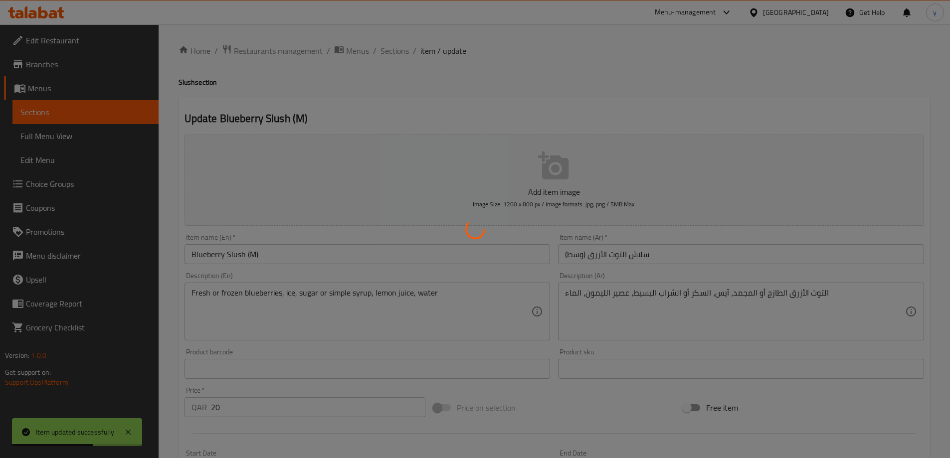
click at [399, 52] on div at bounding box center [475, 229] width 950 height 458
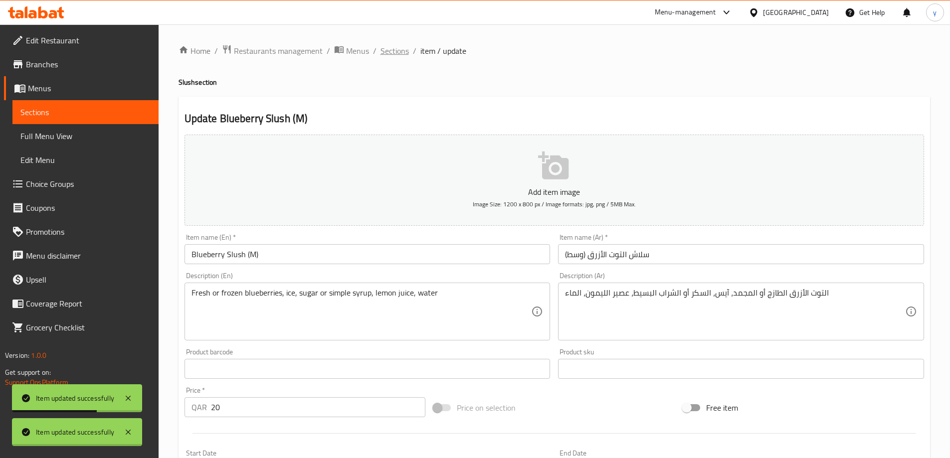
click at [399, 52] on span "Sections" at bounding box center [395, 51] width 28 height 12
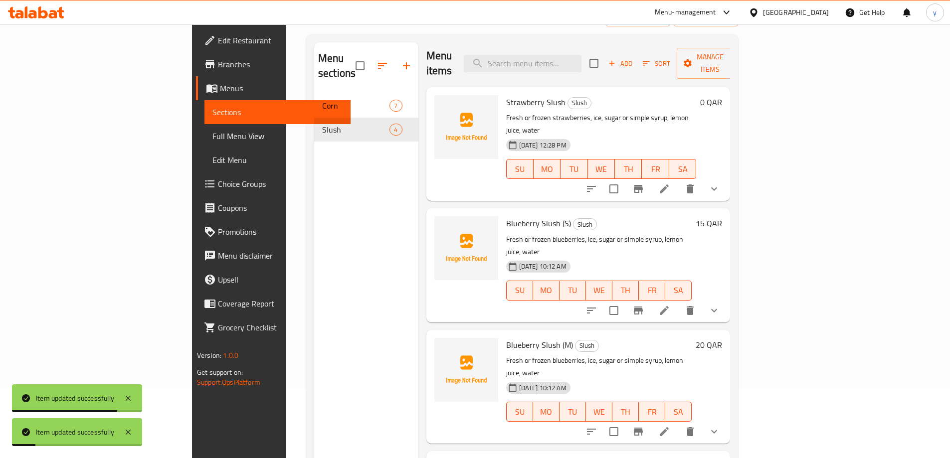
scroll to position [140, 0]
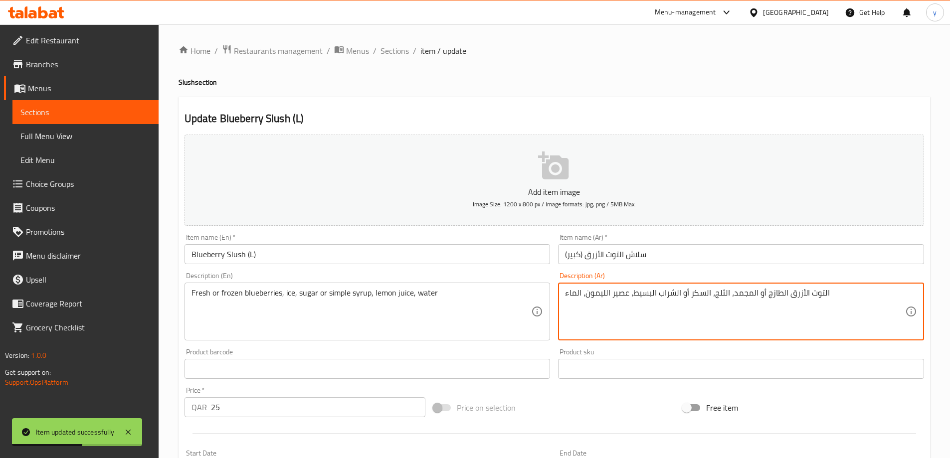
click at [717, 296] on textarea "التوت الأزرق الطازج أو المجمد، الثلج، السكر أو الشراب البسيط، عصير الليمون، الم…" at bounding box center [735, 311] width 340 height 47
paste textarea "يس"
type textarea "التوت الأزرق الطازج أو المجمد، آيس، السكر أو الشراب البسيط، عصير الليمون، الماء"
click at [751, 249] on input "سلاش التوت الأزرق (كبير)" at bounding box center [741, 254] width 366 height 20
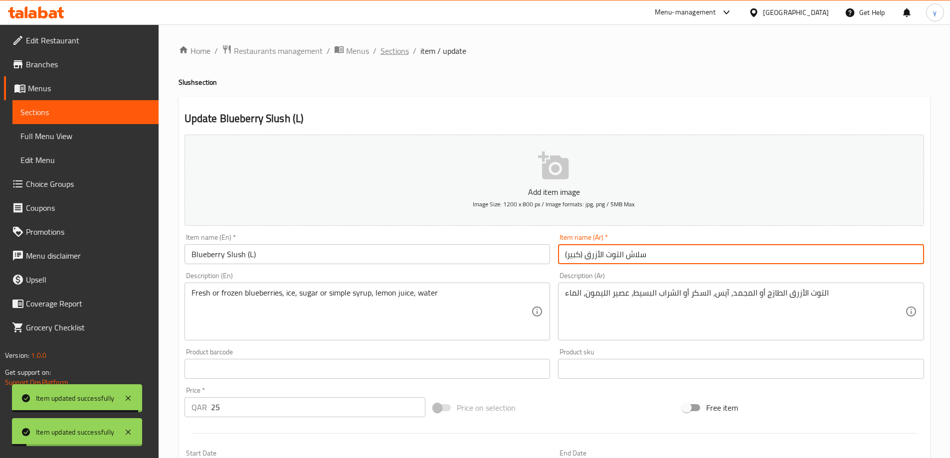
click at [399, 50] on span "Sections" at bounding box center [395, 51] width 28 height 12
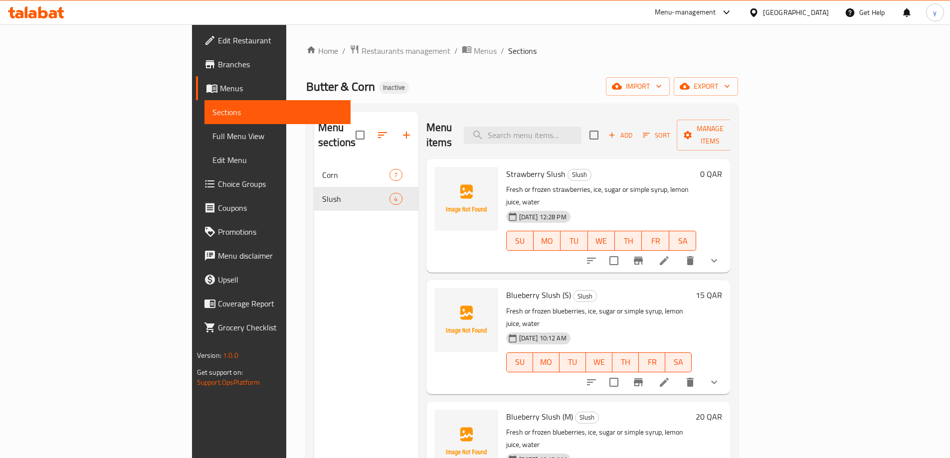
click at [218, 184] on span "Choice Groups" at bounding box center [280, 184] width 125 height 12
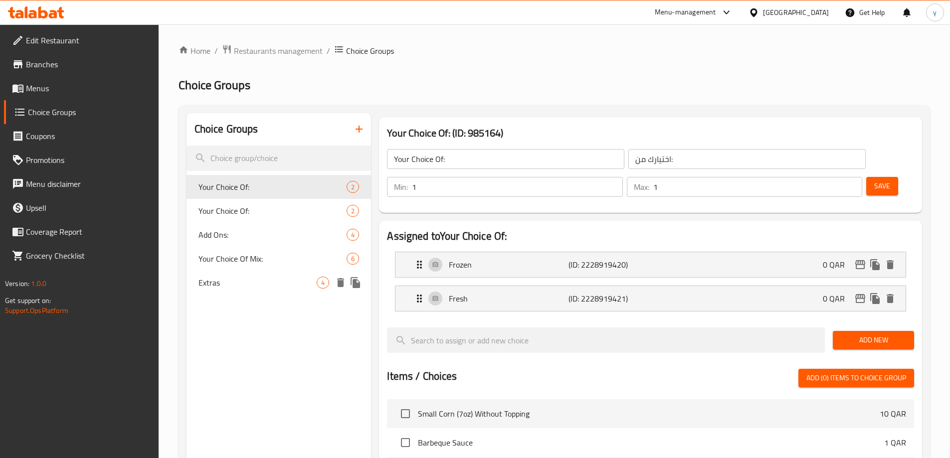
click at [259, 285] on span "Extras" at bounding box center [258, 283] width 119 height 12
type input "Extras"
type input "إضافات"
type input "0"
type input "4"
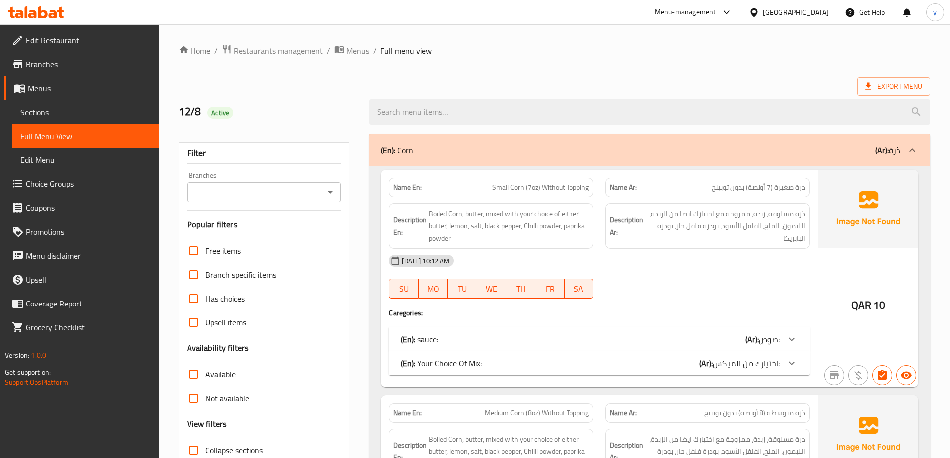
scroll to position [200, 0]
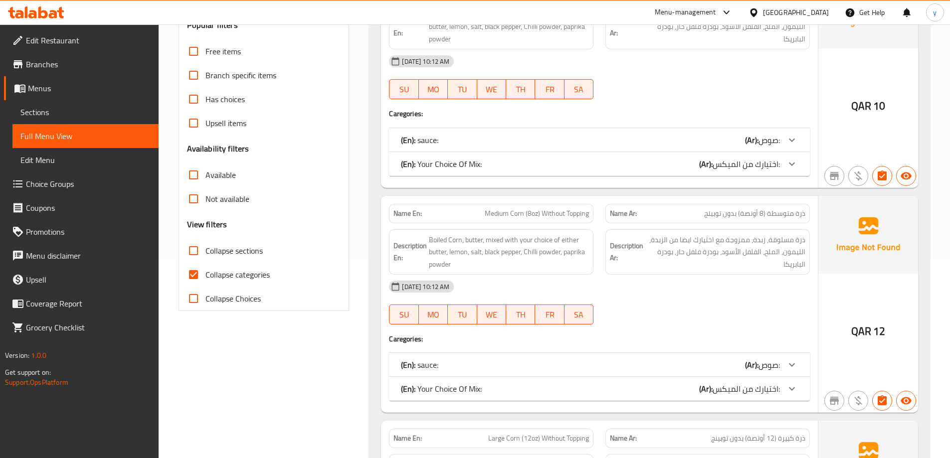
click at [262, 269] on span "Collapse categories" at bounding box center [237, 275] width 64 height 12
click at [205, 269] on input "Collapse categories" at bounding box center [194, 275] width 24 height 24
checkbox input "false"
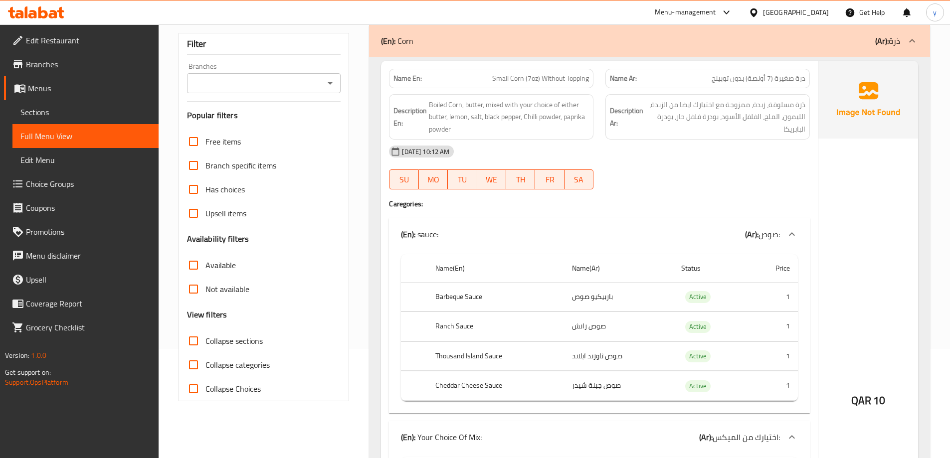
scroll to position [249, 0]
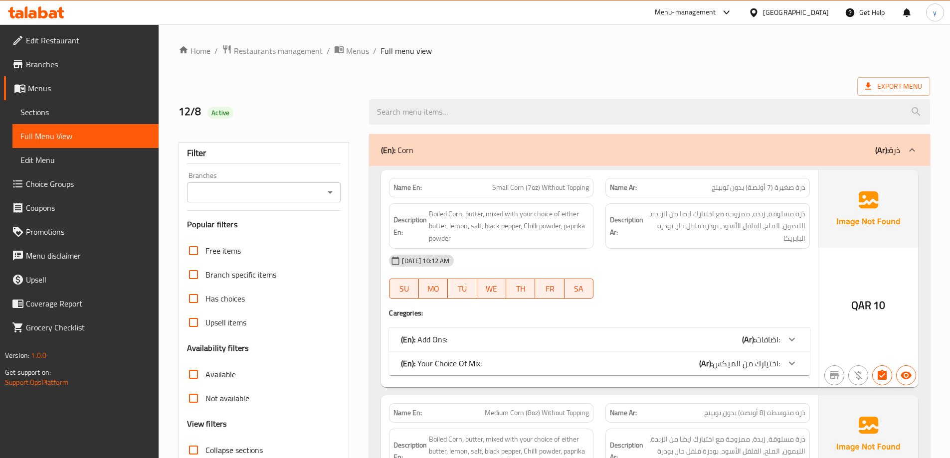
scroll to position [249, 0]
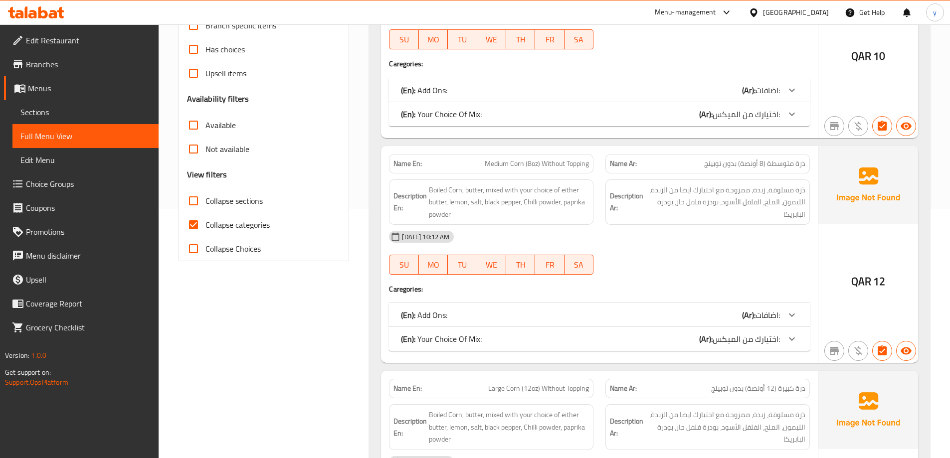
click at [237, 221] on span "Collapse categories" at bounding box center [237, 225] width 64 height 12
click at [205, 221] on input "Collapse categories" at bounding box center [194, 225] width 24 height 24
checkbox input "false"
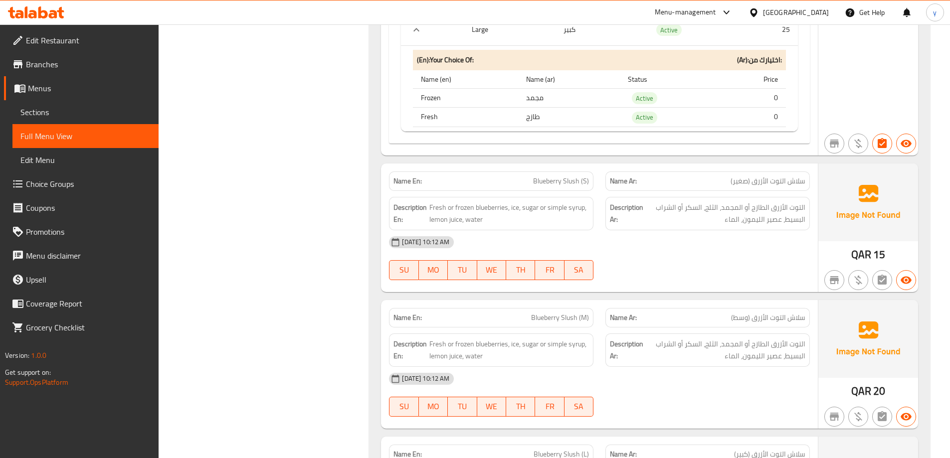
scroll to position [3940, 0]
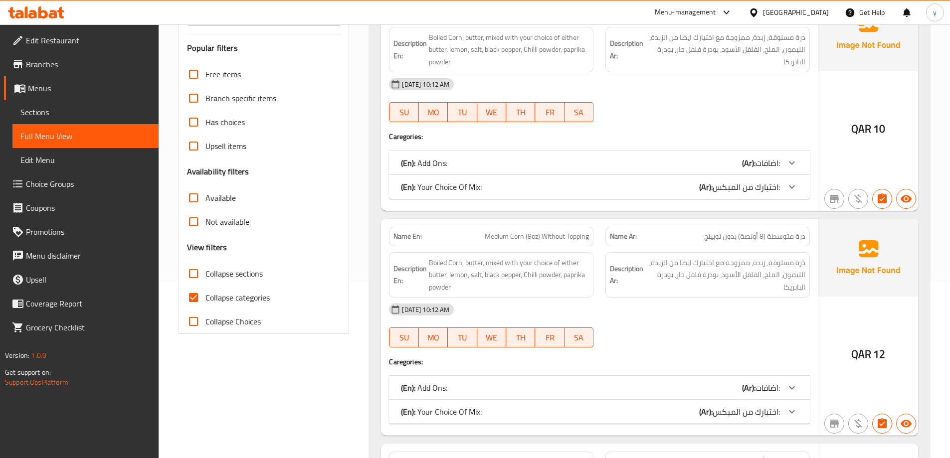
scroll to position [299, 0]
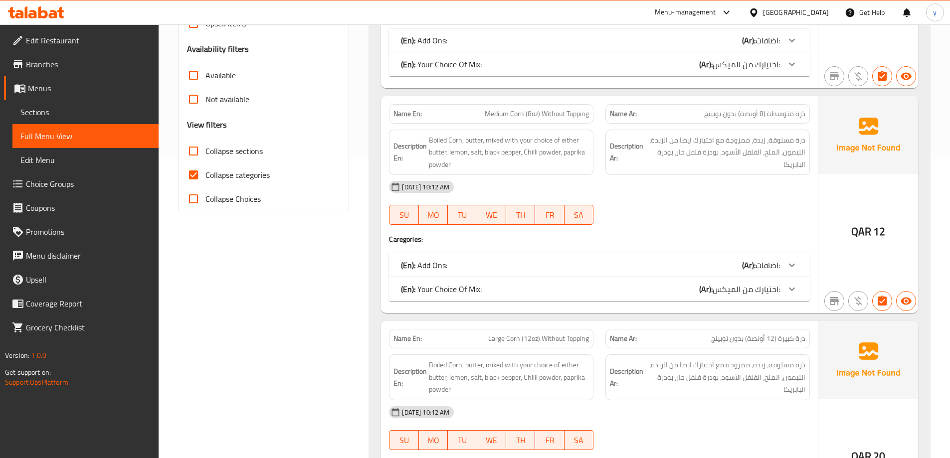
click at [238, 176] on span "Collapse categories" at bounding box center [237, 175] width 64 height 12
click at [205, 176] on input "Collapse categories" at bounding box center [194, 175] width 24 height 24
checkbox input "false"
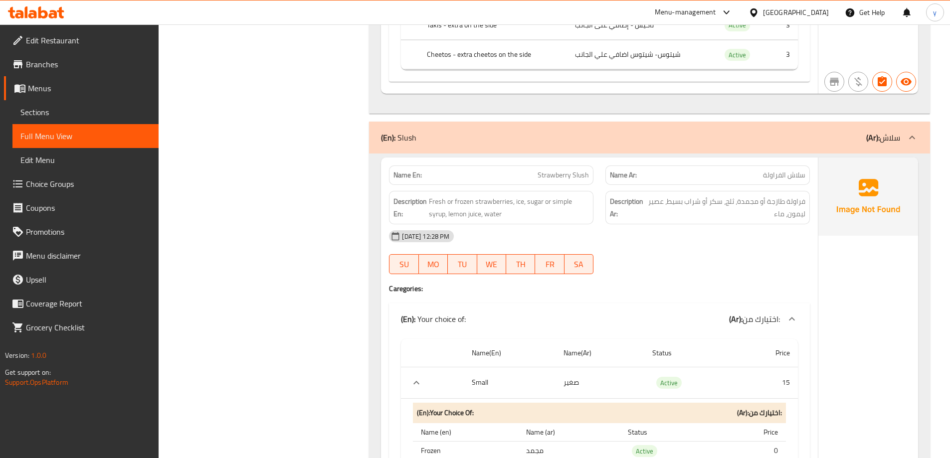
scroll to position [3392, 0]
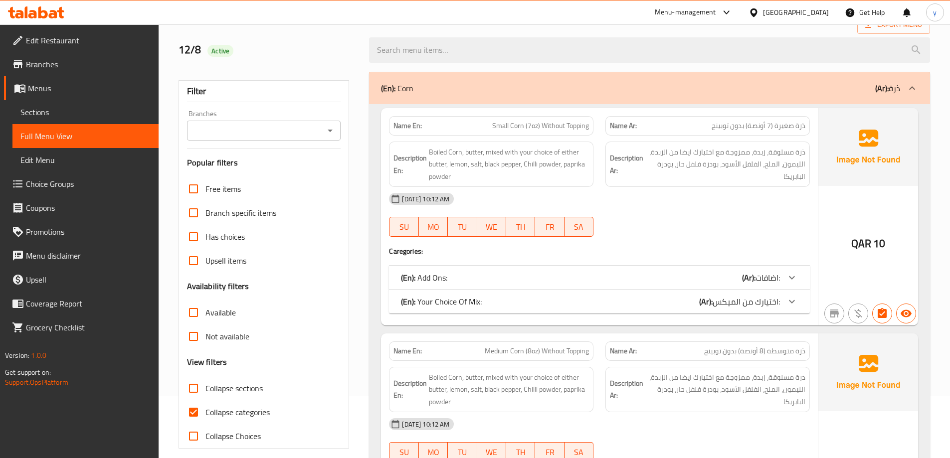
scroll to position [200, 0]
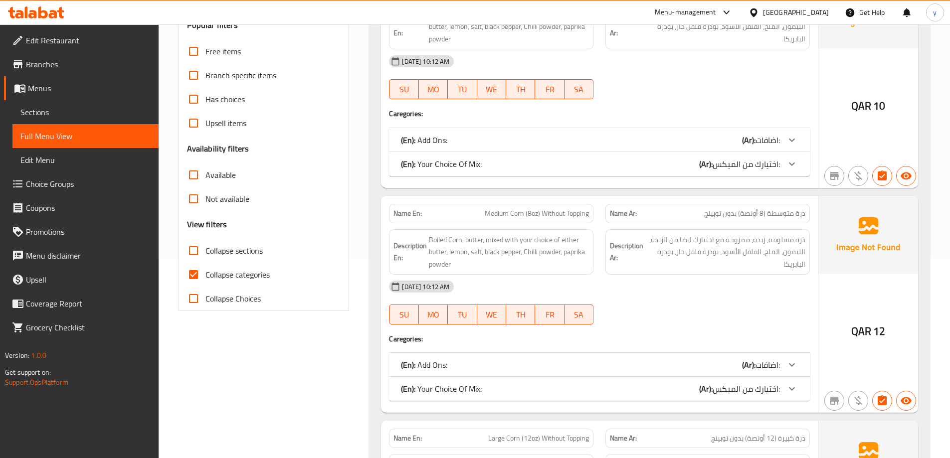
click at [214, 277] on span "Collapse categories" at bounding box center [237, 275] width 64 height 12
click at [205, 277] on input "Collapse categories" at bounding box center [194, 275] width 24 height 24
checkbox input "false"
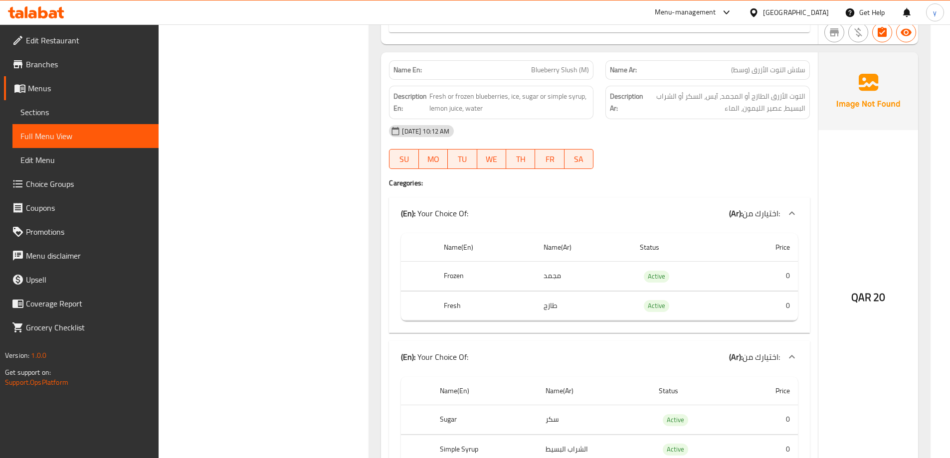
scroll to position [5038, 0]
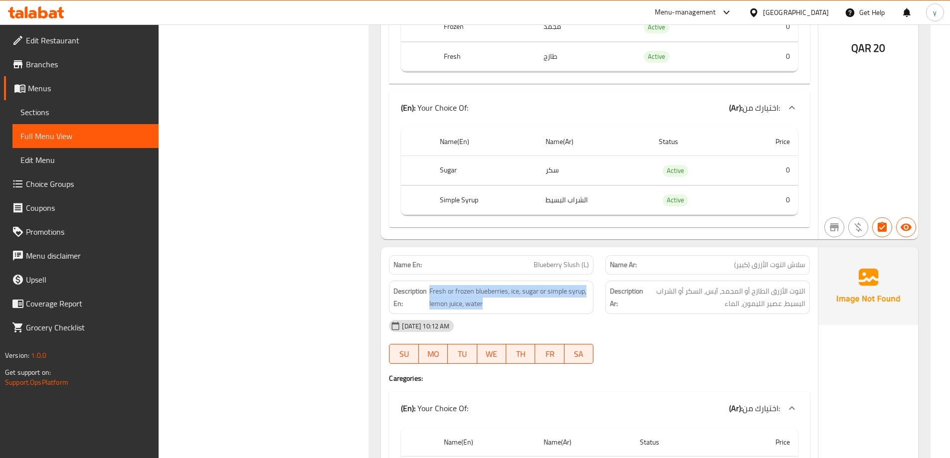
drag, startPoint x: 428, startPoint y: 290, endPoint x: 484, endPoint y: 310, distance: 59.3
copy span "Fresh or frozen blueberries, ice, sugar or simple syrup, lemon juice, water"
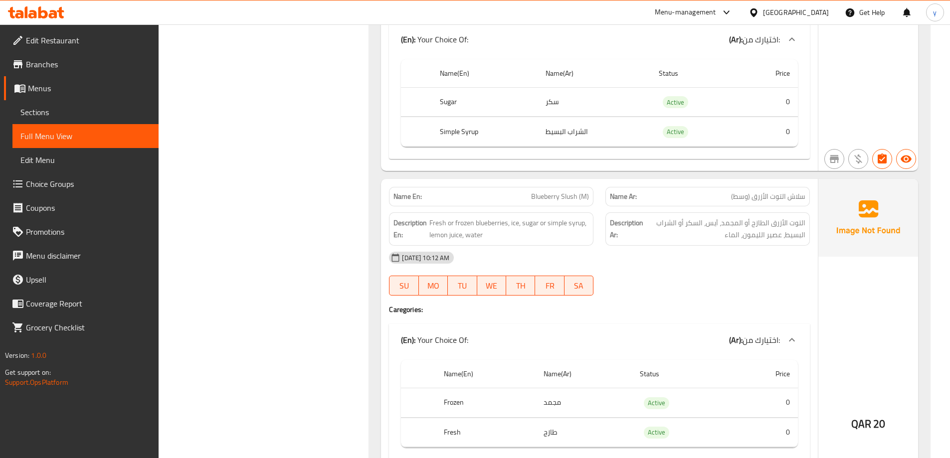
scroll to position [5106, 0]
drag, startPoint x: 659, startPoint y: 223, endPoint x: 789, endPoint y: 235, distance: 130.3
click at [789, 235] on span "التوت الأزرق الطازج أو المجمد، آيس، السكر أو الشراب البسيط، عصير الليمون، الماء" at bounding box center [725, 229] width 160 height 24
drag, startPoint x: 804, startPoint y: 221, endPoint x: 706, endPoint y: 243, distance: 100.2
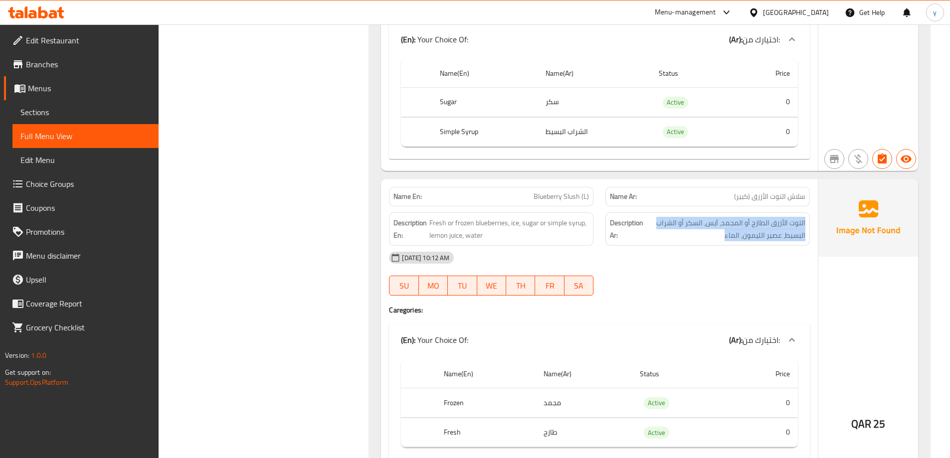
drag, startPoint x: 809, startPoint y: 223, endPoint x: 723, endPoint y: 244, distance: 88.3
copy span "التوت الأزرق الطازج أو المجمد، آيس، السكر أو الشراب البسيط، عصير الليمون، الماء"
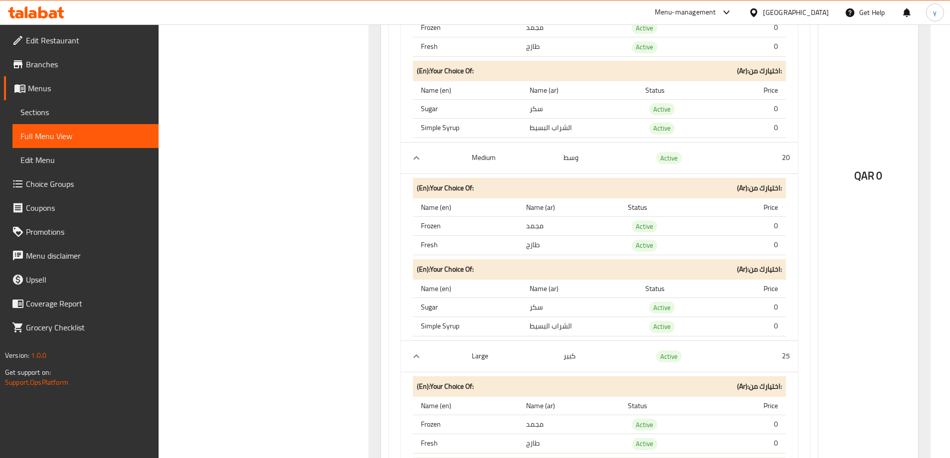
scroll to position [3657, 0]
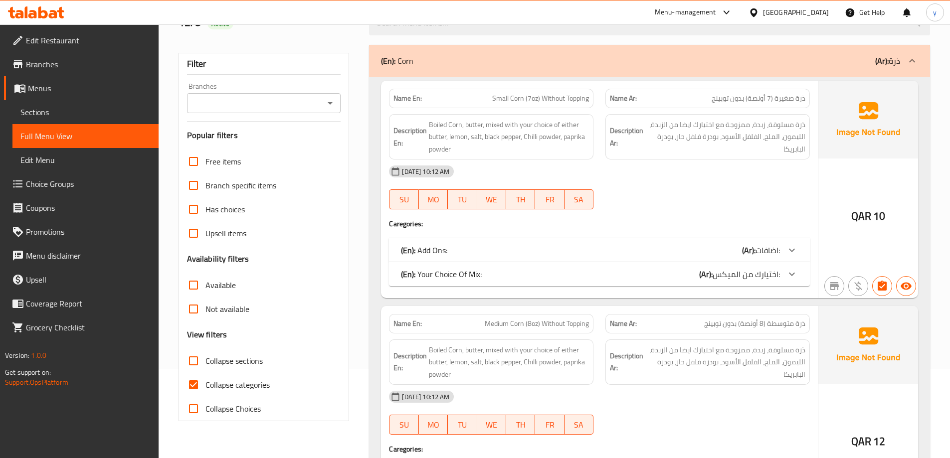
scroll to position [200, 0]
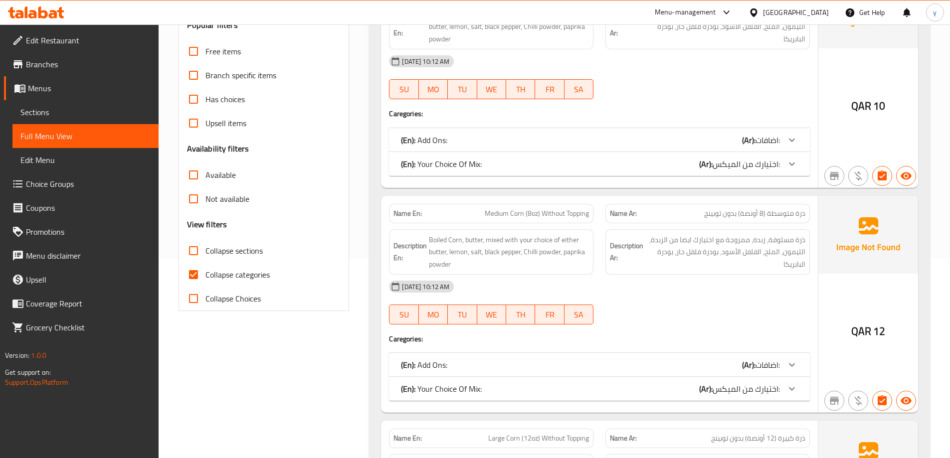
click at [264, 281] on span "Collapse categories" at bounding box center [237, 275] width 64 height 12
click at [205, 282] on input "Collapse categories" at bounding box center [194, 275] width 24 height 24
checkbox input "false"
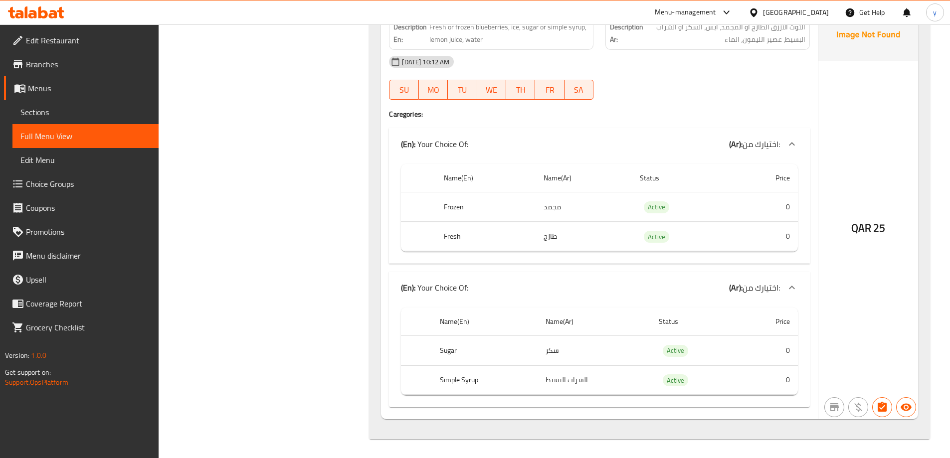
scroll to position [5303, 0]
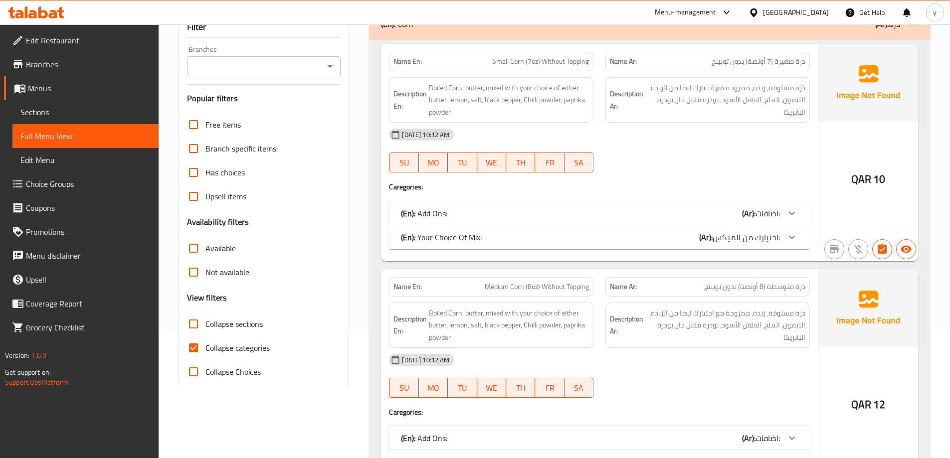
scroll to position [200, 0]
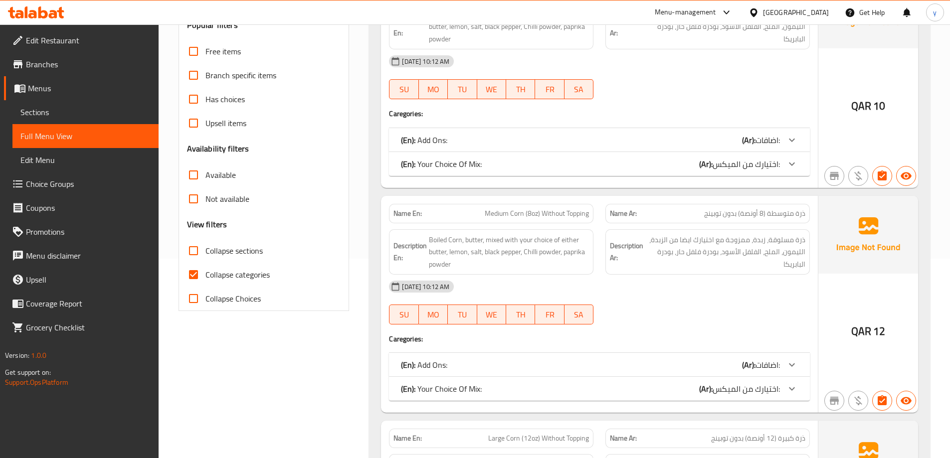
click at [236, 274] on span "Collapse categories" at bounding box center [237, 275] width 64 height 12
click at [205, 274] on input "Collapse categories" at bounding box center [194, 275] width 24 height 24
checkbox input "false"
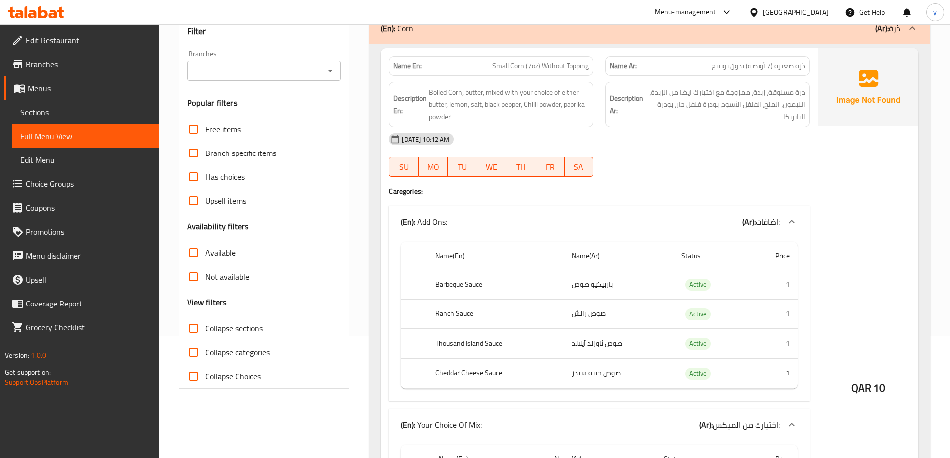
scroll to position [0, 0]
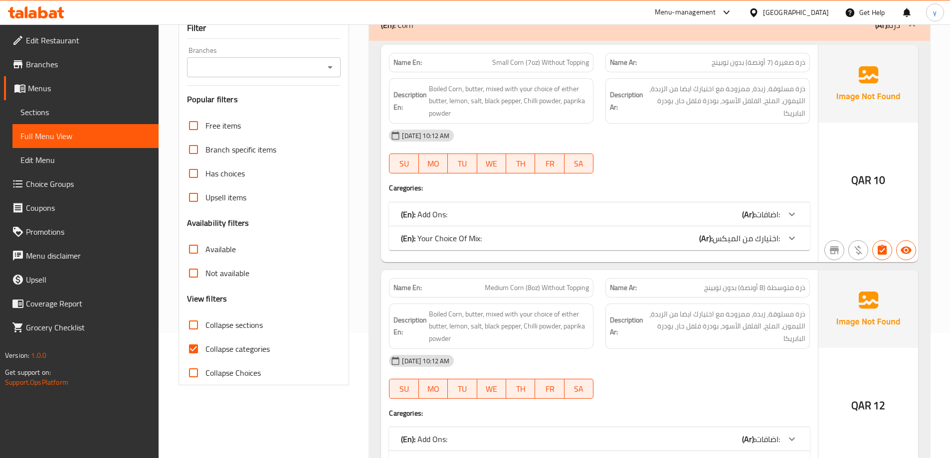
scroll to position [200, 0]
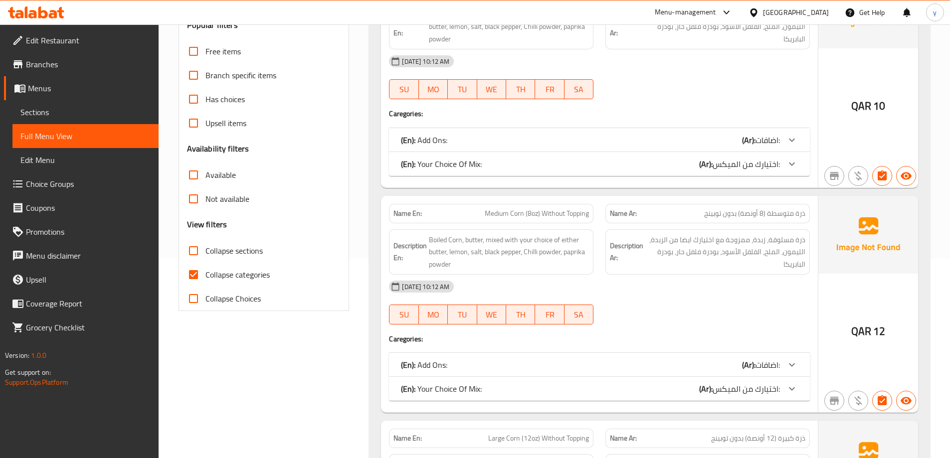
click at [257, 275] on span "Collapse categories" at bounding box center [237, 275] width 64 height 12
click at [205, 275] on input "Collapse categories" at bounding box center [194, 275] width 24 height 24
checkbox input "false"
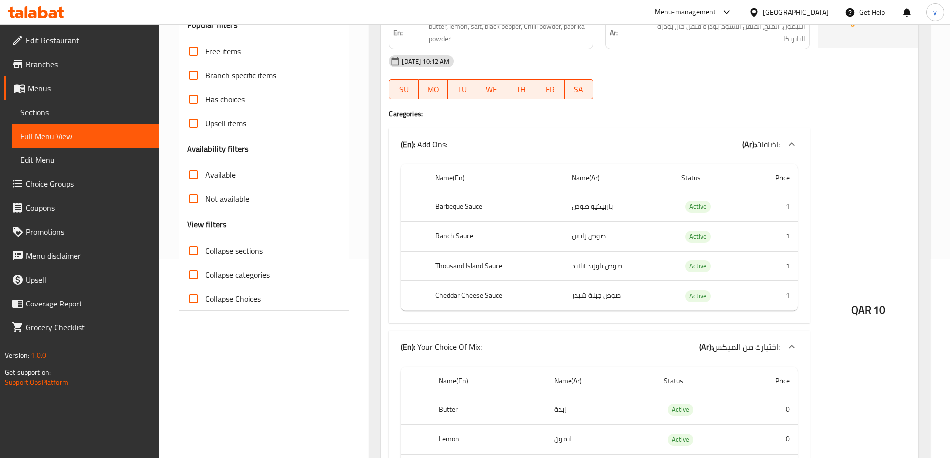
click at [103, 33] on link "Edit Restaurant" at bounding box center [81, 40] width 155 height 24
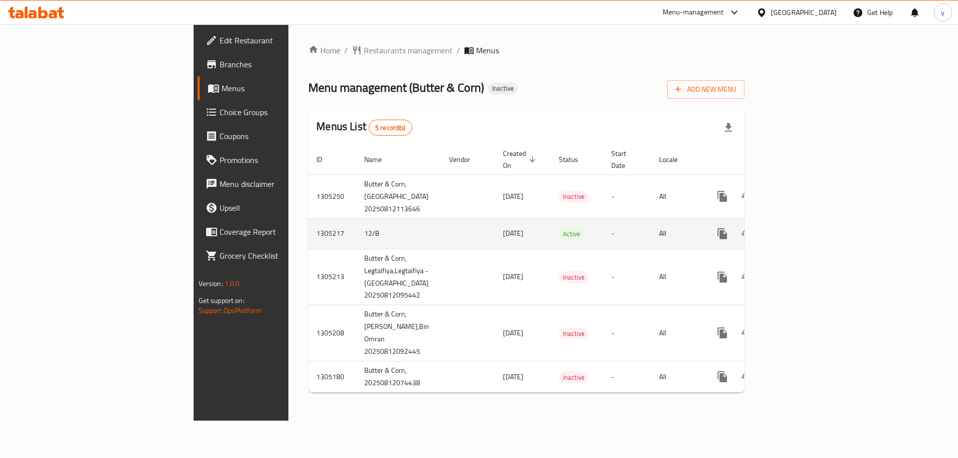
click at [800, 228] on icon "enhanced table" at bounding box center [794, 234] width 12 height 12
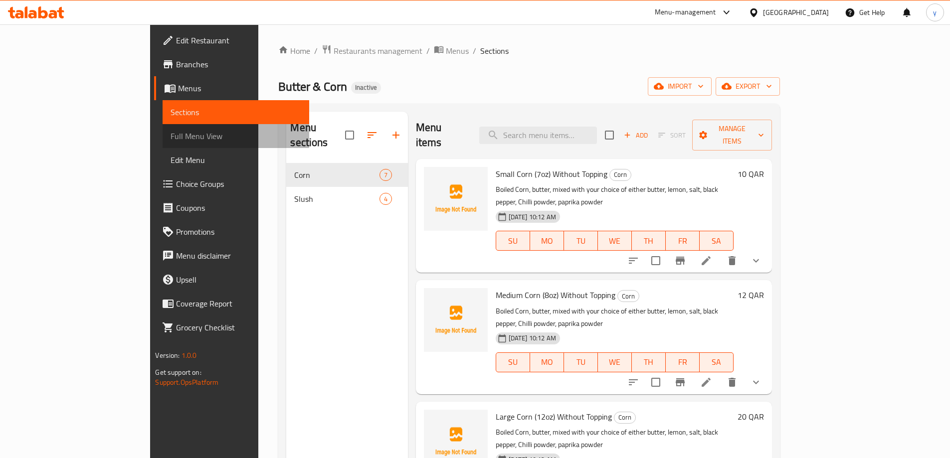
click at [163, 128] on link "Full Menu View" at bounding box center [236, 136] width 146 height 24
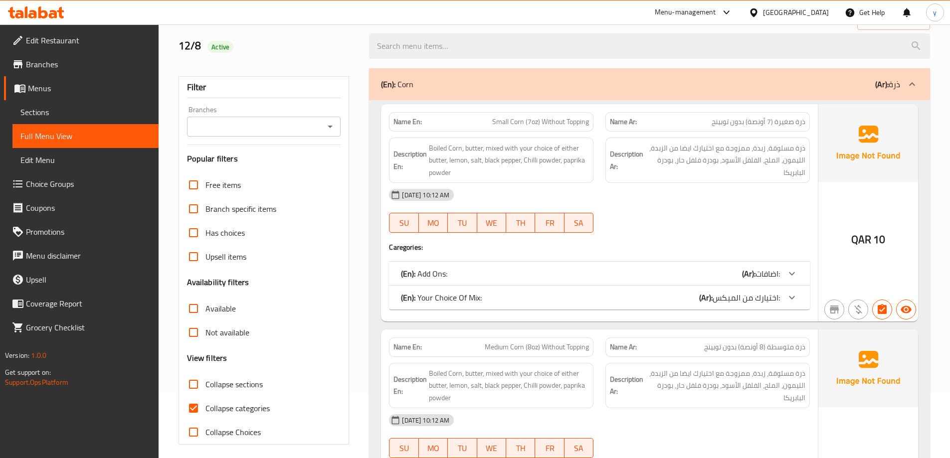
scroll to position [150, 0]
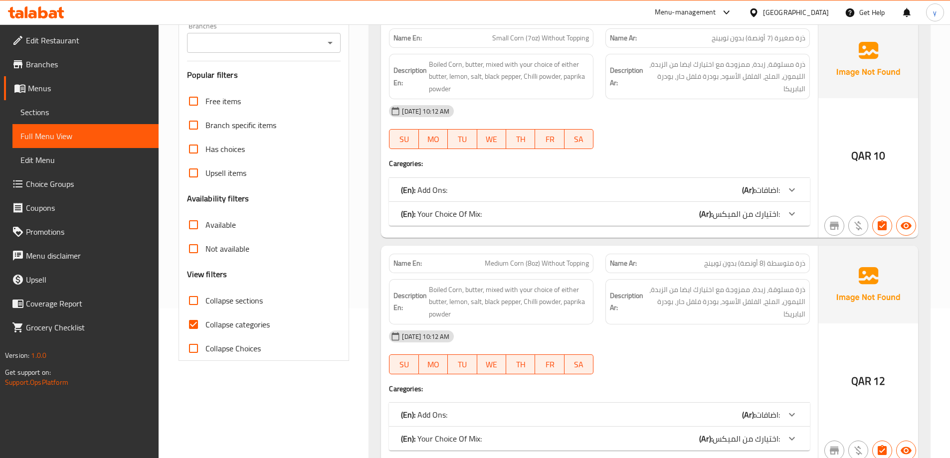
click at [238, 321] on span "Collapse categories" at bounding box center [237, 325] width 64 height 12
click at [205, 321] on input "Collapse categories" at bounding box center [194, 325] width 24 height 24
checkbox input "false"
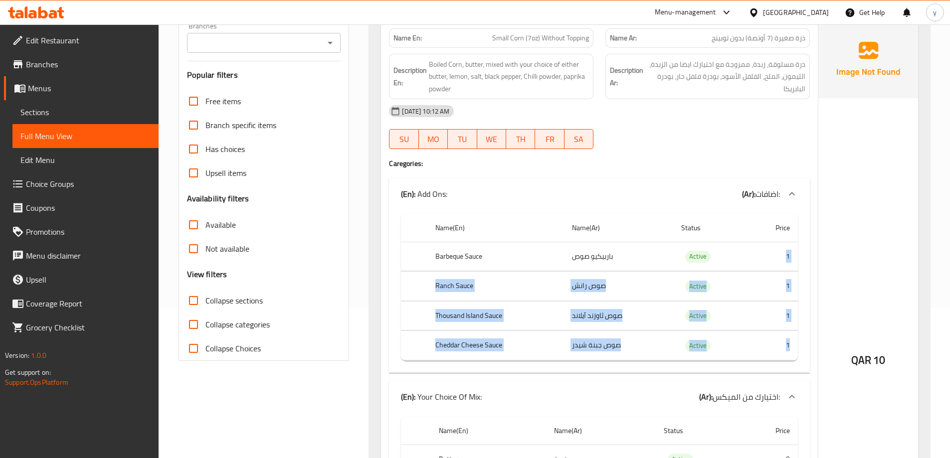
drag, startPoint x: 778, startPoint y: 254, endPoint x: 795, endPoint y: 351, distance: 97.7
click at [795, 351] on tbody "Barbeque Sauce باربيكيو صوص Active 1 Ranch Sauce صوص رانش Active 1 Thousand Isl…" at bounding box center [599, 301] width 397 height 119
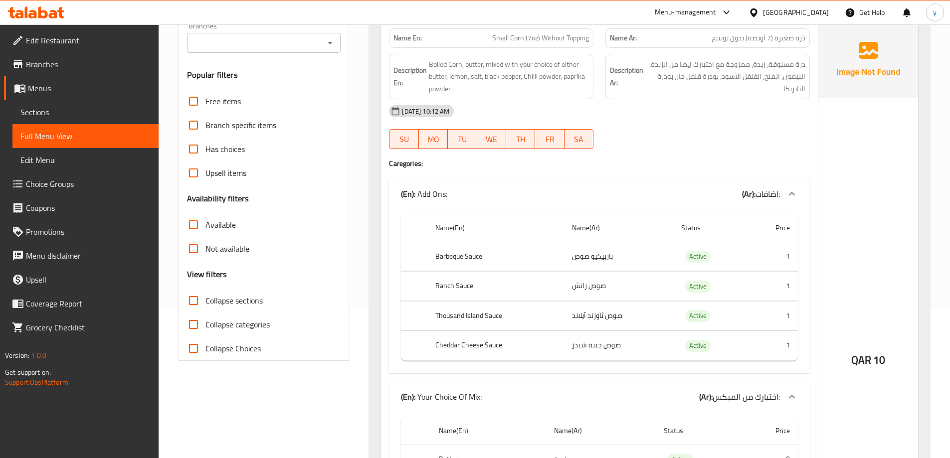
click at [881, 297] on div "QAR 10" at bounding box center [869, 333] width 100 height 627
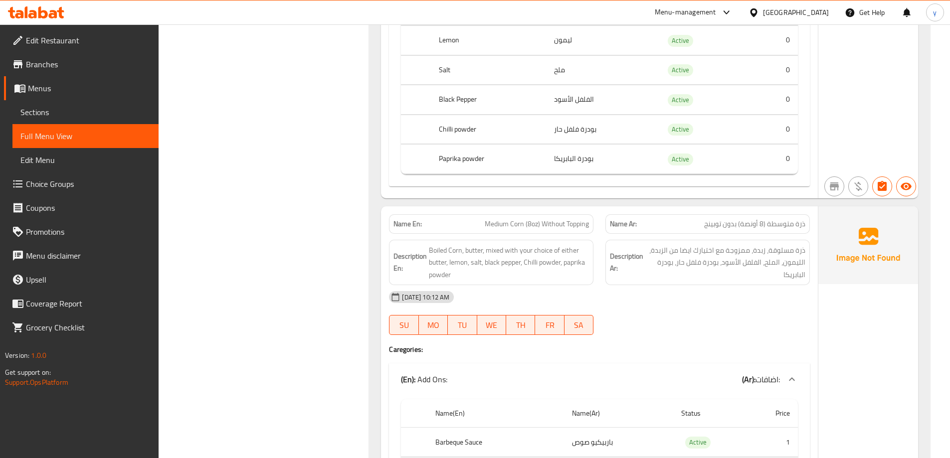
scroll to position [748, 0]
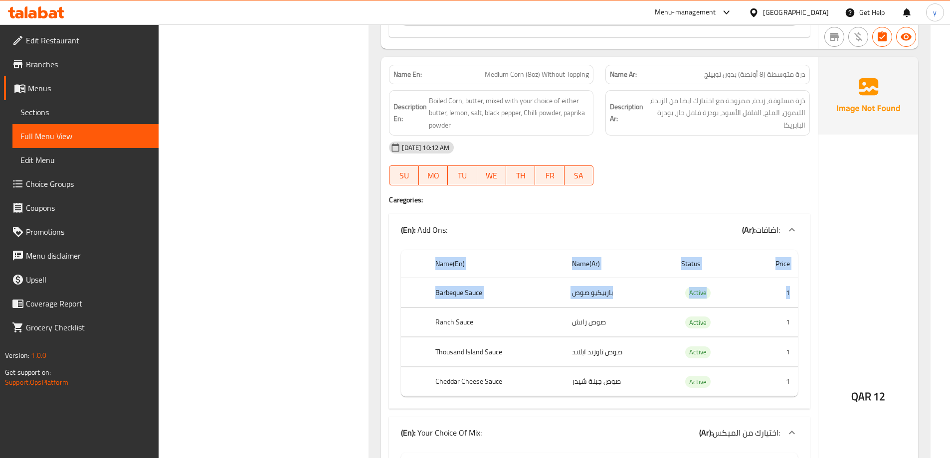
drag, startPoint x: 789, startPoint y: 285, endPoint x: 785, endPoint y: 403, distance: 117.8
click at [849, 354] on div "QAR 12" at bounding box center [869, 370] width 100 height 627
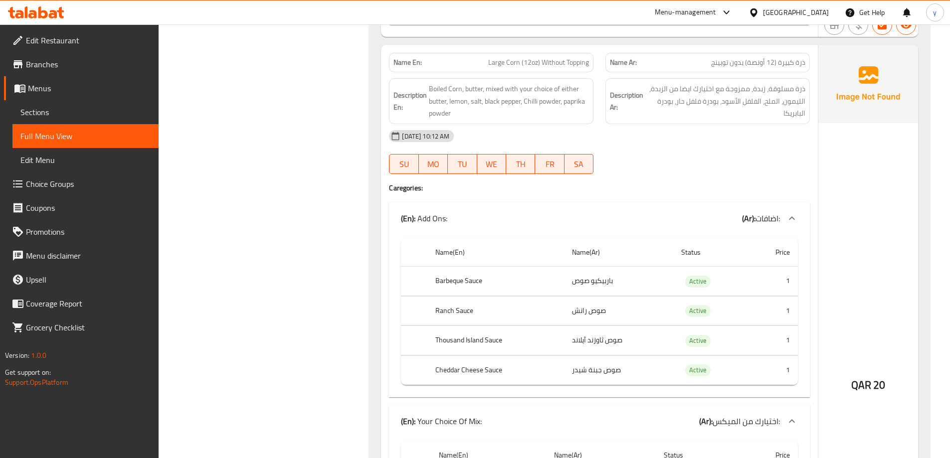
scroll to position [1397, 0]
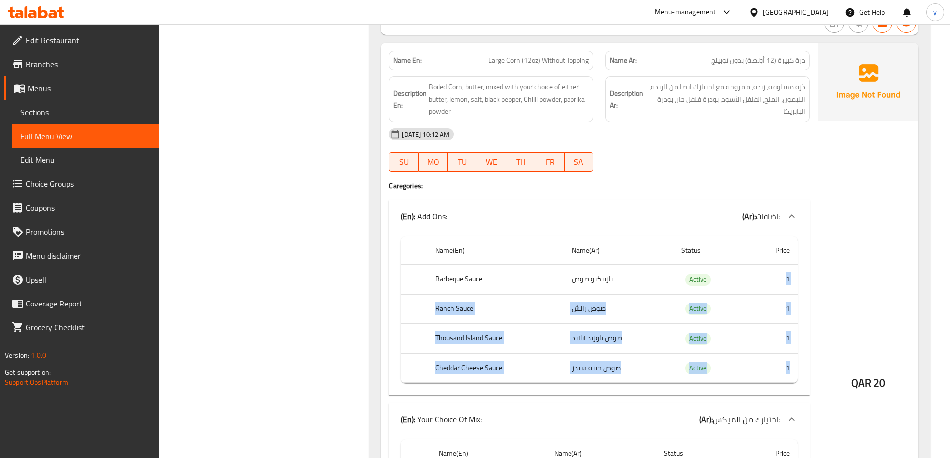
drag, startPoint x: 788, startPoint y: 277, endPoint x: 798, endPoint y: 370, distance: 93.3
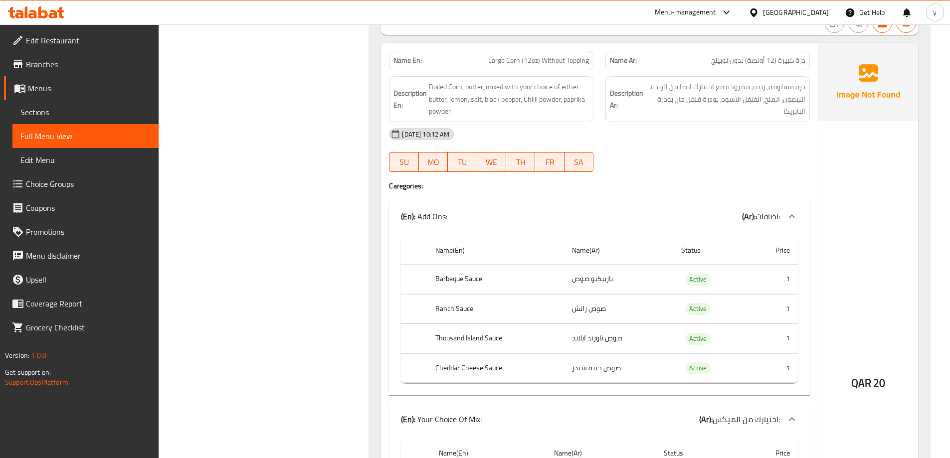
click at [880, 335] on div "QAR 20" at bounding box center [869, 356] width 100 height 627
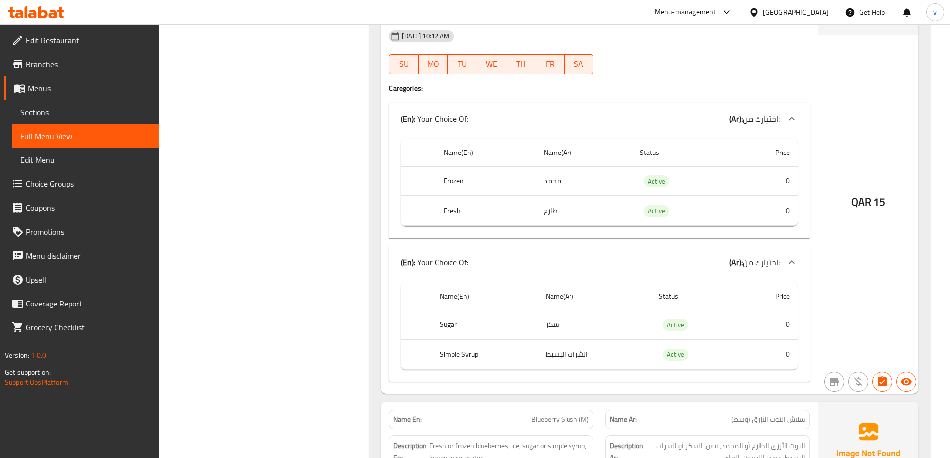
scroll to position [4439, 0]
drag, startPoint x: 788, startPoint y: 177, endPoint x: 801, endPoint y: 326, distance: 150.2
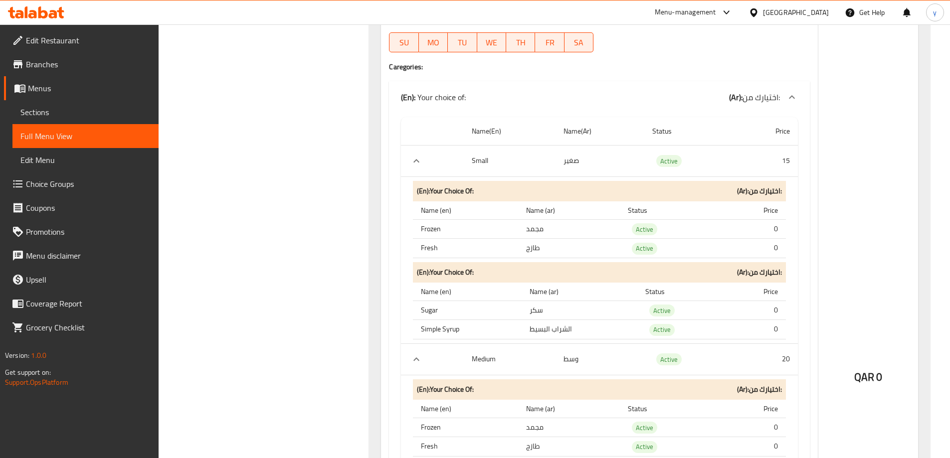
scroll to position [3607, 0]
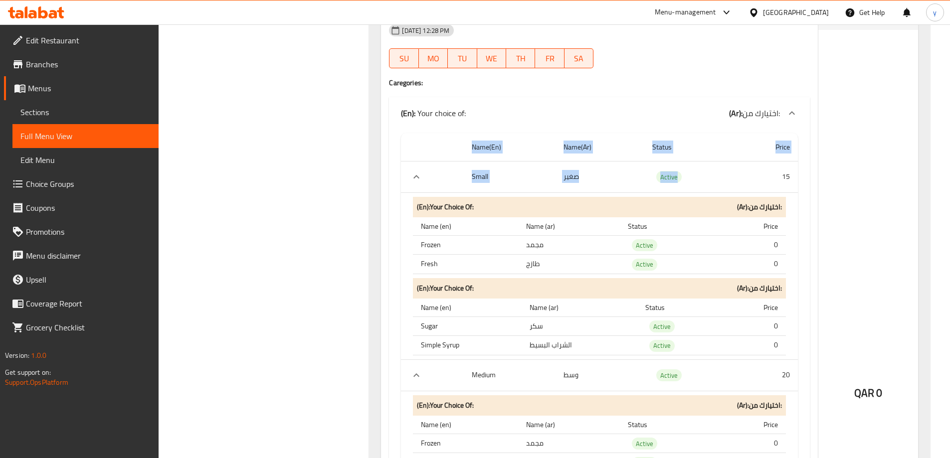
drag, startPoint x: 779, startPoint y: 175, endPoint x: 802, endPoint y: 183, distance: 24.5
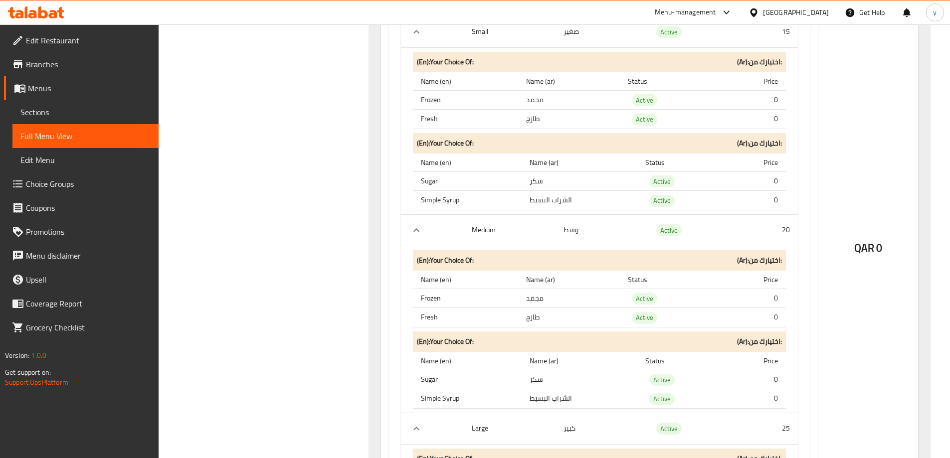
scroll to position [3807, 0]
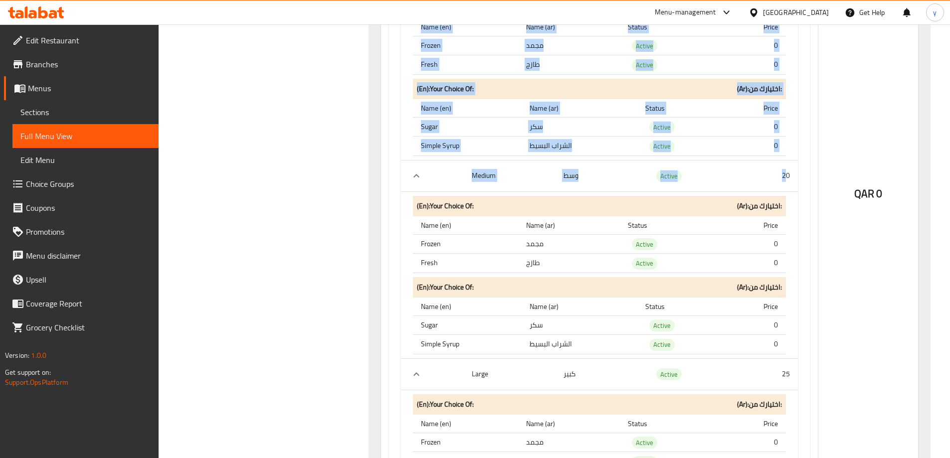
drag, startPoint x: 785, startPoint y: 167, endPoint x: 816, endPoint y: 184, distance: 35.3
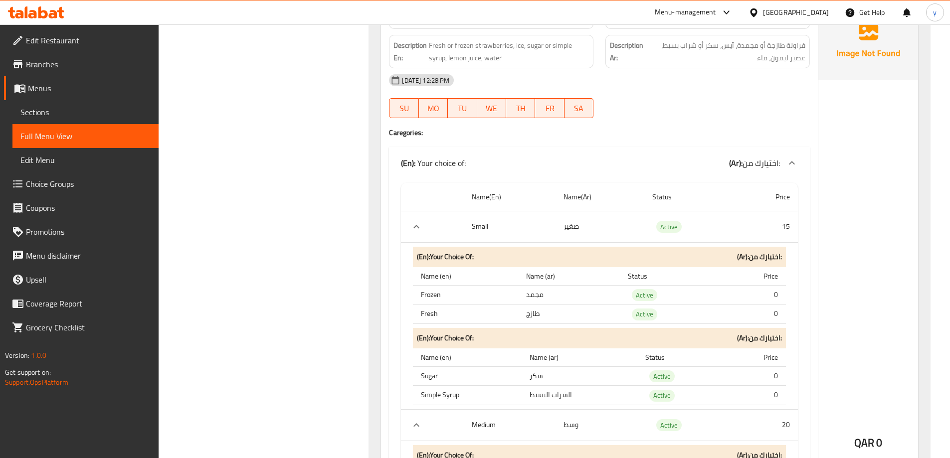
scroll to position [3458, 0]
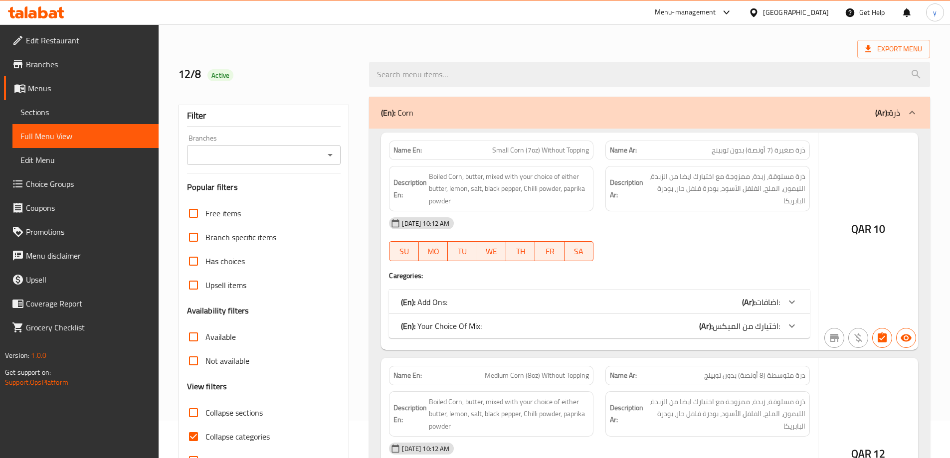
scroll to position [72, 0]
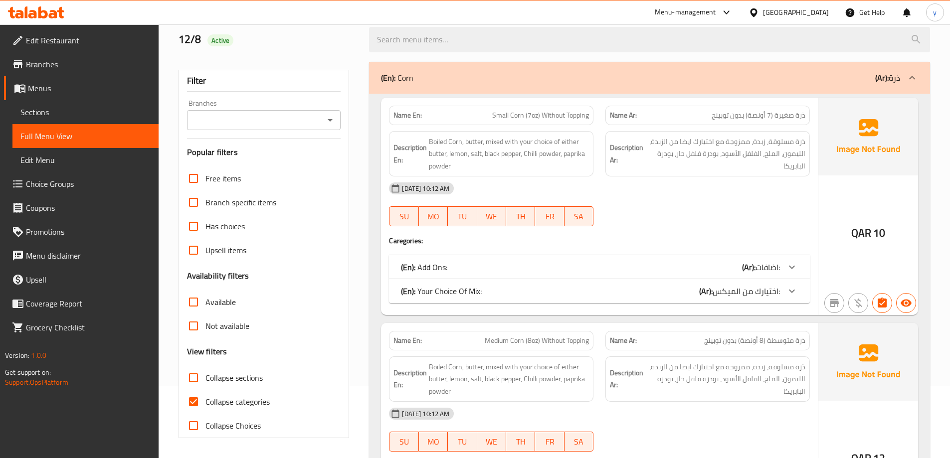
click at [234, 406] on span "Collapse categories" at bounding box center [237, 402] width 64 height 12
click at [205, 406] on input "Collapse categories" at bounding box center [194, 402] width 24 height 24
checkbox input "false"
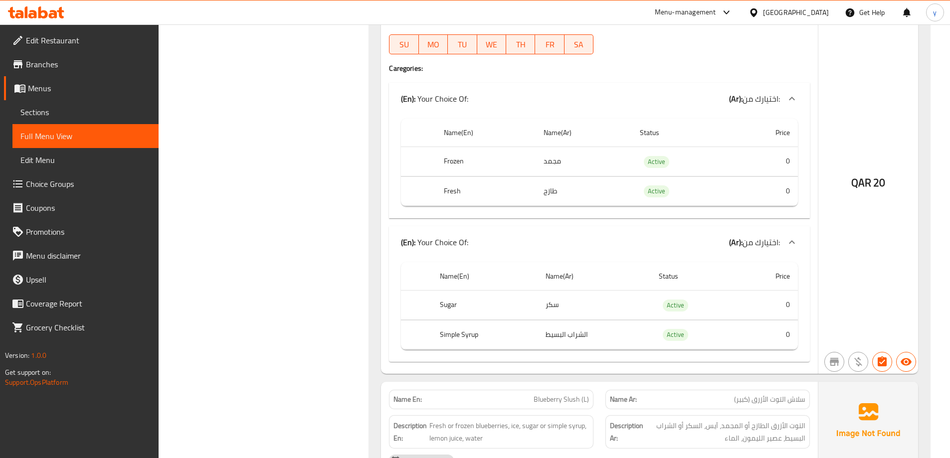
scroll to position [4854, 0]
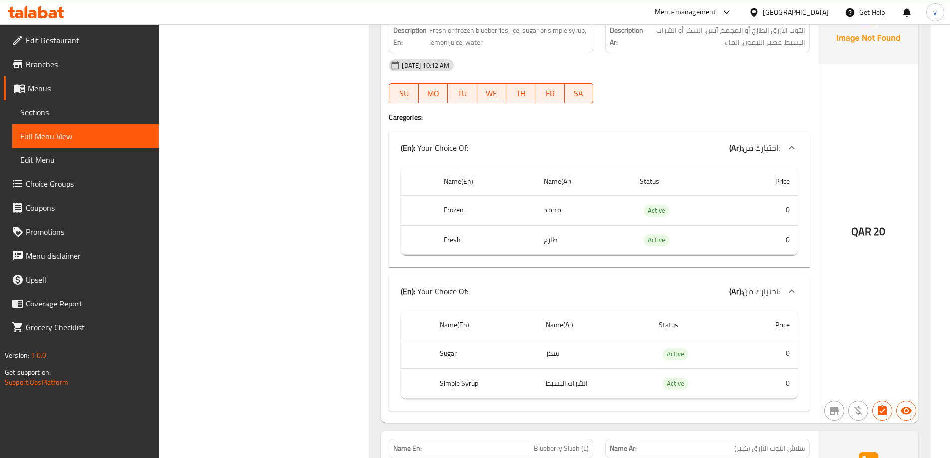
click at [51, 45] on span "Edit Restaurant" at bounding box center [88, 40] width 125 height 12
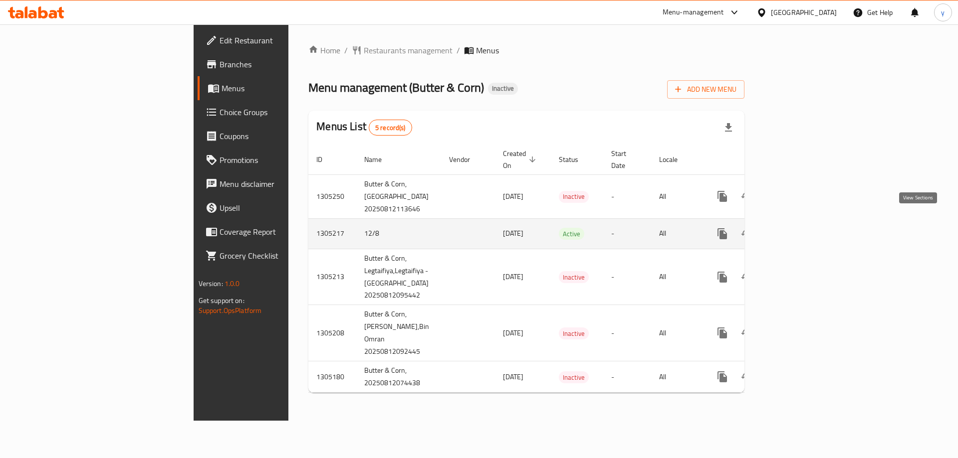
click at [800, 228] on icon "enhanced table" at bounding box center [794, 234] width 12 height 12
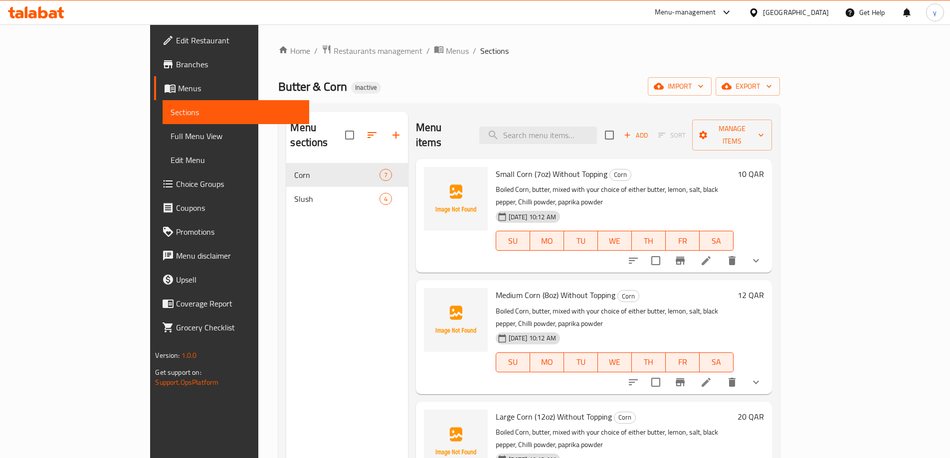
click at [171, 141] on span "Full Menu View" at bounding box center [236, 136] width 130 height 12
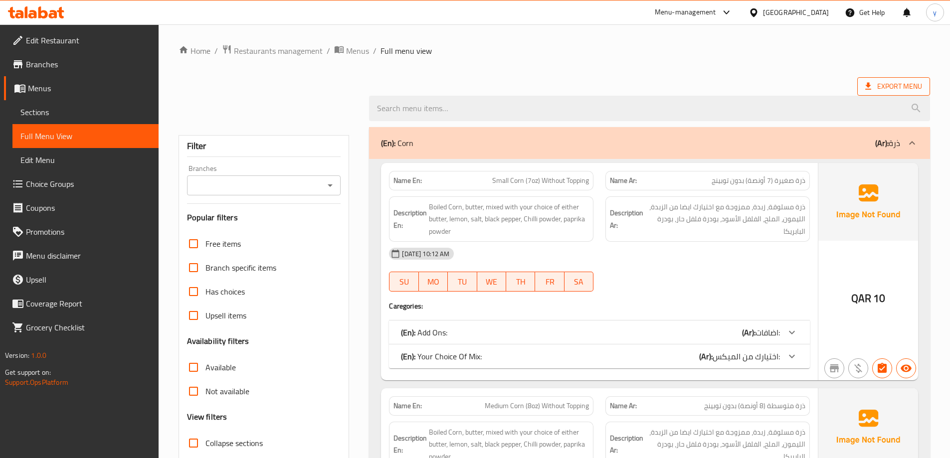
click at [889, 95] on span "Export Menu" at bounding box center [893, 86] width 73 height 18
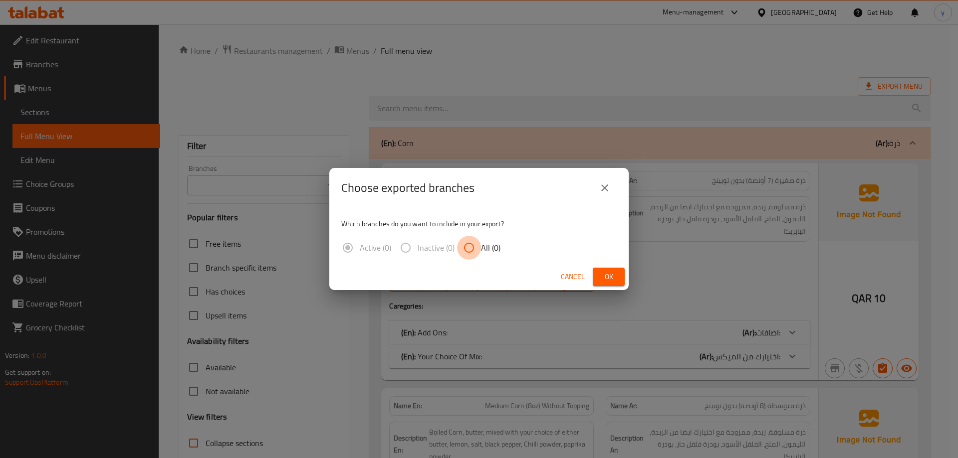
click at [477, 251] on input "All (0)" at bounding box center [469, 248] width 24 height 24
radio input "true"
click at [605, 279] on span "Ok" at bounding box center [609, 277] width 16 height 12
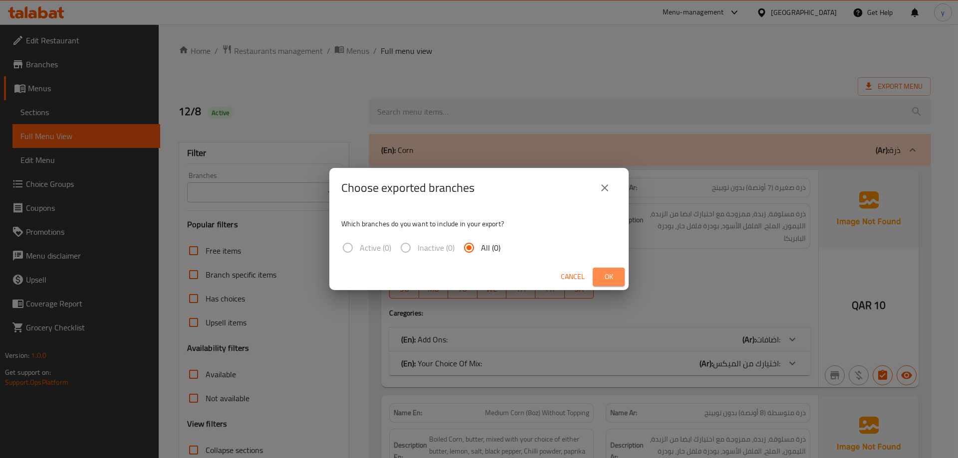
click at [611, 275] on span "Ok" at bounding box center [609, 277] width 16 height 12
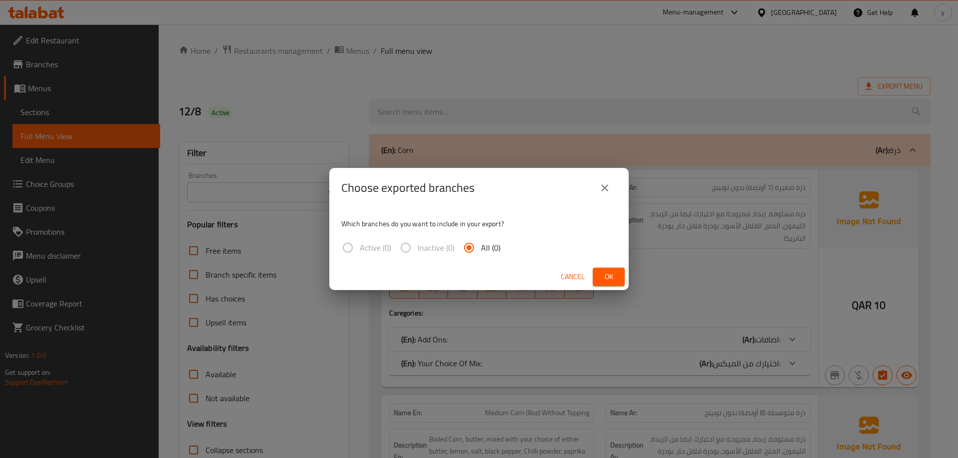
click at [606, 194] on button "close" at bounding box center [605, 188] width 24 height 24
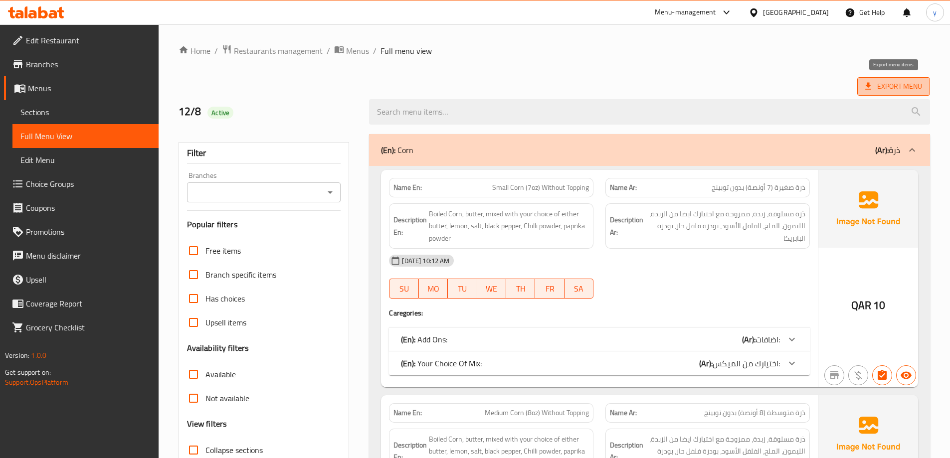
click at [921, 83] on span "Export Menu" at bounding box center [893, 86] width 57 height 12
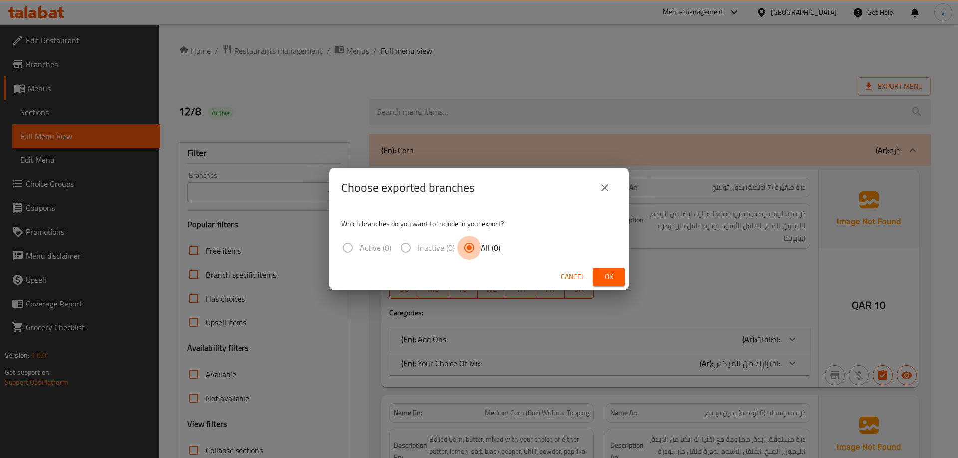
click at [479, 247] on input "All (0)" at bounding box center [469, 248] width 24 height 24
click at [605, 279] on span "Ok" at bounding box center [609, 277] width 16 height 12
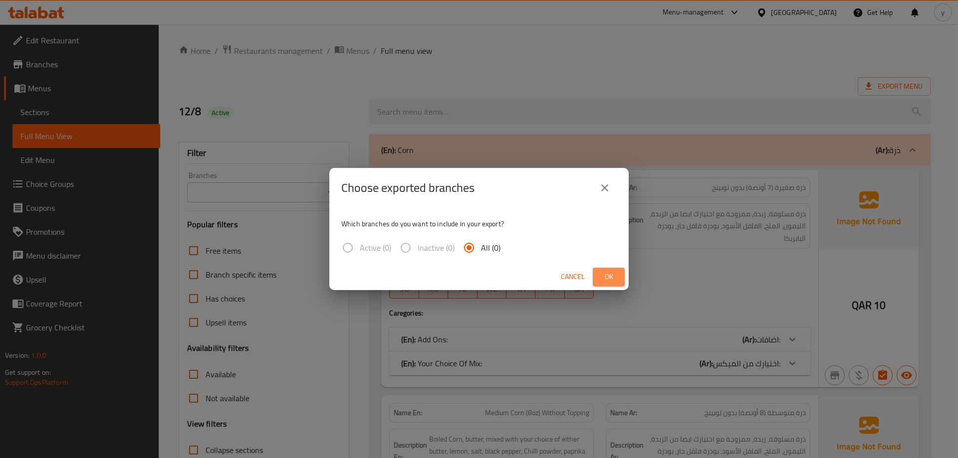
click at [605, 279] on span "Ok" at bounding box center [609, 277] width 16 height 12
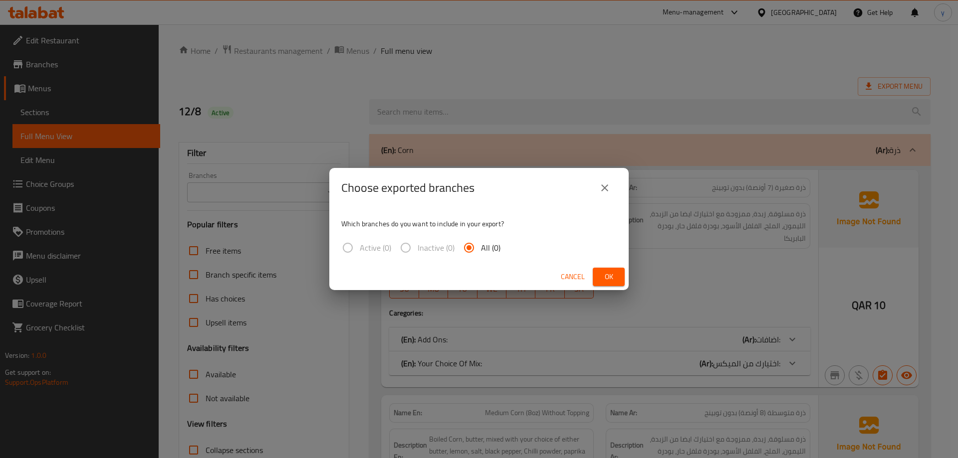
click at [409, 248] on label "Inactive (0)" at bounding box center [424, 248] width 61 height 24
click at [473, 244] on input "All (0)" at bounding box center [469, 248] width 24 height 24
click at [485, 246] on span "All (0)" at bounding box center [490, 248] width 19 height 12
click at [481, 246] on input "All (0)" at bounding box center [469, 248] width 24 height 24
click at [485, 246] on span "All (0)" at bounding box center [490, 248] width 19 height 12
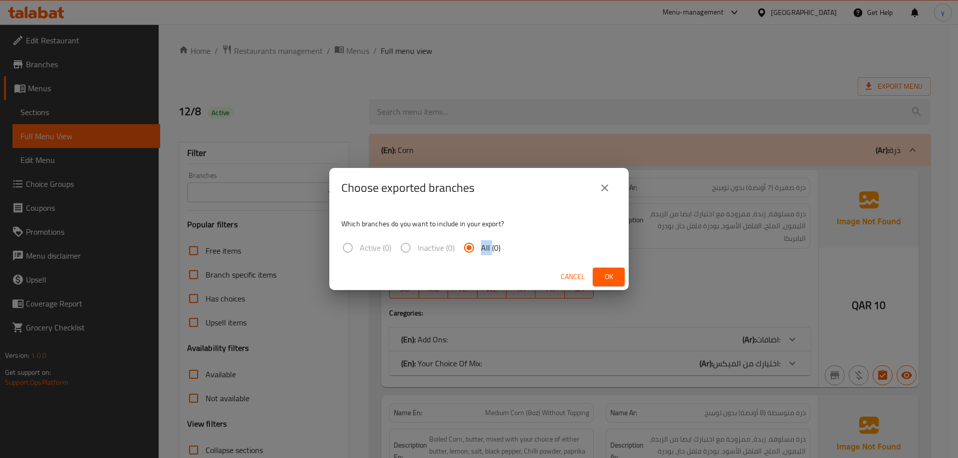
click at [481, 246] on input "All (0)" at bounding box center [469, 248] width 24 height 24
click at [492, 246] on span "All (0)" at bounding box center [490, 248] width 19 height 12
click at [481, 246] on input "All (0)" at bounding box center [469, 248] width 24 height 24
click at [492, 246] on span "All (0)" at bounding box center [490, 248] width 19 height 12
click at [481, 246] on input "All (0)" at bounding box center [469, 248] width 24 height 24
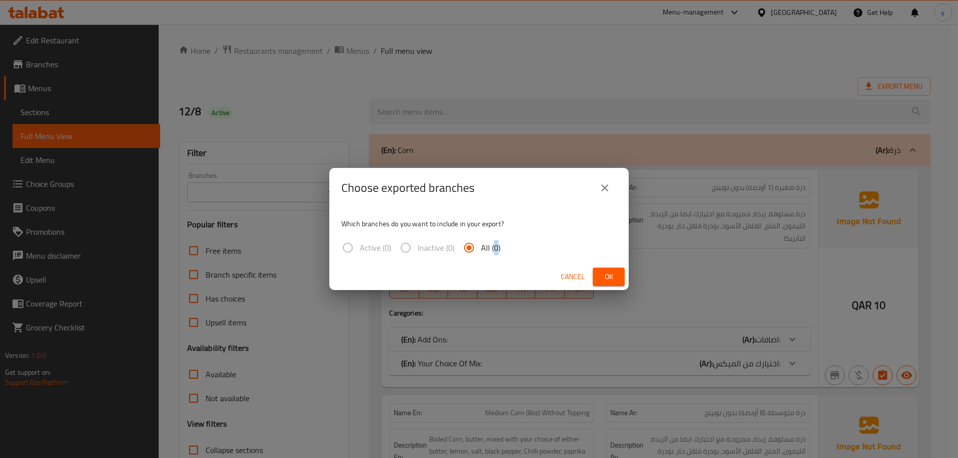
click at [496, 247] on span "All (0)" at bounding box center [490, 248] width 19 height 12
click at [481, 247] on input "All (0)" at bounding box center [469, 248] width 24 height 24
click at [496, 248] on span "All (0)" at bounding box center [490, 248] width 19 height 12
click at [481, 248] on input "All (0)" at bounding box center [469, 248] width 24 height 24
click at [600, 185] on icon "close" at bounding box center [605, 188] width 12 height 12
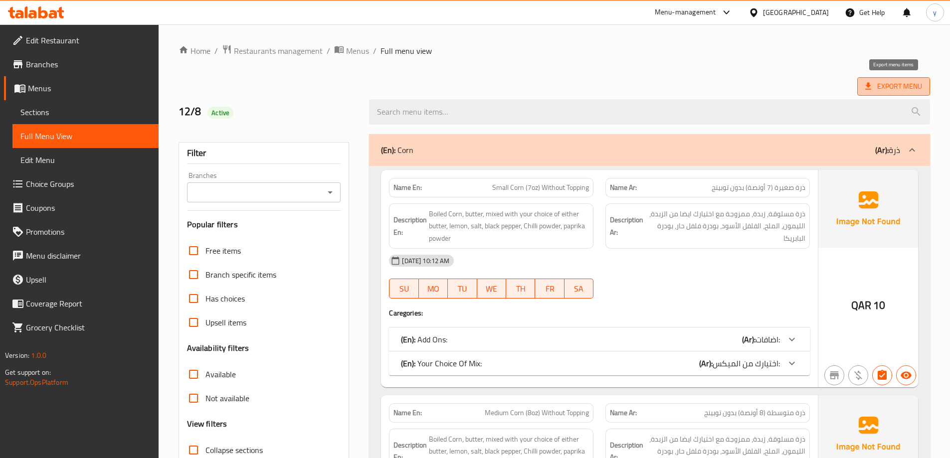
click at [889, 93] on span "Export Menu" at bounding box center [893, 86] width 73 height 18
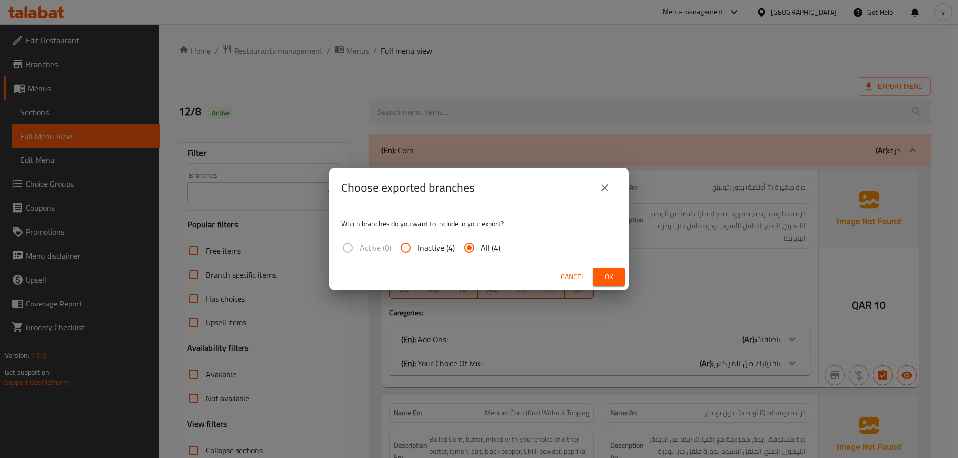
click at [607, 278] on span "Ok" at bounding box center [609, 277] width 16 height 12
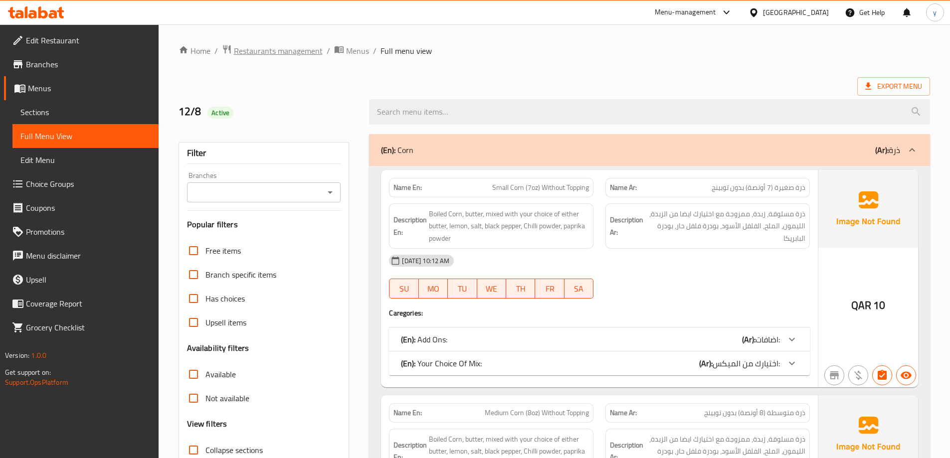
click at [297, 53] on span "Restaurants management" at bounding box center [278, 51] width 89 height 12
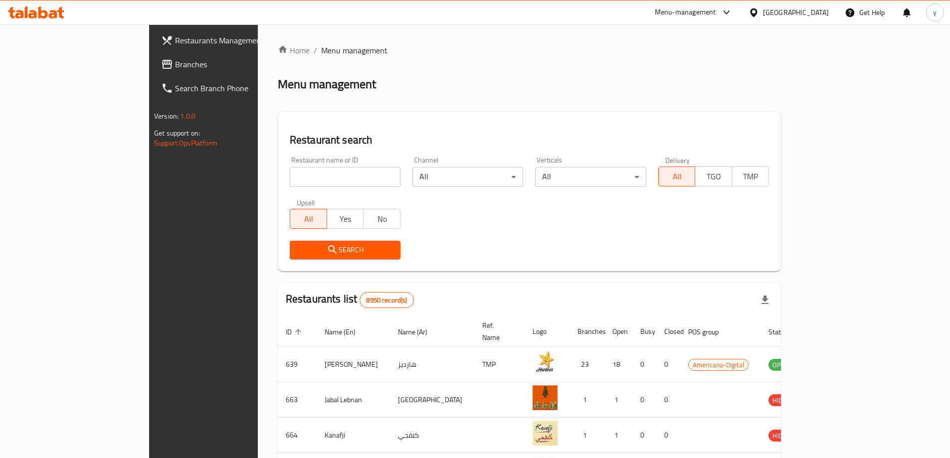
click at [817, 12] on div "[GEOGRAPHIC_DATA]" at bounding box center [796, 12] width 66 height 11
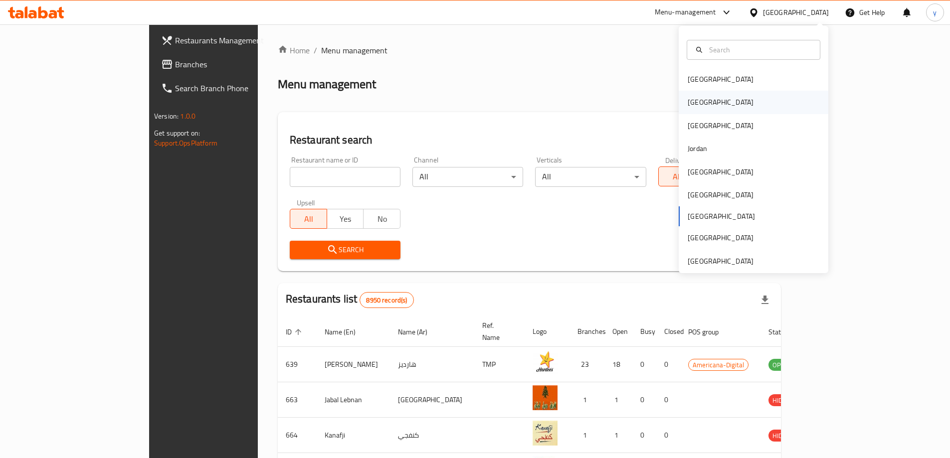
click at [746, 104] on div "[GEOGRAPHIC_DATA]" at bounding box center [754, 102] width 150 height 23
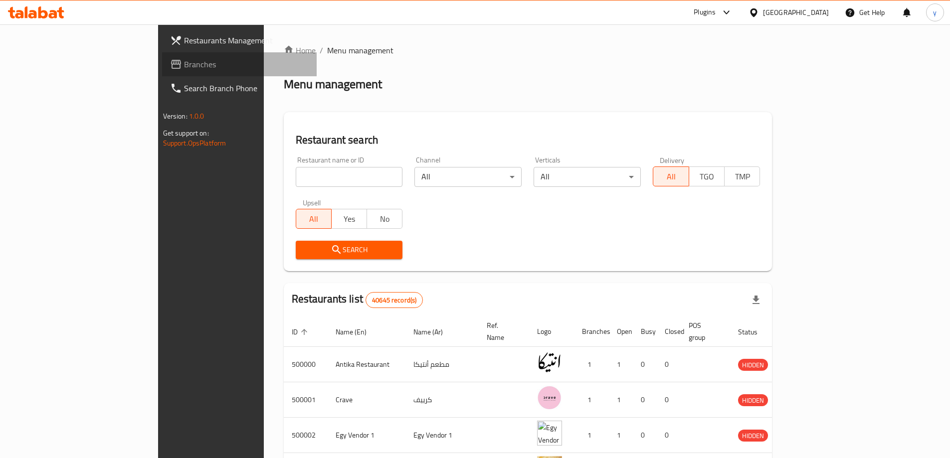
click at [184, 66] on span "Branches" at bounding box center [246, 64] width 125 height 12
